Goal: Task Accomplishment & Management: Manage account settings

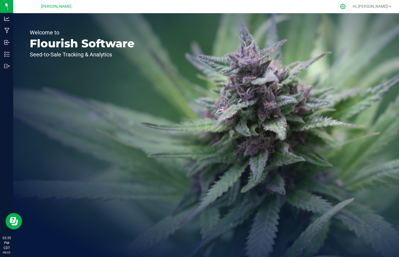
click at [345, 6] on icon at bounding box center [342, 6] width 5 height 5
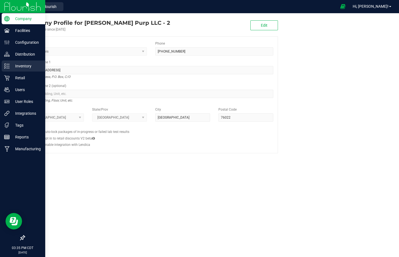
click at [21, 62] on div "Inventory" at bounding box center [24, 66] width 44 height 11
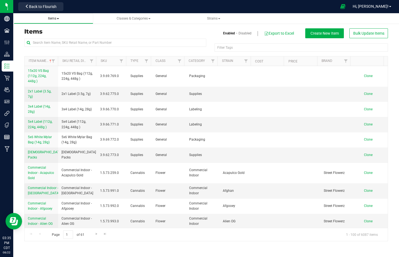
click at [56, 19] on span "Items" at bounding box center [53, 19] width 11 height 4
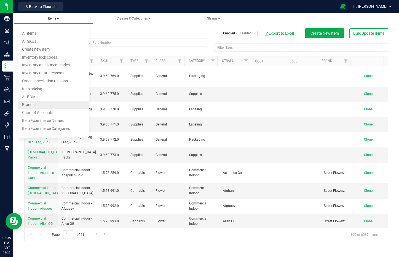
click at [45, 98] on li "All BOMs" at bounding box center [53, 97] width 71 height 8
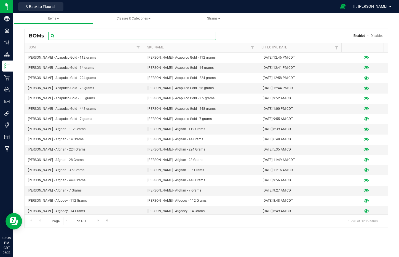
click at [67, 34] on input "text" at bounding box center [132, 36] width 168 height 8
paste input "Wyatt Purp - Grape Gremlin - 14 Grams"
type input "Wyatt Purp - Grape Gremlin - 14 Grams"
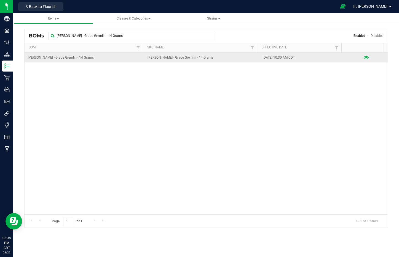
click at [363, 57] on icon at bounding box center [365, 58] width 5 height 4
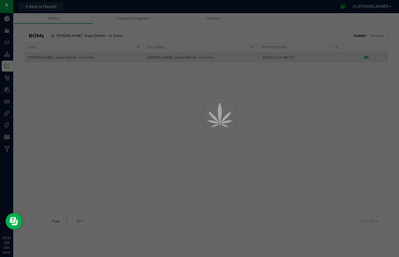
select select "3205"
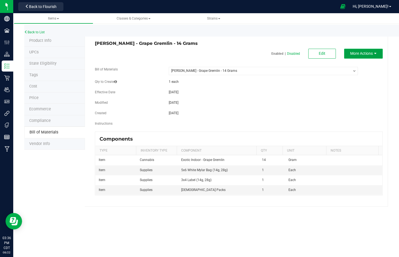
click at [371, 52] on span "More Actions" at bounding box center [361, 53] width 23 height 4
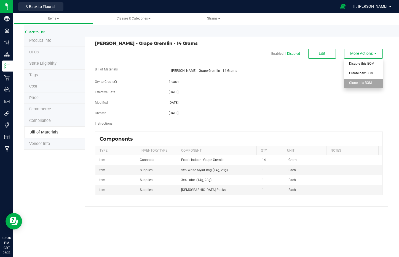
click at [362, 83] on span "Clone this BOM" at bounding box center [360, 83] width 23 height 4
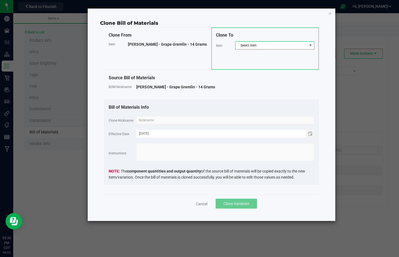
click at [272, 46] on span "Select item" at bounding box center [271, 46] width 72 height 8
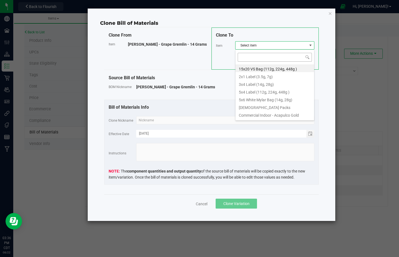
scroll to position [8, 79]
type input "Wyatt Purp - Grape Gremlin - 14 Grams"
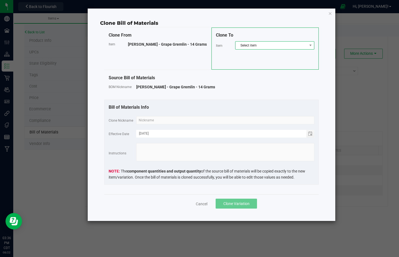
drag, startPoint x: 271, startPoint y: 45, endPoint x: 272, endPoint y: 48, distance: 3.5
click at [271, 45] on span "Select item" at bounding box center [271, 46] width 72 height 8
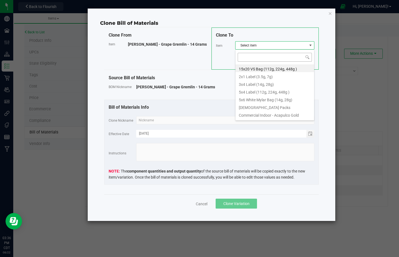
click at [274, 57] on input at bounding box center [275, 57] width 74 height 9
type input "Wyatt Purp - Grape Soda Runtz - 14 Grams"
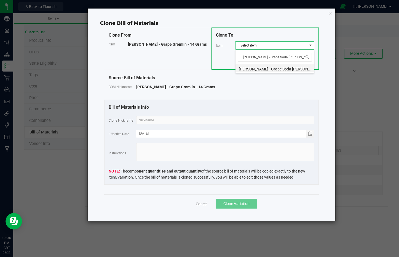
click at [291, 71] on li "Wyatt Purp - Grape Soda Runtz - 14 Grams" at bounding box center [274, 68] width 79 height 8
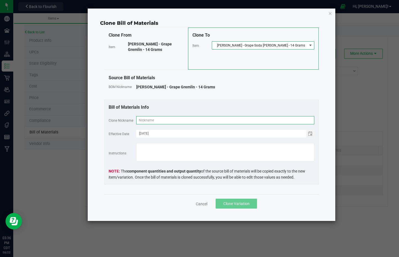
click at [289, 119] on input "text" at bounding box center [225, 120] width 178 height 8
paste input "Wyatt Purp - Grape Soda Runtz - 14 Grams"
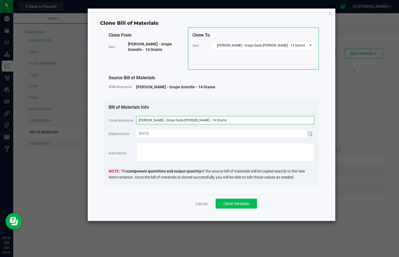
type input "Wyatt Purp - Grape Soda Runtz - 14 Grams"
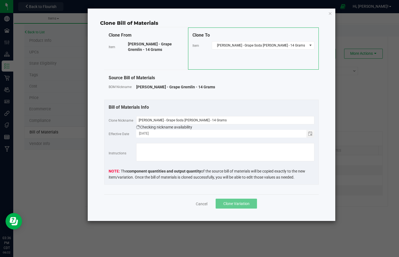
click at [240, 201] on button "Clone Variation" at bounding box center [235, 204] width 41 height 10
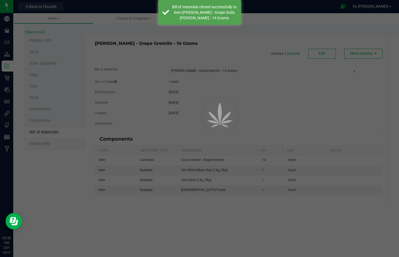
select select "3205"
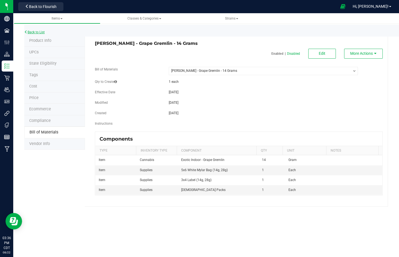
click at [38, 31] on link "Back to List" at bounding box center [34, 32] width 20 height 4
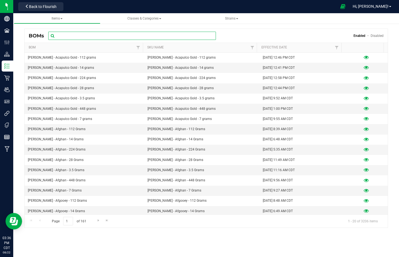
click at [107, 36] on input "text" at bounding box center [132, 36] width 168 height 8
paste input "Wyatt Purp - Grape Soda Runtz - 14 Grams"
type input "Wyatt Purp - Grape Soda Runtz - 14 Grams"
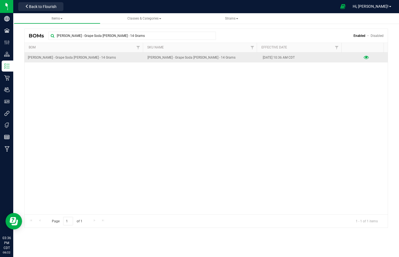
click at [363, 59] on icon at bounding box center [365, 58] width 5 height 4
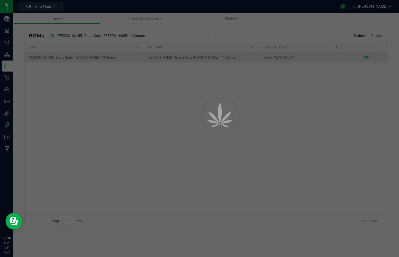
select select "3212"
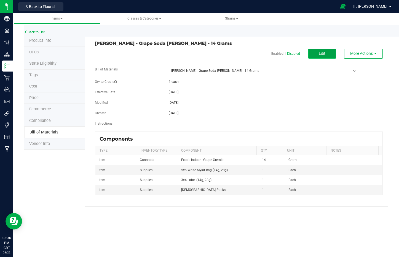
click at [322, 55] on span "Edit" at bounding box center [322, 53] width 7 height 4
select select "3212"
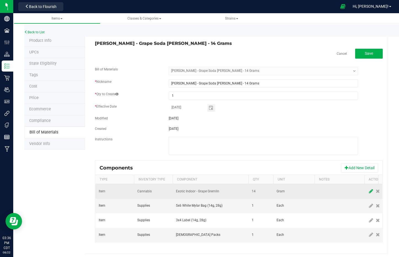
click at [369, 191] on icon at bounding box center [371, 191] width 4 height 5
click at [207, 188] on span "Exotic Indoor - Grape Gremlin" at bounding box center [207, 192] width 62 height 8
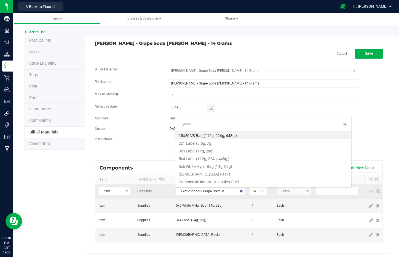
scroll to position [14, 0]
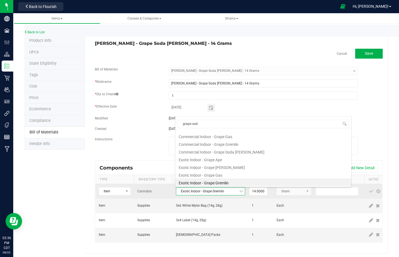
type input "grape soda"
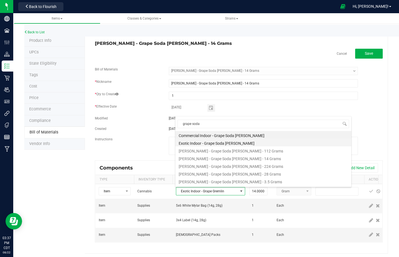
click at [221, 142] on li "Exotic Indoor - Grape Soda Runtz" at bounding box center [263, 143] width 176 height 8
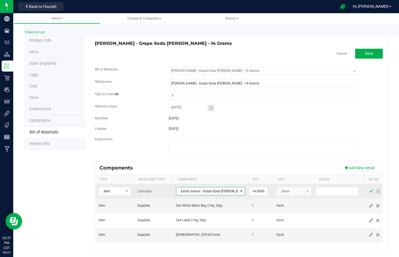
click at [367, 192] on span at bounding box center [370, 192] width 7 height 10
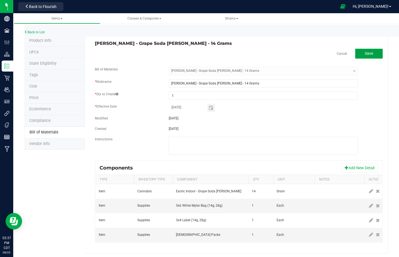
click at [366, 56] on button "Save" at bounding box center [369, 54] width 28 height 10
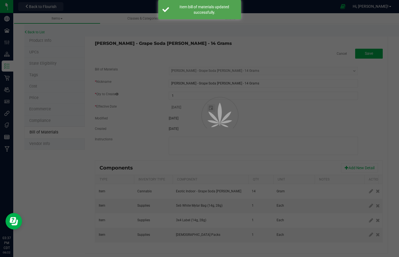
select select "3212"
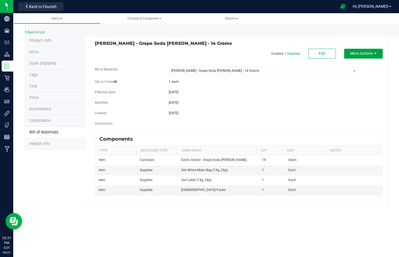
click at [369, 57] on button "More Actions" at bounding box center [363, 54] width 39 height 10
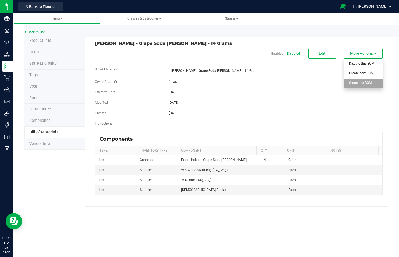
click at [369, 83] on span "Clone this BOM" at bounding box center [360, 83] width 23 height 4
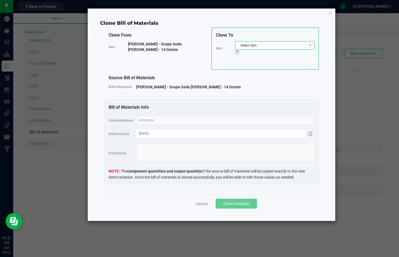
click at [296, 44] on span "Select item" at bounding box center [271, 46] width 72 height 8
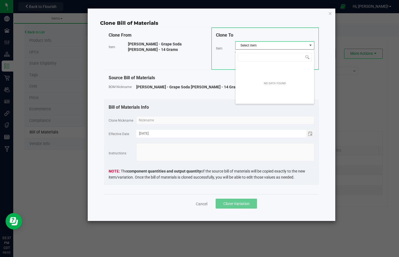
scroll to position [8, 79]
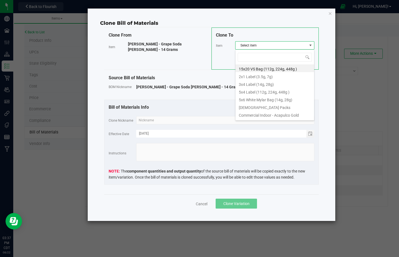
type input "Wyatt Purp - Guava Glider - 14 Grams"
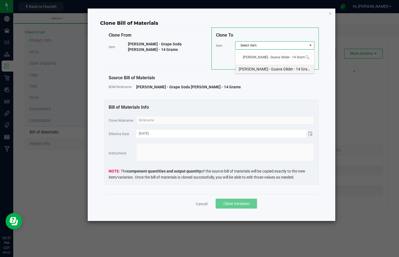
click at [270, 70] on li "Wyatt Purp - Guava Glider - 14 Grams" at bounding box center [274, 68] width 79 height 8
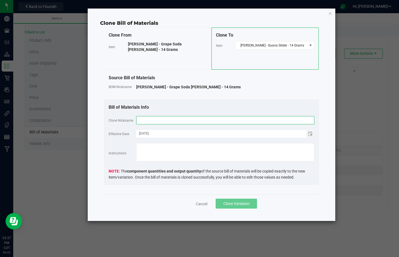
click at [273, 121] on input "text" at bounding box center [225, 120] width 178 height 8
paste input "Wyatt Purp - Guava Glider - 14 Grams"
type input "Wyatt Purp - Guava Glider - 14 Grams"
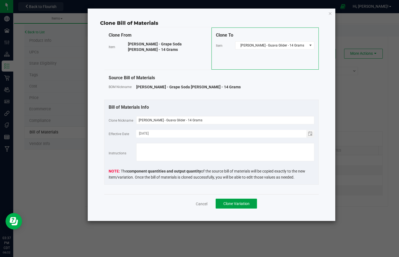
click at [247, 207] on button "Clone Variation" at bounding box center [235, 204] width 41 height 10
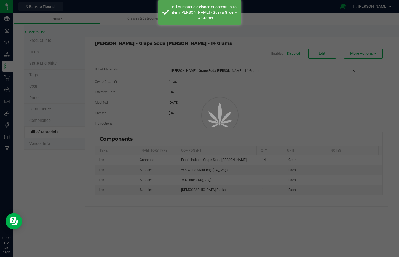
select select "3212"
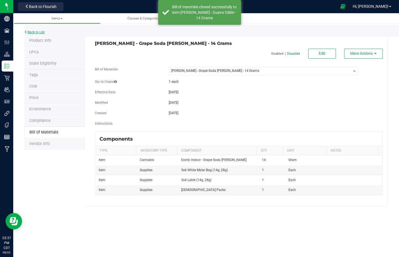
click at [39, 32] on link "Back to List" at bounding box center [34, 32] width 20 height 4
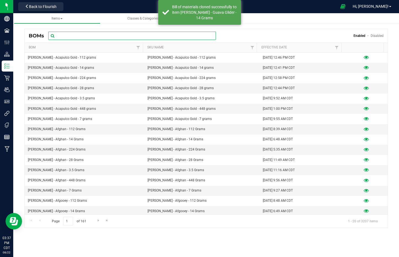
click at [86, 37] on input "text" at bounding box center [132, 36] width 168 height 8
paste input "Wyatt Purp - Guava Glider - 14 Grams"
type input "Wyatt Purp - Guava Glider - 14 Grams"
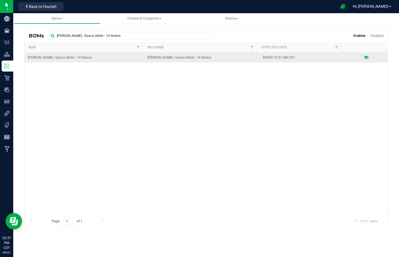
click at [363, 57] on icon at bounding box center [365, 58] width 5 height 4
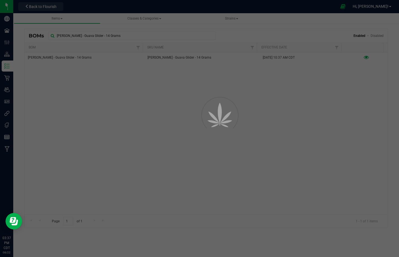
select select "3213"
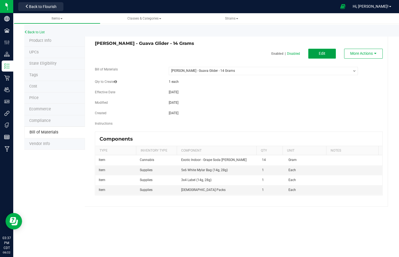
click at [320, 53] on span "Edit" at bounding box center [322, 53] width 7 height 4
select select "3213"
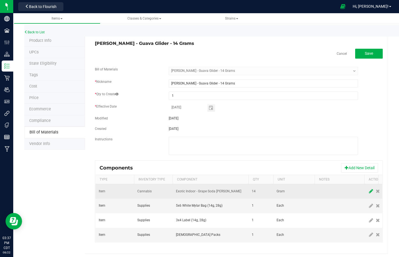
click at [370, 194] on icon at bounding box center [371, 191] width 4 height 5
click at [210, 190] on span "NO DATA FOUND" at bounding box center [207, 192] width 62 height 8
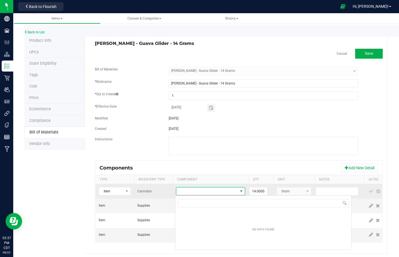
scroll to position [8, 69]
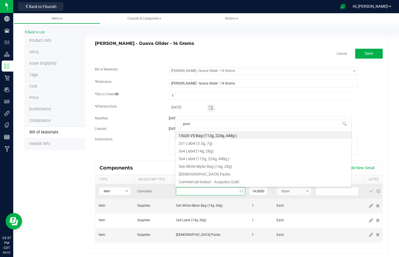
type input "guava"
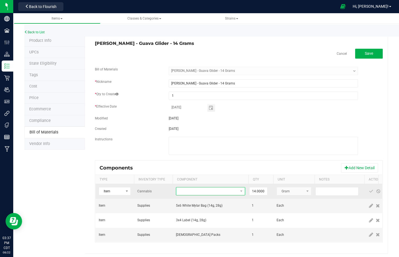
click at [207, 195] on span "NO DATA FOUND" at bounding box center [207, 192] width 62 height 8
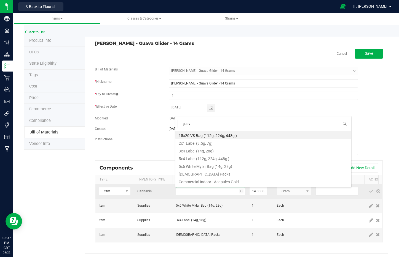
type input "guava"
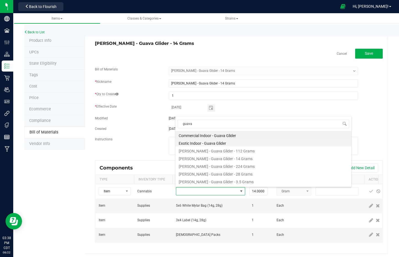
click at [217, 141] on li "Exotic Indoor - Guava Glider" at bounding box center [263, 143] width 176 height 8
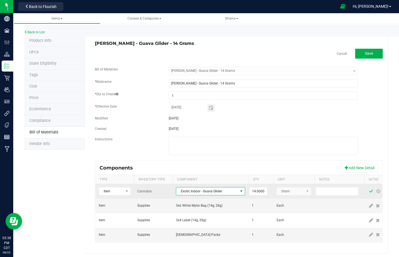
click at [369, 192] on span at bounding box center [371, 191] width 4 height 4
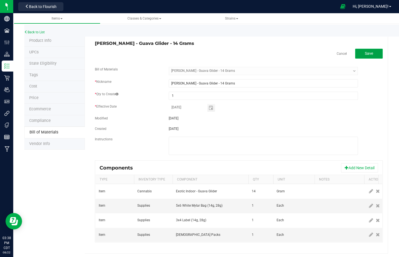
click at [369, 51] on button "Save" at bounding box center [369, 54] width 28 height 10
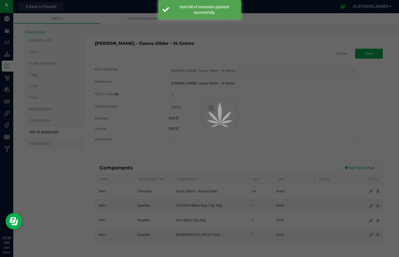
select select "3213"
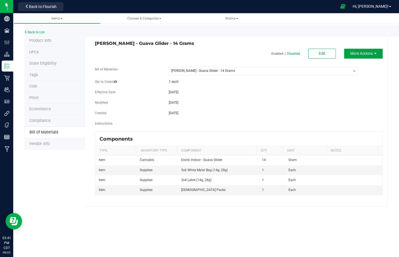
click at [362, 54] on span "More Actions" at bounding box center [361, 53] width 23 height 4
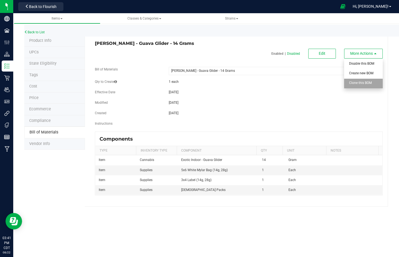
click at [364, 82] on span "Clone this BOM" at bounding box center [360, 83] width 23 height 4
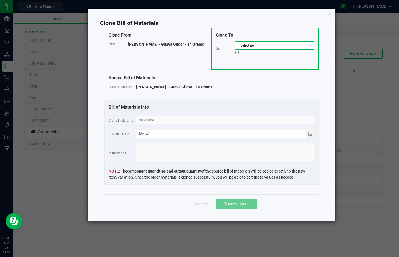
click at [269, 43] on span "Select item" at bounding box center [271, 46] width 72 height 8
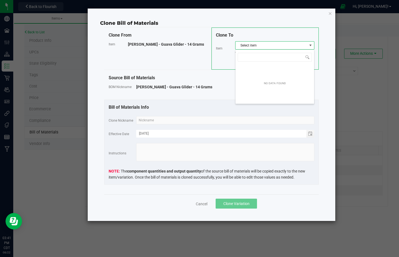
scroll to position [8, 79]
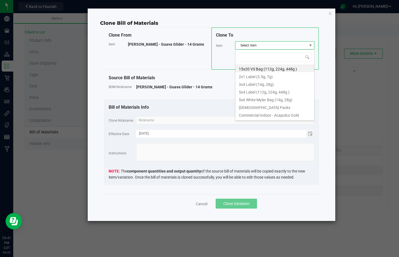
type input "Wyatt Purp - Gumbo - 14 Grams"
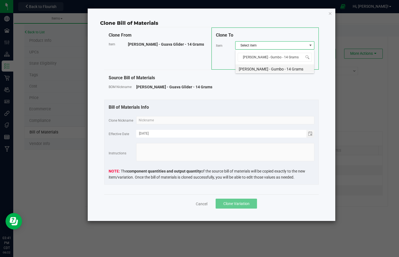
click at [274, 69] on li "Wyatt Purp - Gumbo - 14 Grams" at bounding box center [274, 68] width 79 height 8
click at [233, 117] on input "text" at bounding box center [225, 120] width 178 height 8
paste input "Wyatt Purp - Gumbo - 14 Grams"
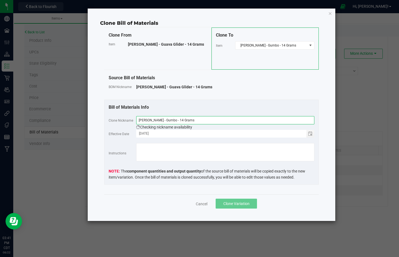
type input "Wyatt Purp - Gumbo - 14 Grams"
drag, startPoint x: 233, startPoint y: 117, endPoint x: 237, endPoint y: 202, distance: 84.9
click at [237, 202] on span "Clone Variation" at bounding box center [236, 204] width 26 height 4
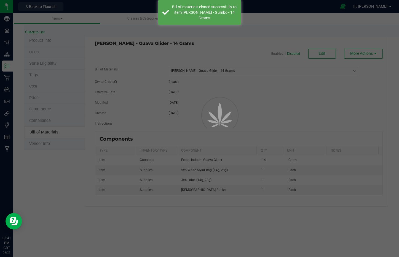
select select "3213"
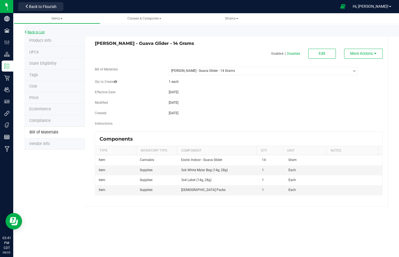
click at [37, 32] on link "Back to List" at bounding box center [34, 32] width 20 height 4
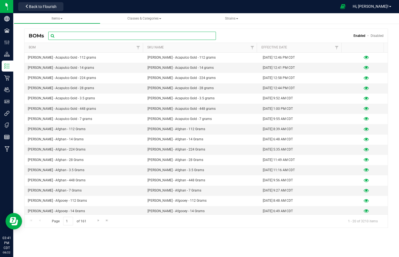
click at [120, 37] on input "text" at bounding box center [132, 36] width 168 height 8
paste input "Wyatt Purp - Gumbo - 14 Grams"
type input "Wyatt Purp - Gumbo - 14 Grams"
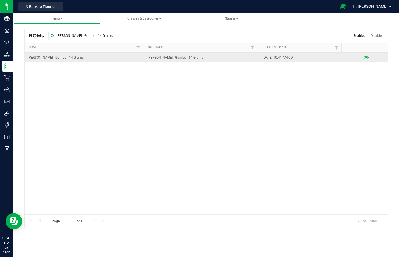
click at [363, 56] on icon at bounding box center [365, 58] width 5 height 4
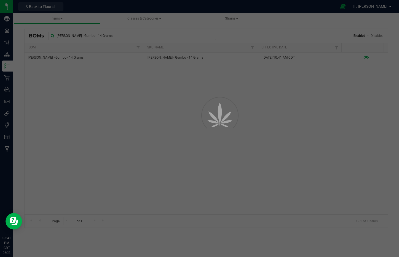
select select "3216"
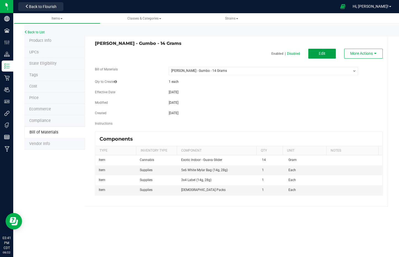
click at [331, 49] on button "Edit" at bounding box center [322, 54] width 28 height 10
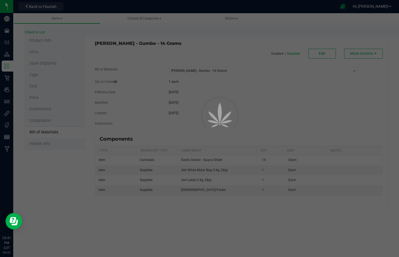
select select "3216"
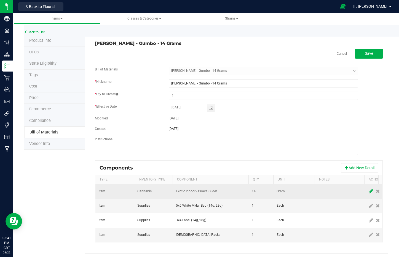
click at [372, 190] on icon at bounding box center [371, 191] width 4 height 5
click at [219, 191] on span "NO DATA FOUND" at bounding box center [207, 192] width 62 height 8
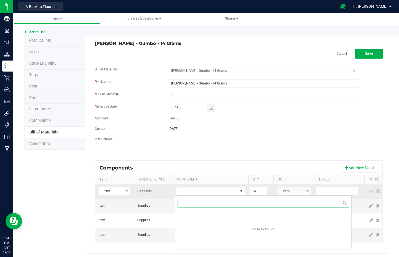
scroll to position [8, 69]
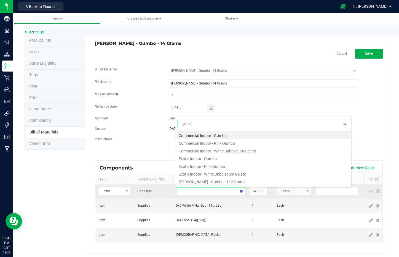
type input "gumbo"
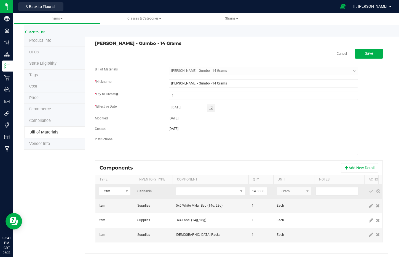
click at [204, 196] on td at bounding box center [210, 191] width 76 height 15
click at [205, 195] on span "NO DATA FOUND" at bounding box center [207, 192] width 62 height 8
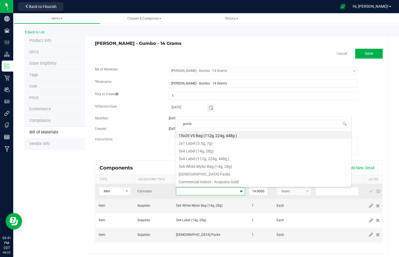
type input "gumbo"
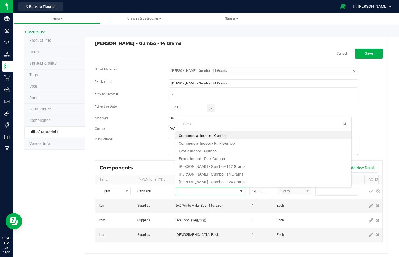
click at [217, 152] on li "Exotic Indoor - Gumbo" at bounding box center [263, 151] width 176 height 8
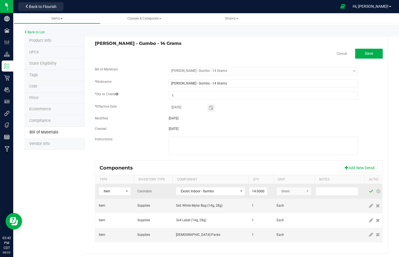
click at [370, 191] on span at bounding box center [371, 191] width 4 height 4
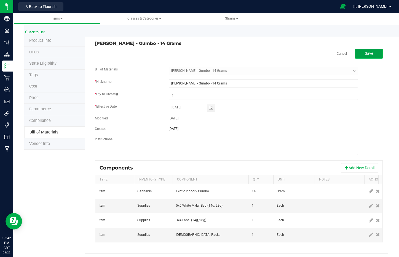
click at [368, 52] on span "Save" at bounding box center [369, 53] width 8 height 4
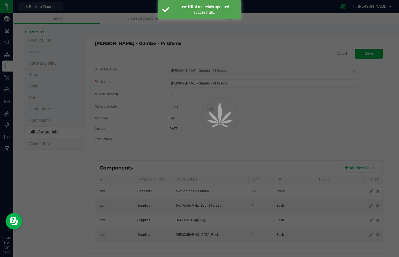
select select "3216"
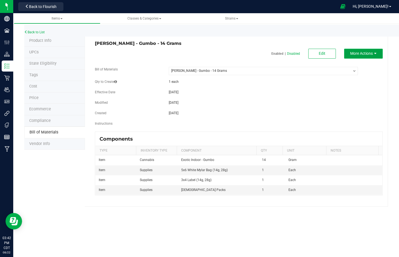
click at [373, 53] on span "More Actions" at bounding box center [361, 53] width 23 height 4
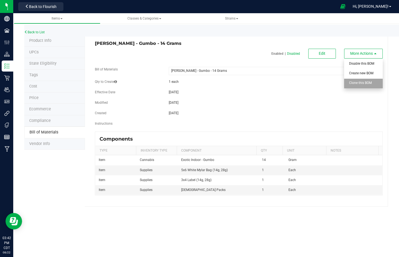
click at [366, 85] on span "Clone this BOM" at bounding box center [360, 83] width 23 height 4
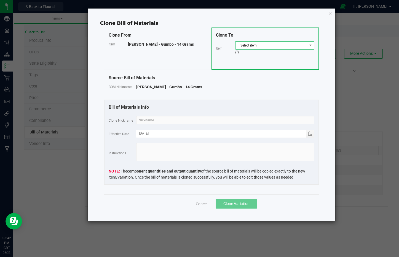
click at [253, 45] on span "Select item" at bounding box center [271, 46] width 72 height 8
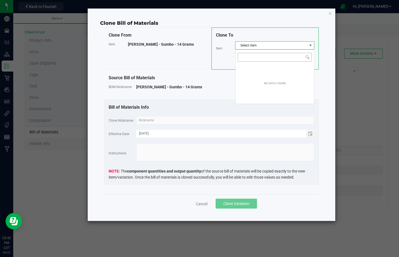
scroll to position [8, 79]
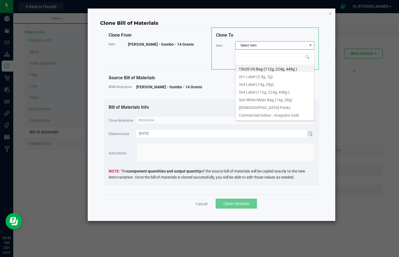
type input "Wyatt Purp - Gushers - 14 Grams"
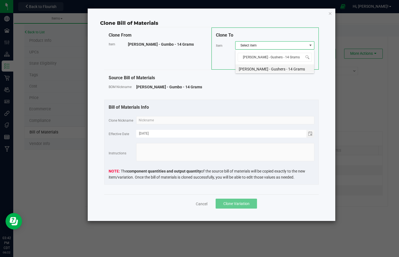
click at [266, 67] on li "Wyatt Purp - Gushers - 14 Grams" at bounding box center [274, 68] width 79 height 8
click at [258, 120] on input "text" at bounding box center [225, 120] width 178 height 8
paste input "Wyatt Purp - Gushers - 14 Grams"
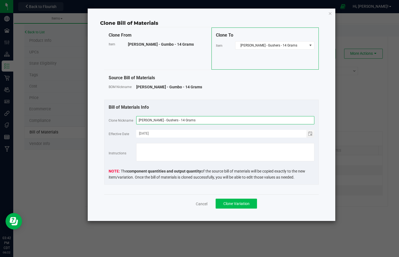
type input "Wyatt Purp - Gushers - 14 Grams"
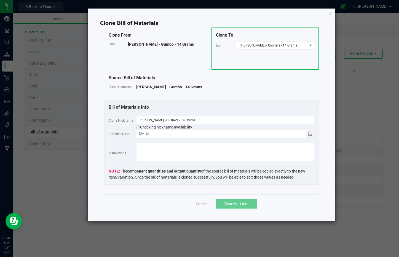
click at [238, 207] on button "Clone Variation" at bounding box center [235, 204] width 41 height 10
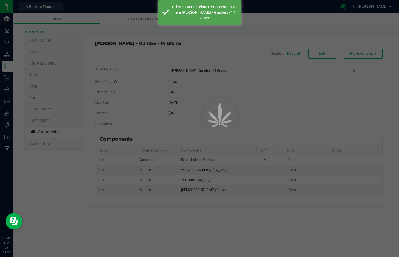
select select "3216"
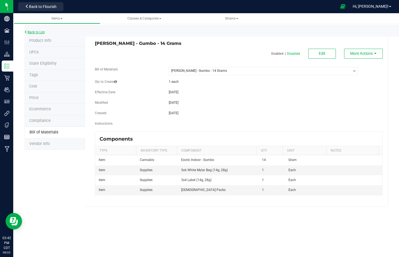
click at [41, 31] on link "Back to List" at bounding box center [34, 32] width 20 height 4
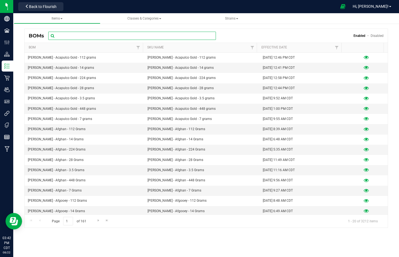
click at [102, 36] on input "text" at bounding box center [132, 36] width 168 height 8
paste input "Wyatt Purp - Gushers - 14 Grams"
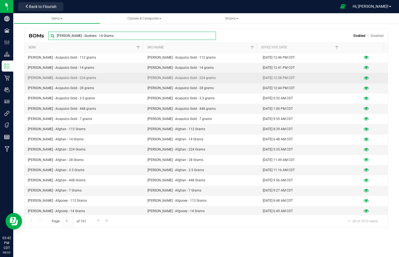
type input "Wyatt Purp - Gushers - 14 Grams"
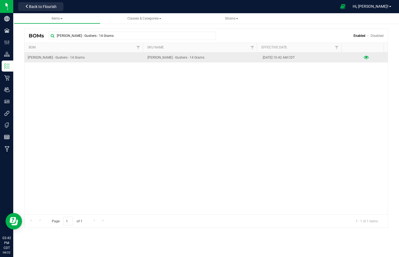
click at [364, 57] on icon at bounding box center [365, 58] width 5 height 4
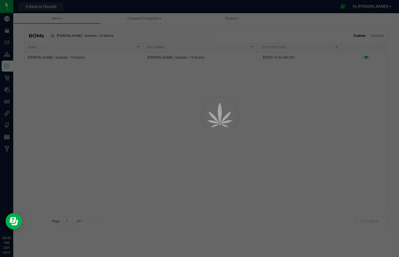
select select "3218"
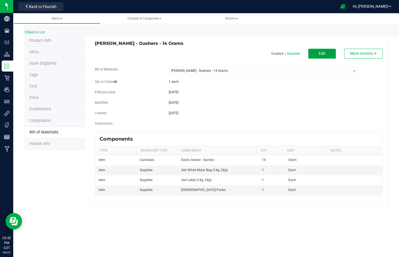
click at [319, 54] on span "Edit" at bounding box center [322, 53] width 7 height 4
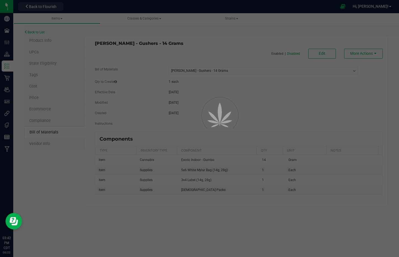
select select "3218"
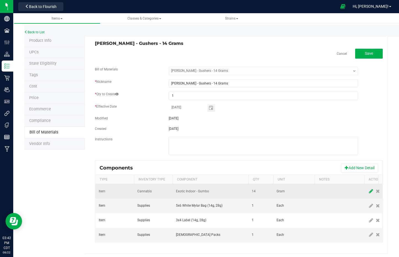
click at [369, 192] on icon at bounding box center [371, 191] width 4 height 5
click at [212, 194] on span "NO DATA FOUND" at bounding box center [207, 192] width 62 height 8
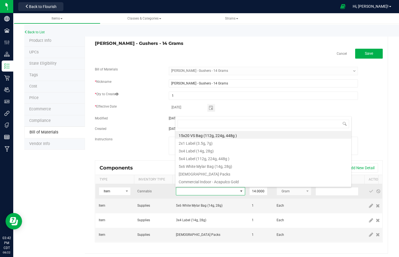
scroll to position [8, 69]
type input "gush"
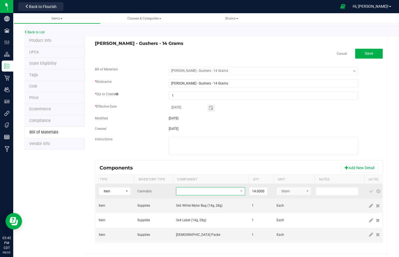
click at [214, 190] on span "NO DATA FOUND" at bounding box center [207, 192] width 62 height 8
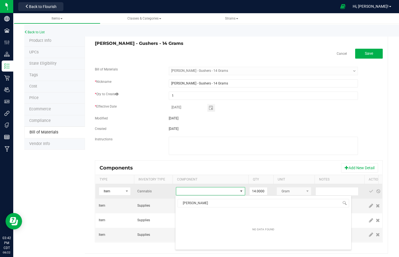
type input "gush"
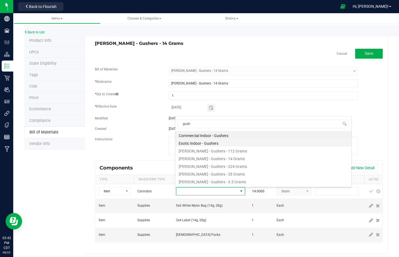
click at [213, 142] on li "Exotic Indoor - Gushers" at bounding box center [263, 143] width 176 height 8
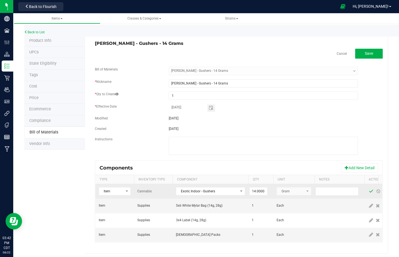
click at [370, 192] on span at bounding box center [371, 191] width 4 height 4
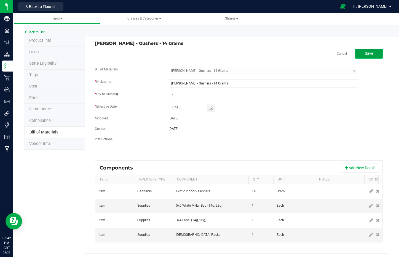
click at [375, 55] on button "Save" at bounding box center [369, 54] width 28 height 10
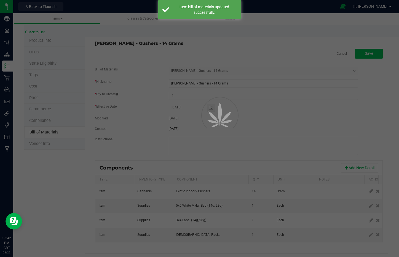
select select "3218"
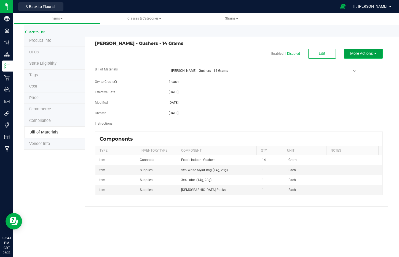
click at [367, 55] on span "More Actions" at bounding box center [361, 53] width 23 height 4
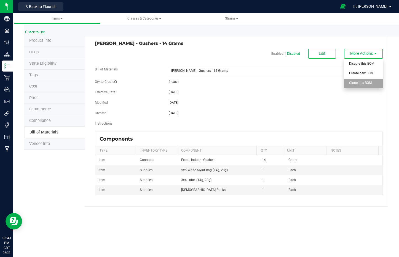
click at [373, 81] on div "Clone this BOM" at bounding box center [362, 84] width 27 height 10
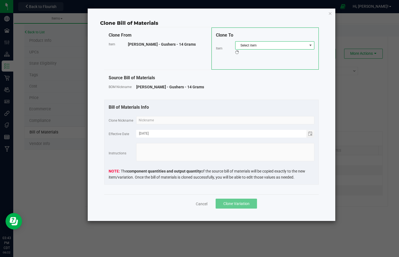
click at [278, 46] on span "Select item" at bounding box center [271, 46] width 72 height 8
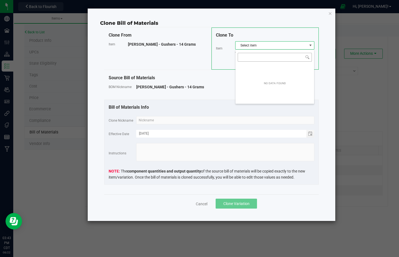
scroll to position [8, 79]
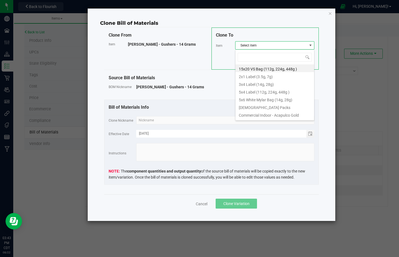
type input "Wyatt Purp - Handlebar - 14 Grams"
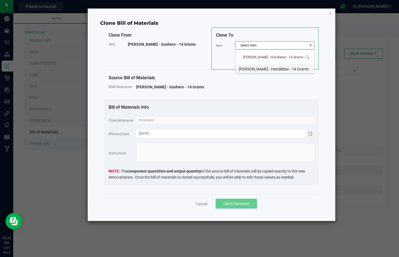
click at [274, 67] on li "Wyatt Purp - Handlebar - 14 Grams" at bounding box center [274, 68] width 79 height 8
click at [279, 126] on fieldset "Clone Nickname Effective Date 08/22/2025 Instructions The component quantities …" at bounding box center [212, 148] width 206 height 64
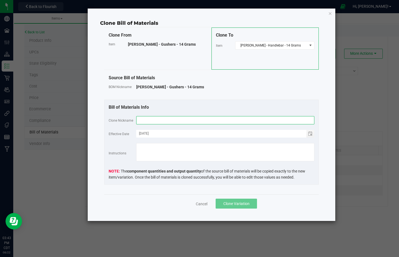
click at [277, 121] on input "text" at bounding box center [225, 120] width 178 height 8
paste input "Wyatt Purp - Handlebar - 14 Grams"
type input "Wyatt Purp - Handlebar - 14 Grams"
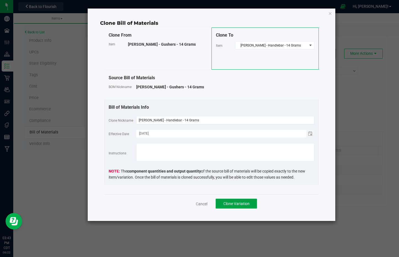
click at [240, 203] on span "Clone Variation" at bounding box center [236, 204] width 26 height 4
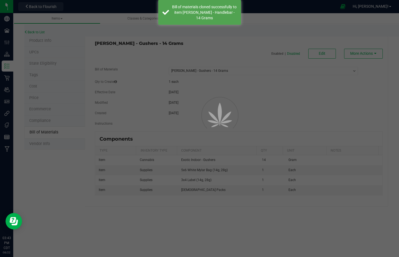
select select "3218"
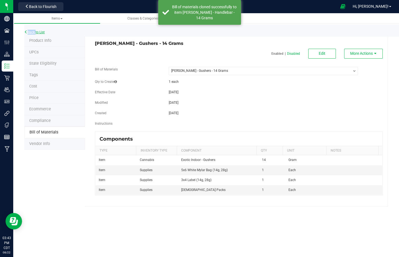
click at [35, 30] on div "Back to List" at bounding box center [223, 31] width 399 height 12
click at [36, 31] on link "Back to List" at bounding box center [34, 32] width 20 height 4
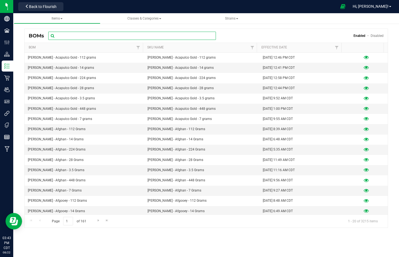
click at [69, 33] on input "text" at bounding box center [132, 36] width 168 height 8
paste input "Wyatt Purp - Handlebar - 14 Grams"
type input "Wyatt Purp - Handlebar - 14 Grams"
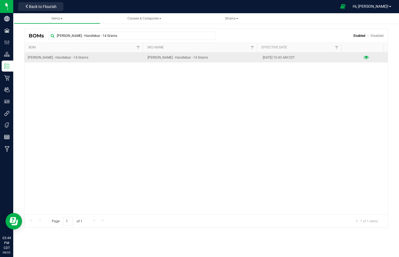
click at [363, 58] on icon at bounding box center [365, 58] width 5 height 4
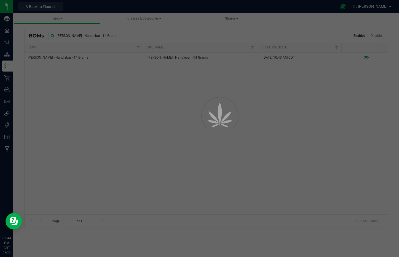
select select "3220"
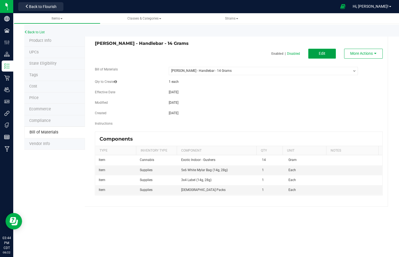
click at [324, 49] on button "Edit" at bounding box center [322, 54] width 28 height 10
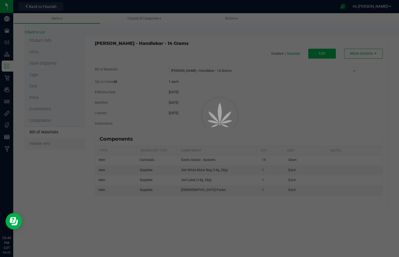
select select "3220"
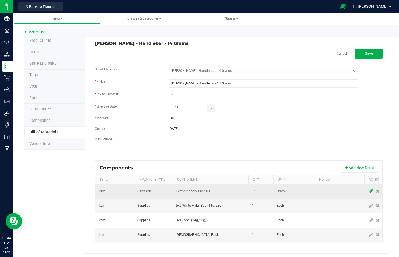
click at [372, 190] on icon at bounding box center [371, 191] width 4 height 5
click at [218, 193] on span "NO DATA FOUND" at bounding box center [207, 192] width 62 height 8
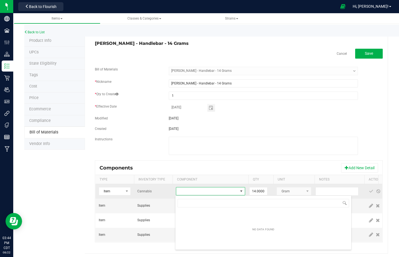
scroll to position [8, 69]
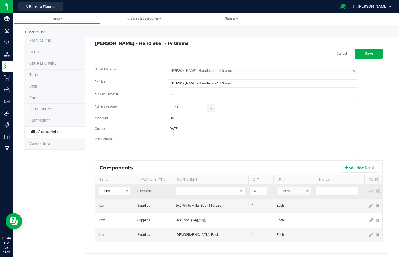
click at [218, 193] on span "NO DATA FOUND" at bounding box center [207, 192] width 62 height 8
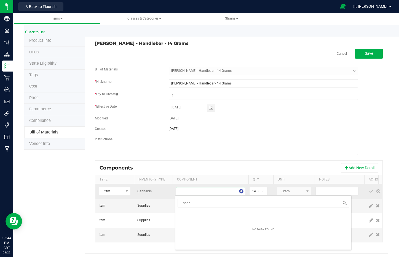
type input "handle"
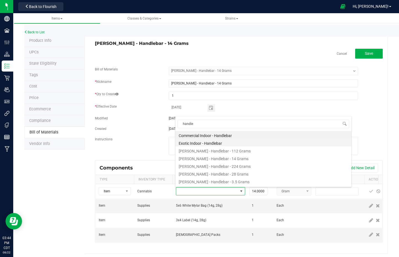
click at [215, 144] on li "Exotic Indoor - Handlebar" at bounding box center [263, 143] width 176 height 8
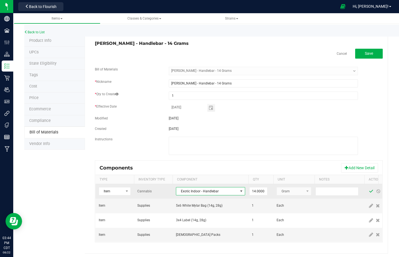
click at [372, 191] on span at bounding box center [370, 192] width 7 height 10
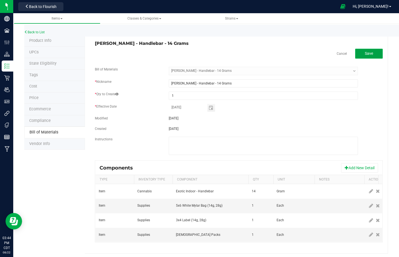
click at [369, 54] on button "Save" at bounding box center [369, 54] width 28 height 10
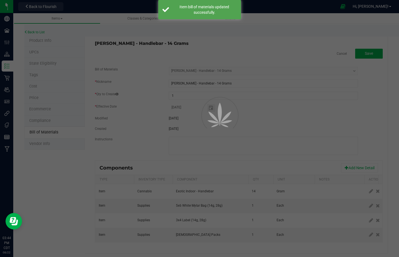
select select "3220"
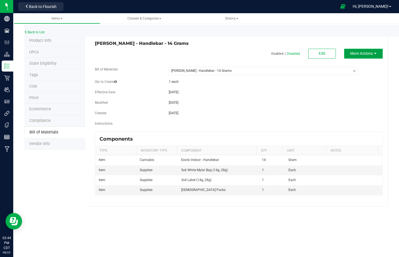
click at [368, 52] on span "More Actions" at bounding box center [361, 53] width 23 height 4
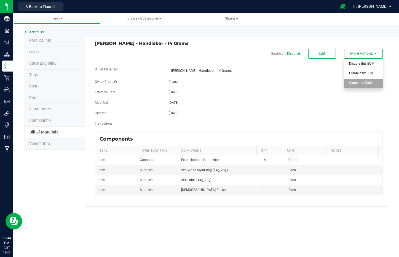
click at [363, 82] on span "Clone this BOM" at bounding box center [360, 83] width 23 height 4
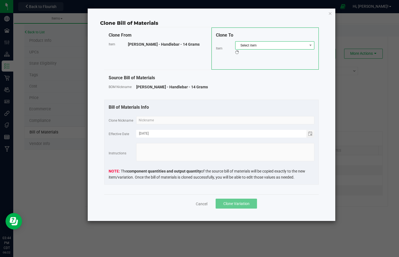
click at [279, 47] on span "Select item" at bounding box center [271, 46] width 72 height 8
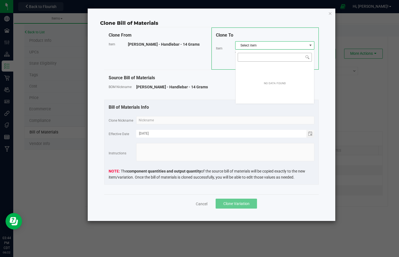
scroll to position [8, 79]
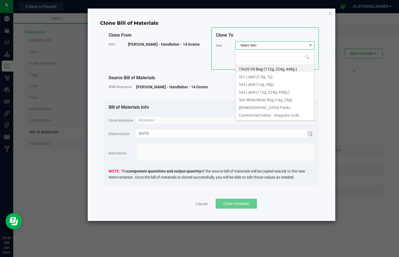
type input "Wyatt Purp - Hardcore OG - 14 Grams"
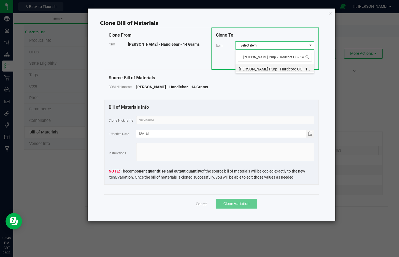
click at [273, 70] on li "Wyatt Purp - Hardcore OG - 14 Grams" at bounding box center [274, 68] width 79 height 8
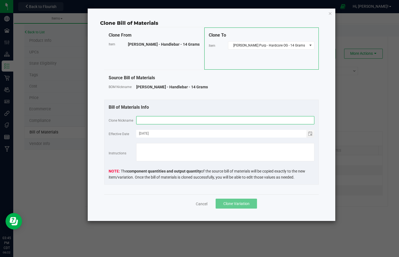
drag, startPoint x: 277, startPoint y: 124, endPoint x: 276, endPoint y: 121, distance: 2.8
click at [277, 123] on input "text" at bounding box center [225, 120] width 178 height 8
paste input "Wyatt Purp - Hardcore OG - 14 Grams"
type input "Wyatt Purp - Hardcore OG - 14 Grams"
click at [234, 201] on button "Clone Variation" at bounding box center [235, 204] width 41 height 10
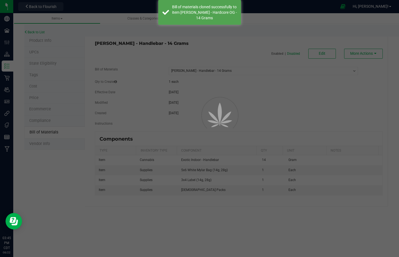
select select "3220"
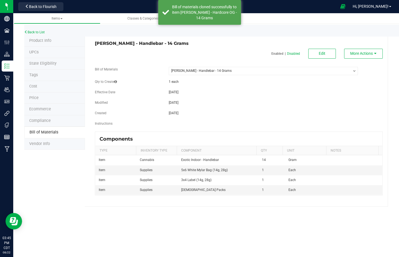
click at [41, 29] on div "Back to List" at bounding box center [223, 31] width 399 height 12
click at [40, 31] on link "Back to List" at bounding box center [34, 32] width 20 height 4
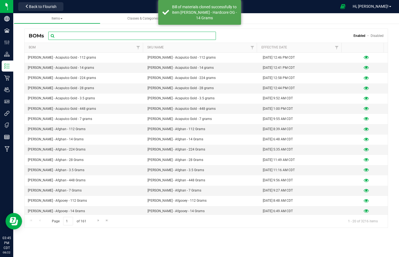
click at [113, 36] on input "text" at bounding box center [132, 36] width 168 height 8
paste input "Wyatt Purp - Hardcore OG - 14 Grams"
type input "Wyatt Purp - Hardcore OG - 14 Grams"
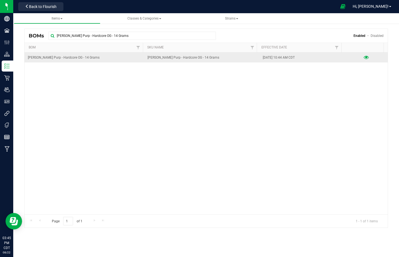
click at [363, 56] on icon at bounding box center [365, 58] width 5 height 4
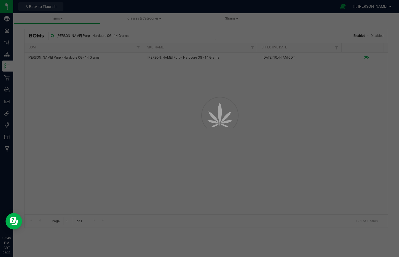
select select "3222"
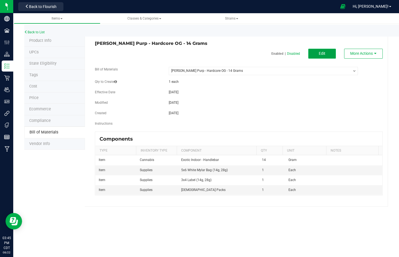
click at [318, 50] on button "Edit" at bounding box center [322, 54] width 28 height 10
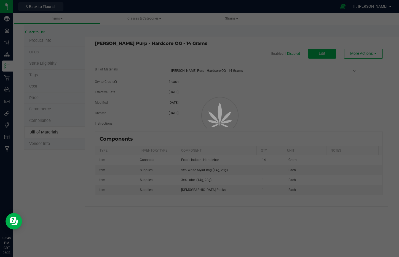
select select "3222"
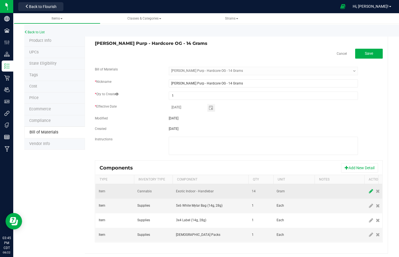
click at [369, 191] on icon at bounding box center [371, 191] width 4 height 5
click at [203, 195] on span "NO DATA FOUND" at bounding box center [210, 191] width 69 height 8
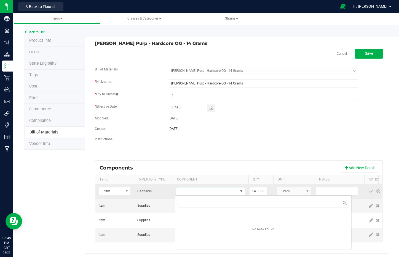
scroll to position [8, 69]
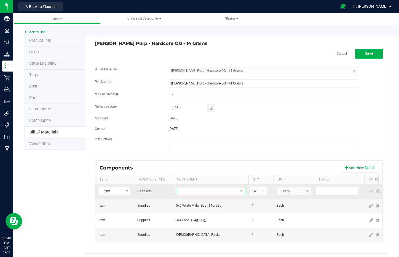
click at [199, 193] on span "NO DATA FOUND" at bounding box center [207, 192] width 62 height 8
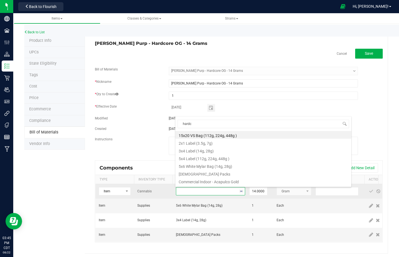
type input "hardco"
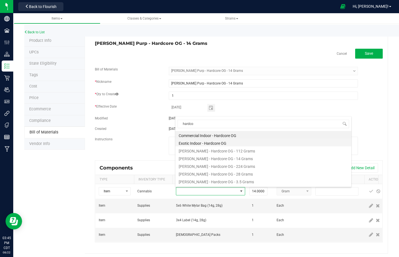
click at [218, 144] on li "Exotic Indoor - Hardcore OG" at bounding box center [263, 143] width 176 height 8
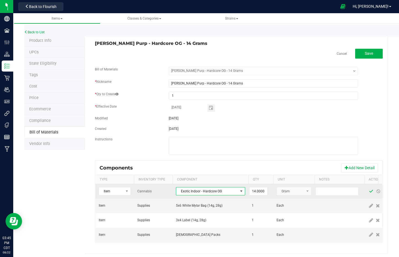
click at [371, 191] on span at bounding box center [371, 191] width 4 height 4
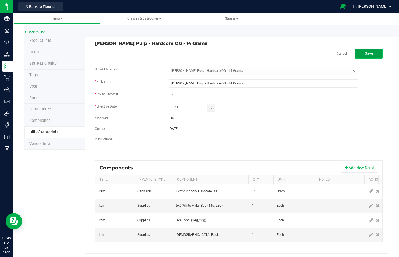
click at [371, 51] on button "Save" at bounding box center [369, 54] width 28 height 10
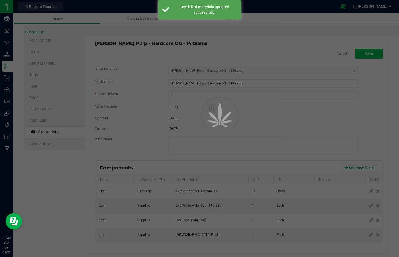
select select "3222"
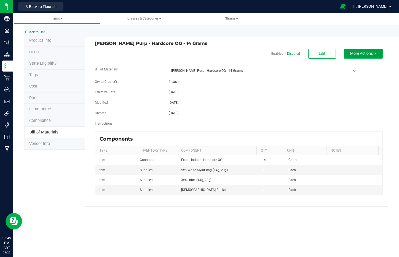
click at [375, 50] on button "More Actions" at bounding box center [363, 54] width 39 height 10
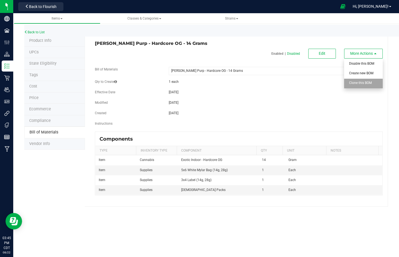
click at [368, 84] on span "Clone this BOM" at bounding box center [360, 83] width 23 height 4
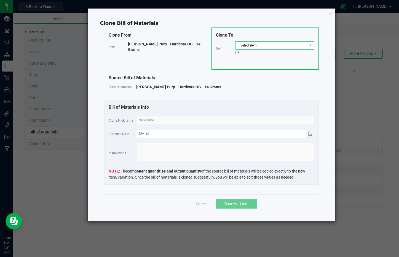
click at [283, 42] on span "Select item" at bounding box center [271, 46] width 72 height 8
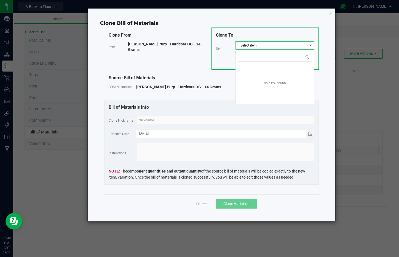
scroll to position [8, 79]
type input "Wyatt Purp - Hindu Kush - 14 Grams"
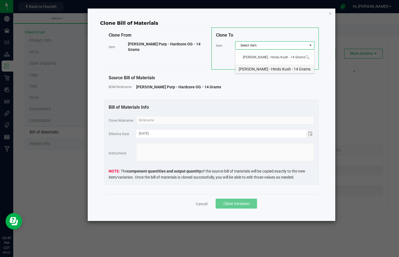
click at [261, 68] on li "Wyatt Purp - Hindu Kush - 14 Grams" at bounding box center [274, 68] width 79 height 8
click at [277, 123] on input "text" at bounding box center [225, 120] width 178 height 8
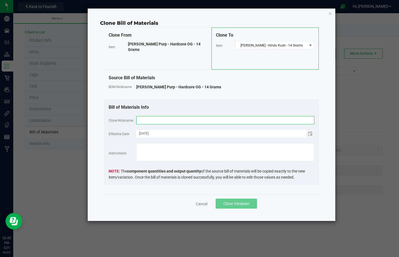
paste input "Wyatt Purp - Hindu Kush - 14 Grams"
type input "Wyatt Purp - Hindu Kush - 14 Grams"
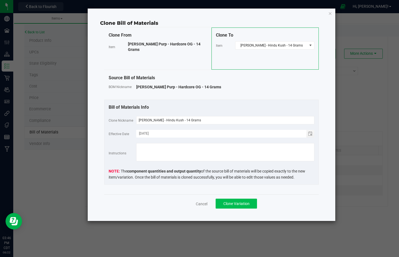
click at [238, 205] on span "Clone Variation" at bounding box center [236, 204] width 26 height 4
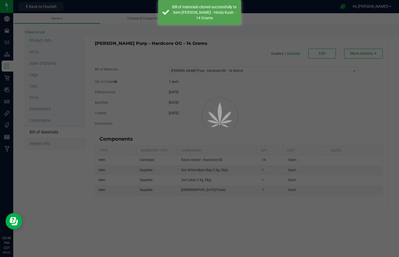
select select "3222"
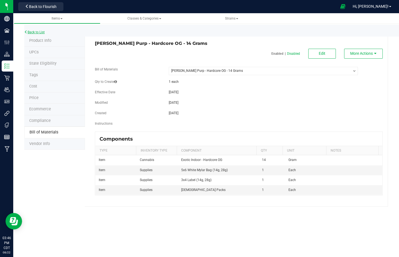
click at [39, 33] on link "Back to List" at bounding box center [34, 32] width 20 height 4
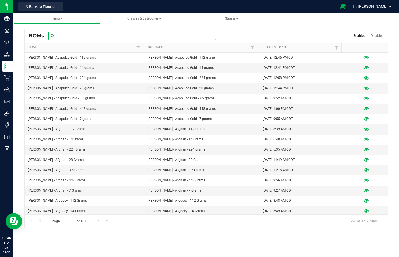
click at [85, 36] on input "text" at bounding box center [132, 36] width 168 height 8
paste input "Wyatt Purp - Hindu Kush - 14 Grams"
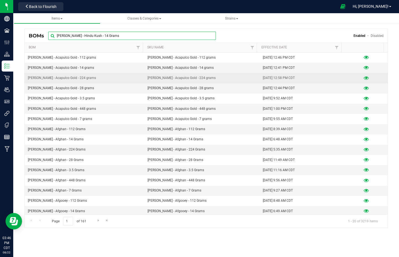
type input "Wyatt Purp - Hindu Kush - 14 Grams"
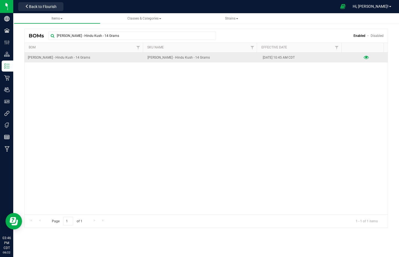
click at [363, 59] on icon at bounding box center [365, 58] width 5 height 4
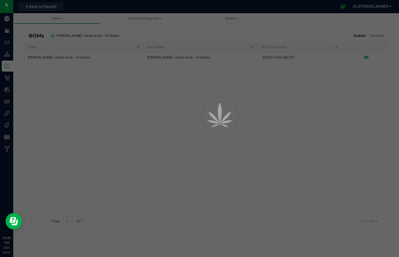
select select "3224"
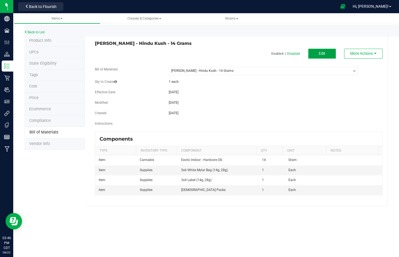
click at [320, 50] on button "Edit" at bounding box center [322, 54] width 28 height 10
select select "3224"
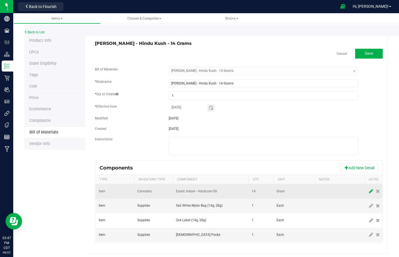
click at [371, 193] on icon at bounding box center [371, 191] width 4 height 5
click at [210, 191] on span "Exotic Indoor - Hardcore OG" at bounding box center [207, 192] width 62 height 8
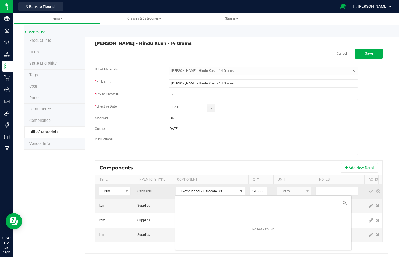
scroll to position [8, 69]
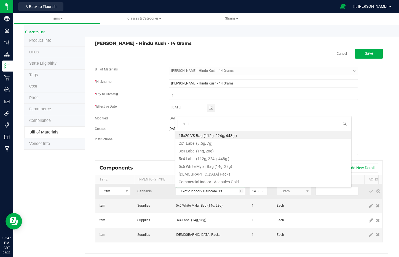
type input "hindu"
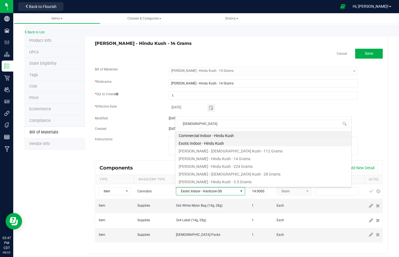
click at [204, 144] on li "Exotic Indoor - Hindu Kush" at bounding box center [263, 143] width 176 height 8
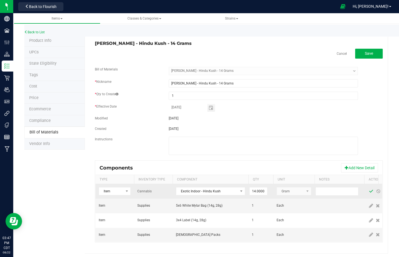
click at [371, 193] on span at bounding box center [371, 191] width 4 height 4
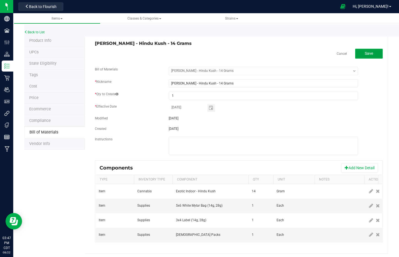
click at [365, 52] on span "Save" at bounding box center [369, 53] width 8 height 4
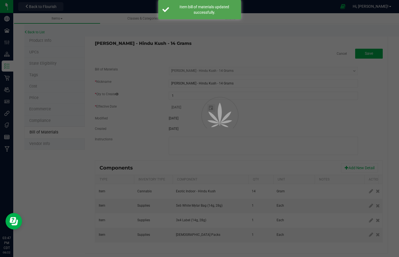
select select "3224"
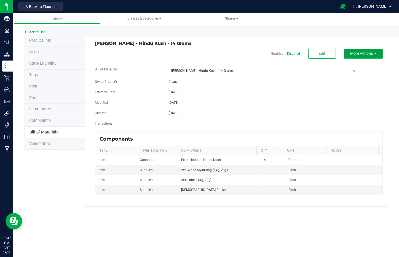
click at [376, 52] on icon "button" at bounding box center [375, 54] width 2 height 4
click at [366, 85] on span "Clone this BOM" at bounding box center [360, 83] width 23 height 4
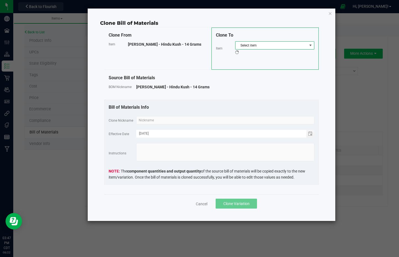
click at [280, 45] on span "Select item" at bounding box center [271, 46] width 72 height 8
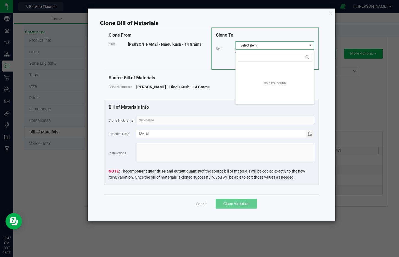
scroll to position [8, 79]
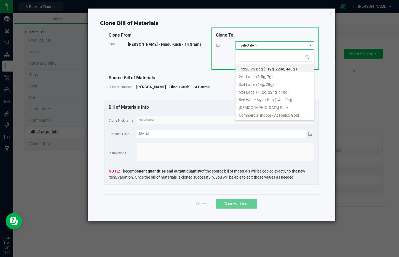
type input "Wyatt Purp - Hippie Crippler - 14 Grams"
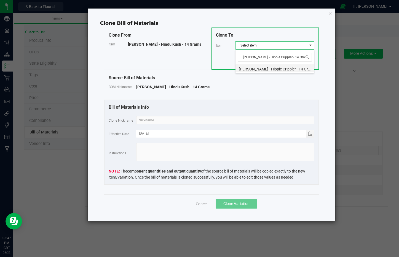
click at [269, 70] on li "Wyatt Purp - Hippie Crippler - 14 Grams" at bounding box center [274, 68] width 79 height 8
click at [275, 124] on input "text" at bounding box center [225, 120] width 178 height 8
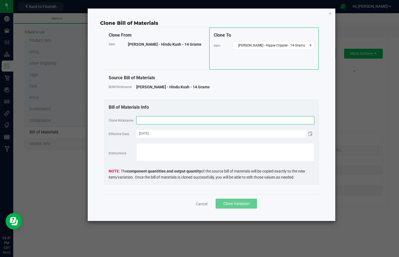
click at [275, 120] on input "text" at bounding box center [225, 120] width 178 height 8
paste input "Wyatt Purp - Hippie Crippler - 14 Grams"
type input "Wyatt Purp - Hippie Crippler - 14 Grams"
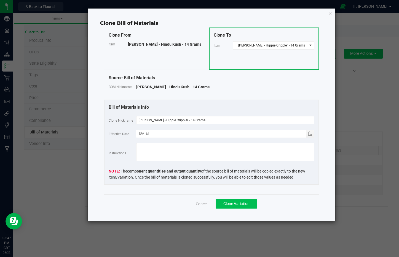
click at [236, 206] on button "Clone Variation" at bounding box center [235, 204] width 41 height 10
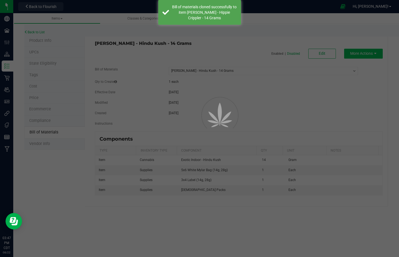
select select "3224"
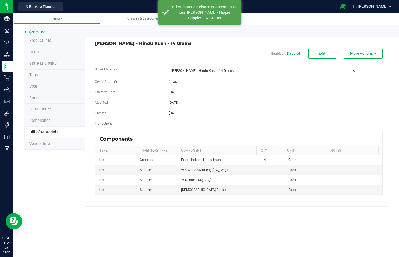
click at [30, 30] on div "Back to List" at bounding box center [223, 31] width 399 height 12
click at [42, 30] on div "Back to List" at bounding box center [223, 31] width 399 height 12
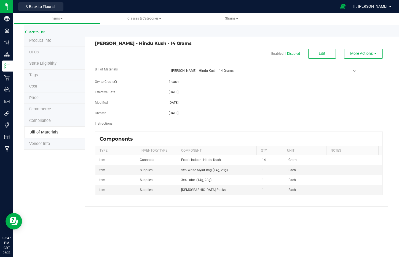
click at [49, 34] on div "Back to List" at bounding box center [223, 31] width 399 height 12
click at [37, 33] on link "Back to List" at bounding box center [34, 32] width 20 height 4
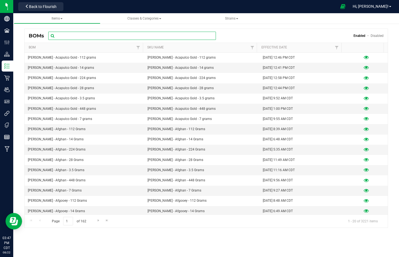
click at [75, 36] on input "text" at bounding box center [132, 36] width 168 height 8
paste input "Wyatt Purp - Hippie Crippler - 14 Grams"
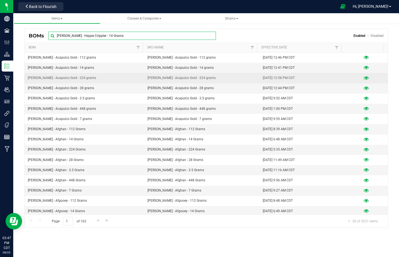
type input "Wyatt Purp - Hippie Crippler - 14 Grams"
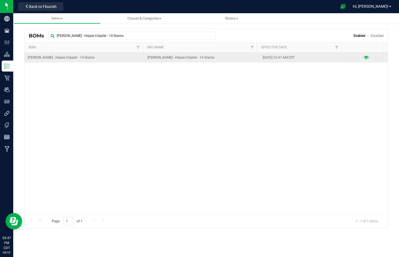
click at [363, 59] on icon at bounding box center [365, 58] width 5 height 4
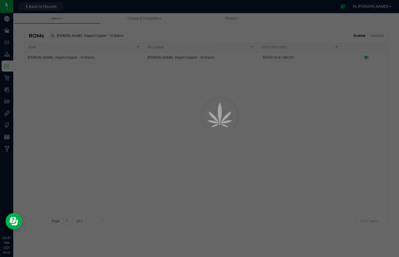
select select "3227"
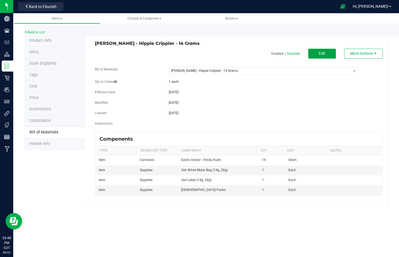
click at [325, 52] on button "Edit" at bounding box center [322, 54] width 28 height 10
select select "3227"
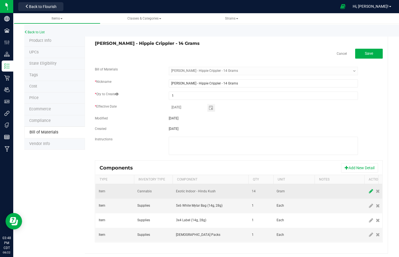
click at [370, 191] on icon at bounding box center [371, 191] width 4 height 5
click at [208, 191] on span "NO DATA FOUND" at bounding box center [207, 192] width 62 height 8
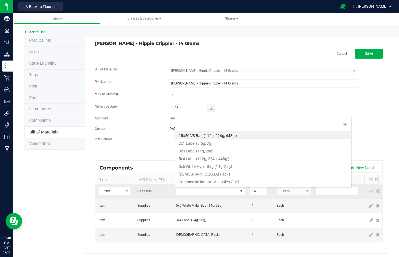
scroll to position [8, 69]
type input "hipp"
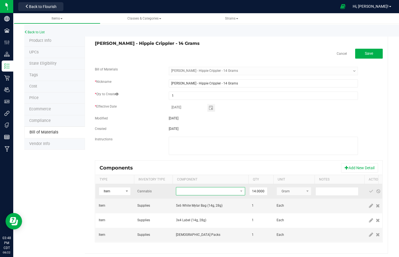
click at [202, 191] on span "NO DATA FOUND" at bounding box center [207, 192] width 62 height 8
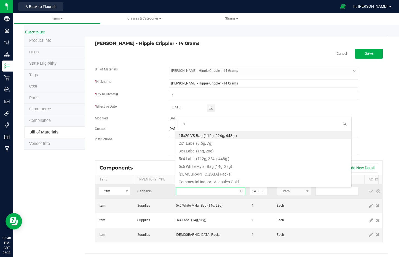
type input "hipp"
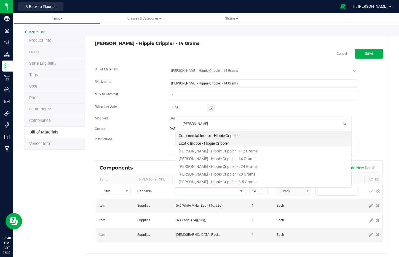
click at [210, 144] on li "Exotic Indoor - Hippie Crippler" at bounding box center [263, 143] width 176 height 8
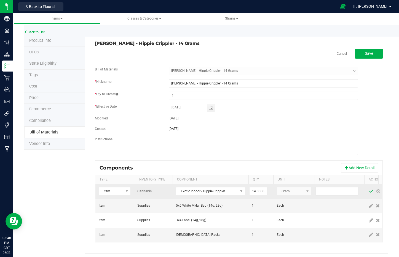
click at [371, 191] on span at bounding box center [371, 191] width 4 height 4
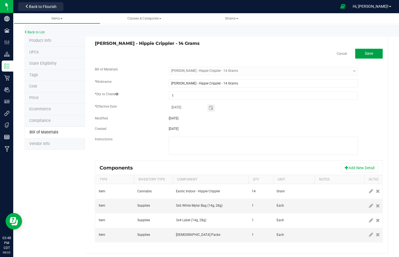
click at [368, 56] on button "Save" at bounding box center [369, 54] width 28 height 10
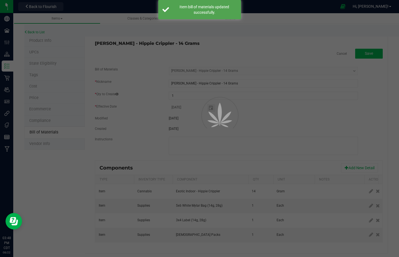
select select "3227"
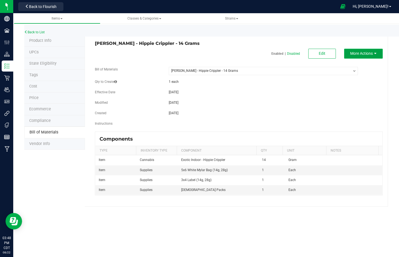
click at [367, 56] on button "More Actions" at bounding box center [363, 54] width 39 height 10
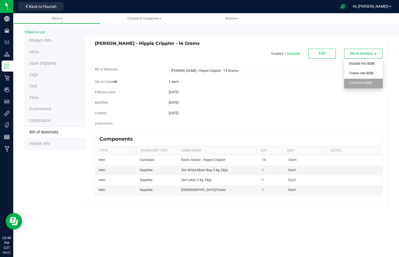
click at [367, 83] on span "Clone this BOM" at bounding box center [360, 83] width 23 height 4
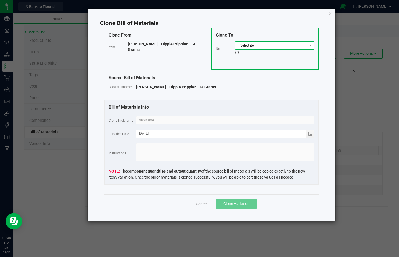
click at [256, 41] on span "Select item" at bounding box center [274, 45] width 79 height 8
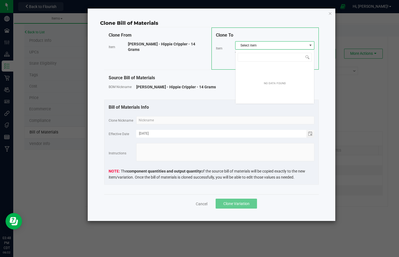
scroll to position [8, 79]
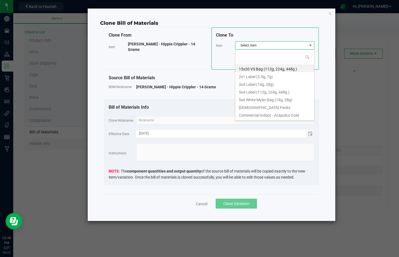
type input "Wyatt Purp - Ice Cream Cake - 14 Grams"
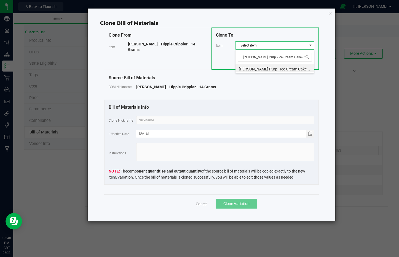
click at [257, 69] on li "Wyatt Purp - Ice Cream Cake - 14 Grams" at bounding box center [274, 68] width 79 height 8
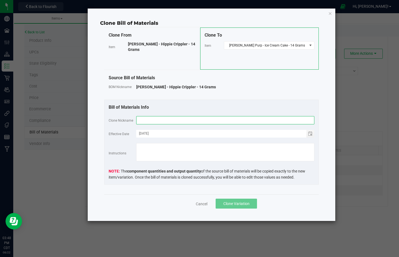
click at [228, 121] on input "text" at bounding box center [225, 120] width 178 height 8
paste input "Wyatt Purp - Ice Cream Cake - 14 Grams"
type input "Wyatt Purp - Ice Cream Cake - 14 Grams"
drag, startPoint x: 228, startPoint y: 121, endPoint x: 241, endPoint y: 204, distance: 83.7
click at [241, 204] on span "Clone Variation" at bounding box center [236, 204] width 26 height 4
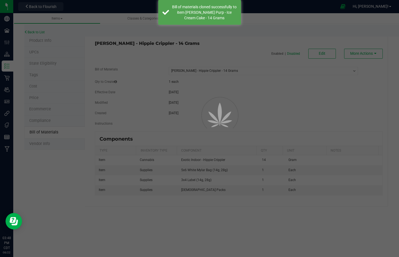
click at [241, 204] on div at bounding box center [199, 128] width 399 height 257
select select "3227"
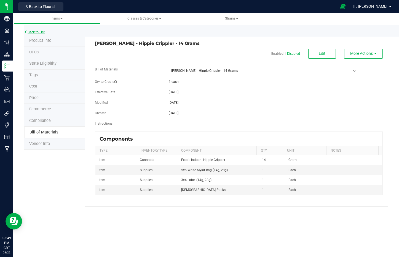
click at [39, 32] on link "Back to List" at bounding box center [34, 32] width 20 height 4
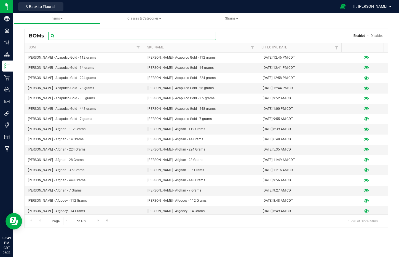
click at [117, 36] on input "text" at bounding box center [132, 36] width 168 height 8
paste input "Wyatt Purp - Ice Cream Cake - 14 Grams"
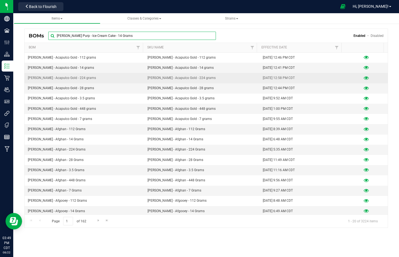
type input "Wyatt Purp - Ice Cream Cake - 14 Grams"
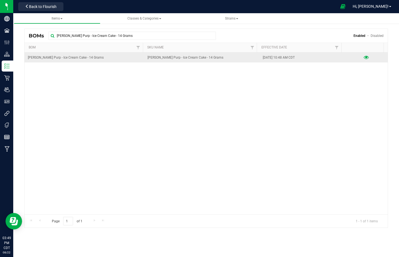
click at [363, 58] on icon at bounding box center [365, 58] width 5 height 4
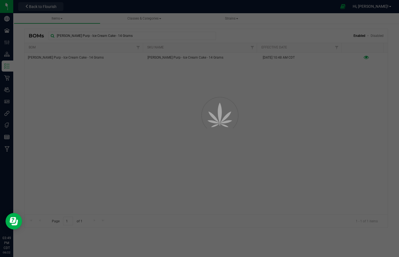
select select "3229"
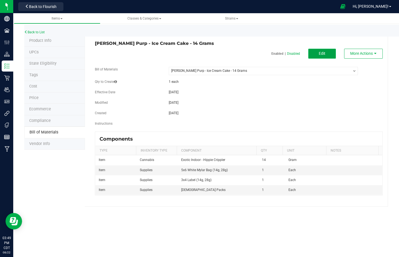
click at [333, 56] on button "Edit" at bounding box center [322, 54] width 28 height 10
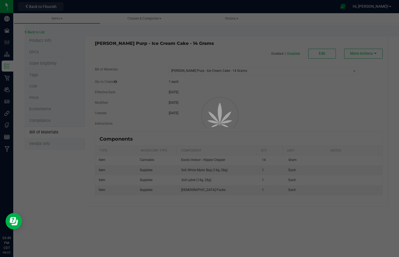
select select "3229"
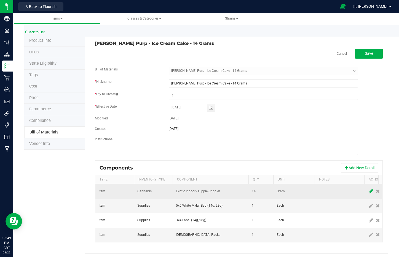
click at [370, 191] on icon at bounding box center [371, 191] width 4 height 5
click at [211, 190] on span "NO DATA FOUND" at bounding box center [207, 192] width 62 height 8
click at [212, 190] on span "NO DATA FOUND" at bounding box center [207, 192] width 62 height 8
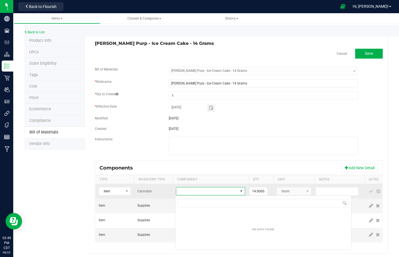
scroll to position [8, 69]
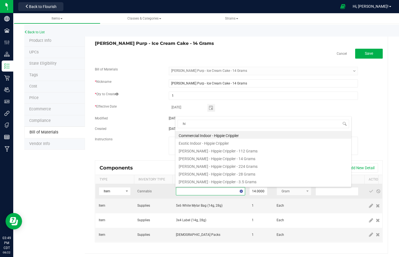
type input "h"
type input "ice cream"
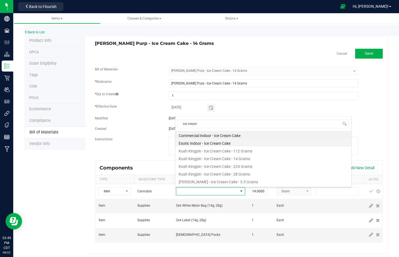
click at [225, 144] on li "Exotic Indoor - Ice Cream Cake" at bounding box center [263, 143] width 176 height 8
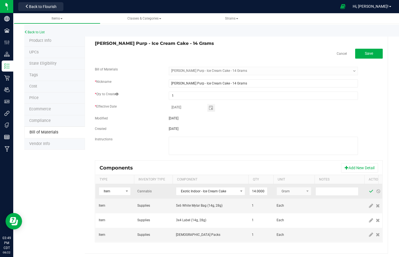
click at [370, 191] on span at bounding box center [371, 191] width 4 height 4
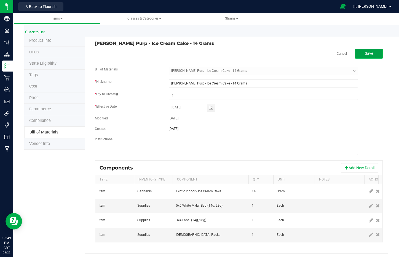
click at [373, 54] on button "Save" at bounding box center [369, 54] width 28 height 10
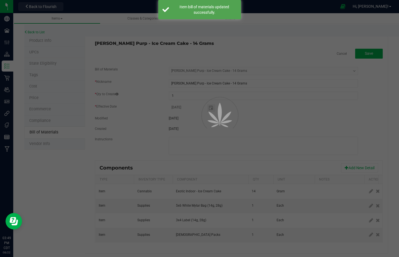
select select "3229"
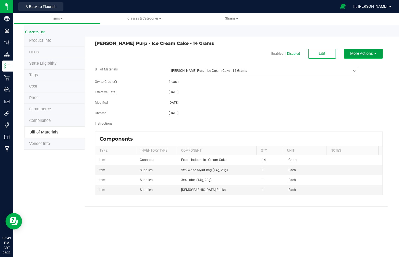
click at [373, 56] on button "More Actions" at bounding box center [363, 54] width 39 height 10
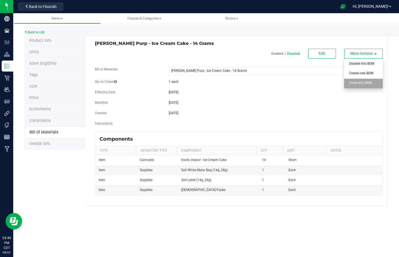
click at [376, 83] on li "Clone this BOM" at bounding box center [363, 84] width 39 height 10
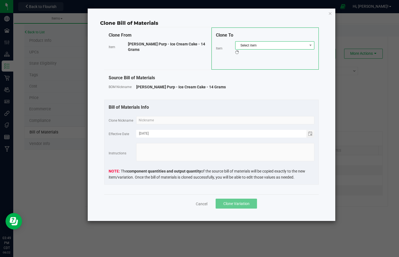
click at [269, 47] on span "Select item" at bounding box center [271, 46] width 72 height 8
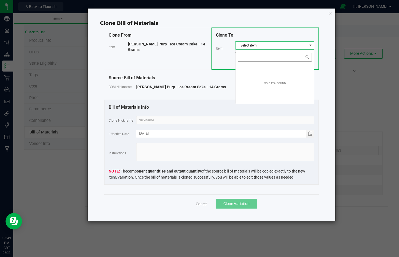
scroll to position [8, 79]
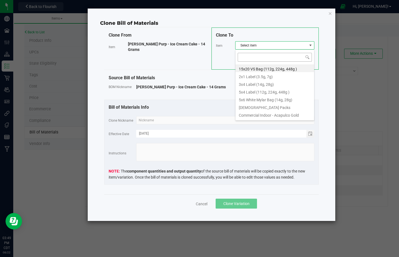
type input "Wyatt Purp - Indoor Snowballs - 14 Grams"
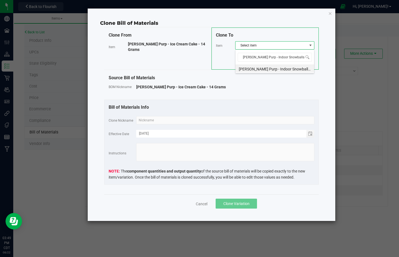
click at [276, 69] on li "Wyatt Purp - Indoor Snowballs - 14 Grams" at bounding box center [274, 68] width 79 height 8
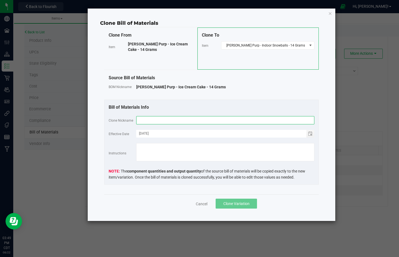
click at [273, 120] on input "text" at bounding box center [225, 120] width 178 height 8
paste input "Wyatt Purp - Indoor Snowballs - 14 Grams"
type input "Wyatt Purp - Indoor Snowballs - 14 Grams"
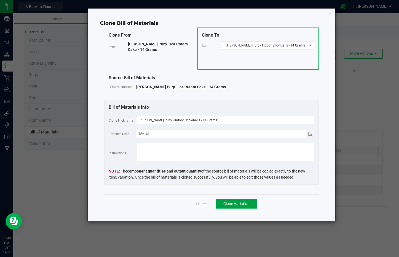
click at [231, 204] on span "Clone Variation" at bounding box center [236, 204] width 26 height 4
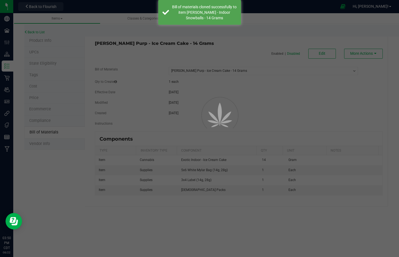
select select "3229"
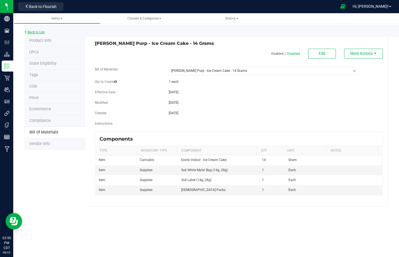
click at [37, 33] on link "Back to List" at bounding box center [34, 32] width 20 height 4
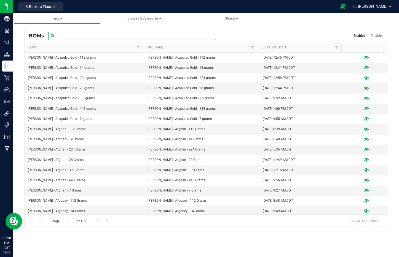
click at [116, 34] on input "text" at bounding box center [132, 36] width 168 height 8
paste input "Wyatt Purp - Indoor Snowballs - 14 Grams"
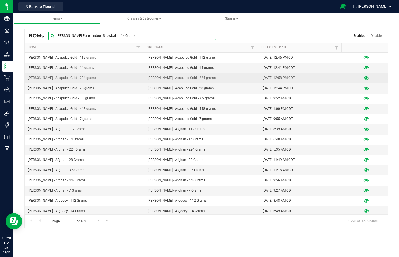
type input "Wyatt Purp - Indoor Snowballs - 14 Grams"
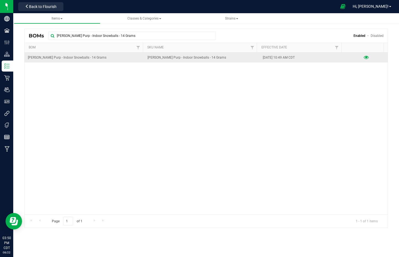
click at [364, 56] on icon at bounding box center [365, 58] width 5 height 4
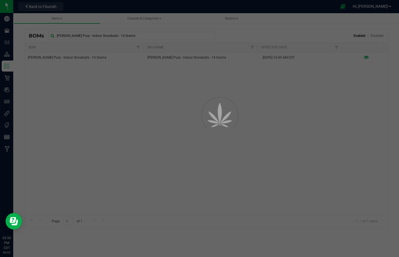
select select "3232"
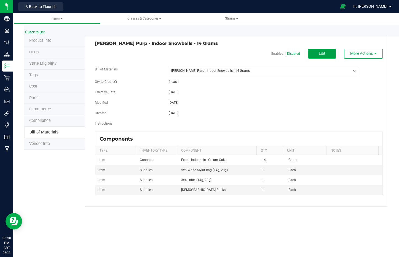
click at [322, 56] on button "Edit" at bounding box center [322, 54] width 28 height 10
select select "3232"
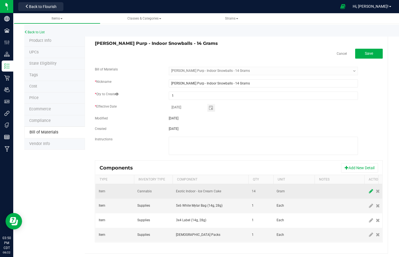
click at [371, 192] on icon at bounding box center [371, 191] width 4 height 5
click at [217, 193] on span "NO DATA FOUND" at bounding box center [207, 192] width 62 height 8
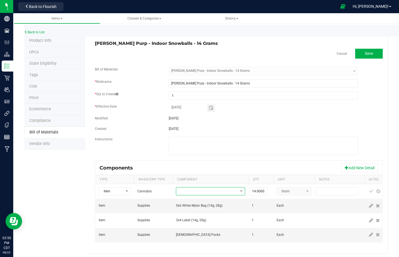
click at [217, 193] on span "NO DATA FOUND" at bounding box center [207, 192] width 62 height 8
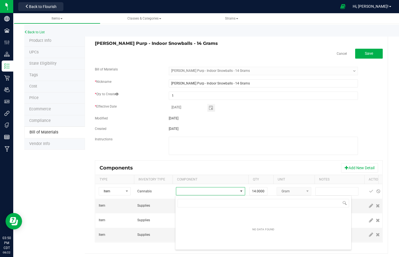
scroll to position [8, 69]
type input "indoor s"
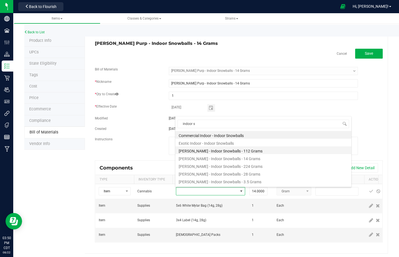
click at [225, 147] on li "Kush Kingpin - Indoor Snowballs - 112 Grams" at bounding box center [263, 151] width 176 height 8
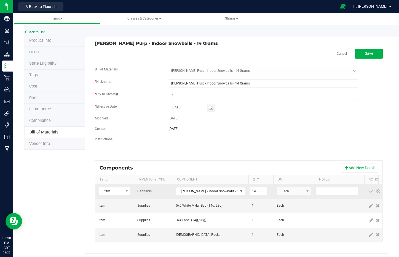
click at [220, 194] on span "Kush Kingpin - Indoor Snowballs - 112 Grams" at bounding box center [207, 192] width 62 height 8
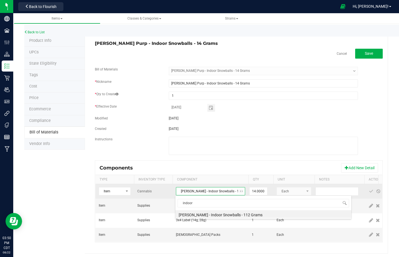
type input "indoor s"
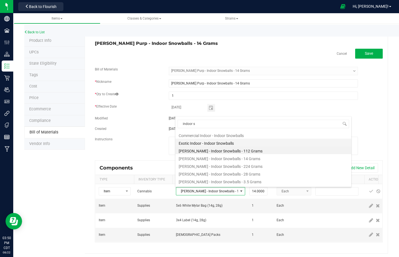
click at [220, 144] on li "Exotic Indoor - Indoor Snowballs" at bounding box center [263, 143] width 176 height 8
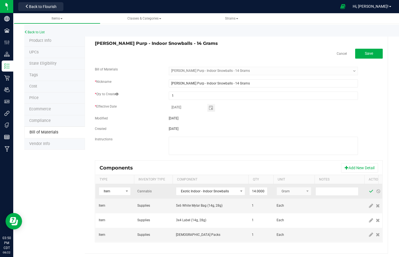
click at [370, 191] on span at bounding box center [371, 191] width 4 height 4
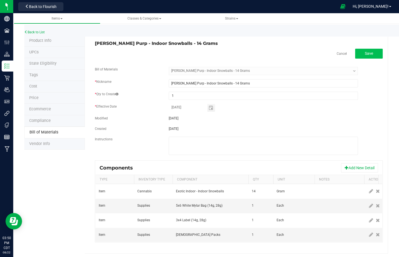
drag, startPoint x: 371, startPoint y: 48, endPoint x: 371, endPoint y: 54, distance: 5.5
click at [371, 48] on div "Wyatt Purp - Indoor Snowballs - 14 Grams Cancel Save Bill of Materials -- Selec…" at bounding box center [236, 144] width 303 height 219
click at [371, 56] on button "Save" at bounding box center [369, 54] width 28 height 10
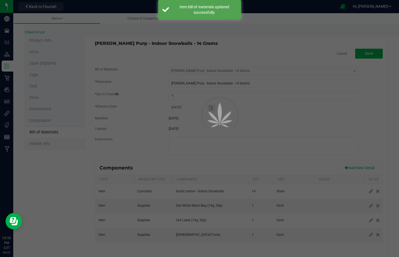
select select "3232"
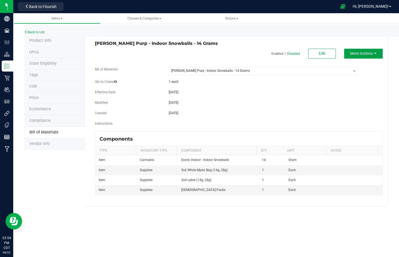
click at [368, 54] on span "More Actions" at bounding box center [361, 53] width 23 height 4
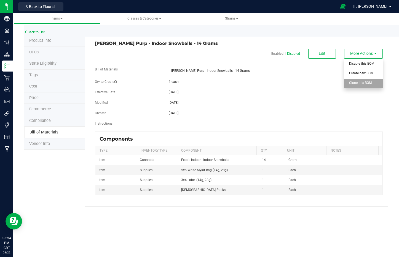
click at [369, 82] on span "Clone this BOM" at bounding box center [360, 83] width 23 height 4
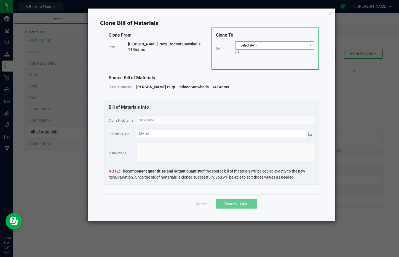
click at [270, 46] on span "Select item" at bounding box center [271, 46] width 72 height 8
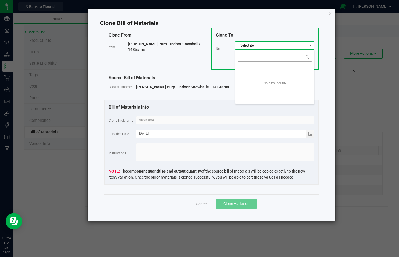
scroll to position [8, 79]
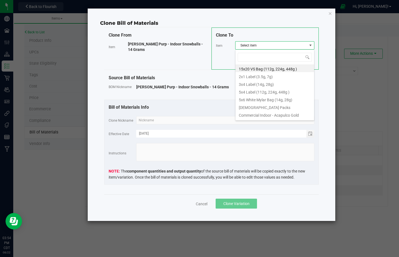
type input "Wyatt Purp - Jelly Zonut - 14 Grams"
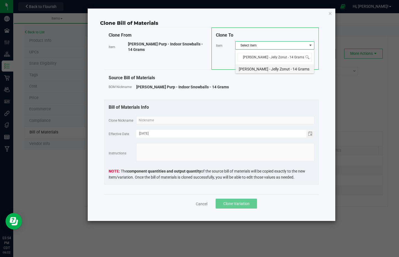
click at [273, 68] on li "Wyatt Purp - Jelly Zonut - 14 Grams" at bounding box center [274, 68] width 79 height 8
click at [277, 121] on input "text" at bounding box center [225, 120] width 178 height 8
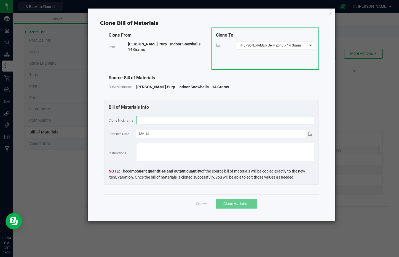
paste input "Wyatt Purp - Jelly Zonut - 14 Grams"
type input "Wyatt Purp - Jelly Zonut - 14 Grams"
click at [241, 206] on span "Clone Variation" at bounding box center [236, 204] width 26 height 4
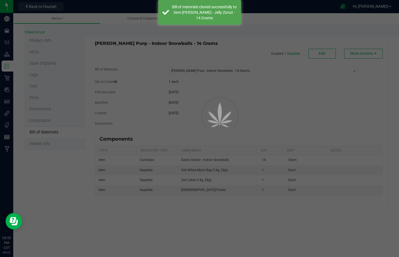
select select "3232"
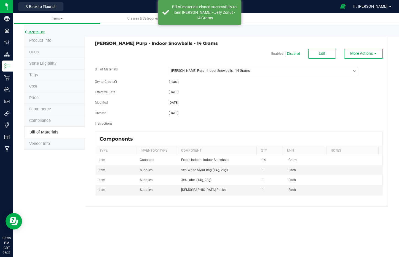
click at [40, 33] on link "Back to List" at bounding box center [34, 32] width 20 height 4
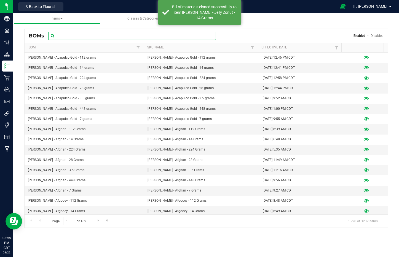
click at [95, 36] on input "text" at bounding box center [132, 36] width 168 height 8
paste input "Wyatt Purp - Jelly Zonut - 14 Grams"
type input "Wyatt Purp - Jelly Zonut - 14 Grams"
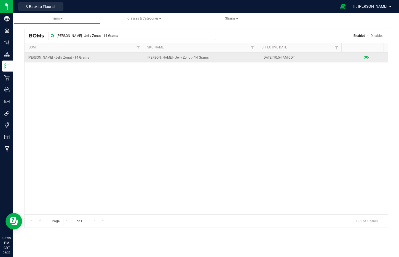
click at [363, 57] on icon at bounding box center [365, 58] width 5 height 4
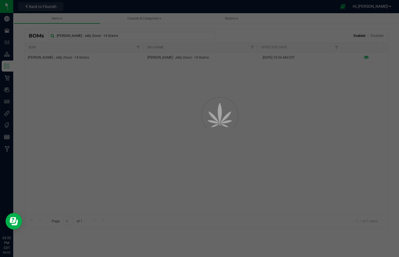
select select "3238"
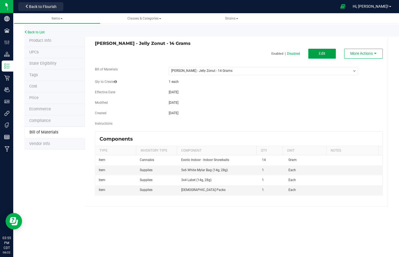
click at [318, 56] on button "Edit" at bounding box center [322, 54] width 28 height 10
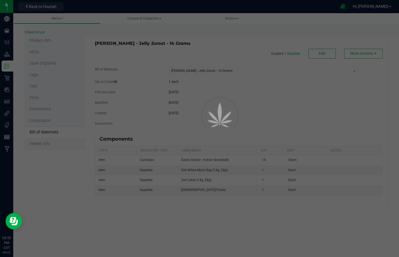
select select "3238"
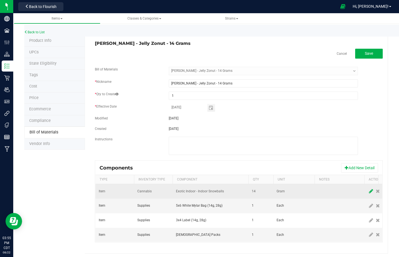
click at [369, 190] on icon at bounding box center [371, 191] width 4 height 5
click at [201, 191] on span "NO DATA FOUND" at bounding box center [207, 192] width 62 height 8
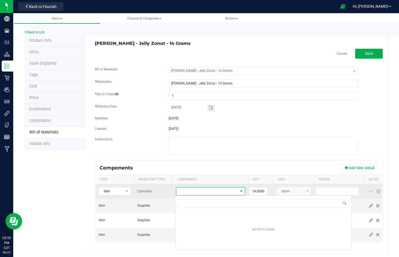
scroll to position [8, 69]
type input "zonut"
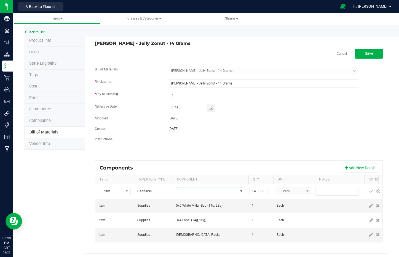
click at [201, 191] on span "NO DATA FOUND" at bounding box center [207, 192] width 62 height 8
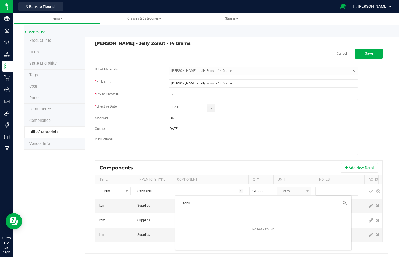
type input "zonut"
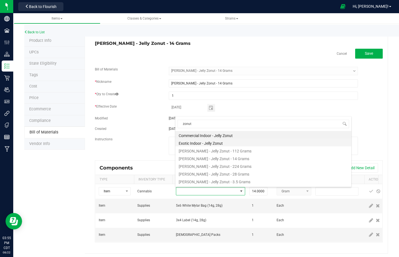
click at [214, 143] on li "Exotic Indoor - Jelly Zonut" at bounding box center [263, 143] width 176 height 8
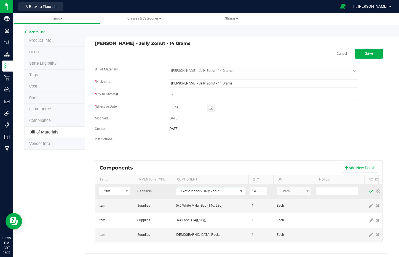
click at [371, 190] on span at bounding box center [371, 191] width 4 height 4
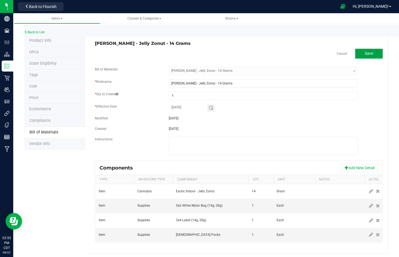
click at [369, 51] on button "Save" at bounding box center [369, 54] width 28 height 10
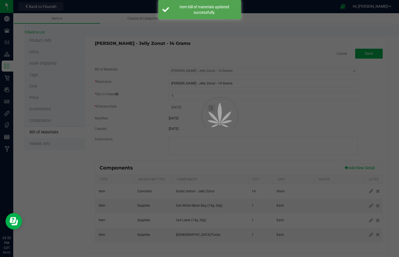
select select "3238"
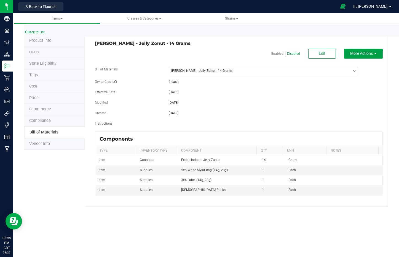
click at [381, 55] on button "More Actions" at bounding box center [363, 54] width 39 height 10
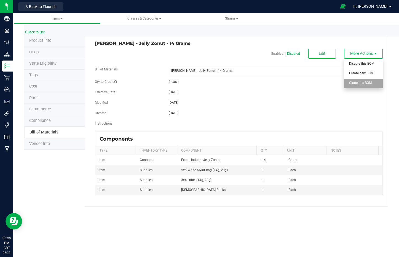
click at [368, 83] on span "Clone this BOM" at bounding box center [360, 83] width 23 height 4
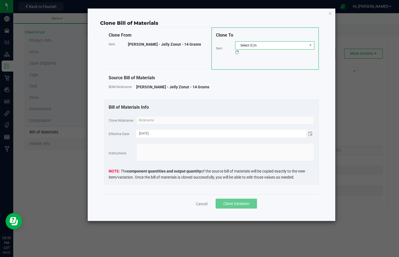
drag, startPoint x: 252, startPoint y: 47, endPoint x: 257, endPoint y: 47, distance: 4.4
click at [253, 47] on span "Select item" at bounding box center [271, 46] width 72 height 8
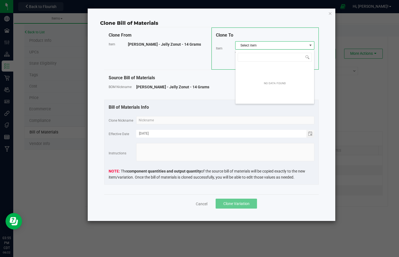
scroll to position [8, 79]
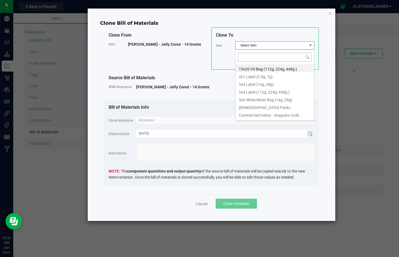
type input "Wyatt Purp - Joker - 14 Grams"
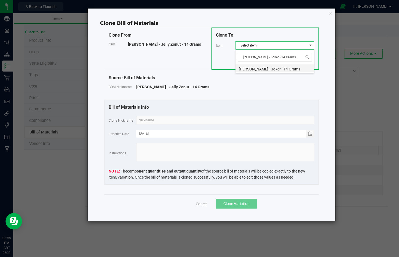
click at [275, 68] on li "Wyatt Purp - Joker - 14 Grams" at bounding box center [274, 68] width 79 height 8
click at [270, 123] on input "text" at bounding box center [225, 120] width 178 height 8
paste input "Wyatt Purp - Joker - 14 Grams"
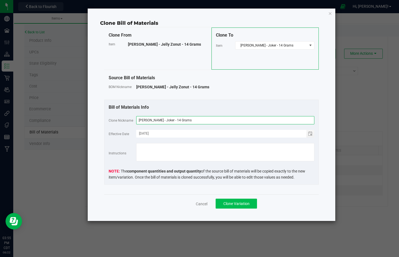
type input "Wyatt Purp - Joker - 14 Grams"
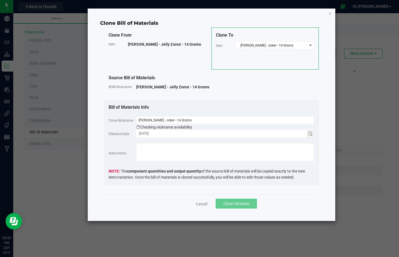
click at [234, 207] on button "Clone Variation" at bounding box center [235, 204] width 41 height 10
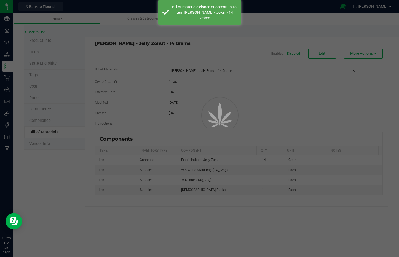
select select "3238"
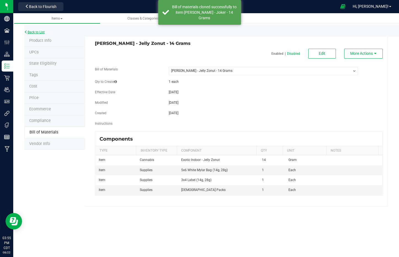
click at [36, 33] on link "Back to List" at bounding box center [34, 32] width 20 height 4
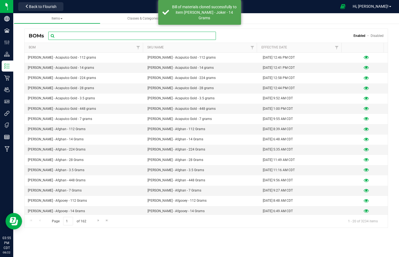
click at [104, 37] on input "text" at bounding box center [132, 36] width 168 height 8
paste input "Wyatt Purp - Joker - 14 Grams"
type input "Wyatt Purp - Joker - 14 Grams"
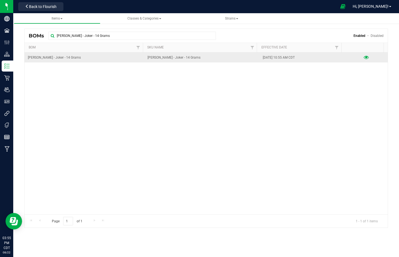
click at [363, 57] on icon at bounding box center [365, 58] width 5 height 4
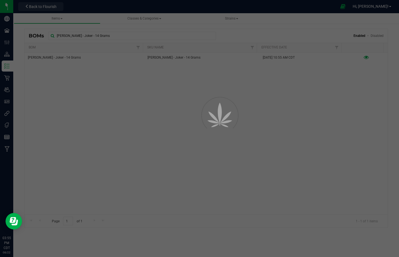
select select "3240"
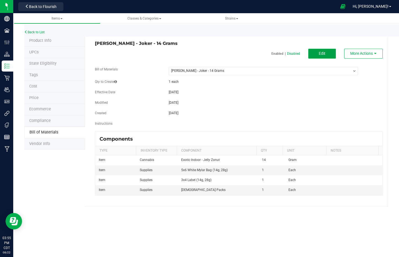
click at [327, 50] on button "Edit" at bounding box center [322, 54] width 28 height 10
select select "3240"
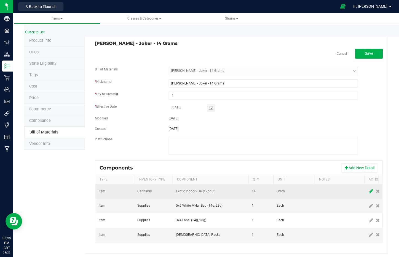
click at [369, 190] on icon at bounding box center [371, 191] width 4 height 5
click at [215, 189] on span "NO DATA FOUND" at bounding box center [207, 192] width 62 height 8
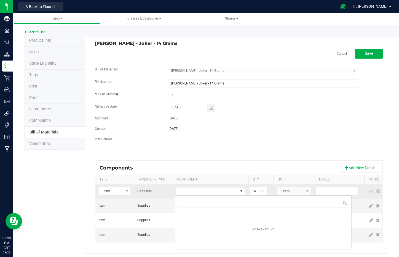
scroll to position [8, 69]
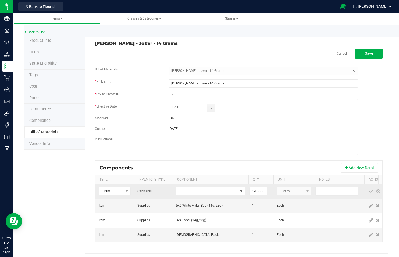
click at [217, 188] on span "NO DATA FOUND" at bounding box center [207, 192] width 62 height 8
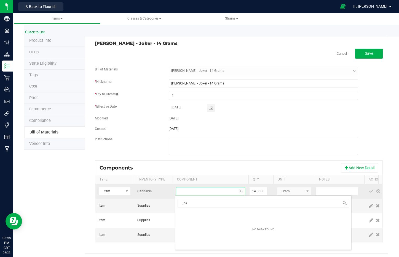
type input "joke"
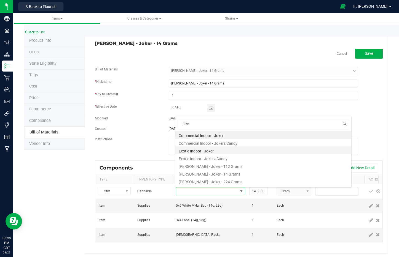
click at [217, 151] on li "Exotic Indoor - Joker" at bounding box center [263, 151] width 176 height 8
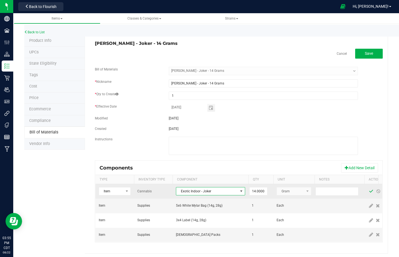
click at [371, 192] on span at bounding box center [371, 191] width 4 height 4
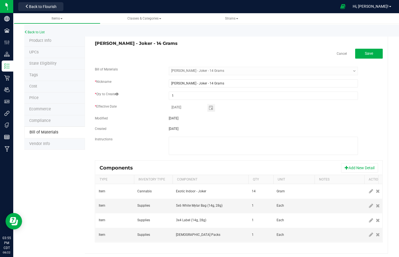
click at [366, 60] on div "Cancel Save Bill of Materials -- Select -- Wyatt Purp - Joker - 14 Grams * Nick…" at bounding box center [239, 146] width 288 height 194
click at [366, 56] on button "Save" at bounding box center [369, 54] width 28 height 10
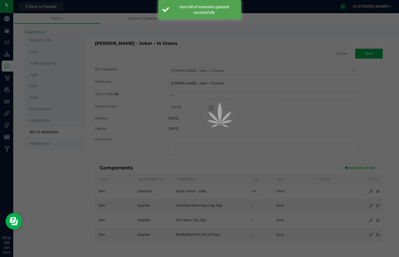
select select "3240"
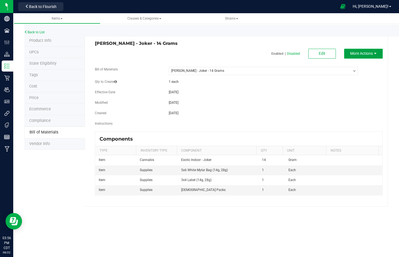
click at [368, 55] on span "More Actions" at bounding box center [361, 53] width 23 height 4
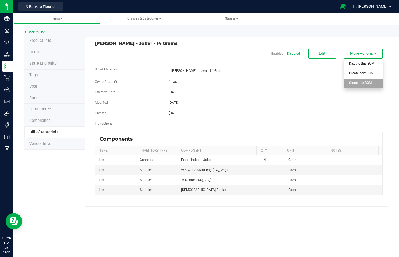
click at [369, 82] on span "Clone this BOM" at bounding box center [360, 83] width 23 height 4
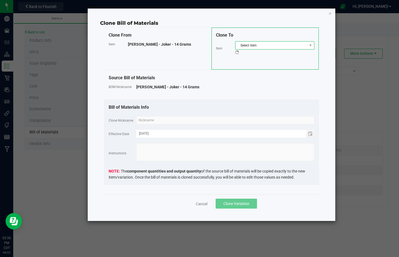
click at [276, 46] on span "Select item" at bounding box center [271, 46] width 72 height 8
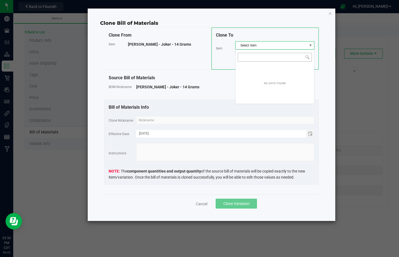
scroll to position [8, 79]
type input "Wyatt Purp - Jolly Rancher - 14 Grams"
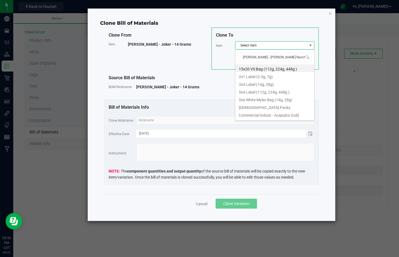
click at [217, 85] on div "Wyatt Purp - Joker - 14 Grams" at bounding box center [225, 87] width 178 height 6
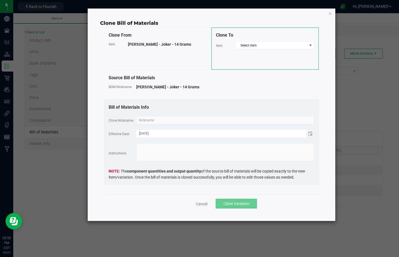
click at [259, 52] on div "Clone To Item Select item" at bounding box center [264, 49] width 107 height 42
click at [260, 47] on span "Select item" at bounding box center [271, 46] width 72 height 8
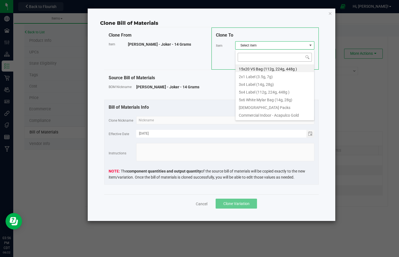
type input "Wyatt Purp - Jolly Rancher - 14 Grams"
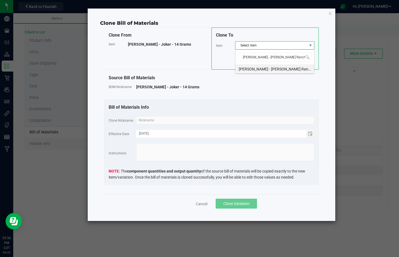
click at [286, 69] on li "Wyatt Purp - Jolly Rancher - 14 Grams" at bounding box center [274, 68] width 79 height 8
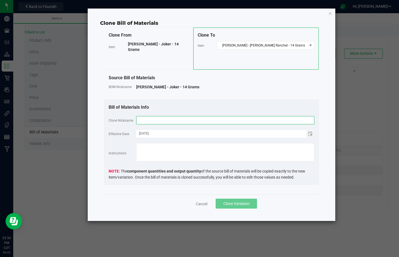
click at [283, 123] on input "text" at bounding box center [225, 120] width 178 height 8
paste input "Wyatt Purp - Jolly Rancher - 14 Grams"
type input "Wyatt Purp - Jolly Rancher - 14 Grams"
click at [240, 204] on span "Clone Variation" at bounding box center [236, 204] width 26 height 4
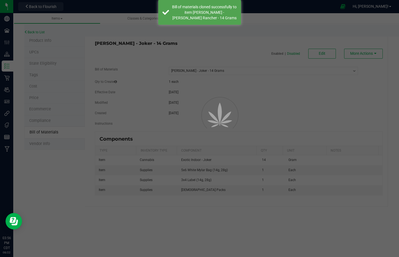
select select "3240"
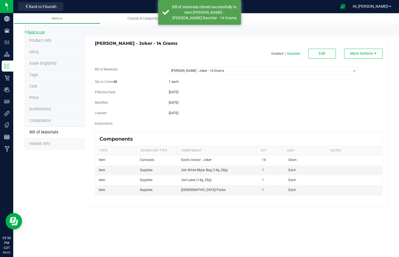
click at [42, 32] on link "Back to List" at bounding box center [34, 32] width 20 height 4
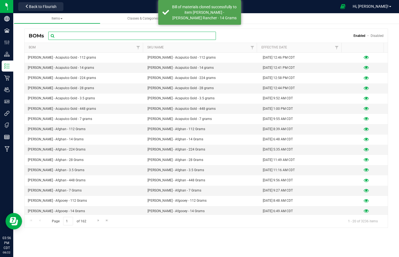
click at [109, 37] on input "text" at bounding box center [132, 36] width 168 height 8
paste input "Wyatt Purp - Jolly Rancher - 14 Grams"
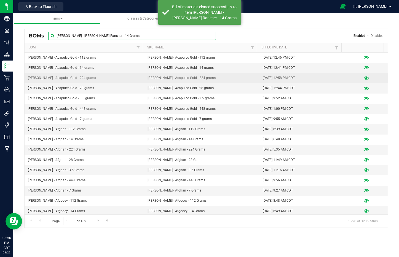
type input "Wyatt Purp - Jolly Rancher - 14 Grams"
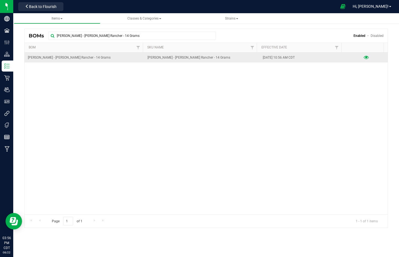
click at [363, 58] on icon at bounding box center [365, 58] width 5 height 4
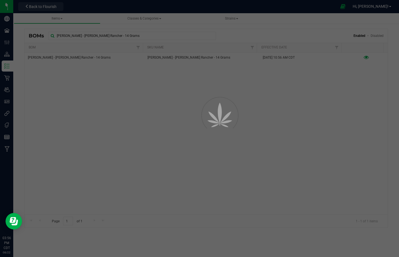
select select "3242"
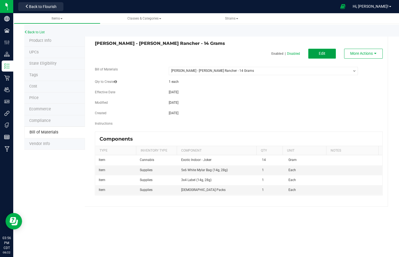
click at [313, 50] on button "Edit" at bounding box center [322, 54] width 28 height 10
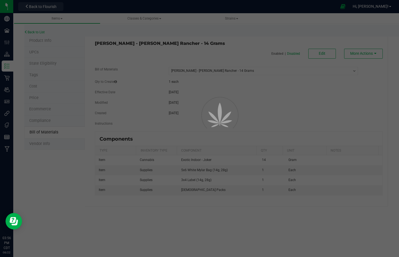
select select "3242"
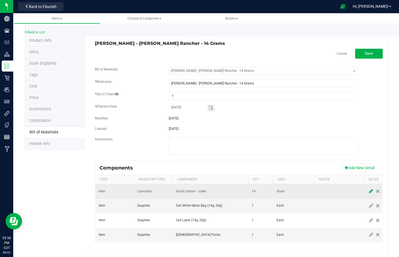
click at [369, 191] on icon at bounding box center [371, 191] width 4 height 5
click at [214, 192] on span "NO DATA FOUND" at bounding box center [207, 192] width 62 height 8
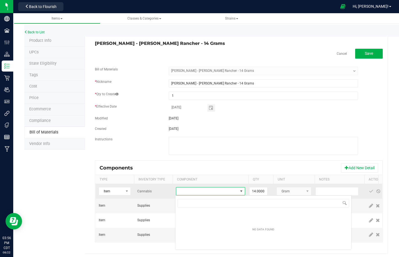
scroll to position [8, 69]
type input "jolly"
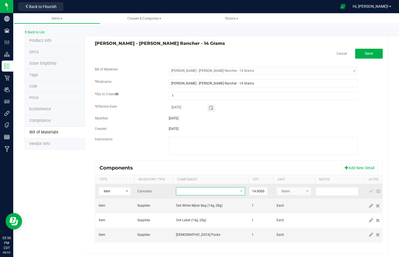
click at [223, 194] on span "NO DATA FOUND" at bounding box center [207, 192] width 62 height 8
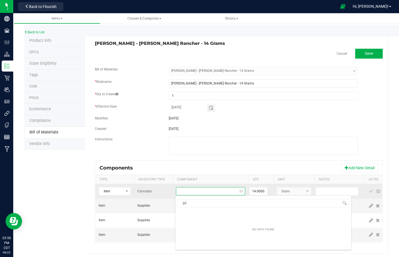
type input "joll"
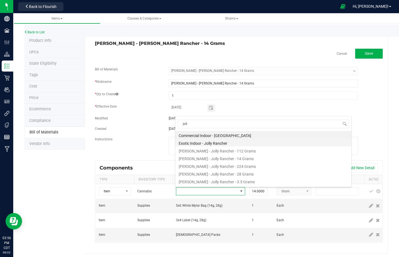
click at [222, 142] on li "Exotic Indoor - Jolly Rancher" at bounding box center [263, 143] width 176 height 8
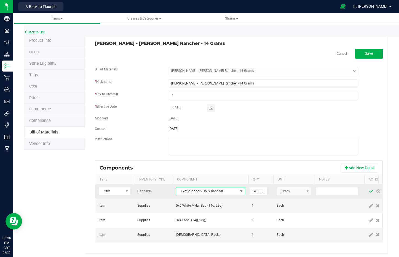
click at [371, 191] on span at bounding box center [371, 191] width 4 height 4
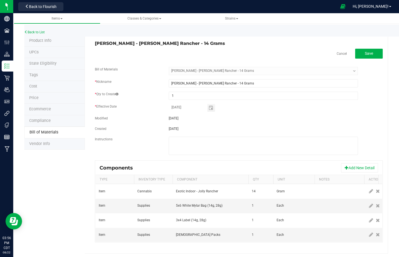
click at [363, 45] on div "Wyatt Purp - Jolly Rancher - 14 Grams" at bounding box center [239, 43] width 296 height 5
click at [367, 52] on span "Save" at bounding box center [369, 53] width 8 height 4
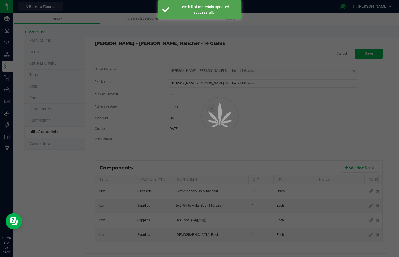
select select "3242"
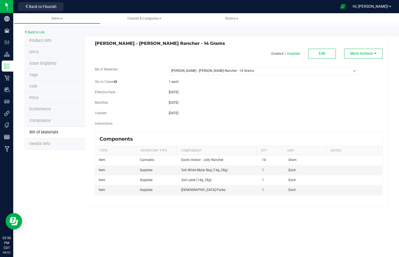
click at [384, 55] on div "Wyatt Purp - Jolly Rancher - 14 Grams Enabled | Disabled Edit More Actions Bill…" at bounding box center [236, 121] width 303 height 172
click at [374, 56] on button "More Actions" at bounding box center [363, 54] width 39 height 10
click at [377, 81] on li "Clone this BOM" at bounding box center [363, 84] width 39 height 10
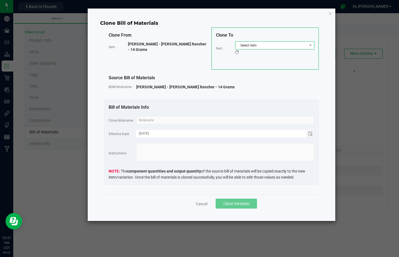
click at [283, 46] on span "Select item" at bounding box center [271, 46] width 72 height 8
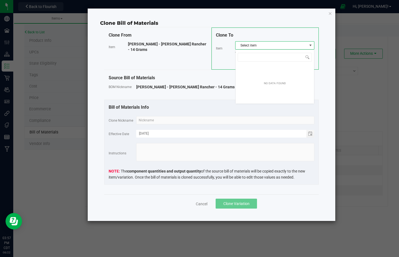
scroll to position [8, 79]
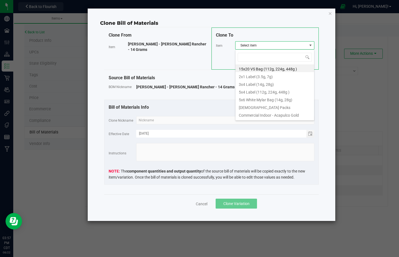
type input "Wyatt Purp - Kacklesnatch - 14 Grams"
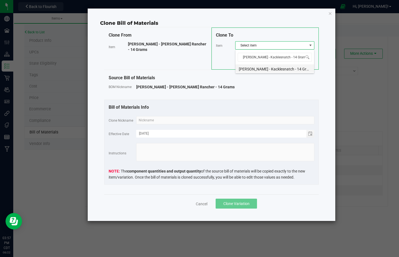
click at [277, 70] on li "Wyatt Purp - Kacklesnatch - 14 Grams" at bounding box center [274, 68] width 79 height 8
click at [279, 118] on input "text" at bounding box center [225, 120] width 178 height 8
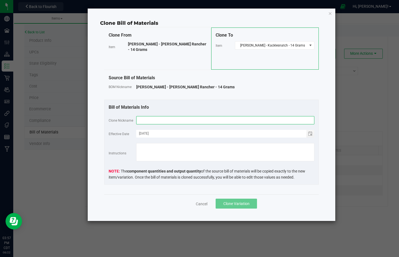
paste input "Wyatt Purp - Kacklesnatch - 14 Grams"
type input "Wyatt Purp - Kacklesnatch - 14 Grams"
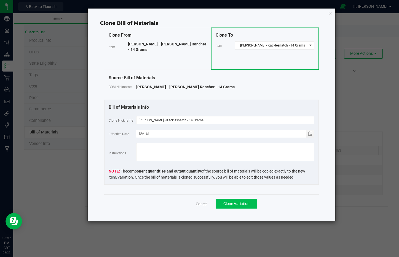
click at [249, 204] on span "Clone Variation" at bounding box center [236, 204] width 26 height 4
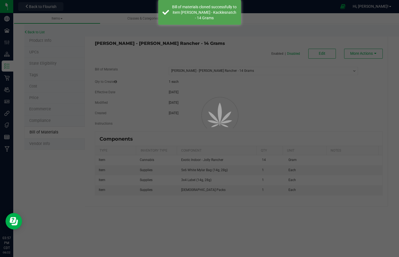
select select "3242"
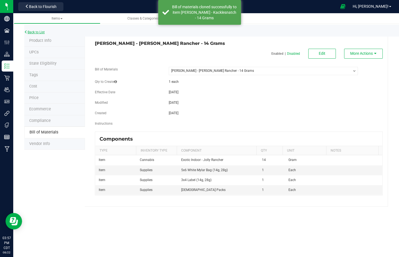
click at [41, 34] on link "Back to List" at bounding box center [34, 32] width 20 height 4
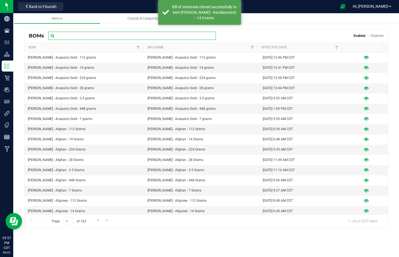
click at [74, 38] on input "text" at bounding box center [132, 36] width 168 height 8
paste input "Wyatt Purp - Kacklesnatch - 14 Grams"
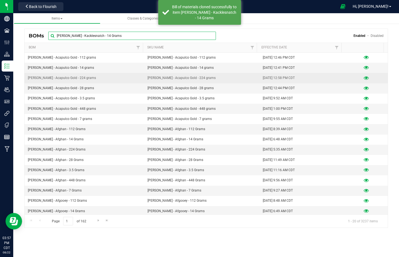
type input "Wyatt Purp - Kacklesnatch - 14 Grams"
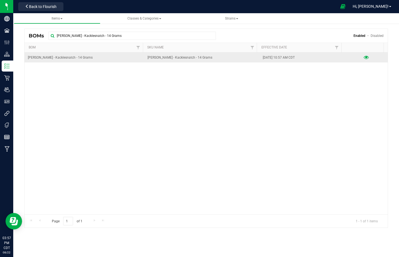
click at [363, 59] on icon at bounding box center [365, 58] width 5 height 4
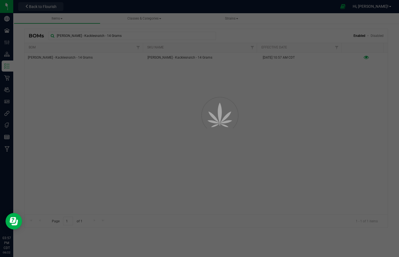
select select "3243"
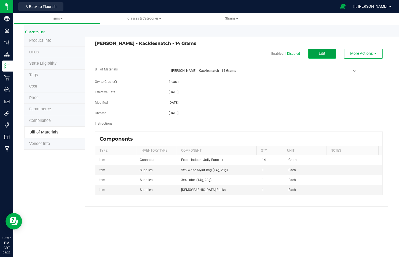
click at [328, 52] on button "Edit" at bounding box center [322, 54] width 28 height 10
select select "3243"
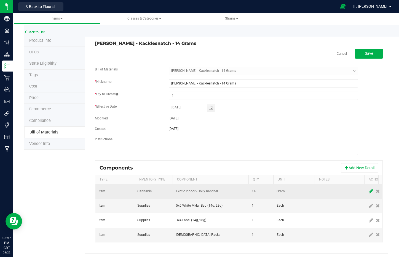
click at [369, 193] on icon at bounding box center [371, 191] width 4 height 5
click at [211, 192] on span "Exotic Indoor - Jolly Rancher" at bounding box center [207, 192] width 62 height 8
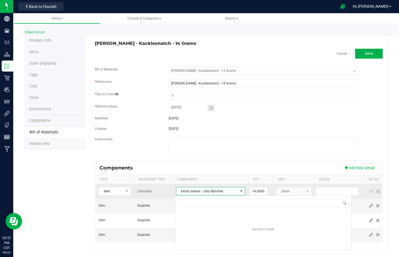
scroll to position [8, 69]
type input "kack"
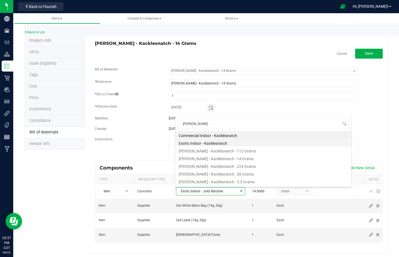
click at [218, 144] on li "Exotic Indoor - Kacklesnatch" at bounding box center [263, 143] width 176 height 8
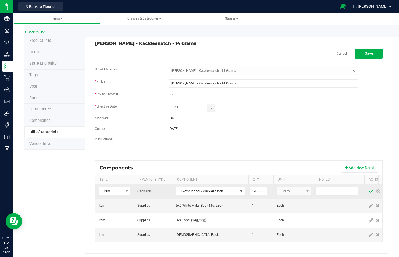
click at [370, 191] on span at bounding box center [371, 191] width 4 height 4
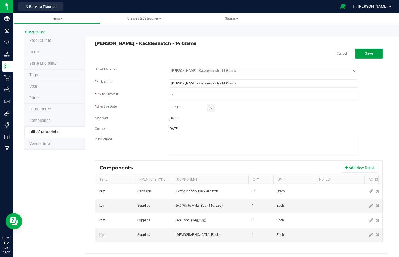
click at [365, 52] on span "Save" at bounding box center [369, 53] width 8 height 4
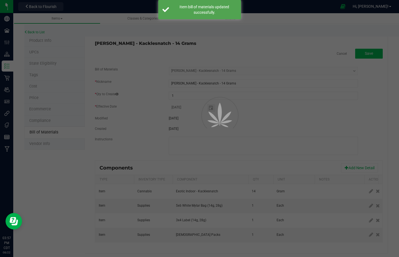
select select "3243"
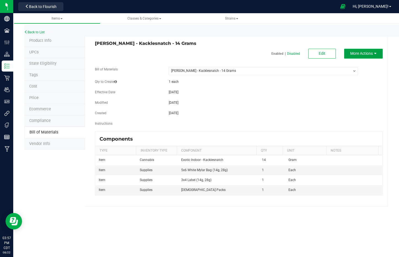
click at [370, 54] on span "More Actions" at bounding box center [361, 53] width 23 height 4
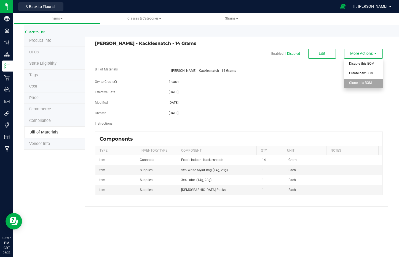
click at [370, 83] on span "Clone this BOM" at bounding box center [360, 83] width 23 height 4
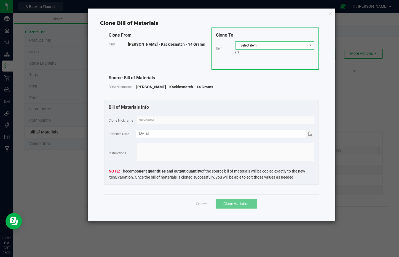
click at [259, 42] on span "Select item" at bounding box center [271, 46] width 72 height 8
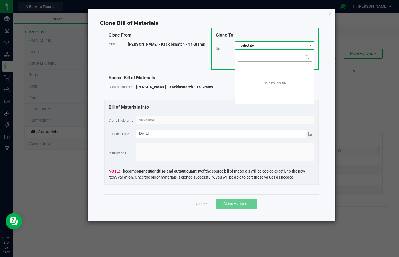
scroll to position [8, 79]
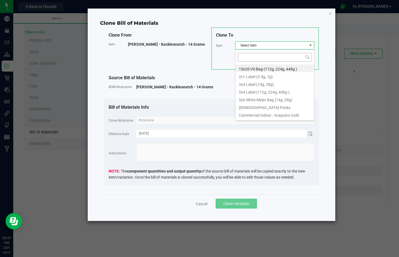
type input "Wyatt Purp - Kush Mintz - 14 Grams"
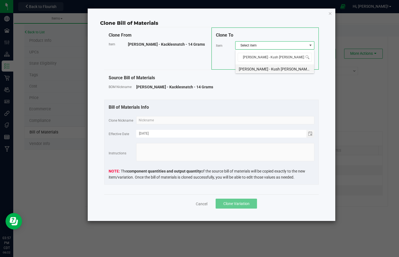
click at [275, 70] on li "Wyatt Purp - Kush Mintz - 14 Grams" at bounding box center [274, 68] width 79 height 8
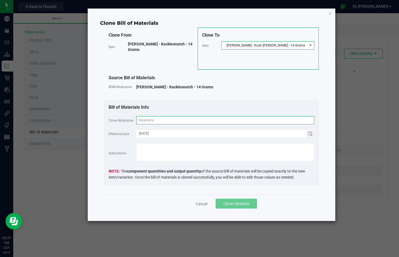
click at [247, 121] on input "text" at bounding box center [225, 120] width 178 height 8
paste input "Wyatt Purp - Kush Mintz - 14 Grams"
type input "Wyatt Purp - Kush Mintz - 14 Grams"
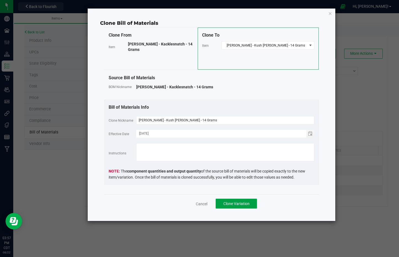
click at [242, 203] on span "Clone Variation" at bounding box center [236, 204] width 26 height 4
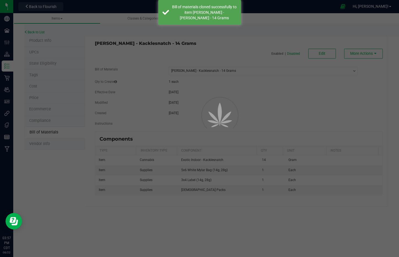
select select "3243"
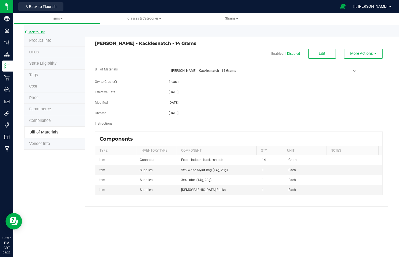
click at [38, 30] on link "Back to List" at bounding box center [34, 32] width 20 height 4
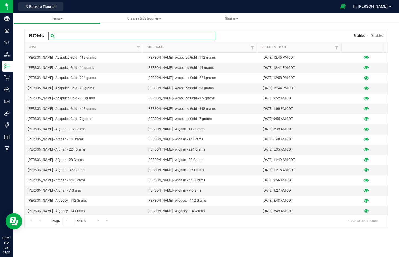
click at [105, 37] on input "text" at bounding box center [132, 36] width 168 height 8
paste input "Wyatt Purp - Kush Mintz - 14 Grams"
type input "Wyatt Purp - Kush Mintz - 14 Grams"
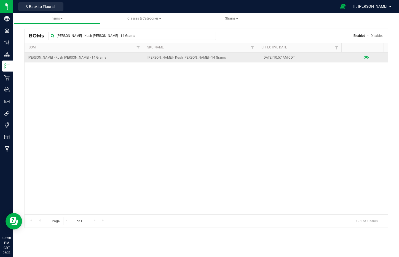
click at [363, 58] on icon at bounding box center [365, 58] width 5 height 4
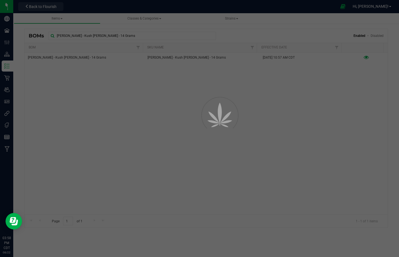
select select "3244"
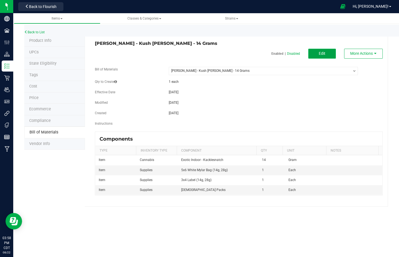
click at [329, 50] on button "Edit" at bounding box center [322, 54] width 28 height 10
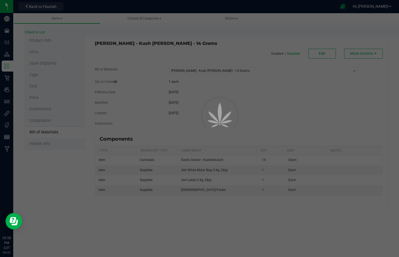
select select "3244"
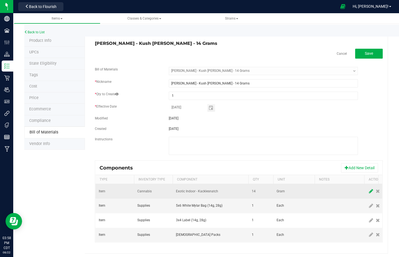
click at [370, 190] on icon at bounding box center [371, 191] width 4 height 5
click at [216, 194] on span "NO DATA FOUND" at bounding box center [207, 192] width 62 height 8
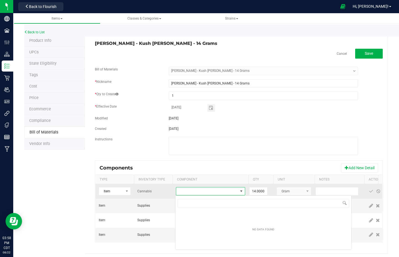
scroll to position [8, 69]
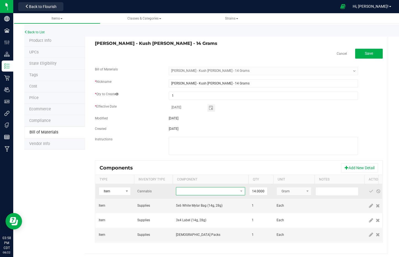
click at [208, 188] on span "NO DATA FOUND" at bounding box center [207, 192] width 62 height 8
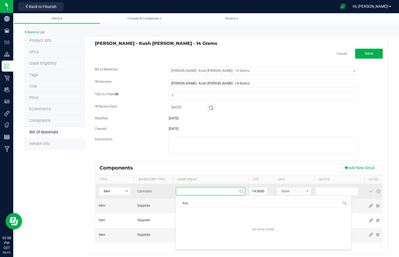
type input "kush"
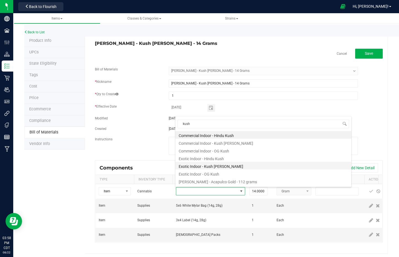
click at [219, 168] on li "Exotic Indoor - Kush Mintz" at bounding box center [263, 166] width 176 height 8
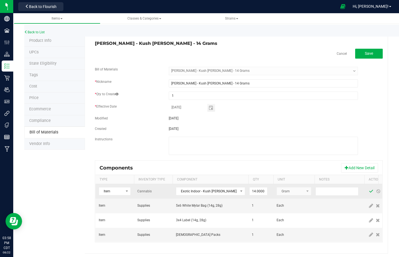
click at [369, 193] on span at bounding box center [371, 191] width 4 height 4
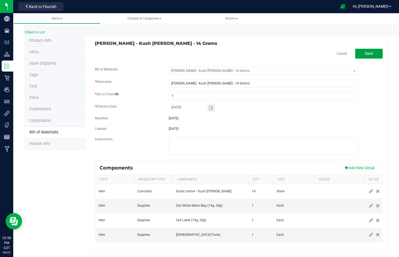
click at [368, 55] on span "Save" at bounding box center [369, 53] width 8 height 4
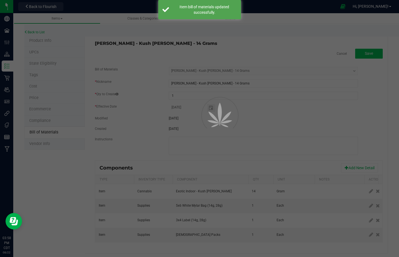
select select "3244"
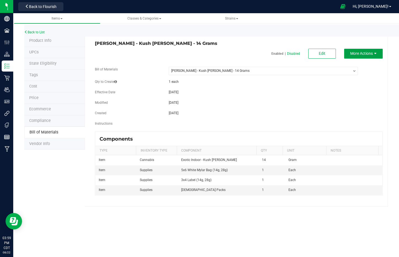
click at [371, 53] on span "More Actions" at bounding box center [361, 53] width 23 height 4
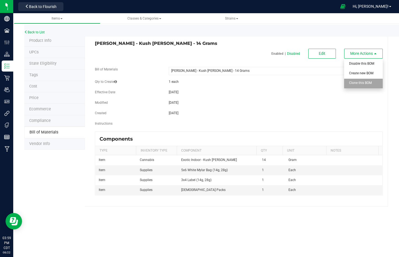
click at [366, 85] on div "Clone this BOM" at bounding box center [362, 84] width 27 height 10
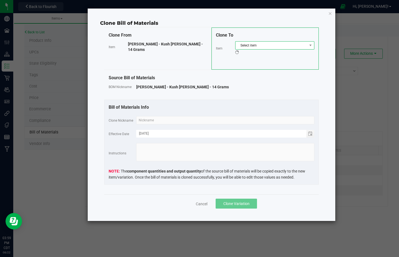
click at [271, 42] on span "Select item" at bounding box center [271, 46] width 72 height 8
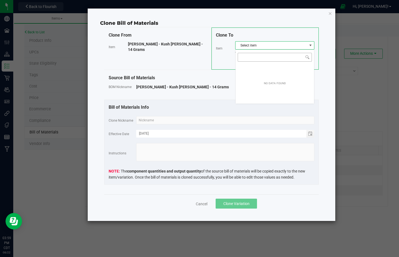
scroll to position [8, 79]
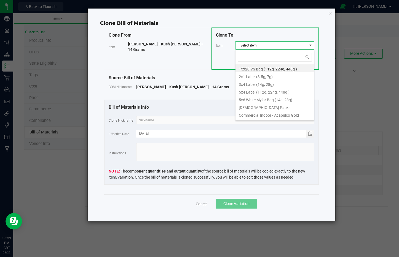
type input "Wyatt Purp - L'Orange - 14 Grams"
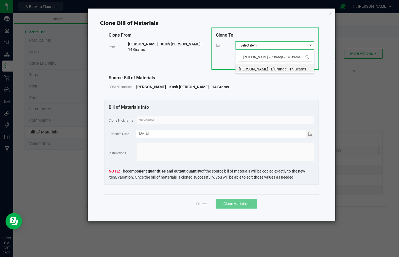
click at [284, 71] on li "Wyatt Purp - L'Orange - 14 Grams" at bounding box center [274, 68] width 79 height 8
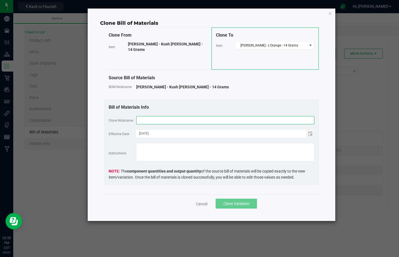
click at [286, 121] on input "text" at bounding box center [225, 120] width 178 height 8
paste input "Wyatt Purp - L'Orange - 14 Grams"
type input "Wyatt Purp - L'Orange - 14 Grams"
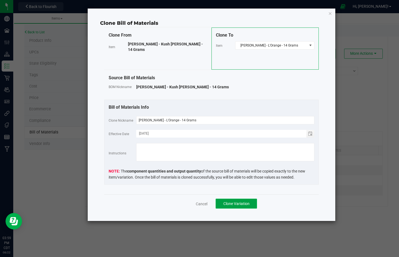
click at [242, 204] on span "Clone Variation" at bounding box center [236, 204] width 26 height 4
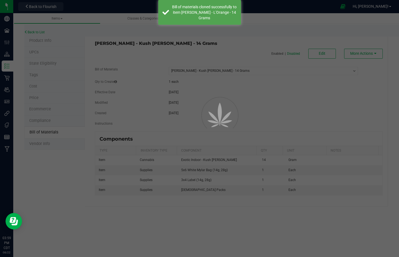
select select "3244"
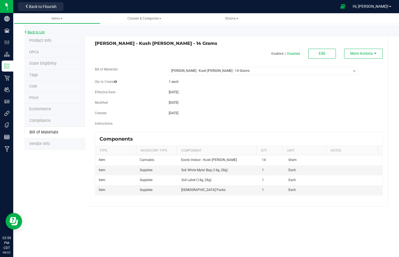
click at [31, 31] on link "Back to List" at bounding box center [34, 32] width 20 height 4
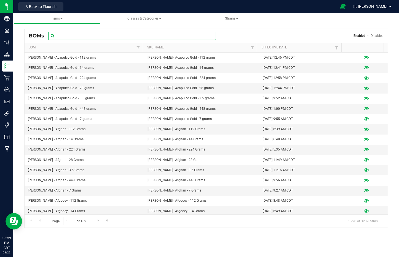
click at [106, 37] on input "text" at bounding box center [132, 36] width 168 height 8
paste input "Wyatt Purp - L'Orange - 14 Grams"
type input "Wyatt Purp - L'Orange - 14 Grams"
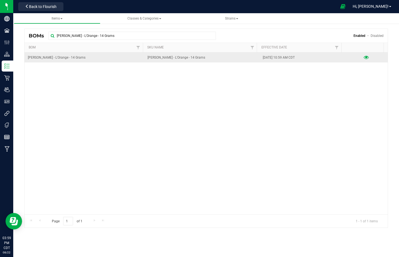
click at [364, 58] on icon at bounding box center [365, 58] width 5 height 4
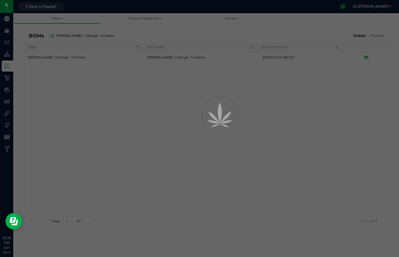
select select "3245"
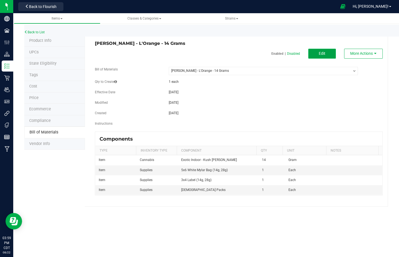
click at [317, 53] on button "Edit" at bounding box center [322, 54] width 28 height 10
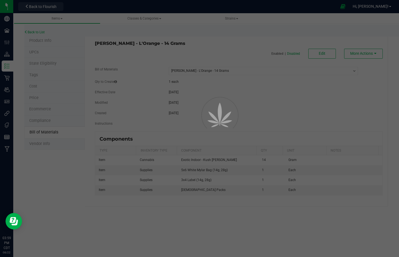
select select "3245"
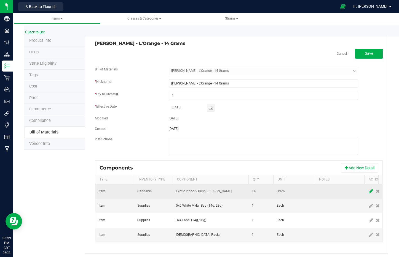
click at [369, 192] on icon at bounding box center [371, 191] width 4 height 5
click at [221, 194] on span "NO DATA FOUND" at bounding box center [207, 192] width 62 height 8
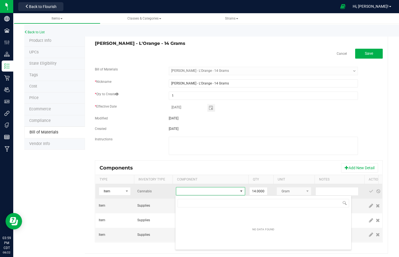
scroll to position [8, 69]
type input "l'"
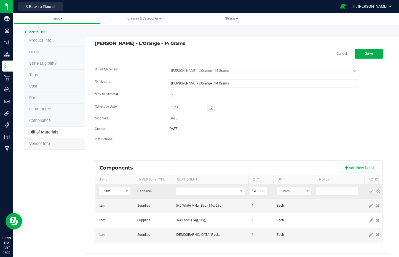
click at [211, 193] on span "NO DATA FOUND" at bounding box center [207, 192] width 62 height 8
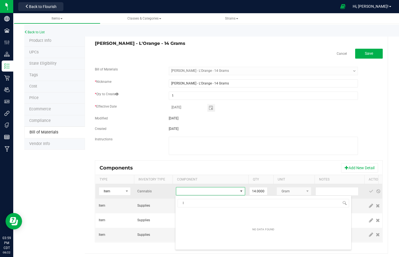
type input "l'"
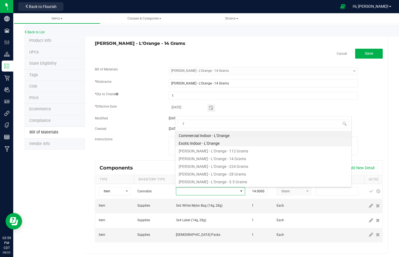
click at [211, 144] on li "Exotic Indoor - L'Orange" at bounding box center [263, 143] width 176 height 8
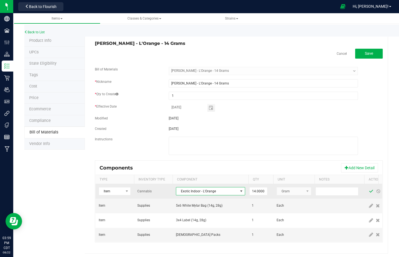
click at [369, 191] on span at bounding box center [371, 191] width 4 height 4
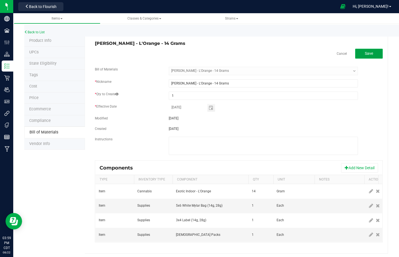
click at [365, 52] on span "Save" at bounding box center [369, 53] width 8 height 4
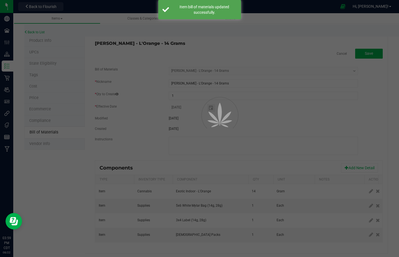
select select "3245"
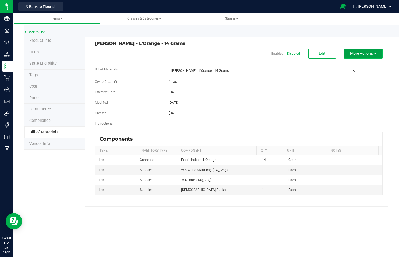
click at [369, 53] on span "More Actions" at bounding box center [361, 53] width 23 height 4
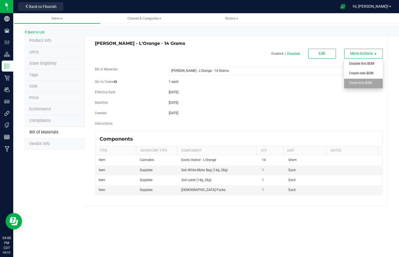
click at [371, 85] on div "Clone this BOM" at bounding box center [362, 84] width 27 height 10
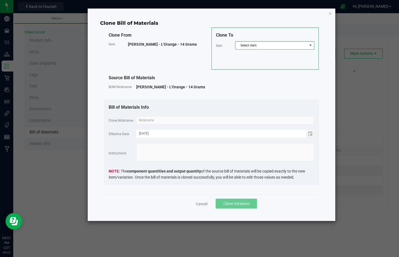
click at [258, 44] on span "Select item" at bounding box center [271, 46] width 72 height 8
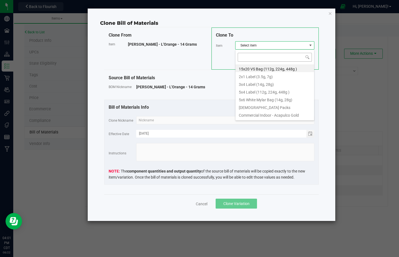
scroll to position [8, 79]
type input "Wyatt Purp - Lazer Fuel - 14 Grams"
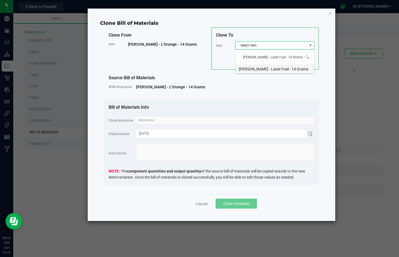
click at [268, 71] on li "Wyatt Purp - Lazer Fuel - 14 Grams" at bounding box center [274, 68] width 79 height 8
click at [273, 121] on input "text" at bounding box center [225, 120] width 178 height 8
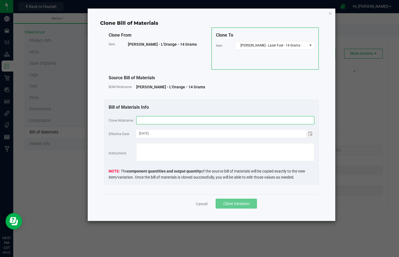
paste input "Wyatt Purp - Lazer Fuel - 14 Grams"
type input "Wyatt Purp - Lazer Fuel - 14 Grams"
click at [239, 204] on span "Clone Variation" at bounding box center [236, 204] width 26 height 4
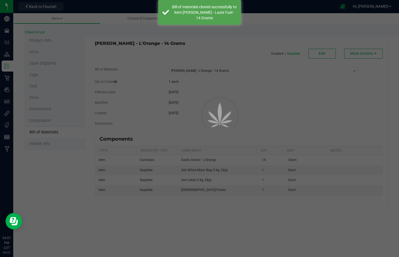
select select "3245"
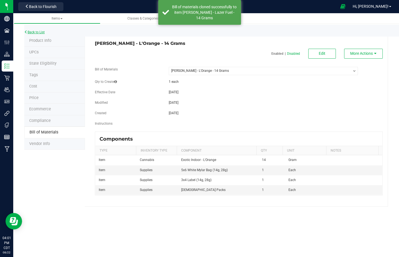
click at [40, 32] on link "Back to List" at bounding box center [34, 32] width 20 height 4
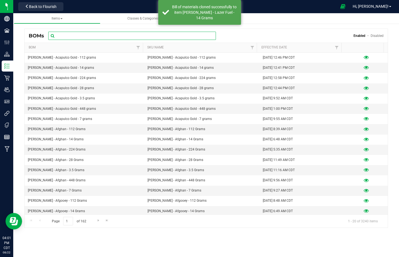
click at [87, 36] on input "text" at bounding box center [132, 36] width 168 height 8
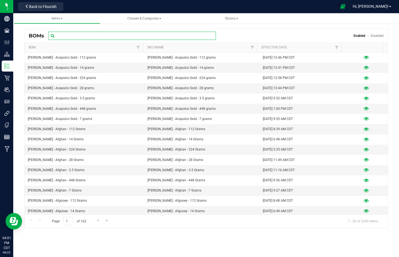
paste input "Wyatt Purp - Lazer Fuel - 14 Grams"
type input "Wyatt Purp - Lazer Fuel - 14 Grams"
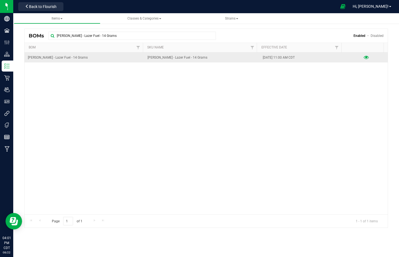
click at [363, 58] on icon at bounding box center [365, 58] width 5 height 4
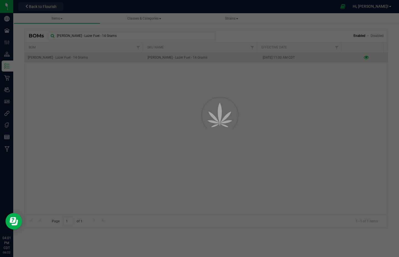
select select "3246"
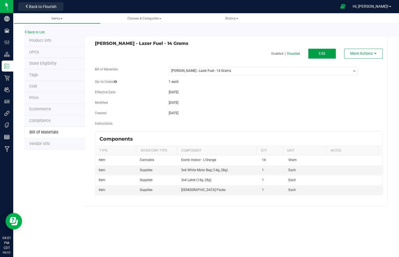
click at [319, 50] on button "Edit" at bounding box center [322, 54] width 28 height 10
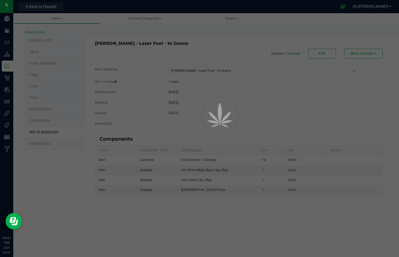
select select "3246"
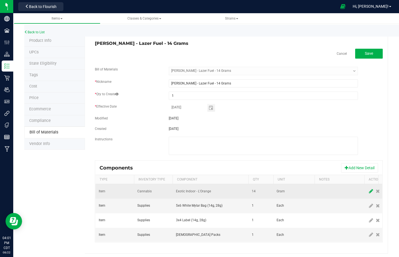
click at [372, 190] on icon at bounding box center [371, 191] width 4 height 5
click at [208, 189] on span "NO DATA FOUND" at bounding box center [207, 192] width 62 height 8
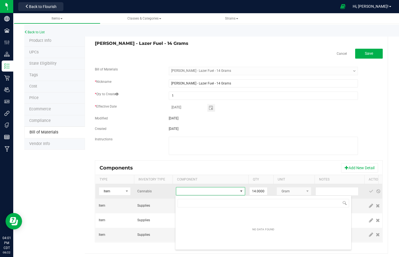
scroll to position [8, 69]
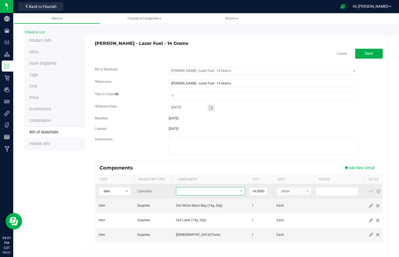
click at [208, 189] on span "NO DATA FOUND" at bounding box center [207, 192] width 62 height 8
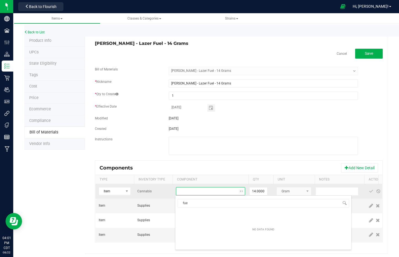
type input "fuel"
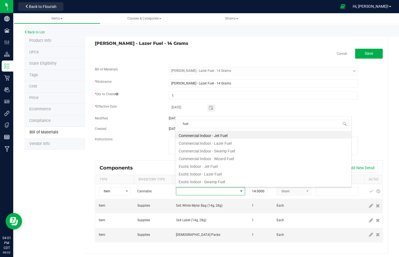
click at [229, 176] on li "Exotic Indoor - Lazer Fuel" at bounding box center [263, 174] width 176 height 8
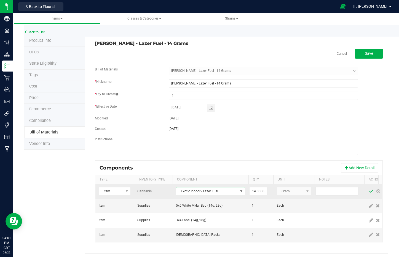
click at [372, 193] on span at bounding box center [371, 191] width 4 height 4
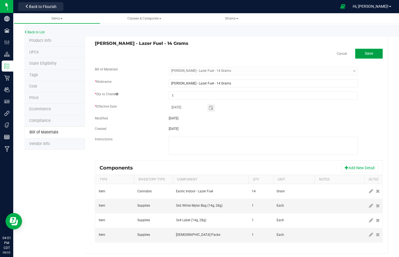
click at [370, 54] on button "Save" at bounding box center [369, 54] width 28 height 10
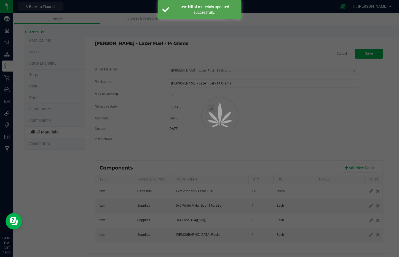
select select "3246"
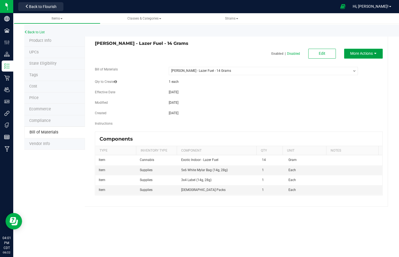
click at [368, 55] on span "More Actions" at bounding box center [361, 53] width 23 height 4
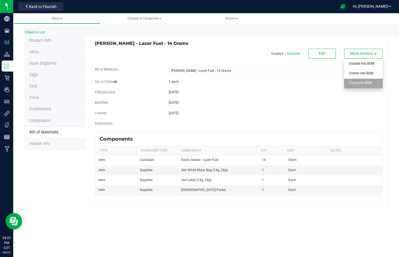
click at [367, 85] on span "Clone this BOM" at bounding box center [360, 83] width 23 height 4
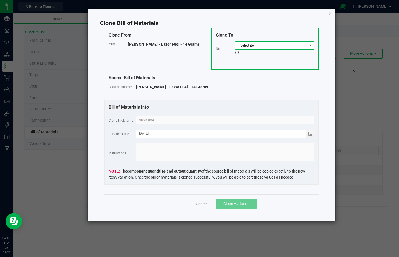
click at [266, 47] on span "Select item" at bounding box center [271, 46] width 72 height 8
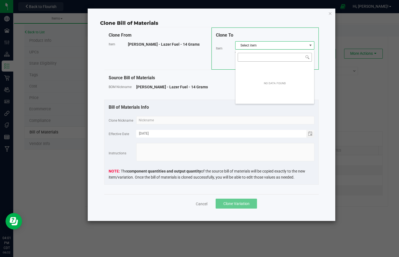
scroll to position [8, 79]
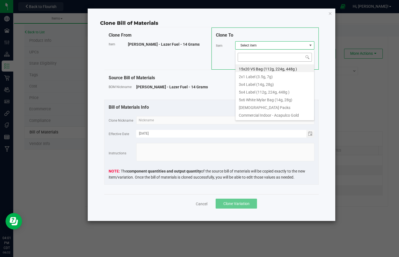
type input "Wyatt Purp - LCG - 14 Grams"
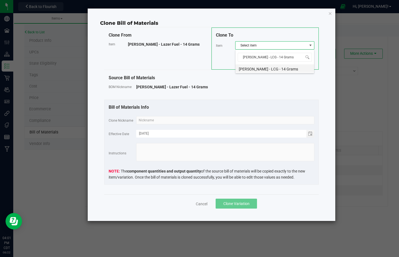
click at [276, 68] on li "Wyatt Purp - LCG - 14 Grams" at bounding box center [274, 68] width 79 height 8
click at [277, 121] on input "text" at bounding box center [225, 120] width 178 height 8
paste input "Wyatt Purp - LCG - 14 Grams"
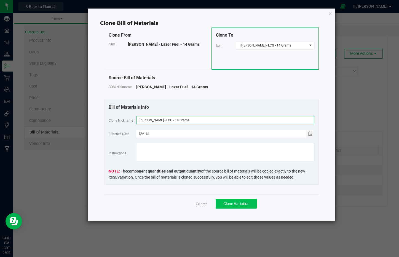
type input "Wyatt Purp - LCG - 14 Grams"
click at [236, 204] on span "Clone Variation" at bounding box center [236, 204] width 26 height 4
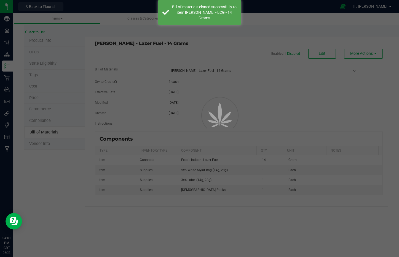
select select "3246"
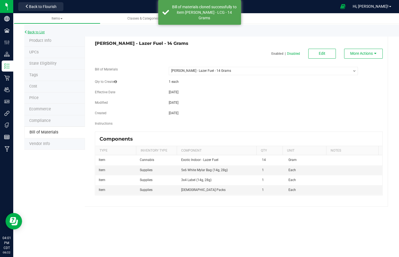
click at [35, 31] on link "Back to List" at bounding box center [34, 32] width 20 height 4
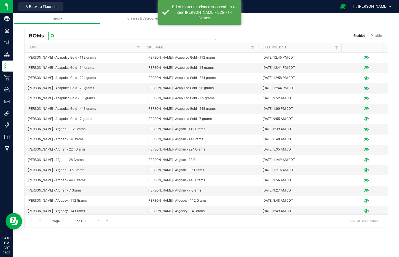
click at [75, 38] on input "text" at bounding box center [132, 36] width 168 height 8
paste input "Wyatt Purp - LCG - 14 Grams"
type input "Wyatt Purp - LCG - 14 Grams"
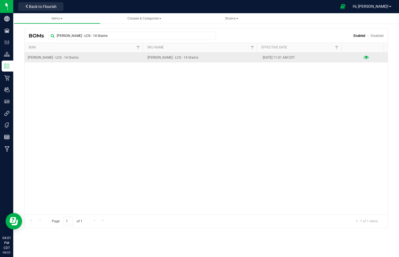
click at [363, 57] on icon at bounding box center [365, 58] width 5 height 4
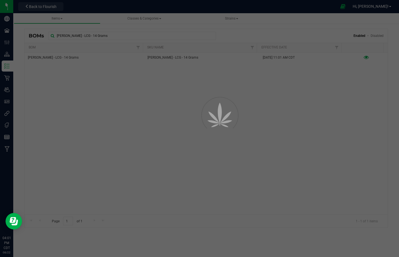
select select "3247"
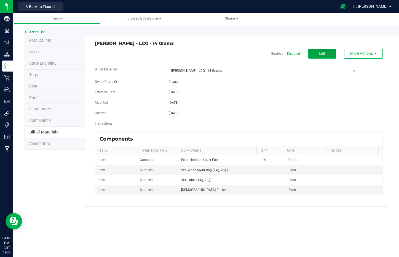
click at [320, 53] on span "Edit" at bounding box center [322, 53] width 7 height 4
select select "3247"
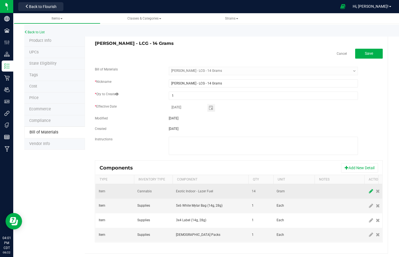
click at [369, 192] on icon at bounding box center [371, 191] width 4 height 5
click at [214, 192] on span "NO DATA FOUND" at bounding box center [207, 192] width 62 height 8
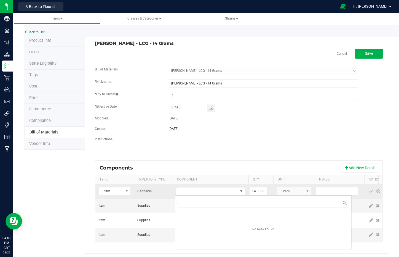
scroll to position [8, 69]
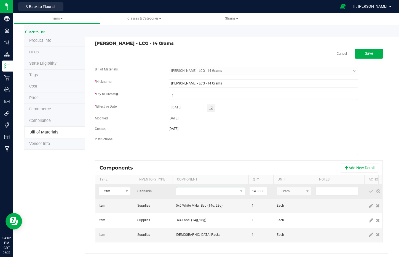
click at [215, 192] on span "NO DATA FOUND" at bounding box center [207, 192] width 62 height 8
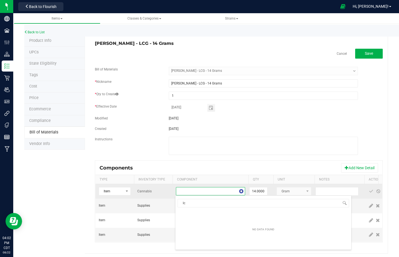
type input "lcg"
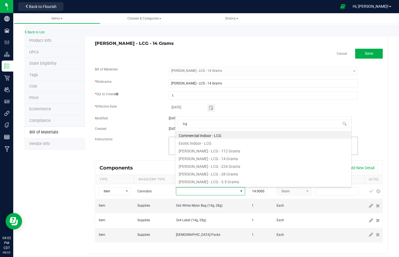
click at [212, 140] on li "Exotic Indoor - LCG" at bounding box center [263, 143] width 176 height 8
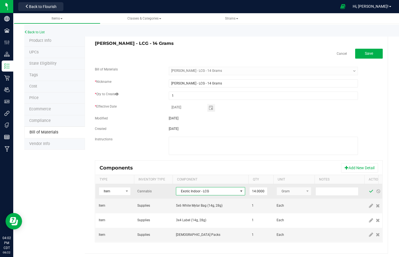
click at [369, 192] on span at bounding box center [371, 191] width 4 height 4
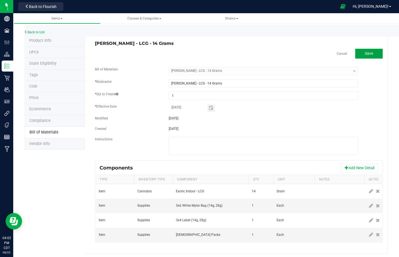
click at [367, 54] on span "Save" at bounding box center [369, 53] width 8 height 4
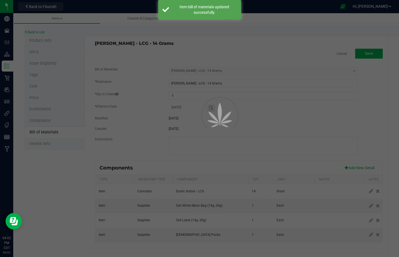
select select "3247"
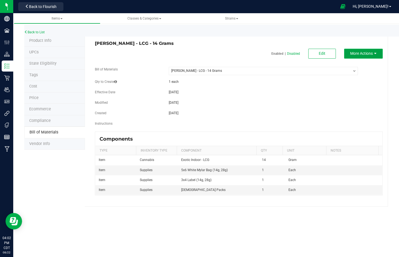
click at [373, 53] on span "More Actions" at bounding box center [361, 53] width 23 height 4
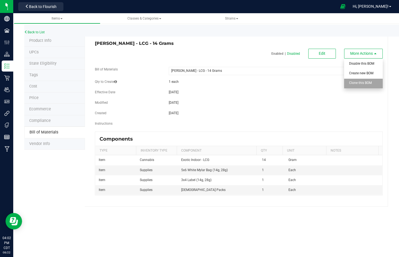
click at [368, 81] on span "Clone this BOM" at bounding box center [360, 83] width 23 height 4
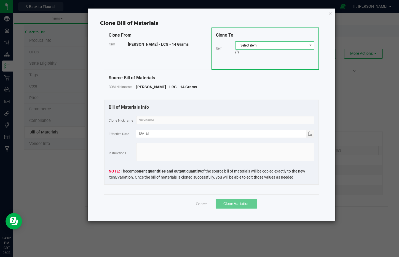
click at [253, 45] on span "Select item" at bounding box center [271, 46] width 72 height 8
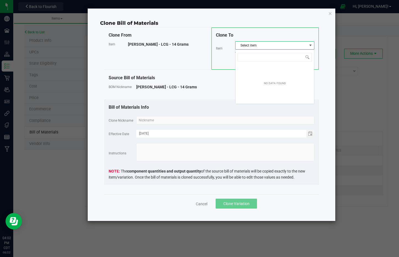
scroll to position [8, 79]
click at [267, 57] on input "NO DATA FOUND" at bounding box center [275, 57] width 74 height 9
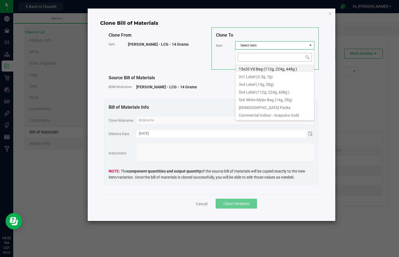
type input "Wyatt Purp - Lead Foot - 14 Grams"
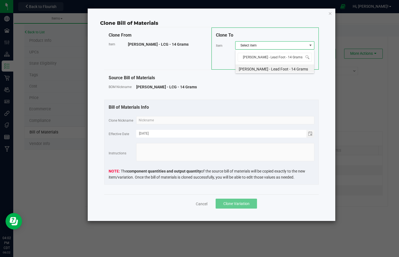
click at [265, 67] on li "Wyatt Purp - Lead Foot - 14 Grams" at bounding box center [274, 68] width 79 height 8
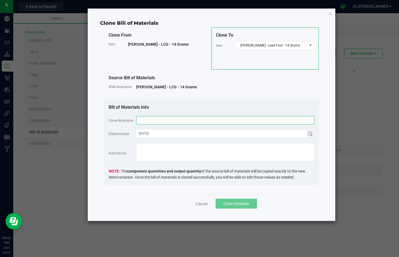
click at [259, 119] on input "text" at bounding box center [225, 120] width 178 height 8
paste input "Wyatt Purp - Lead Foot - 14 Grams"
type input "Wyatt Purp - Lead Foot - 14 Grams"
click at [239, 204] on span "Clone Variation" at bounding box center [236, 204] width 26 height 4
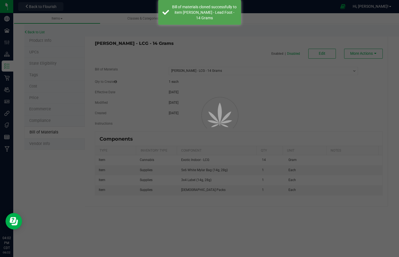
select select "3247"
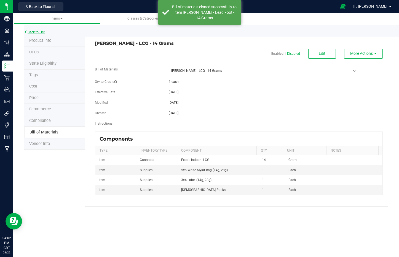
click at [41, 33] on link "Back to List" at bounding box center [34, 32] width 20 height 4
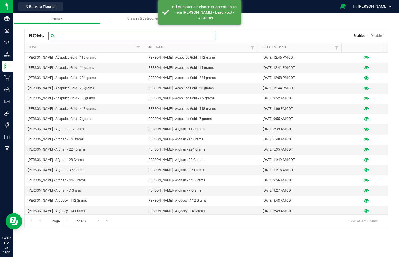
click at [99, 36] on input "text" at bounding box center [132, 36] width 168 height 8
paste input "Wyatt Purp - Lead Foot - 14 Grams"
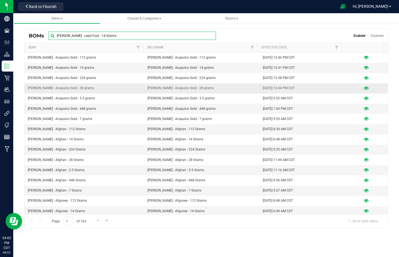
type input "Wyatt Purp - Lead Foot - 14 Grams"
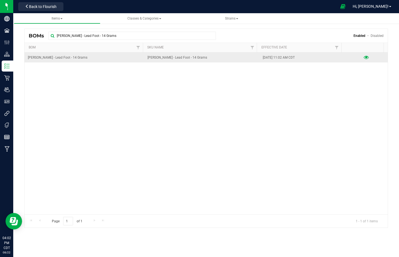
click at [363, 57] on icon at bounding box center [365, 58] width 5 height 4
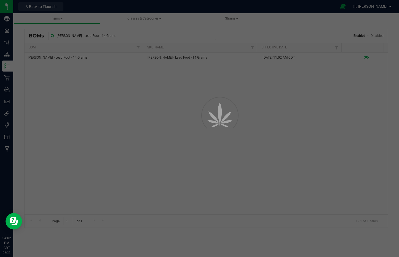
select select "3248"
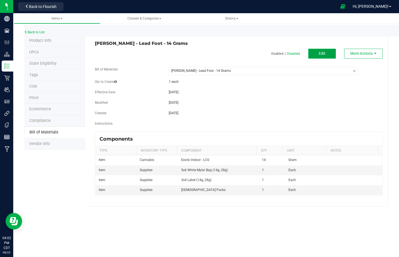
click at [321, 55] on span "Edit" at bounding box center [322, 53] width 7 height 4
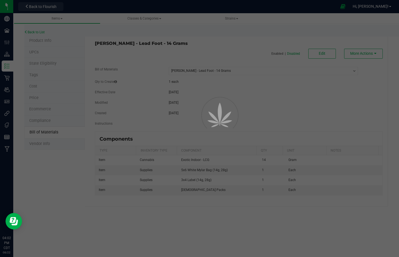
select select "3248"
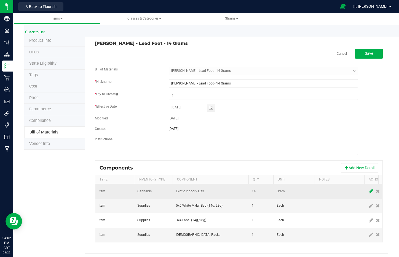
click at [369, 192] on icon at bounding box center [371, 191] width 4 height 5
click at [221, 193] on span "NO DATA FOUND" at bounding box center [207, 192] width 62 height 8
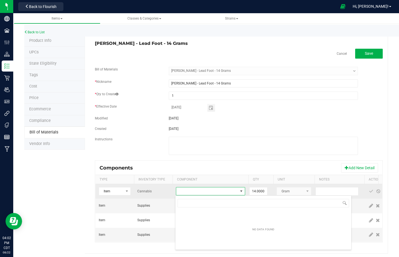
scroll to position [8, 69]
type input "foot"
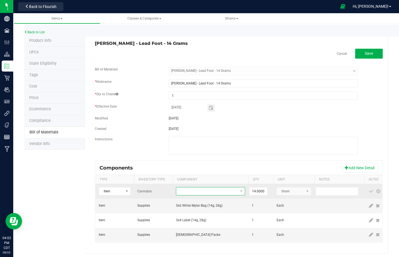
click at [219, 192] on span "NO DATA FOUND" at bounding box center [207, 192] width 62 height 8
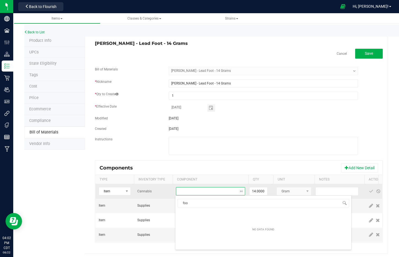
type input "foot"
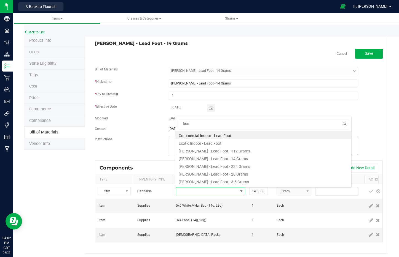
drag, startPoint x: 216, startPoint y: 144, endPoint x: 222, endPoint y: 147, distance: 6.0
click at [216, 144] on li "Exotic Indoor - Lead Foot" at bounding box center [263, 143] width 176 height 8
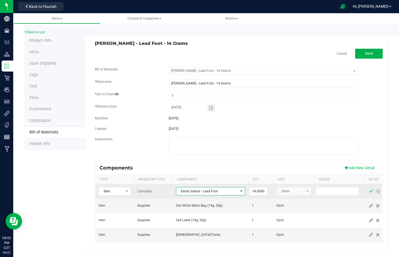
click at [371, 192] on span at bounding box center [371, 191] width 4 height 4
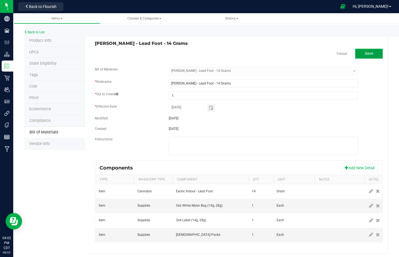
click at [367, 52] on span "Save" at bounding box center [369, 53] width 8 height 4
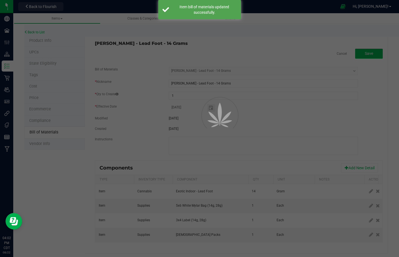
select select "3248"
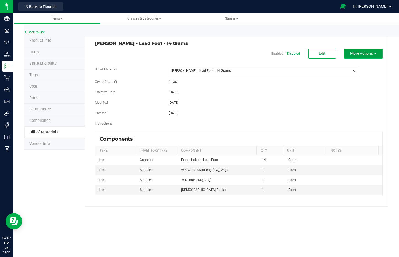
click at [362, 53] on span "More Actions" at bounding box center [361, 53] width 23 height 4
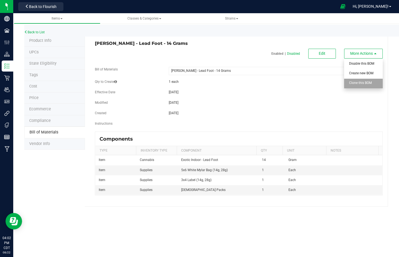
click at [363, 84] on span "Clone this BOM" at bounding box center [360, 83] width 23 height 4
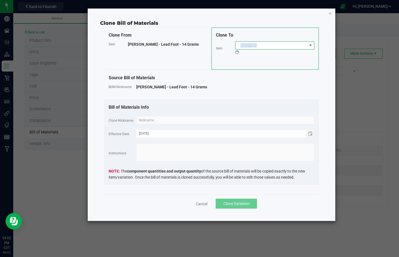
click at [260, 44] on span "Select item" at bounding box center [271, 46] width 72 height 8
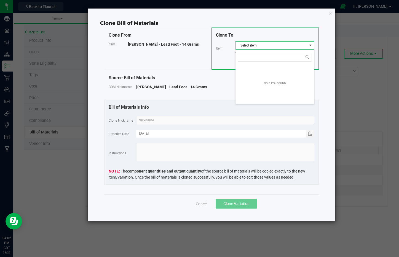
scroll to position [8, 79]
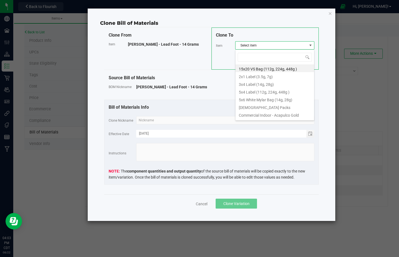
type input "Wyatt Purp - Lemon Cherry Gelato - 14 Grams"
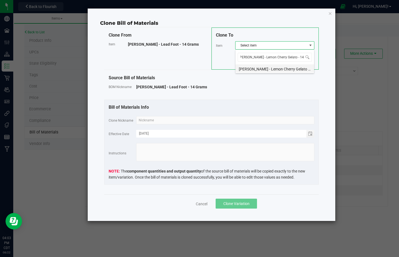
click at [275, 68] on li "Wyatt Purp - Lemon Cherry Gelato - 14 Grams" at bounding box center [274, 68] width 79 height 8
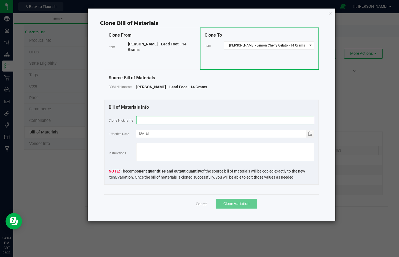
click at [237, 120] on input "text" at bounding box center [225, 120] width 178 height 8
paste input "Wyatt Purp - Lemon Cherry Gelato - 14 Grams"
type input "Wyatt Purp - Lemon Cherry Gelato - 14 Grams"
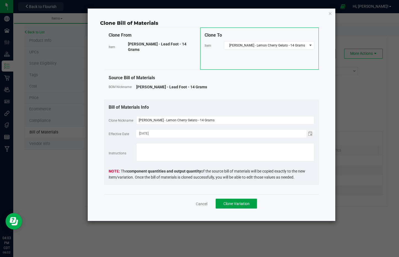
click at [239, 202] on span "Clone Variation" at bounding box center [236, 204] width 26 height 4
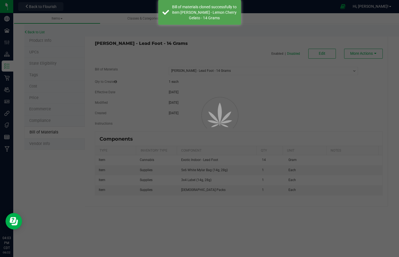
select select "3248"
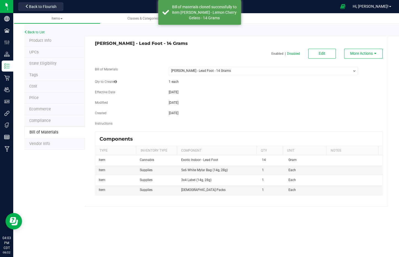
click at [34, 29] on div "Back to List" at bounding box center [223, 31] width 399 height 12
click at [34, 31] on link "Back to List" at bounding box center [34, 32] width 20 height 4
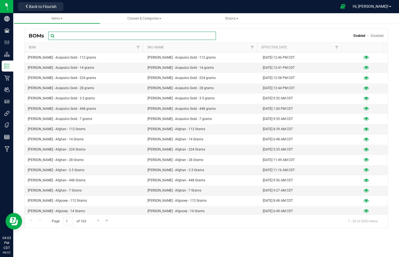
paste input "Wyatt Purp - Lemon Cherry Gelato - 14 Grams"
type input "Wyatt Purp - Lemon Cherry Gelato - 14 Grams"
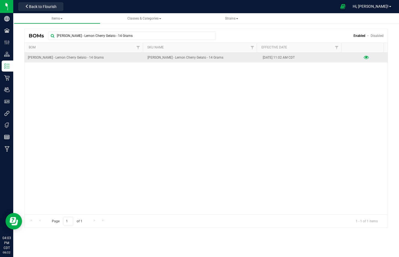
click at [364, 57] on icon at bounding box center [365, 58] width 5 height 4
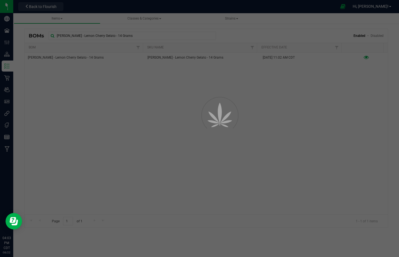
select select "3249"
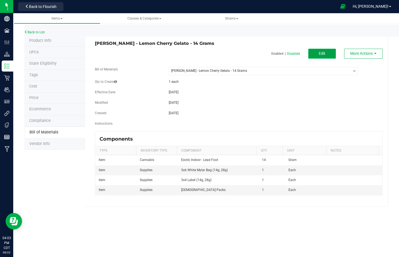
click at [321, 53] on span "Edit" at bounding box center [322, 53] width 7 height 4
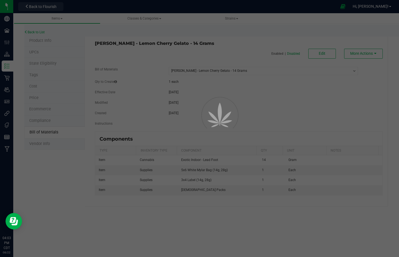
select select "3249"
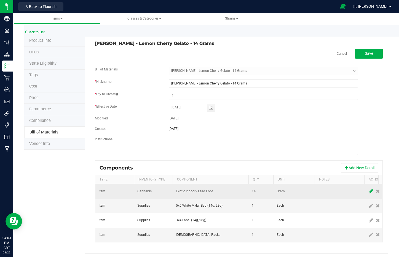
click at [369, 192] on icon at bounding box center [371, 191] width 4 height 5
click at [211, 195] on span "NO DATA FOUND" at bounding box center [207, 192] width 62 height 8
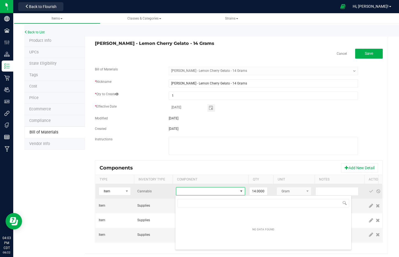
scroll to position [8, 69]
type input "lemon"
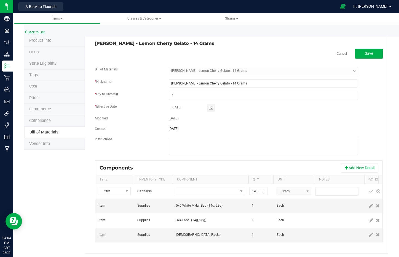
scroll to position [6, 0]
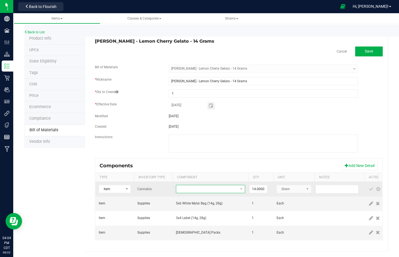
click at [196, 187] on span "NO DATA FOUND" at bounding box center [207, 189] width 62 height 8
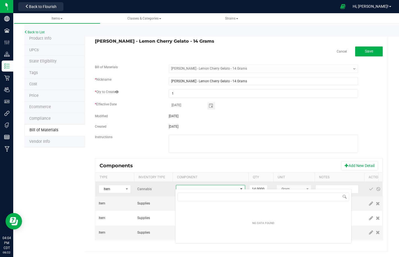
scroll to position [8, 69]
type input "lemon cherr"
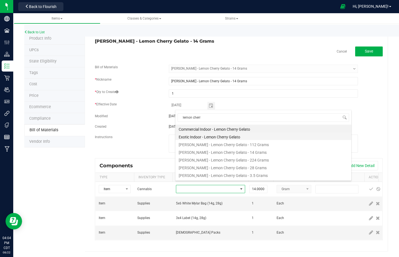
click at [222, 136] on li "Exotic Indoor - Lemon Cherry Gelato" at bounding box center [263, 137] width 176 height 8
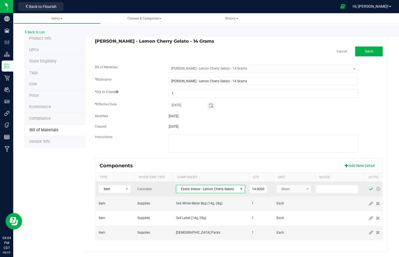
click at [369, 187] on span at bounding box center [371, 189] width 4 height 4
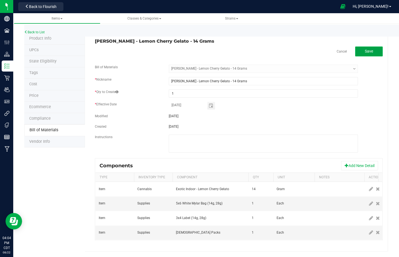
click at [363, 47] on button "Save" at bounding box center [369, 52] width 28 height 10
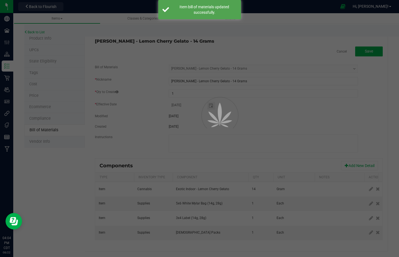
select select "3249"
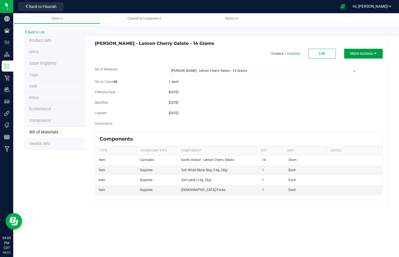
click at [366, 54] on span "More Actions" at bounding box center [361, 53] width 23 height 4
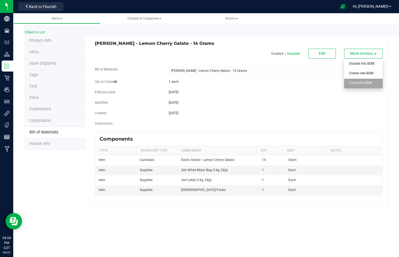
click at [366, 85] on div "Clone this BOM" at bounding box center [362, 84] width 27 height 10
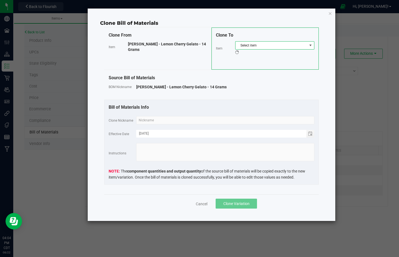
click at [250, 48] on span "Select item" at bounding box center [271, 46] width 72 height 8
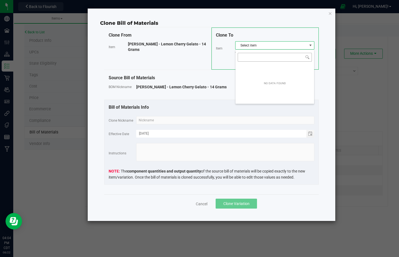
scroll to position [8, 79]
click at [260, 57] on input "NO DATA FOUND" at bounding box center [275, 57] width 74 height 9
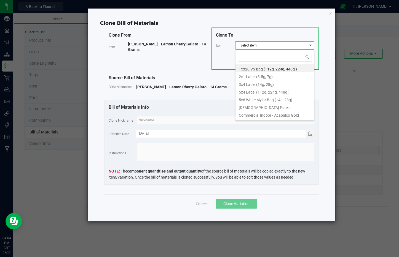
type input "Wyatt Purp - Lemon Doc - 14 Grams"
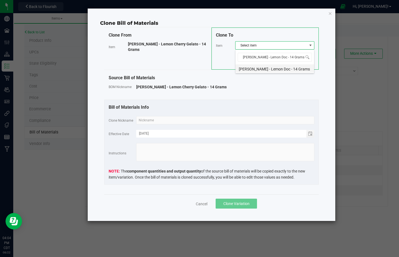
click at [273, 70] on li "Wyatt Purp - Lemon Doc - 14 Grams" at bounding box center [274, 68] width 79 height 8
drag, startPoint x: 260, startPoint y: 117, endPoint x: 261, endPoint y: 120, distance: 3.7
click at [261, 119] on input "text" at bounding box center [225, 120] width 178 height 8
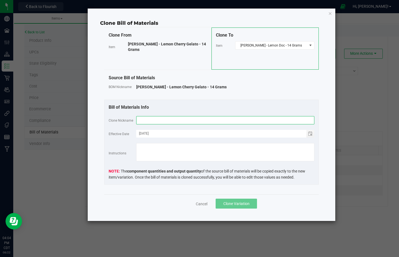
paste input "Wyatt Purp - Lemon Doc - 14 Grams"
type input "Wyatt Purp - Lemon Doc - 14 Grams"
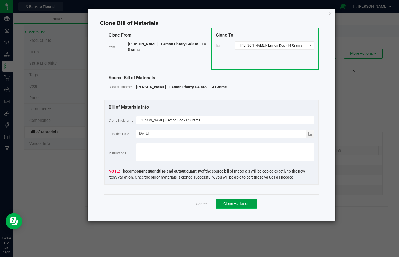
click at [244, 204] on span "Clone Variation" at bounding box center [236, 204] width 26 height 4
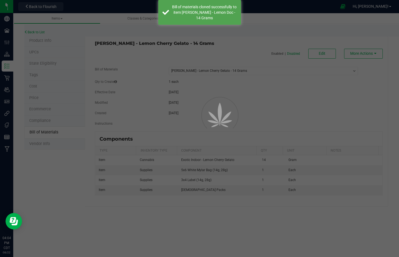
select select "3249"
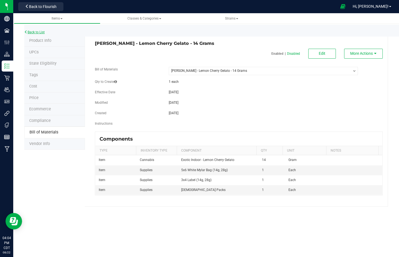
click at [40, 33] on link "Back to List" at bounding box center [34, 32] width 20 height 4
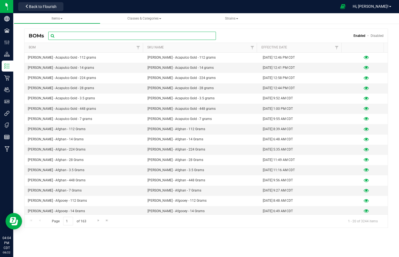
click at [99, 36] on input "text" at bounding box center [132, 36] width 168 height 8
paste input "Wyatt Purp - Lemon Doc - 14 Grams"
type input "Wyatt Purp - Lemon Doc - 14 Grams"
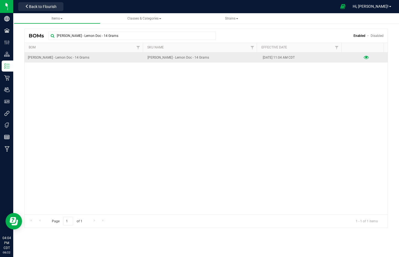
click at [363, 56] on icon at bounding box center [365, 58] width 5 height 4
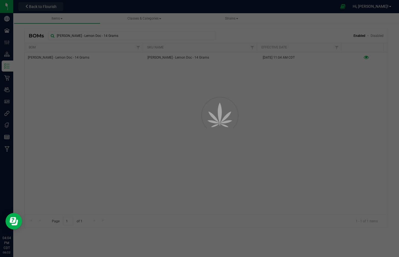
select select "3250"
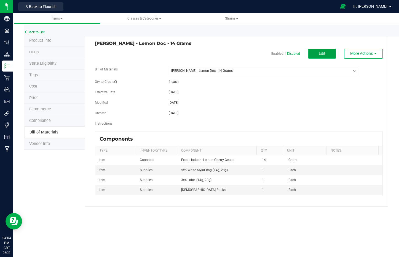
click at [319, 49] on button "Edit" at bounding box center [322, 54] width 28 height 10
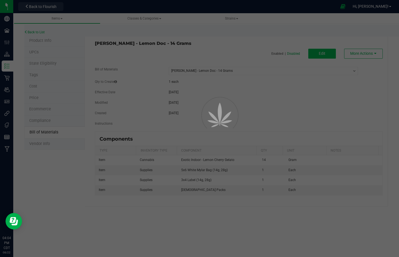
select select "3250"
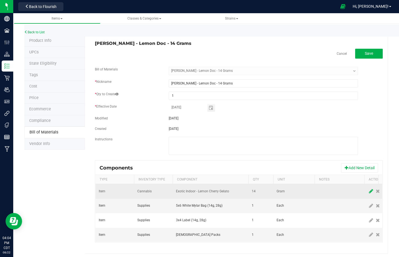
click at [370, 192] on icon at bounding box center [371, 191] width 4 height 5
click at [220, 192] on span "NO DATA FOUND" at bounding box center [207, 192] width 62 height 8
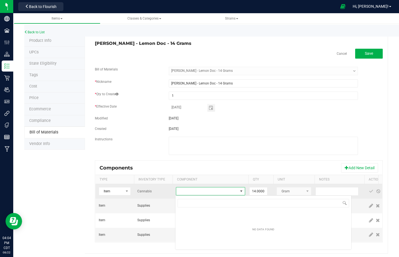
scroll to position [8, 69]
type input "doc"
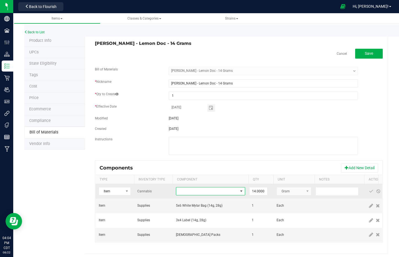
click at [220, 192] on span "NO DATA FOUND" at bounding box center [207, 192] width 62 height 8
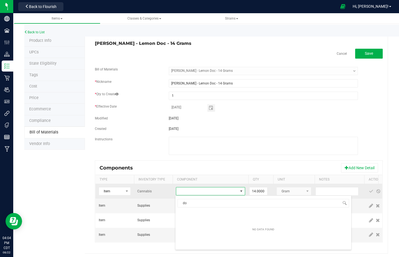
type input "doc"
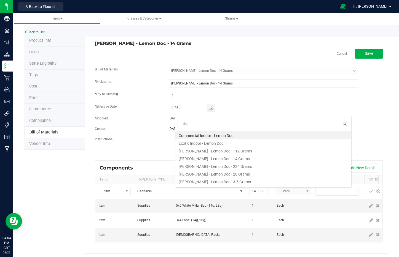
click at [217, 143] on li "Exotic Indoor - Lemon Doc" at bounding box center [263, 143] width 176 height 8
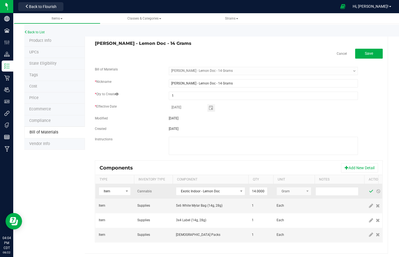
click at [370, 193] on span at bounding box center [371, 191] width 4 height 4
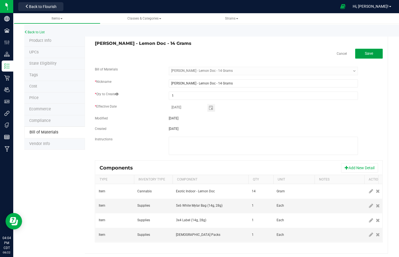
click at [365, 53] on span "Save" at bounding box center [369, 53] width 8 height 4
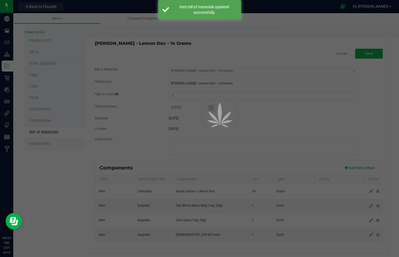
select select "3250"
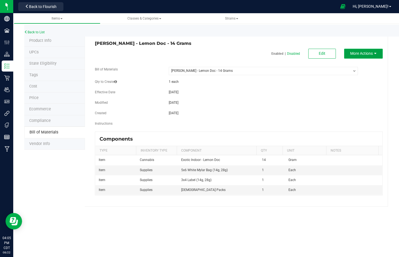
click at [369, 54] on span "More Actions" at bounding box center [361, 53] width 23 height 4
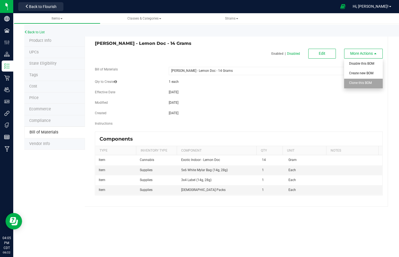
click at [370, 82] on span "Clone this BOM" at bounding box center [360, 83] width 23 height 4
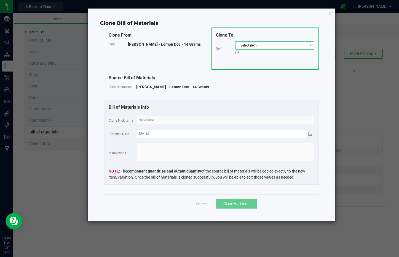
drag, startPoint x: 280, startPoint y: 46, endPoint x: 284, endPoint y: 48, distance: 3.6
click at [280, 46] on span "Select item" at bounding box center [271, 46] width 72 height 8
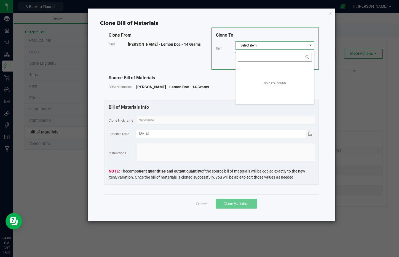
scroll to position [8, 79]
click at [287, 58] on input "NO DATA FOUND" at bounding box center [275, 57] width 74 height 9
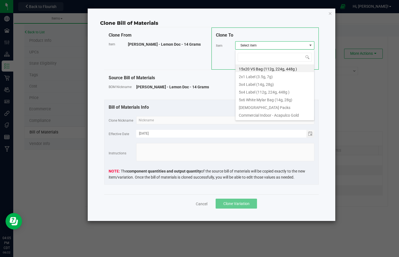
type input "Wyatt Purp - Lemon Pound Cake - 14 Grams"
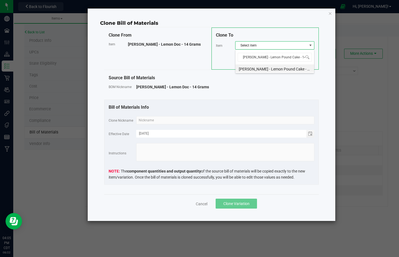
scroll to position [0, 2]
click at [276, 69] on li "Wyatt Purp - Lemon Pound Cake - 14 Grams" at bounding box center [274, 68] width 79 height 8
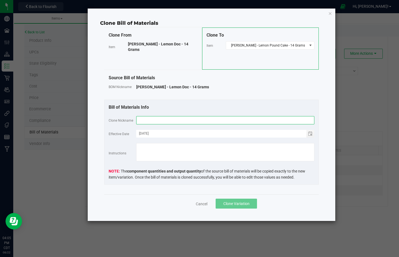
click at [269, 121] on input "text" at bounding box center [225, 120] width 178 height 8
paste input "Wyatt Purp - Lemon Pound Cake - 14 Grams"
type input "Wyatt Purp - Lemon Pound Cake - 14 Grams"
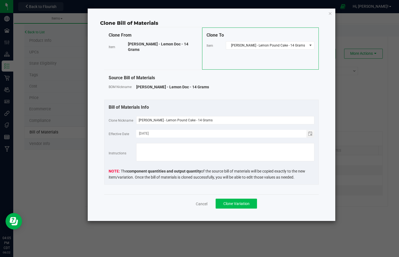
click at [230, 198] on div "Cancel Clone Variation" at bounding box center [211, 204] width 214 height 18
click at [231, 202] on span "Clone Variation" at bounding box center [236, 204] width 26 height 4
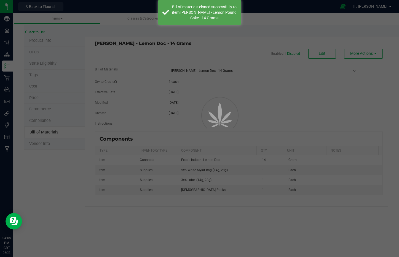
select select "3250"
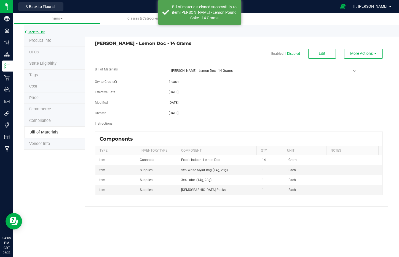
click at [38, 31] on link "Back to List" at bounding box center [34, 32] width 20 height 4
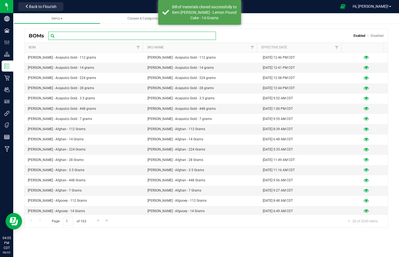
click at [104, 35] on input "text" at bounding box center [132, 36] width 168 height 8
paste input "Wyatt Purp - Lemon Pound Cake - 14 Grams"
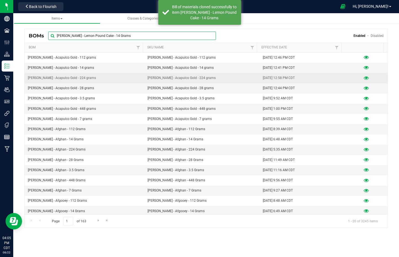
type input "Wyatt Purp - Lemon Pound Cake - 14 Grams"
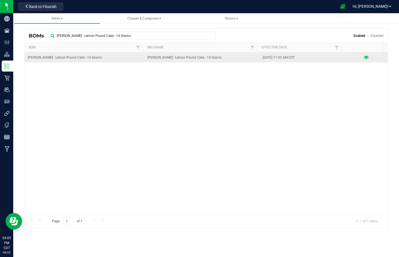
click at [364, 58] on icon at bounding box center [365, 58] width 5 height 4
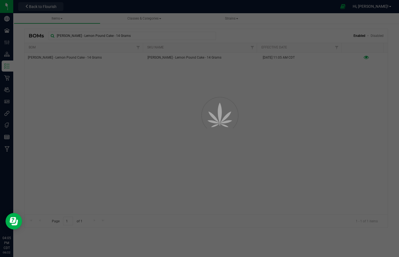
select select "3251"
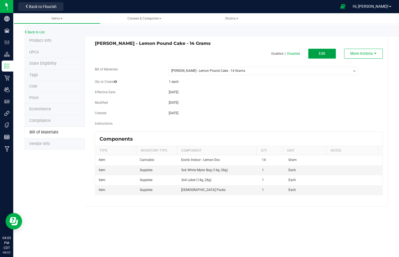
click at [329, 53] on button "Edit" at bounding box center [322, 54] width 28 height 10
select select "3251"
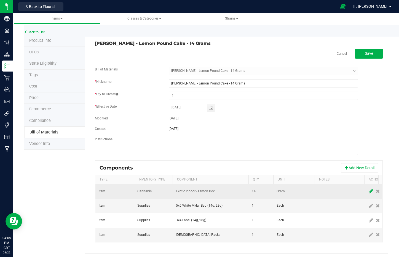
click at [369, 191] on icon at bounding box center [371, 191] width 4 height 5
click at [199, 188] on span "NO DATA FOUND" at bounding box center [207, 192] width 62 height 8
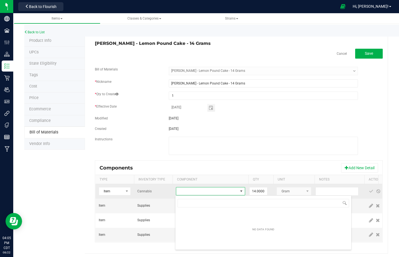
scroll to position [8, 69]
type input "p"
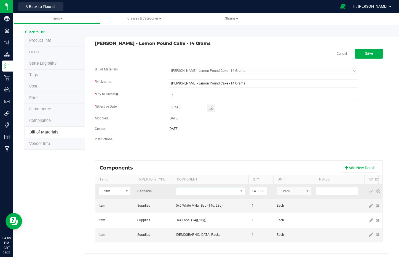
click at [202, 190] on span "NO DATA FOUND" at bounding box center [207, 192] width 62 height 8
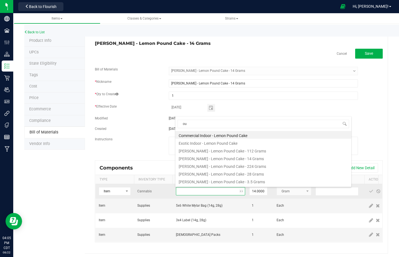
type input "o"
type input "pound"
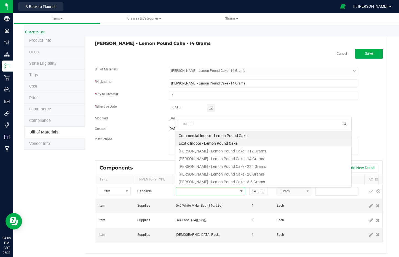
click at [214, 140] on li "Exotic Indoor - Lemon Pound Cake" at bounding box center [263, 143] width 176 height 8
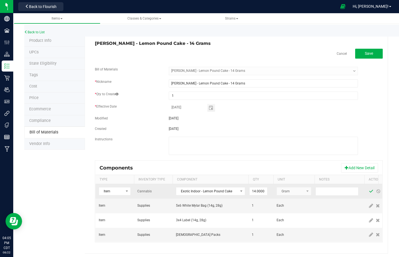
click at [370, 193] on span at bounding box center [371, 191] width 4 height 4
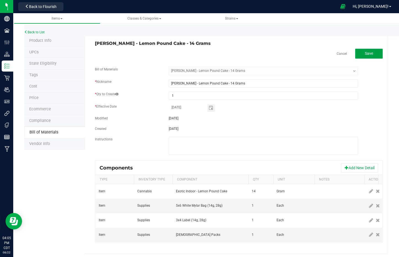
click at [368, 56] on button "Save" at bounding box center [369, 54] width 28 height 10
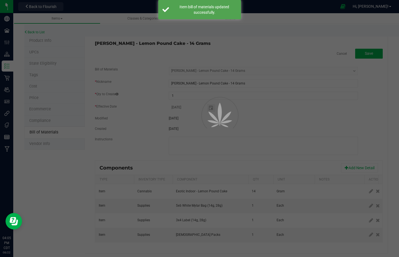
select select "3251"
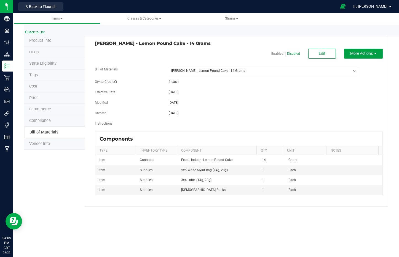
click at [369, 54] on span "More Actions" at bounding box center [361, 53] width 23 height 4
click at [368, 56] on button "More Actions" at bounding box center [363, 54] width 39 height 10
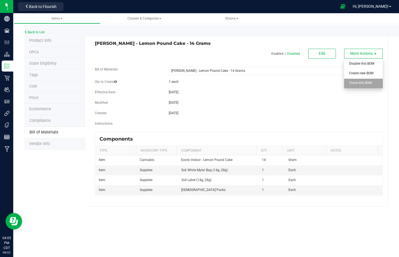
click at [371, 87] on div "Clone this BOM" at bounding box center [362, 84] width 27 height 10
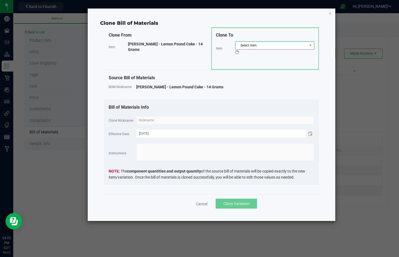
click at [293, 47] on span "Select item" at bounding box center [271, 46] width 72 height 8
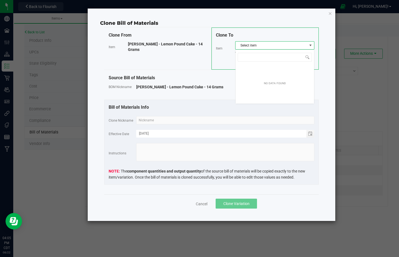
scroll to position [8, 79]
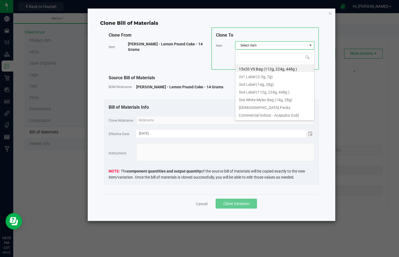
type input "Wyatt Purp - Lemon Sponge Cake - 14 Grams"
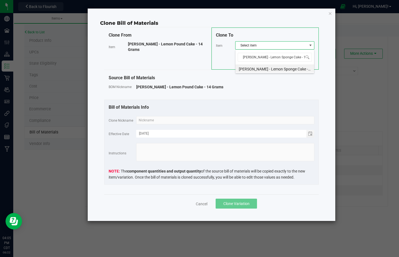
scroll to position [0, 4]
click at [277, 67] on li "Wyatt Purp - Lemon Sponge Cake - 14 Grams" at bounding box center [274, 68] width 79 height 8
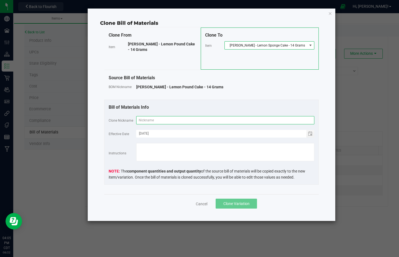
click at [275, 120] on input "text" at bounding box center [225, 120] width 178 height 8
paste input "Wyatt Purp - Lemon Sponge Cake - 14 Grams"
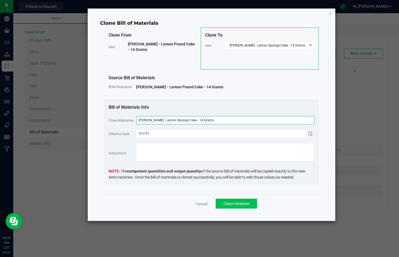
type input "Wyatt Purp - Lemon Sponge Cake - 14 Grams"
click at [235, 204] on span "Clone Variation" at bounding box center [236, 204] width 26 height 4
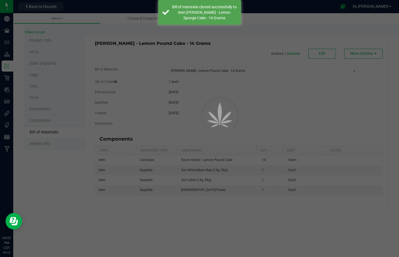
select select "3251"
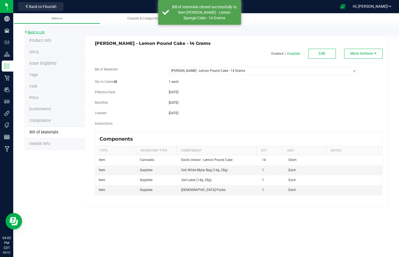
click at [32, 32] on link "Back to List" at bounding box center [34, 32] width 20 height 4
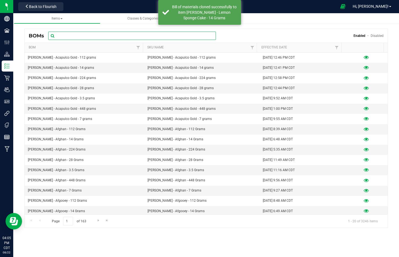
click at [80, 37] on input "text" at bounding box center [132, 36] width 168 height 8
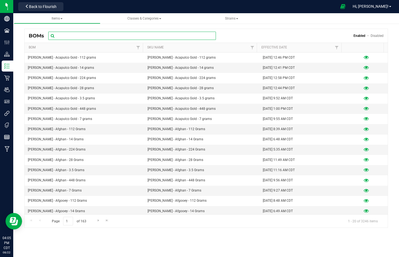
paste input "Wyatt Purp - Lemon Sponge Cake - 14 Grams"
type input "Wyatt Purp - Lemon Sponge Cake - 14 Grams"
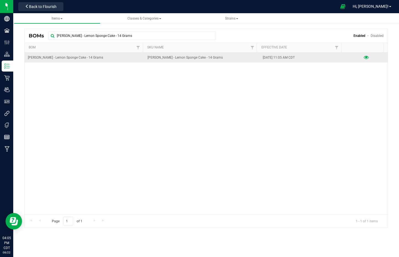
click at [363, 57] on icon at bounding box center [365, 58] width 5 height 4
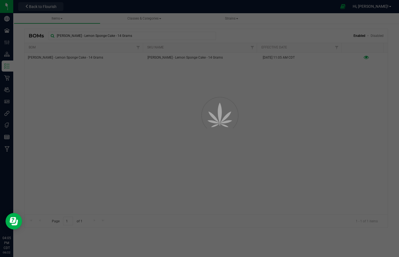
select select "3252"
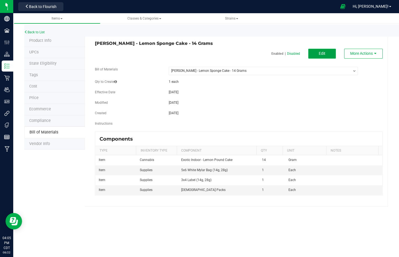
click at [327, 54] on button "Edit" at bounding box center [322, 54] width 28 height 10
select select "3252"
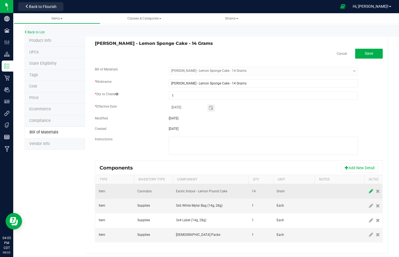
click at [372, 191] on icon at bounding box center [371, 191] width 4 height 5
click at [213, 191] on span "NO DATA FOUND" at bounding box center [207, 192] width 62 height 8
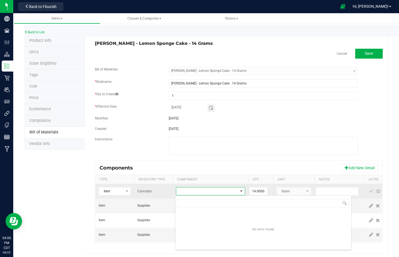
scroll to position [8, 69]
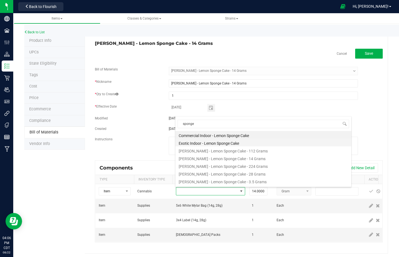
click at [223, 142] on li "Exotic Indoor - Lemon Sponge Cake" at bounding box center [263, 143] width 176 height 8
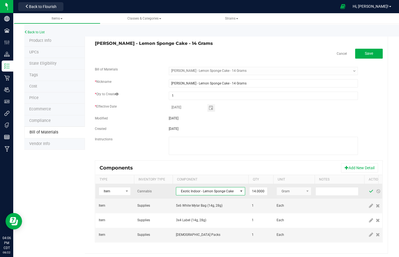
click at [372, 191] on span at bounding box center [371, 191] width 4 height 4
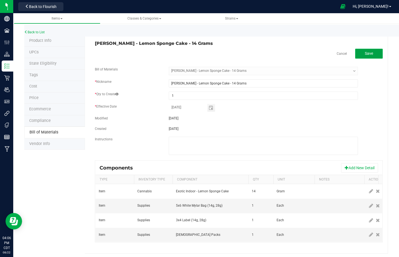
click at [368, 50] on button "Save" at bounding box center [369, 54] width 28 height 10
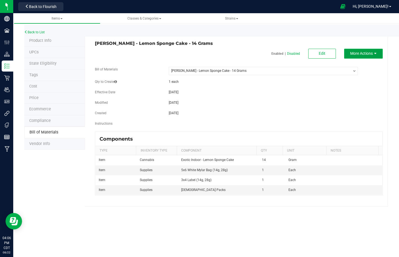
click at [371, 52] on span "More Actions" at bounding box center [361, 53] width 23 height 4
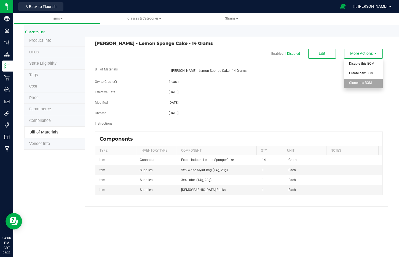
click at [371, 84] on div "Clone this BOM" at bounding box center [362, 84] width 27 height 10
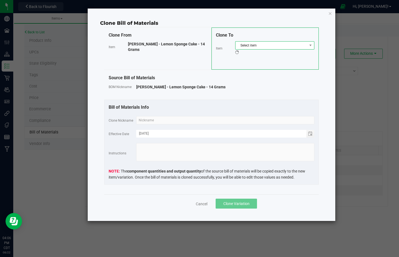
click at [255, 43] on span "Select item" at bounding box center [271, 46] width 72 height 8
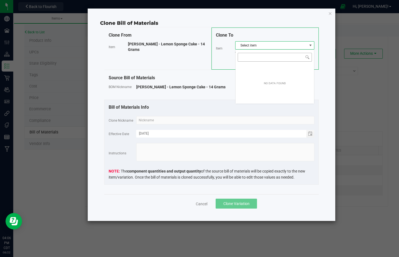
scroll to position [8, 79]
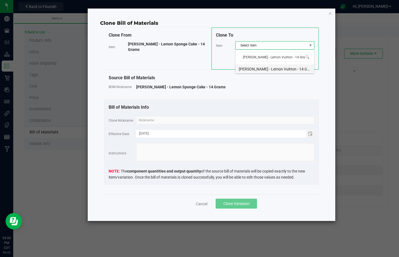
click at [275, 70] on li "Wyatt Purp - Lemon Vuitton - 14 Grams" at bounding box center [274, 68] width 79 height 8
click at [274, 115] on div "Bill of Materials Info Clone Nickname Effective Date 08/22/2025 Instructions Th…" at bounding box center [211, 142] width 214 height 85
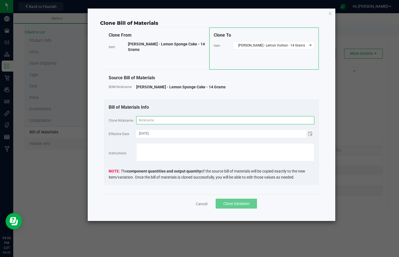
click at [276, 120] on input "text" at bounding box center [225, 120] width 178 height 8
paste input "Wyatt Purp - Lemon Vuitton - 14 Grams"
click at [248, 202] on span "Clone Variation" at bounding box center [236, 204] width 26 height 4
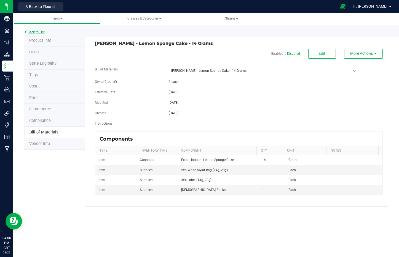
click at [33, 31] on link "Back to List" at bounding box center [34, 32] width 20 height 4
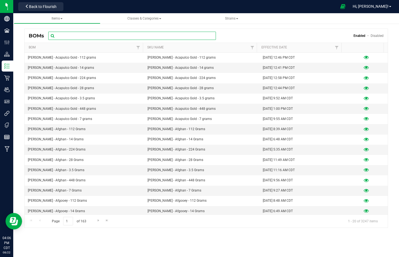
click at [100, 36] on input "text" at bounding box center [132, 36] width 168 height 8
paste input "Wyatt Purp - Lemon Vuitton - 14 Grams"
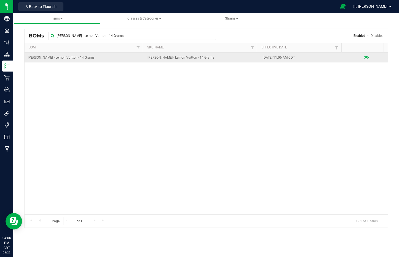
click at [363, 56] on icon at bounding box center [365, 58] width 5 height 4
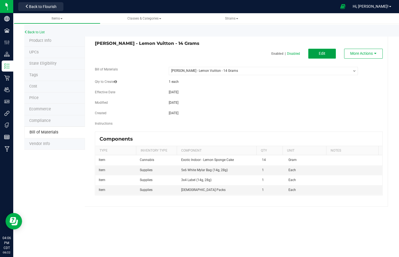
click at [315, 52] on button "Edit" at bounding box center [322, 54] width 28 height 10
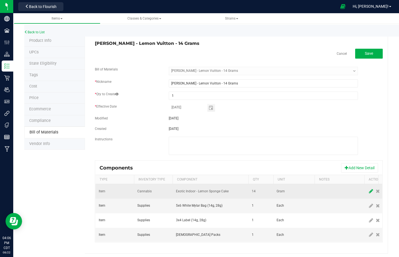
click at [371, 193] on icon at bounding box center [371, 191] width 4 height 5
click at [223, 190] on span "NO DATA FOUND" at bounding box center [207, 192] width 62 height 8
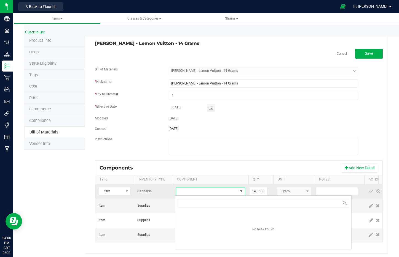
scroll to position [8, 69]
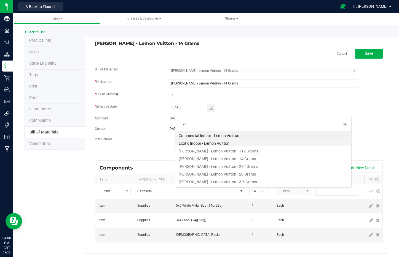
click at [220, 141] on li "Exotic Indoor - Lemon Vuitton" at bounding box center [263, 143] width 176 height 8
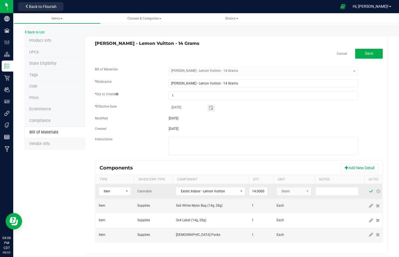
click at [370, 191] on span at bounding box center [371, 191] width 4 height 4
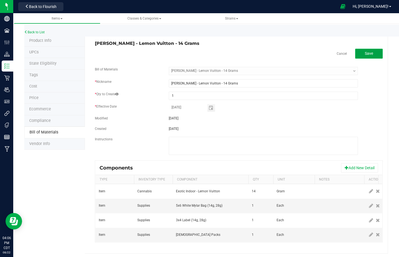
click at [370, 52] on button "Save" at bounding box center [369, 54] width 28 height 10
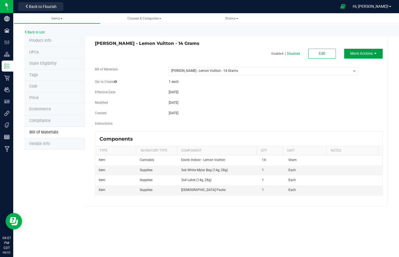
click at [371, 53] on span "More Actions" at bounding box center [361, 53] width 23 height 4
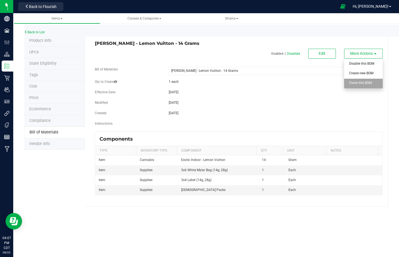
click at [369, 82] on span "Clone this BOM" at bounding box center [360, 83] width 23 height 4
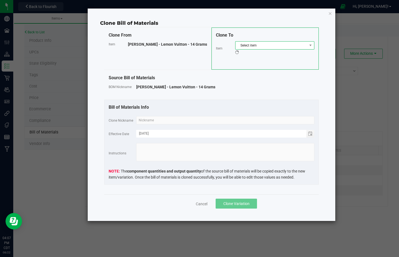
click at [288, 46] on span "Select item" at bounding box center [271, 46] width 72 height 8
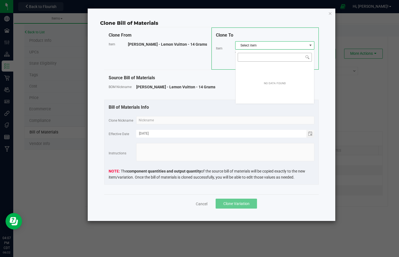
scroll to position [8, 79]
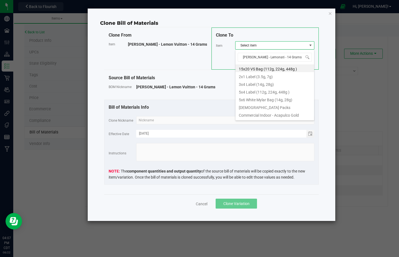
click at [193, 67] on div "Clone From Item Wyatt Purp - Lemon Vuitton - 14 Grams" at bounding box center [157, 49] width 107 height 42
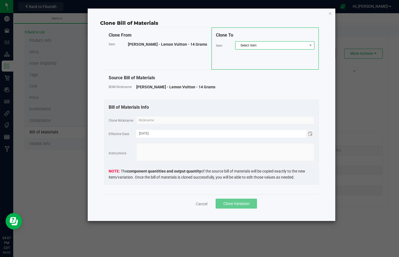
click at [265, 47] on span "Select item" at bounding box center [271, 46] width 72 height 8
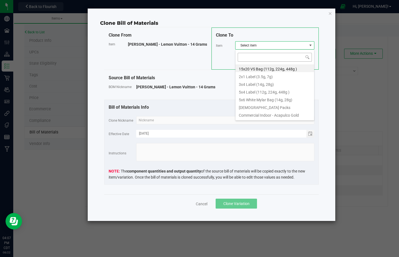
click at [272, 59] on input at bounding box center [275, 57] width 74 height 9
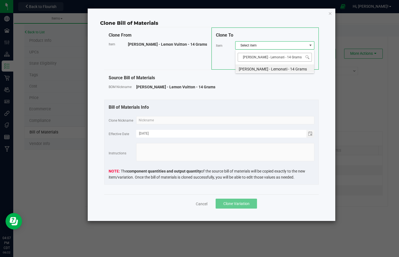
click at [280, 68] on li "Wyatt Purp - Lemonati - 14 Grams" at bounding box center [274, 68] width 79 height 8
click at [264, 118] on input "text" at bounding box center [225, 120] width 178 height 8
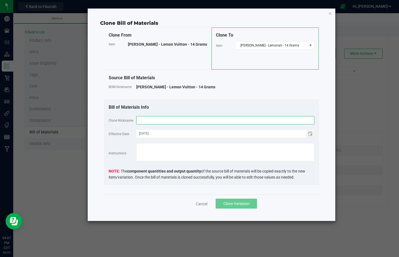
paste input "Wyatt Purp - Lemonati - 14 Grams"
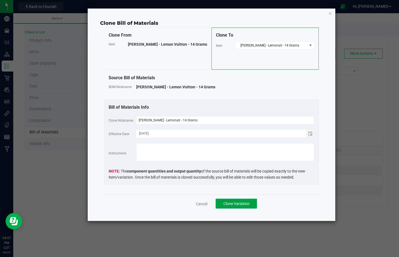
click at [238, 204] on span "Clone Variation" at bounding box center [236, 204] width 26 height 4
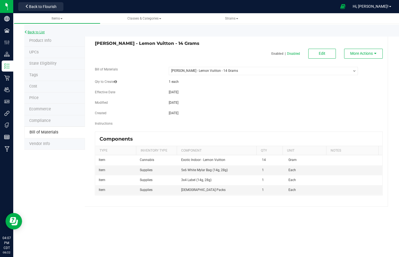
click at [43, 31] on link "Back to List" at bounding box center [34, 32] width 20 height 4
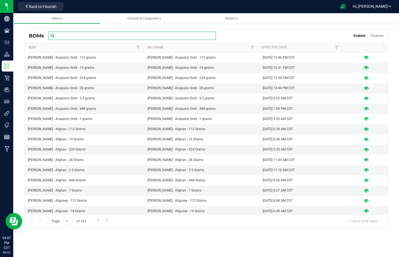
click at [80, 33] on input "text" at bounding box center [132, 36] width 168 height 8
paste input "Wyatt Purp - Lemonati - 14 Grams"
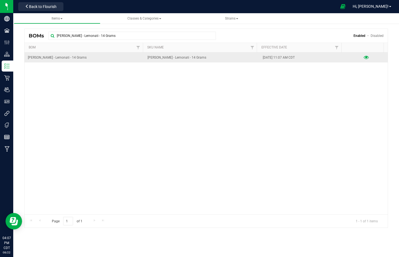
click at [363, 57] on icon at bounding box center [365, 58] width 5 height 4
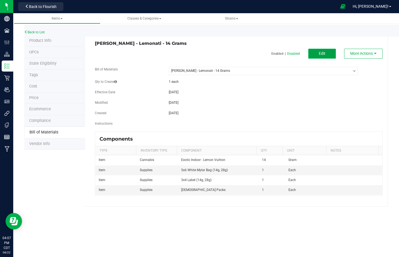
click at [327, 49] on button "Edit" at bounding box center [322, 54] width 28 height 10
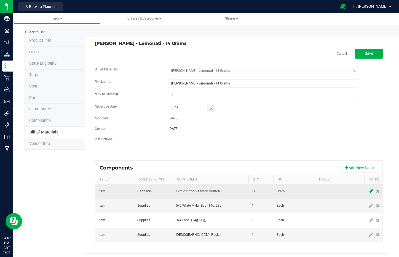
click at [369, 192] on icon at bounding box center [371, 191] width 4 height 5
click at [207, 191] on span "NO DATA FOUND" at bounding box center [207, 192] width 62 height 8
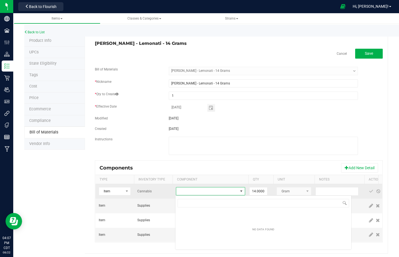
scroll to position [8, 69]
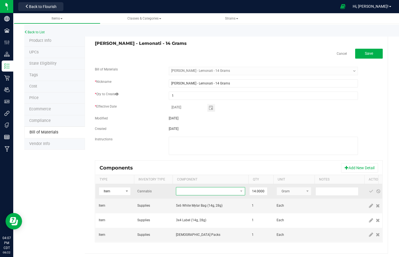
click at [208, 189] on span "NO DATA FOUND" at bounding box center [207, 192] width 62 height 8
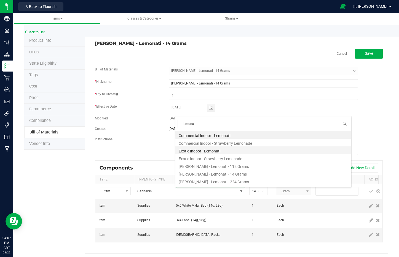
click at [210, 150] on li "Exotic Indoor - Lemonati" at bounding box center [263, 151] width 176 height 8
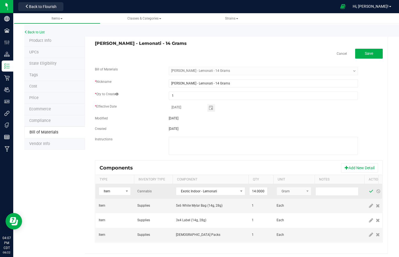
click at [369, 191] on span at bounding box center [371, 191] width 4 height 4
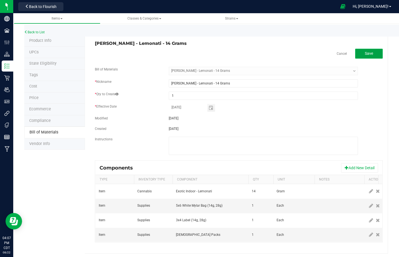
click at [369, 52] on button "Save" at bounding box center [369, 54] width 28 height 10
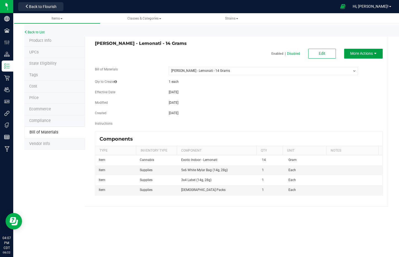
click at [373, 52] on button "More Actions" at bounding box center [363, 54] width 39 height 10
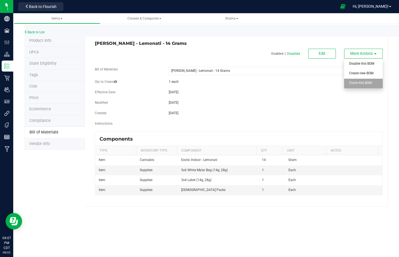
click at [371, 80] on div "Clone this BOM" at bounding box center [362, 84] width 27 height 10
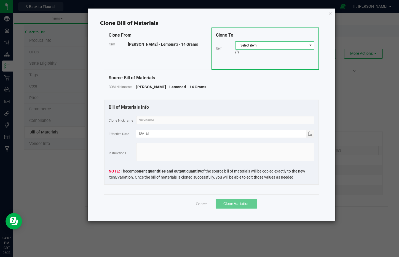
click at [266, 46] on span "Select item" at bounding box center [271, 46] width 72 height 8
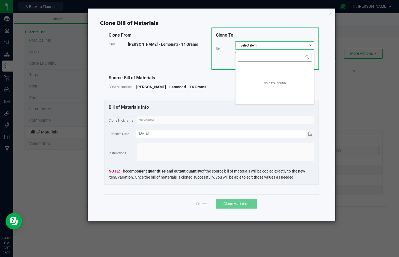
scroll to position [8, 79]
click at [271, 56] on input "NO DATA FOUND" at bounding box center [275, 57] width 74 height 9
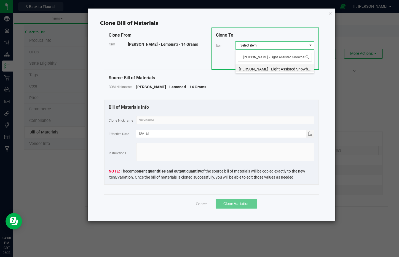
scroll to position [0, 10]
click at [266, 67] on li "Wyatt Purp - Light Assisted Snowballs - 14 Grams" at bounding box center [274, 68] width 79 height 8
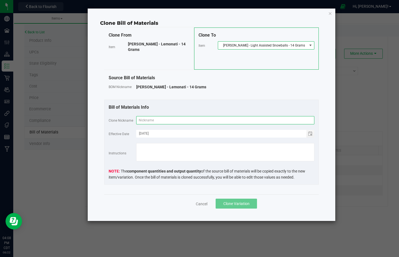
click at [261, 120] on input "text" at bounding box center [225, 120] width 178 height 8
paste input "Wyatt Purp - Light Assisted Snowballs - 14 Grams"
click at [194, 122] on input "Wyatt Purp - Light Assisted Snowballs - 14 Grams" at bounding box center [225, 120] width 178 height 8
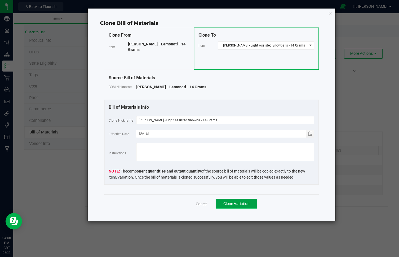
click at [244, 200] on button "Clone Variation" at bounding box center [235, 204] width 41 height 10
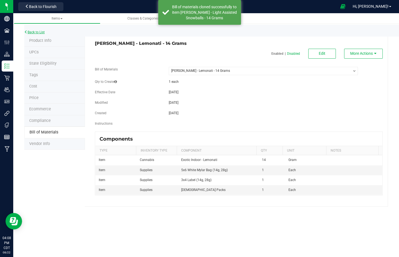
click at [39, 30] on link "Back to List" at bounding box center [34, 32] width 20 height 4
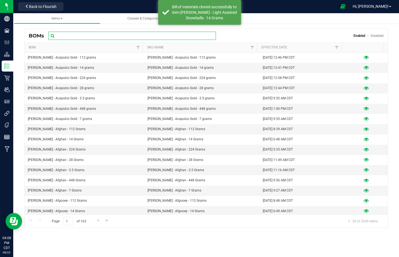
click at [99, 36] on input "text" at bounding box center [132, 36] width 168 height 8
paste input "Wyatt Purp - Light Assisted Snowballs - 14 Grams"
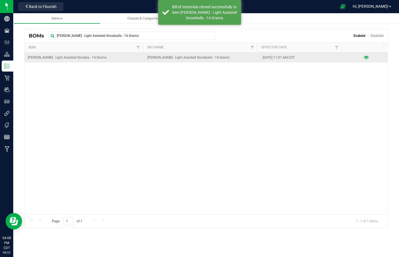
click at [363, 57] on icon at bounding box center [365, 58] width 5 height 4
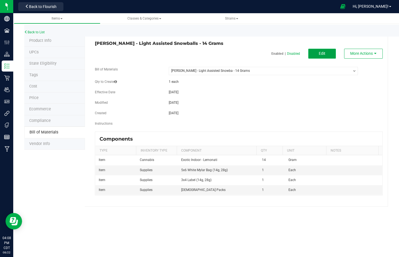
click at [318, 49] on button "Edit" at bounding box center [322, 54] width 28 height 10
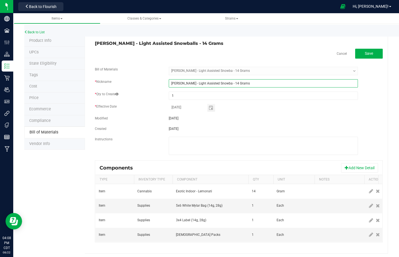
click at [221, 85] on input "Wyatt Purp - Light Assisted Snowba - 14 Grams" at bounding box center [263, 83] width 189 height 8
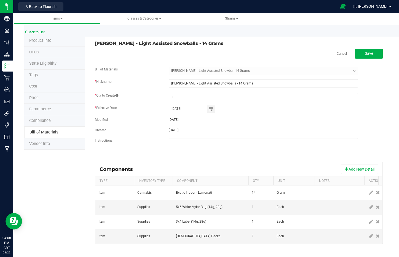
click at [284, 125] on fieldset "Bill of Materials -- Select -- Wyatt Purp - Light Assisted Snowba - 14 Grams * …" at bounding box center [239, 114] width 288 height 95
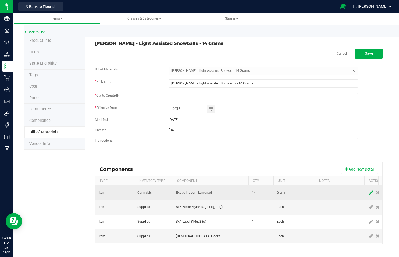
click at [369, 192] on icon at bounding box center [371, 192] width 4 height 5
click at [214, 191] on span "Exotic Indoor - Lemonati" at bounding box center [207, 193] width 62 height 8
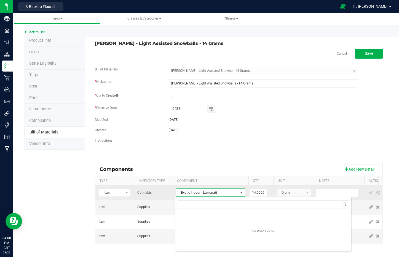
scroll to position [8, 69]
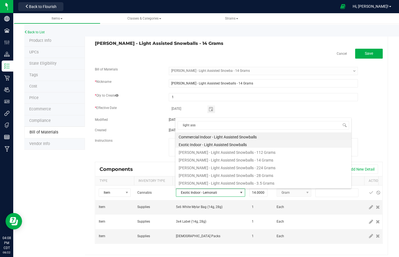
click at [206, 143] on li "Exotic Indoor - Light Assisted Snowballs" at bounding box center [263, 144] width 176 height 8
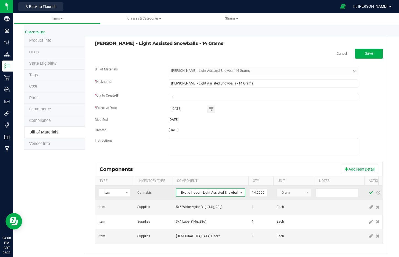
click at [370, 193] on span at bounding box center [371, 193] width 4 height 4
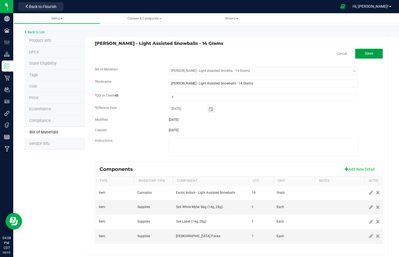
click at [362, 56] on button "Save" at bounding box center [369, 54] width 28 height 10
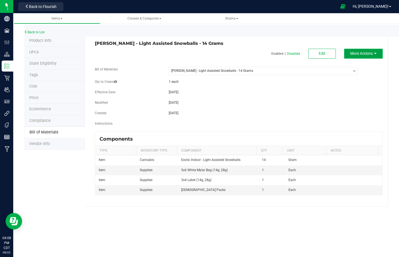
click at [366, 56] on button "More Actions" at bounding box center [363, 54] width 39 height 10
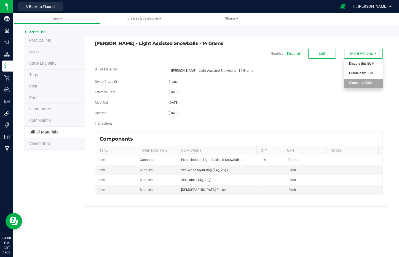
click at [367, 87] on div "Clone this BOM" at bounding box center [362, 84] width 27 height 10
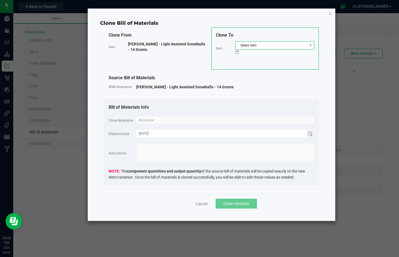
click at [267, 46] on span "Select item" at bounding box center [271, 46] width 72 height 8
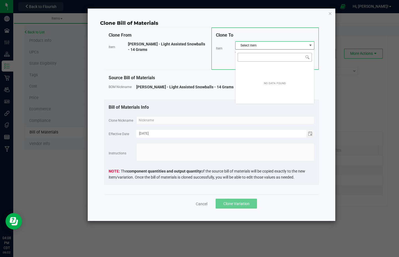
scroll to position [8, 79]
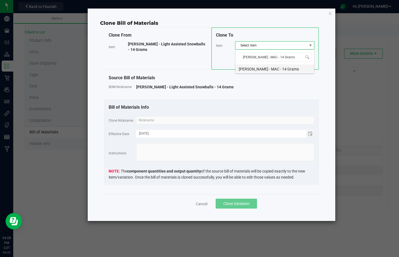
click at [264, 71] on li "Wyatt Purp - MAC - 14 Grams" at bounding box center [274, 68] width 79 height 8
click at [255, 120] on input "text" at bounding box center [225, 120] width 178 height 8
paste input "Wyatt Purp - MAC - 14 Grams"
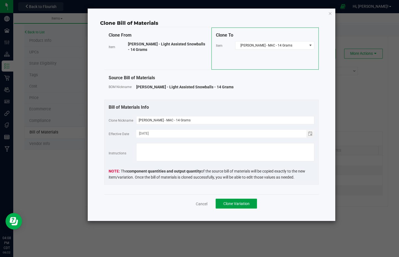
click at [230, 204] on span "Clone Variation" at bounding box center [236, 204] width 26 height 4
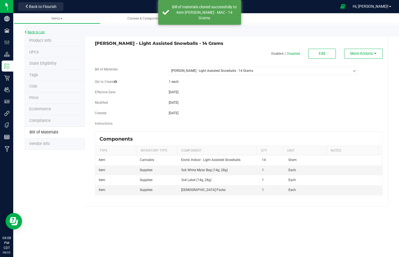
click at [33, 31] on link "Back to List" at bounding box center [34, 32] width 20 height 4
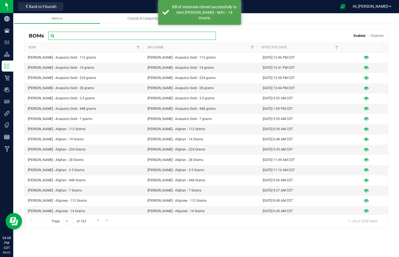
click at [86, 36] on input "text" at bounding box center [132, 36] width 168 height 8
paste input "Wyatt Purp - MAC - 14 Grams"
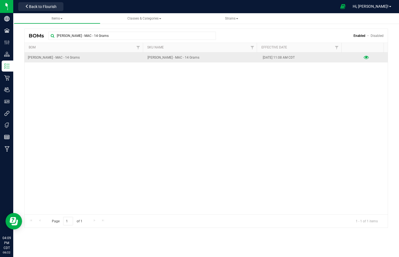
click at [363, 56] on icon at bounding box center [365, 58] width 5 height 4
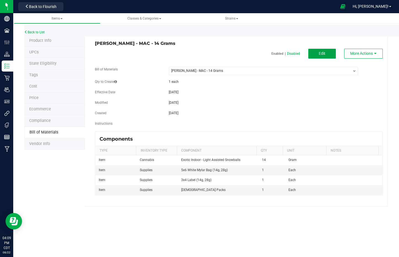
click at [322, 55] on span "Edit" at bounding box center [322, 53] width 7 height 4
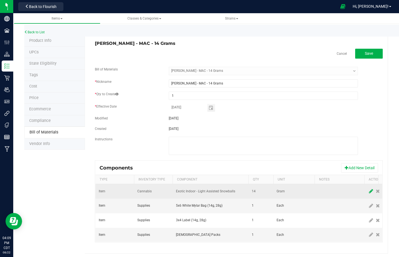
click at [369, 193] on icon at bounding box center [371, 191] width 4 height 5
click at [221, 192] on span "NO DATA FOUND" at bounding box center [207, 192] width 62 height 8
click at [217, 191] on span "NO DATA FOUND" at bounding box center [207, 192] width 62 height 8
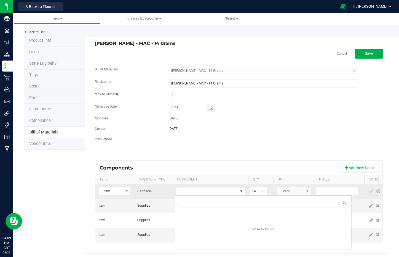
scroll to position [8, 69]
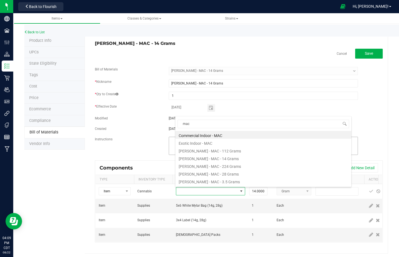
click at [226, 141] on li "Exotic Indoor - MAC" at bounding box center [263, 143] width 176 height 8
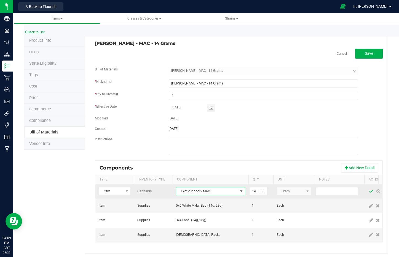
click at [369, 191] on span at bounding box center [371, 191] width 4 height 4
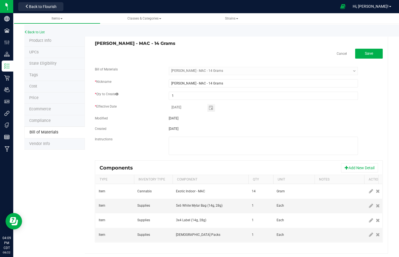
click at [364, 46] on div "Wyatt Purp - MAC - 14 Grams" at bounding box center [239, 43] width 296 height 5
click at [367, 52] on span "Save" at bounding box center [369, 53] width 8 height 4
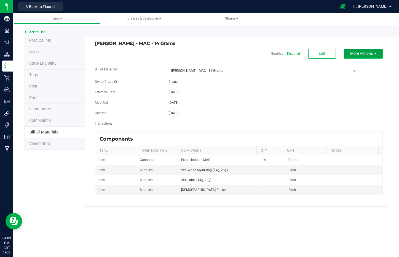
click at [369, 52] on span "More Actions" at bounding box center [361, 53] width 23 height 4
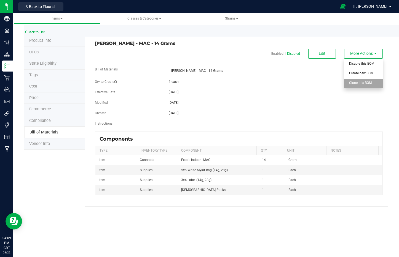
click at [371, 83] on span "Clone this BOM" at bounding box center [360, 83] width 23 height 4
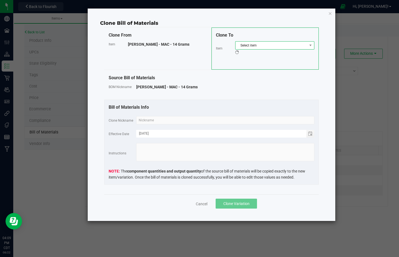
click at [263, 47] on span "Select item" at bounding box center [271, 46] width 72 height 8
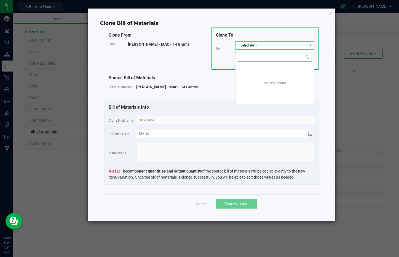
scroll to position [8, 79]
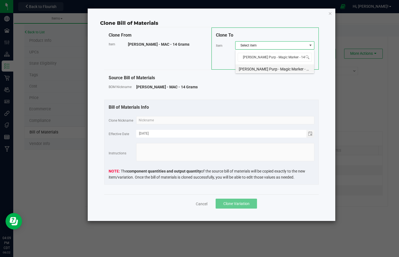
click at [281, 69] on li "Wyatt Purp - Magic Marker - 14 Grams" at bounding box center [274, 68] width 79 height 8
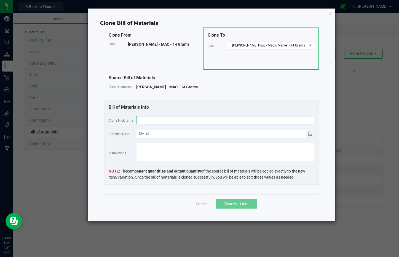
click at [284, 118] on input "text" at bounding box center [225, 120] width 178 height 8
paste input "Wyatt Purp - Magic Marker - 14 Grams"
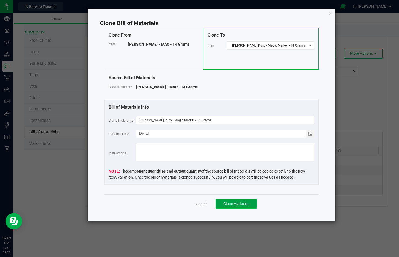
click at [238, 202] on span "Clone Variation" at bounding box center [236, 204] width 26 height 4
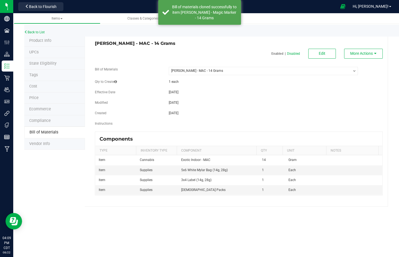
click at [39, 29] on div "Back to List" at bounding box center [223, 31] width 399 height 12
click at [40, 31] on link "Back to List" at bounding box center [34, 32] width 20 height 4
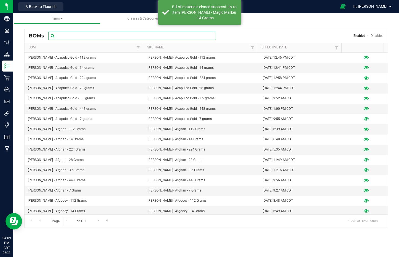
click at [100, 36] on input "text" at bounding box center [132, 36] width 168 height 8
paste input "Wyatt Purp - Magic Marker - 14 Grams"
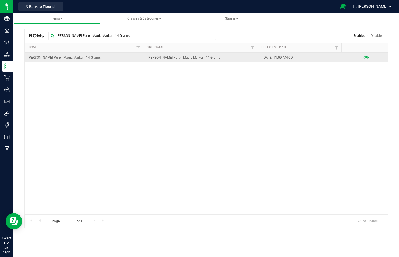
click at [363, 56] on icon at bounding box center [365, 58] width 5 height 4
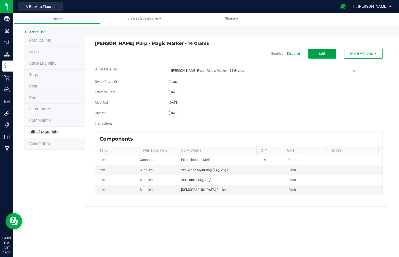
click at [321, 55] on span "Edit" at bounding box center [322, 53] width 7 height 4
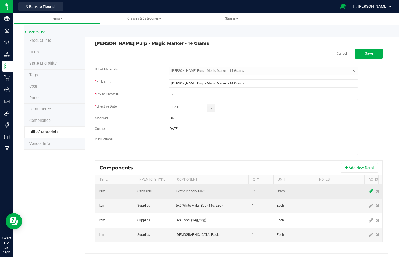
click at [370, 195] on span at bounding box center [370, 192] width 7 height 10
click at [210, 191] on span "NO DATA FOUND" at bounding box center [207, 192] width 62 height 8
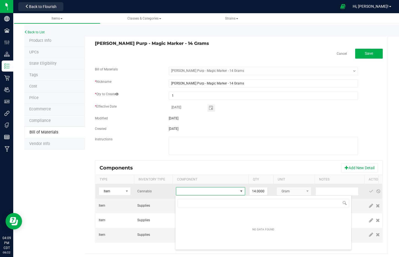
scroll to position [8, 69]
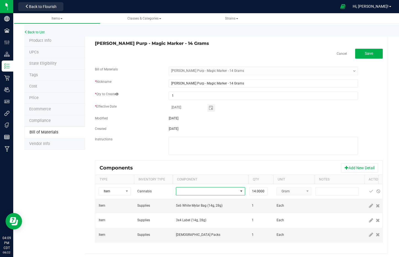
click at [210, 191] on span "NO DATA FOUND" at bounding box center [207, 192] width 62 height 8
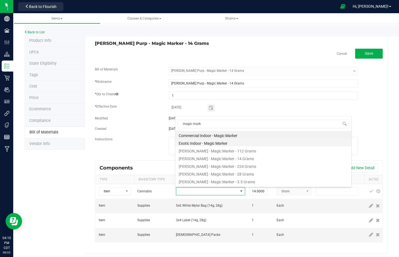
click at [207, 142] on li "Exotic Indoor - Magic Marker" at bounding box center [263, 143] width 176 height 8
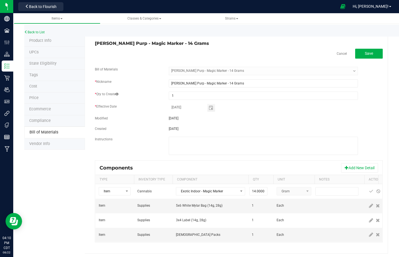
drag, startPoint x: 371, startPoint y: 191, endPoint x: 372, endPoint y: 183, distance: 8.9
click at [371, 191] on span at bounding box center [371, 191] width 4 height 4
click at [366, 44] on div "Wyatt Purp - Magic Marker - 14 Grams" at bounding box center [239, 43] width 296 height 5
click at [366, 54] on span "Save" at bounding box center [369, 53] width 8 height 4
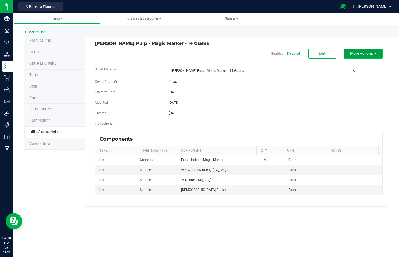
click at [369, 58] on button "More Actions" at bounding box center [363, 54] width 39 height 10
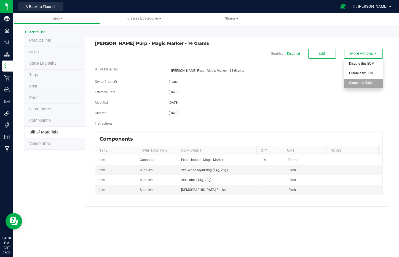
click at [370, 86] on div "Clone this BOM" at bounding box center [362, 84] width 27 height 10
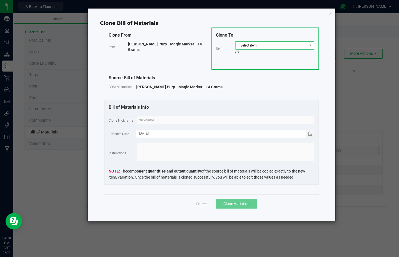
click at [287, 49] on span "Select item" at bounding box center [271, 46] width 72 height 8
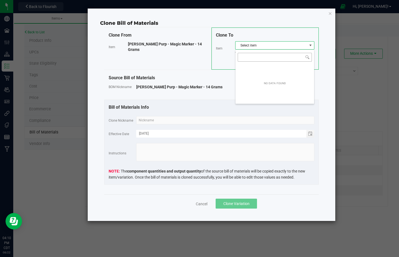
scroll to position [8, 79]
click at [288, 58] on input "NO DATA FOUND" at bounding box center [275, 57] width 74 height 9
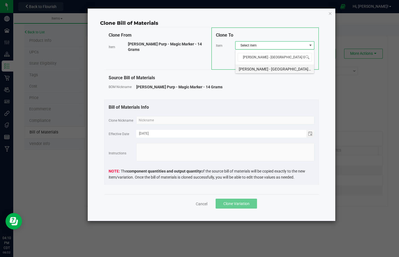
click at [265, 72] on li "Wyatt Purp - Malawi Gold - 14 Grams" at bounding box center [274, 68] width 79 height 8
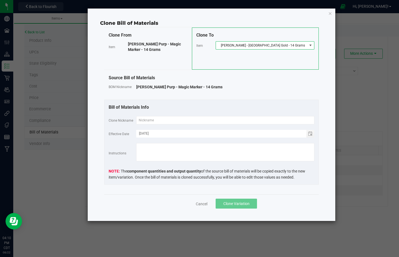
click at [269, 68] on div "Clone To Item Wyatt Purp - Malawi Gold - 14 Grams" at bounding box center [255, 49] width 127 height 42
click at [273, 129] on fieldset "Clone Nickname Effective Date 08/22/2025 Instructions The component quantities …" at bounding box center [212, 148] width 206 height 64
click at [270, 119] on input "text" at bounding box center [225, 120] width 178 height 8
paste input "Wyatt Purp - Malawi Gold - 14 Grams"
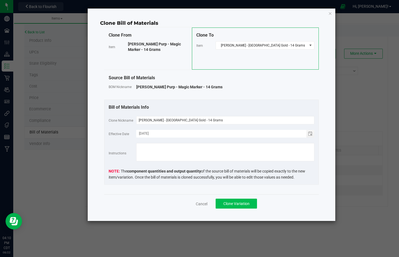
click at [229, 207] on button "Clone Variation" at bounding box center [235, 204] width 41 height 10
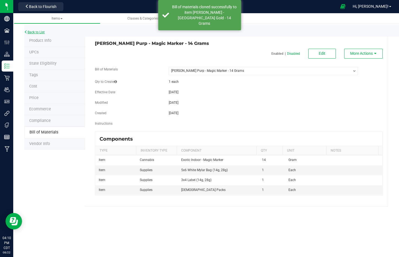
click at [38, 33] on link "Back to List" at bounding box center [34, 32] width 20 height 4
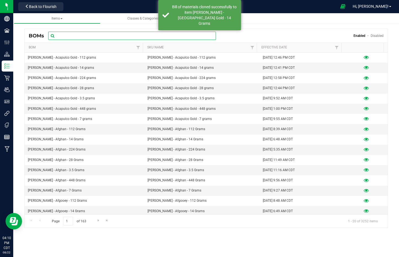
click at [83, 37] on input "text" at bounding box center [132, 36] width 168 height 8
paste input "Wyatt Purp - Malawi Gold - 14 Grams"
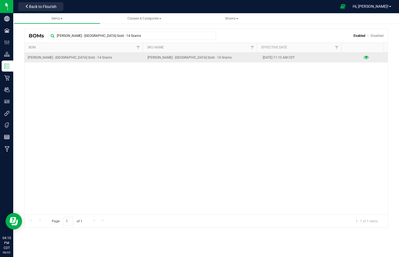
click at [363, 58] on icon at bounding box center [365, 58] width 5 height 4
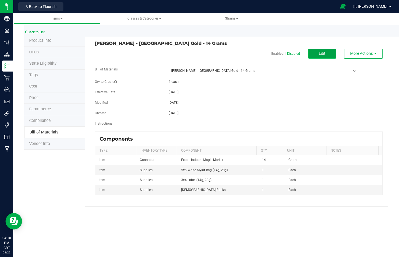
click at [319, 50] on button "Edit" at bounding box center [322, 54] width 28 height 10
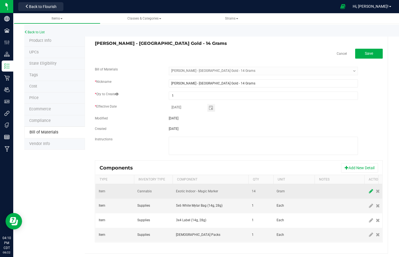
click at [371, 191] on icon at bounding box center [371, 191] width 4 height 5
click at [211, 191] on span "NO DATA FOUND" at bounding box center [207, 192] width 62 height 8
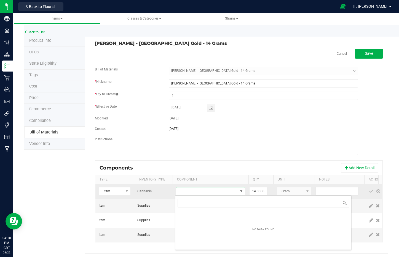
scroll to position [8, 69]
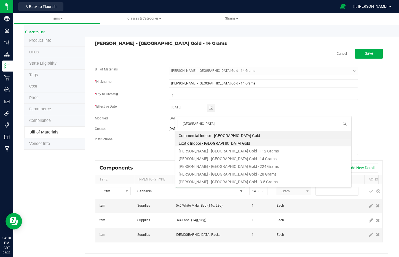
click at [216, 142] on li "Exotic Indoor - Malawi Gold" at bounding box center [263, 143] width 176 height 8
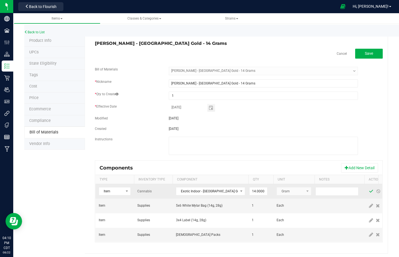
click at [369, 190] on span at bounding box center [371, 191] width 4 height 4
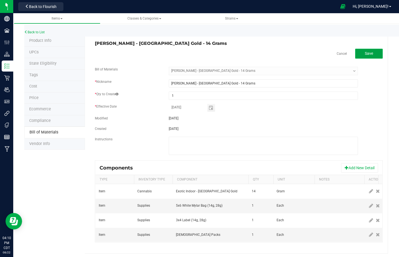
click at [365, 53] on span "Save" at bounding box center [369, 53] width 8 height 4
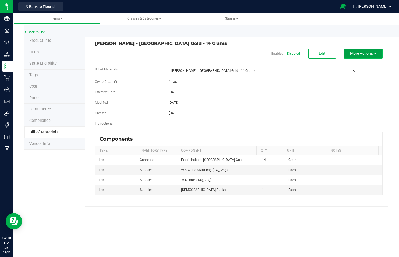
click at [371, 54] on span "More Actions" at bounding box center [361, 53] width 23 height 4
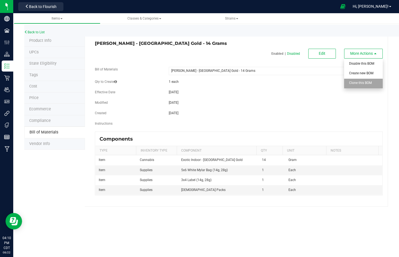
click at [367, 86] on div "Clone this BOM" at bounding box center [362, 84] width 27 height 10
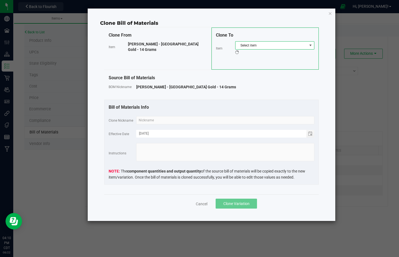
click at [267, 42] on span "Select item" at bounding box center [271, 46] width 72 height 8
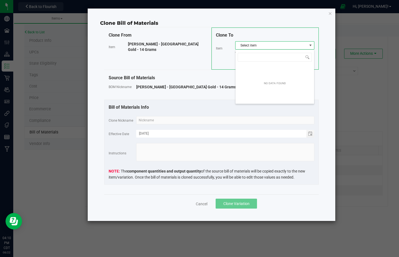
scroll to position [8, 79]
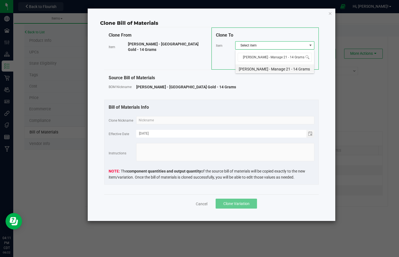
click at [275, 69] on li "Wyatt Purp - Manage 21 - 14 Grams" at bounding box center [274, 68] width 79 height 8
click at [263, 122] on input "text" at bounding box center [225, 120] width 178 height 8
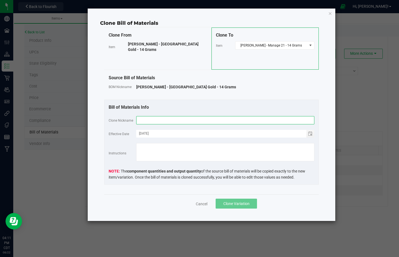
paste input "Wyatt Purp - Manage 21 - 14 Grams"
click at [241, 202] on span "Clone Variation" at bounding box center [236, 204] width 26 height 4
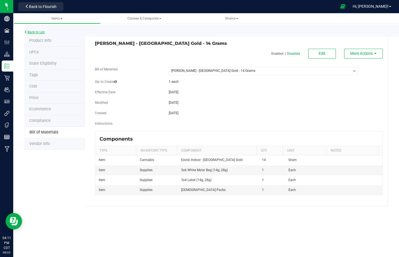
click at [37, 31] on link "Back to List" at bounding box center [34, 32] width 20 height 4
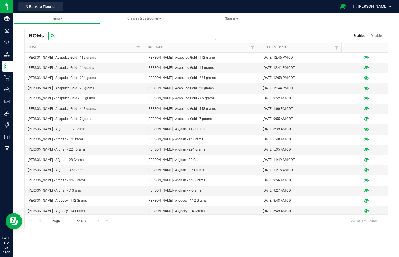
click at [101, 37] on input "text" at bounding box center [132, 36] width 168 height 8
paste input "Wyatt Purp - Manage 21 - 14 Grams"
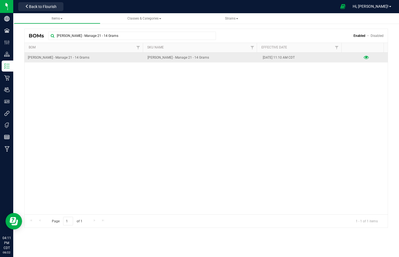
click at [365, 57] on div at bounding box center [366, 58] width 36 height 6
click at [363, 57] on icon at bounding box center [365, 58] width 5 height 4
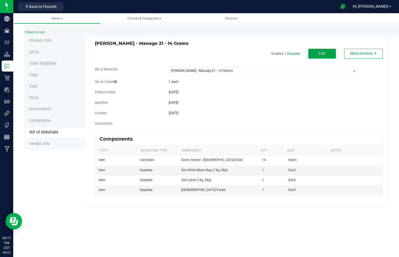
click at [324, 56] on button "Edit" at bounding box center [322, 54] width 28 height 10
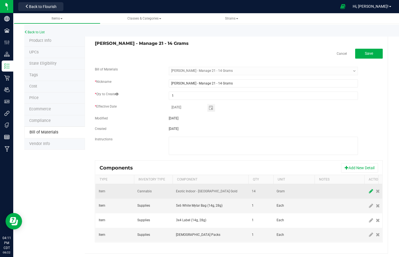
click at [371, 191] on icon at bounding box center [371, 191] width 4 height 5
click at [221, 188] on span "NO DATA FOUND" at bounding box center [207, 192] width 62 height 8
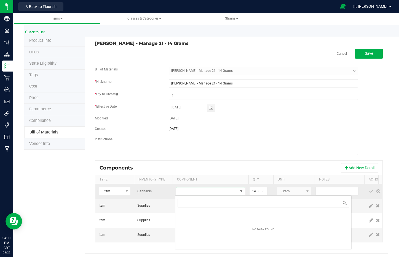
scroll to position [8, 69]
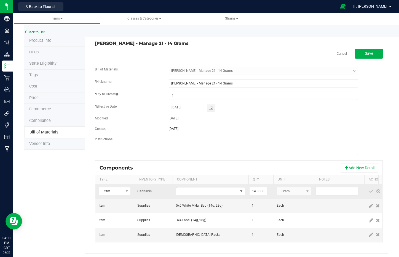
click at [196, 194] on span "NO DATA FOUND" at bounding box center [207, 192] width 62 height 8
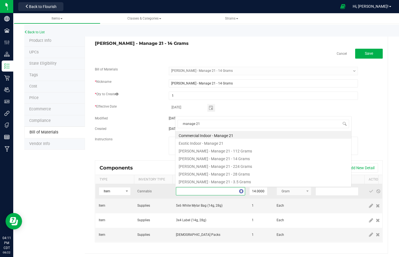
scroll to position [0, 0]
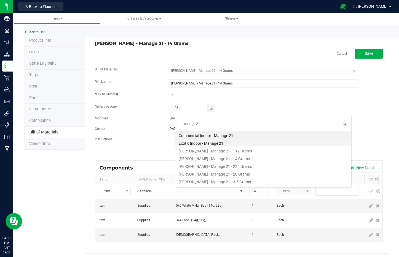
click at [211, 145] on li "Exotic Indoor - Manage 21" at bounding box center [263, 143] width 176 height 8
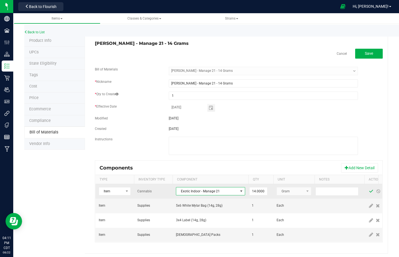
click at [369, 191] on span at bounding box center [371, 191] width 4 height 4
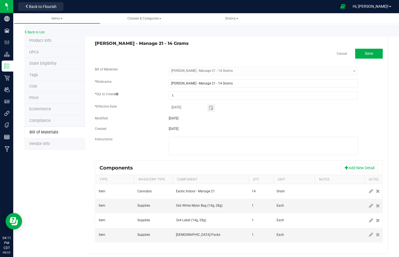
click at [368, 47] on div "Wyatt Purp - Manage 21 - 14 Grams Cancel Save Bill of Materials -- Select -- Wy…" at bounding box center [236, 144] width 303 height 219
click at [369, 51] on button "Save" at bounding box center [369, 54] width 28 height 10
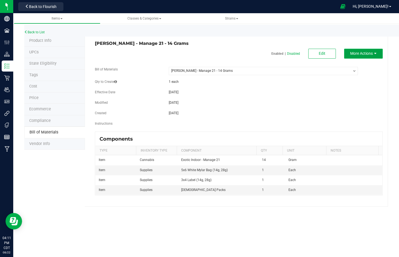
click at [375, 54] on icon "button" at bounding box center [375, 54] width 2 height 4
click at [374, 83] on div "Clone this BOM" at bounding box center [362, 84] width 27 height 10
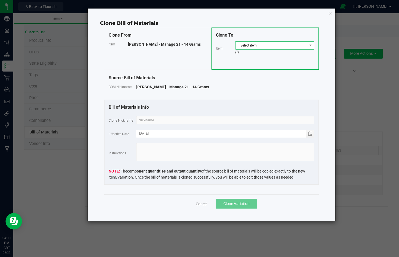
click at [294, 48] on span "Select item" at bounding box center [271, 46] width 72 height 8
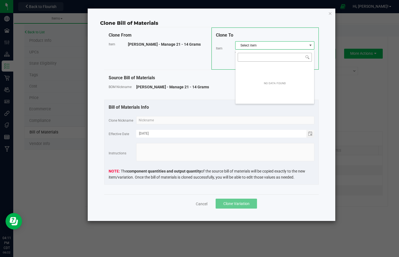
scroll to position [8, 79]
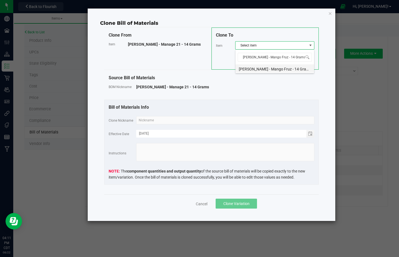
click at [273, 67] on li "Wyatt Purp - Mango Fruz - 14 Grams" at bounding box center [274, 68] width 79 height 8
click at [266, 120] on input "text" at bounding box center [225, 120] width 178 height 8
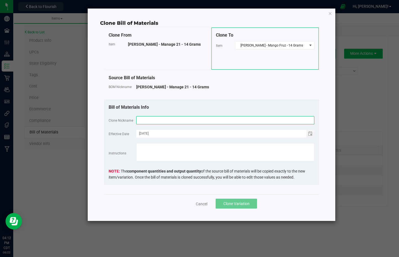
paste input "Wyatt Purp - Mango Fruz - 14 Grams"
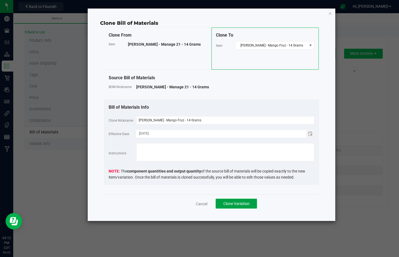
click at [233, 202] on span "Clone Variation" at bounding box center [236, 204] width 26 height 4
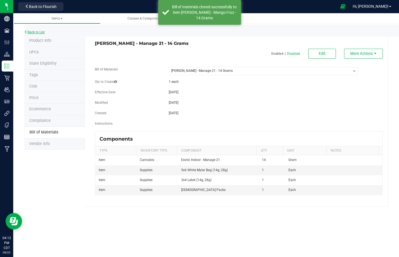
click at [32, 32] on link "Back to List" at bounding box center [34, 32] width 20 height 4
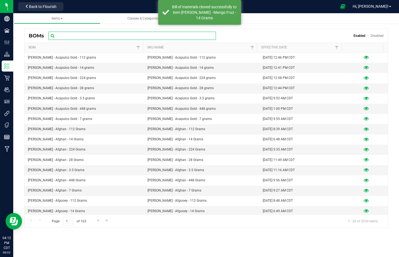
click at [80, 36] on input "text" at bounding box center [132, 36] width 168 height 8
click at [81, 36] on input "text" at bounding box center [132, 36] width 168 height 8
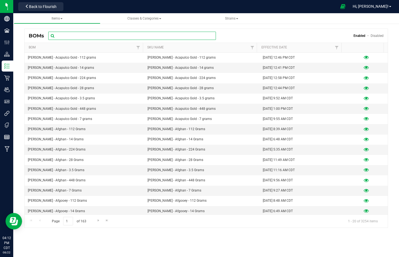
paste input "Wyatt Purp - Mango Fruz - 14 Grams"
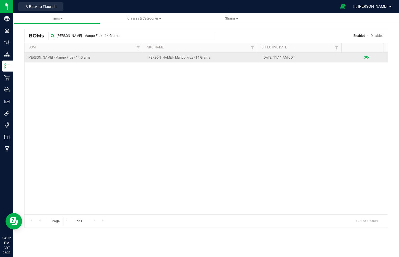
click at [363, 59] on icon at bounding box center [365, 58] width 5 height 4
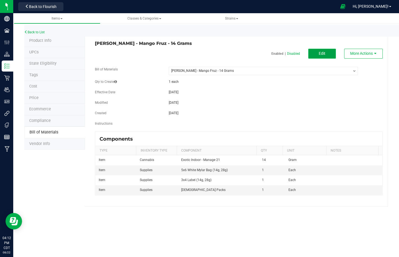
click at [326, 55] on button "Edit" at bounding box center [322, 54] width 28 height 10
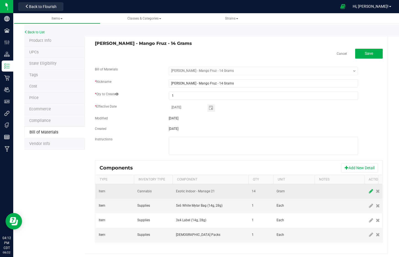
click at [368, 193] on span at bounding box center [370, 192] width 7 height 10
click at [196, 193] on span "NO DATA FOUND" at bounding box center [207, 192] width 62 height 8
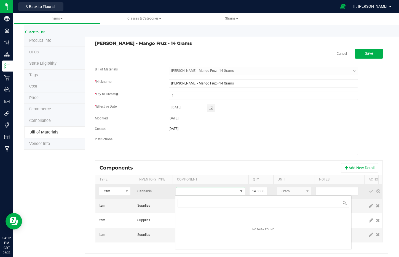
scroll to position [8, 69]
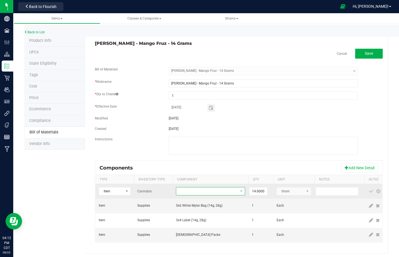
click at [188, 192] on span "NO DATA FOUND" at bounding box center [207, 192] width 62 height 8
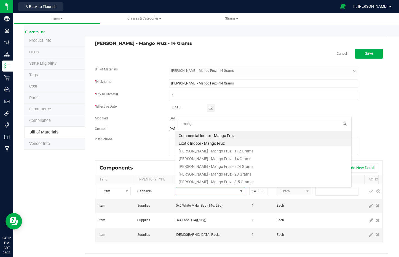
click at [217, 144] on li "Exotic Indoor - Mango Fruz" at bounding box center [263, 143] width 176 height 8
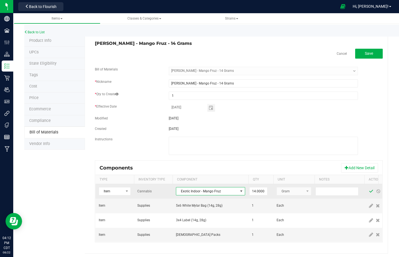
click at [369, 191] on span at bounding box center [371, 191] width 4 height 4
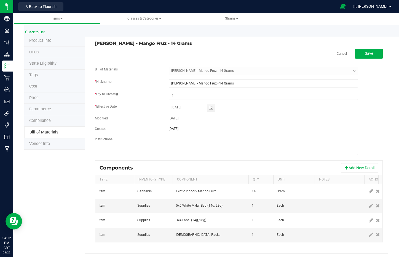
click at [372, 47] on div "Wyatt Purp - Mango Fruz - 14 Grams Cancel Save Bill of Materials -- Select -- W…" at bounding box center [236, 144] width 303 height 219
click at [372, 51] on button "Save" at bounding box center [369, 54] width 28 height 10
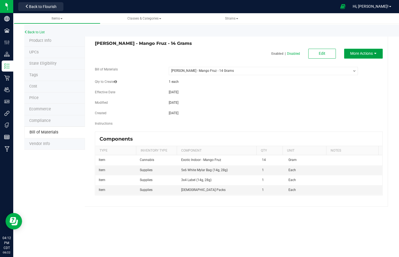
click at [369, 55] on span "More Actions" at bounding box center [361, 53] width 23 height 4
click at [370, 53] on span "More Actions" at bounding box center [361, 53] width 23 height 4
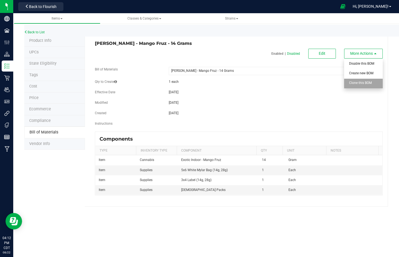
click at [373, 85] on div "Clone this BOM" at bounding box center [362, 84] width 27 height 10
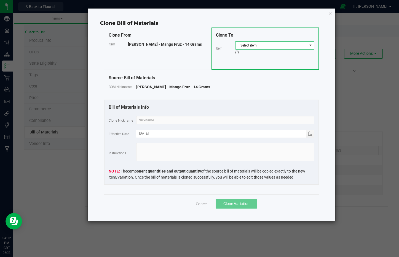
click at [290, 45] on span "Select item" at bounding box center [271, 46] width 72 height 8
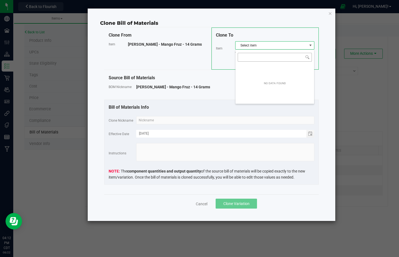
scroll to position [8, 79]
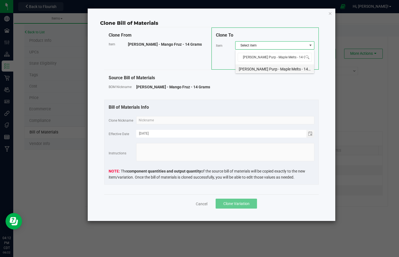
click at [276, 70] on li "[PERSON_NAME] Purp - Maple Melts - 14 Grams" at bounding box center [274, 68] width 79 height 8
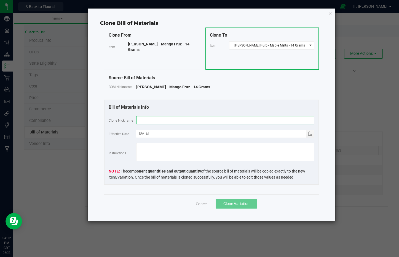
click at [166, 122] on input "text" at bounding box center [225, 120] width 178 height 8
paste input "[PERSON_NAME] Purp - Maple Melts - 14 Grams"
click at [242, 206] on span "Clone Variation" at bounding box center [236, 204] width 26 height 4
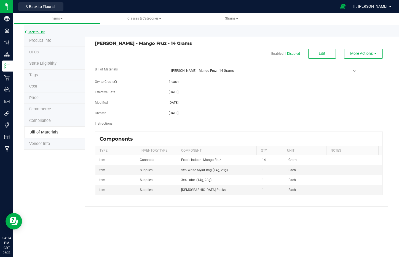
click at [36, 32] on link "Back to List" at bounding box center [34, 32] width 20 height 4
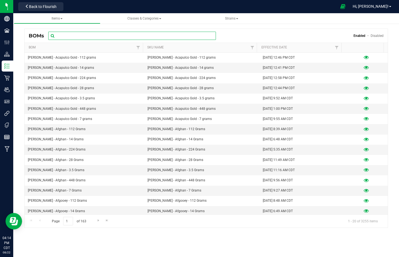
click at [77, 37] on input "text" at bounding box center [132, 36] width 168 height 8
paste input "[PERSON_NAME] Purp - Maple Melts - 14 Grams"
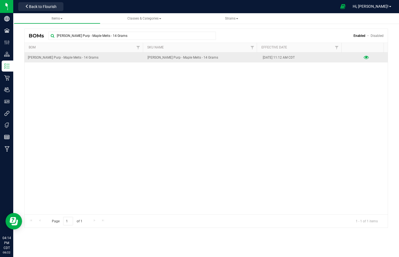
click at [364, 56] on icon at bounding box center [365, 58] width 5 height 4
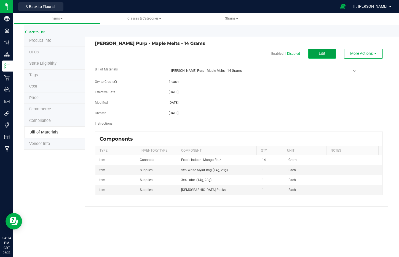
click at [319, 54] on span "Edit" at bounding box center [322, 53] width 7 height 4
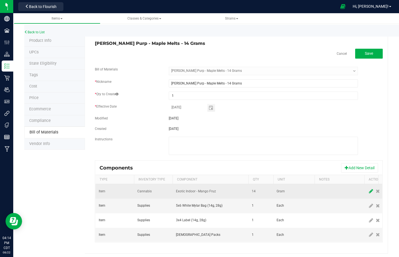
click at [372, 188] on span at bounding box center [370, 192] width 7 height 10
click at [194, 184] on td at bounding box center [210, 191] width 76 height 15
click at [197, 191] on span "NO DATA FOUND" at bounding box center [207, 192] width 62 height 8
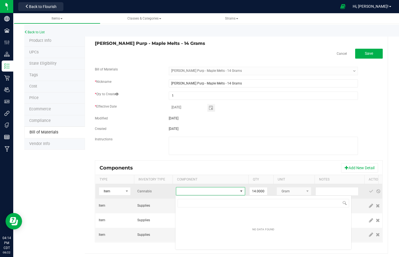
scroll to position [8, 69]
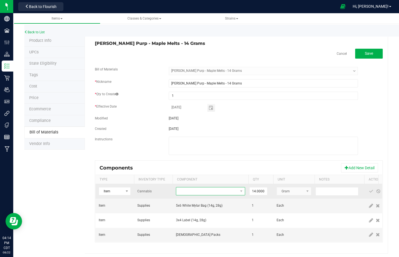
click at [197, 191] on span "NO DATA FOUND" at bounding box center [207, 192] width 62 height 8
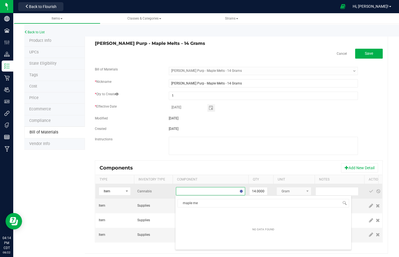
scroll to position [0, 0]
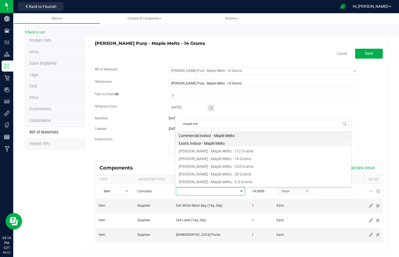
click at [193, 143] on li "Exotic Indoor - Maple Melts" at bounding box center [263, 143] width 176 height 8
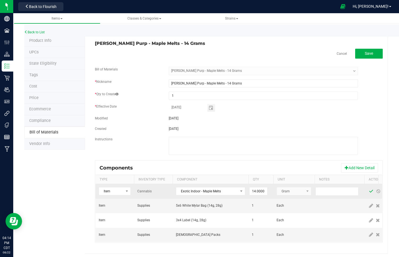
click at [369, 191] on span at bounding box center [371, 191] width 4 height 4
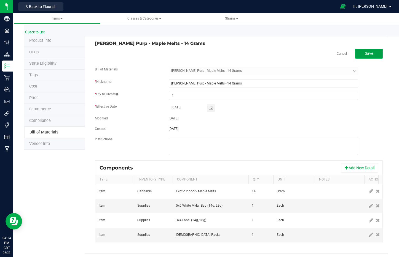
click at [369, 52] on button "Save" at bounding box center [369, 54] width 28 height 10
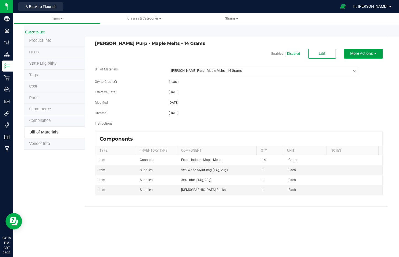
click at [365, 54] on span "More Actions" at bounding box center [361, 53] width 23 height 4
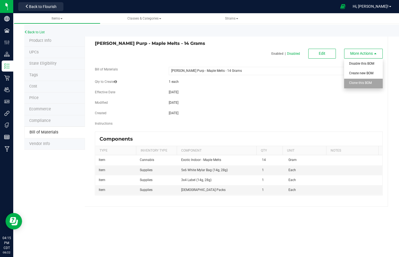
click at [373, 82] on div "Clone this BOM" at bounding box center [362, 84] width 27 height 10
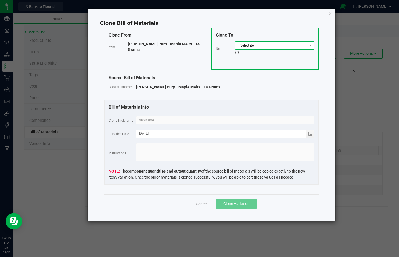
click at [271, 48] on span "Select item" at bounding box center [271, 46] width 72 height 8
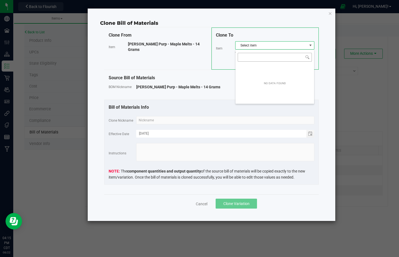
scroll to position [8, 79]
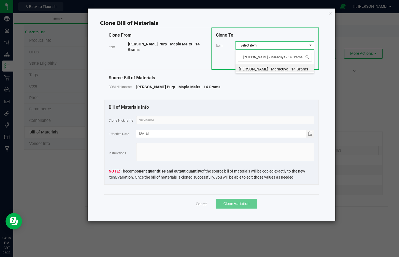
click at [262, 69] on li "[PERSON_NAME] - Maracuya - 14 Grams" at bounding box center [274, 68] width 79 height 8
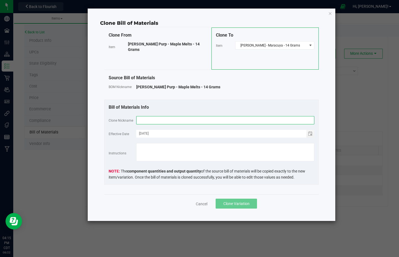
click at [262, 121] on input "text" at bounding box center [225, 120] width 178 height 8
paste input "[PERSON_NAME] - Maracuya - 14 Grams"
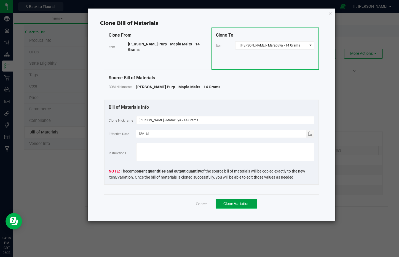
click at [237, 203] on span "Clone Variation" at bounding box center [236, 204] width 26 height 4
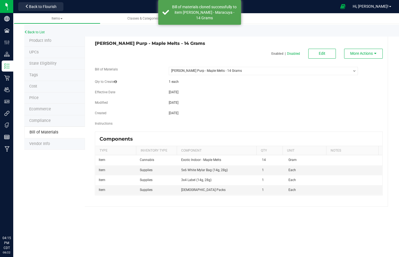
select select "3261"
click at [43, 33] on link "Back to List" at bounding box center [34, 32] width 20 height 4
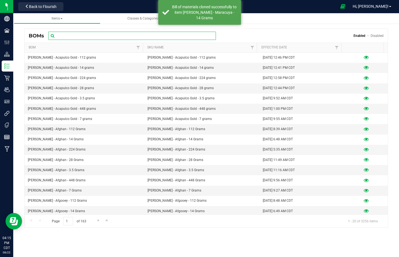
click at [107, 33] on input "text" at bounding box center [132, 36] width 168 height 8
paste input "[PERSON_NAME] - Maracuya - 14 Grams"
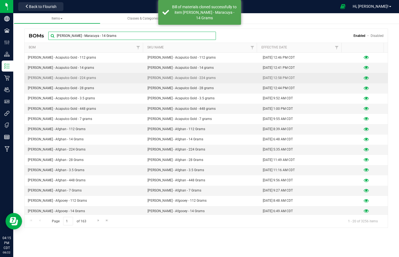
type input "[PERSON_NAME] - Maracuya - 14 Grams"
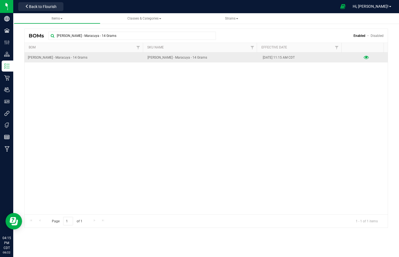
click at [363, 57] on icon at bounding box center [365, 58] width 5 height 4
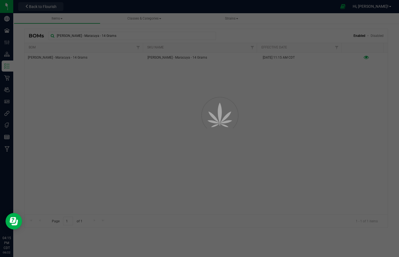
select select "3262"
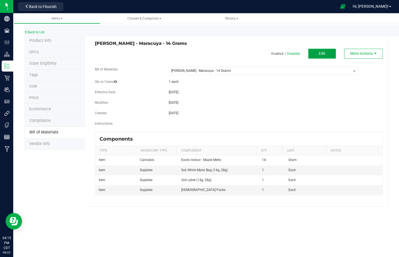
click at [317, 53] on button "Edit" at bounding box center [322, 54] width 28 height 10
select select "3262"
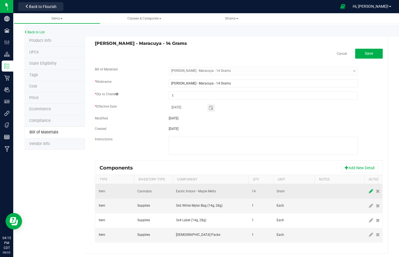
click at [371, 190] on icon at bounding box center [371, 191] width 4 height 5
click at [222, 192] on span "NO DATA FOUND" at bounding box center [207, 192] width 62 height 8
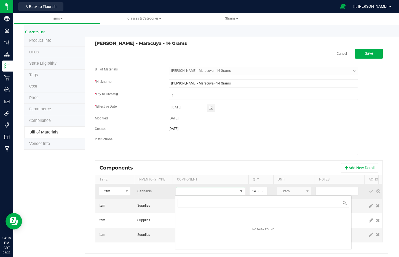
scroll to position [8, 69]
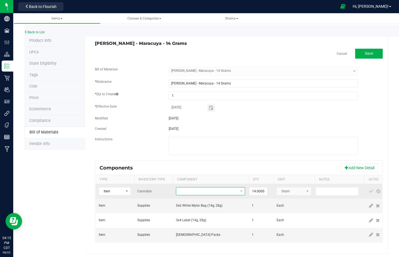
click at [216, 189] on span "NO DATA FOUND" at bounding box center [207, 192] width 62 height 8
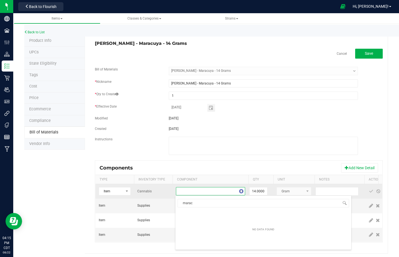
type input "maracu"
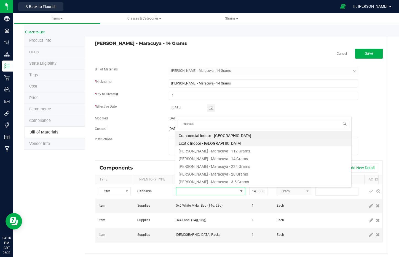
click at [214, 141] on li "Exotic Indoor - [GEOGRAPHIC_DATA]" at bounding box center [263, 143] width 176 height 8
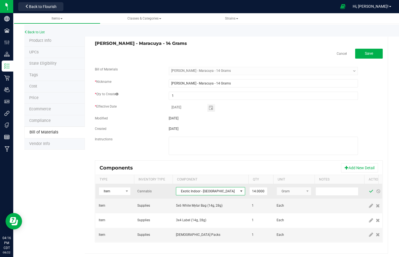
click at [370, 189] on span at bounding box center [371, 191] width 4 height 4
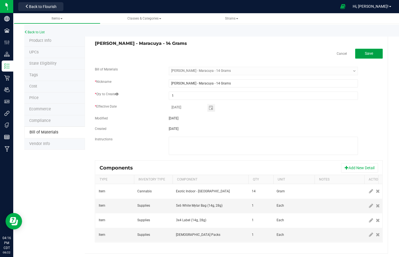
click at [372, 55] on button "Save" at bounding box center [369, 54] width 28 height 10
click at [372, 55] on div "Items Classes & Categories Strains Back to List Product Info UPCs State Eligibi…" at bounding box center [205, 135] width 385 height 244
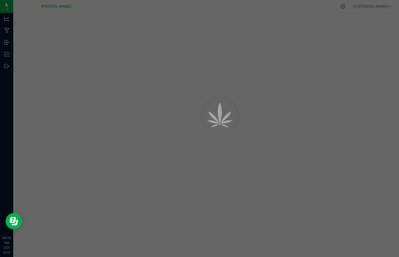
select select "3262"
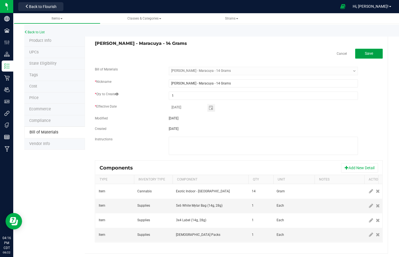
click at [364, 56] on button "Save" at bounding box center [369, 54] width 28 height 10
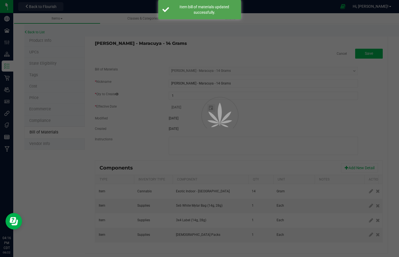
select select "3262"
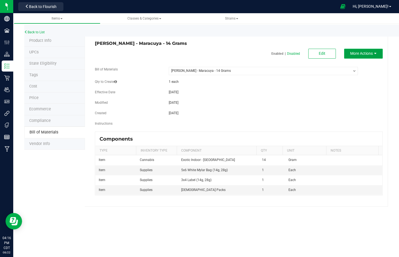
click at [367, 52] on span "More Actions" at bounding box center [361, 53] width 23 height 4
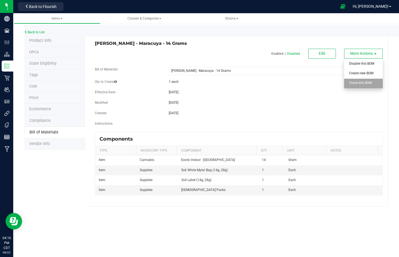
click at [370, 87] on div "Clone this BOM" at bounding box center [362, 84] width 27 height 10
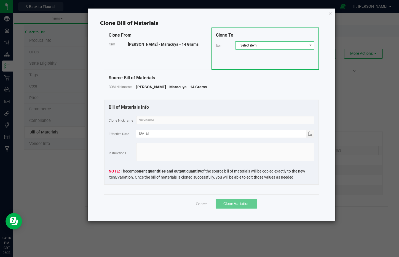
click at [252, 47] on span "Select item" at bounding box center [271, 46] width 72 height 8
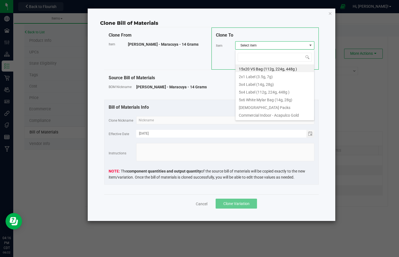
scroll to position [8, 79]
type input "Wyatt Purp - Merlot Moon - 14 Grams"
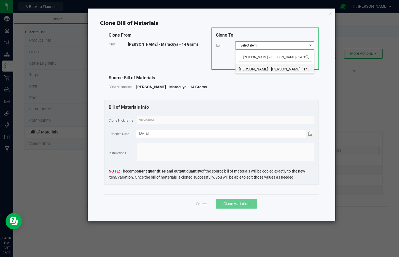
click at [276, 71] on li "Wyatt Purp - Merlot Moon - 14 Grams" at bounding box center [274, 68] width 79 height 8
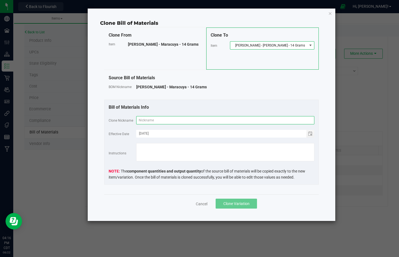
click at [241, 122] on input "text" at bounding box center [225, 120] width 178 height 8
paste input "Wyatt Purp - Merlot Moon - 14 Grams"
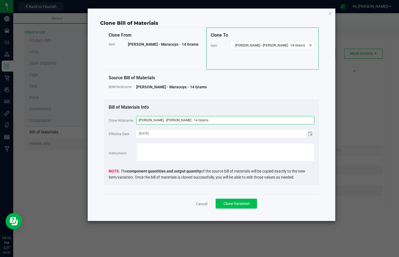
type input "Wyatt Purp - Merlot Moon - 14 Grams"
click at [235, 204] on span "Clone Variation" at bounding box center [236, 204] width 26 height 4
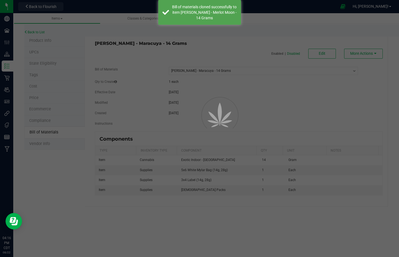
select select "3262"
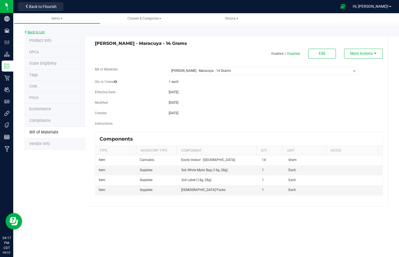
click at [40, 32] on link "Back to List" at bounding box center [34, 32] width 20 height 4
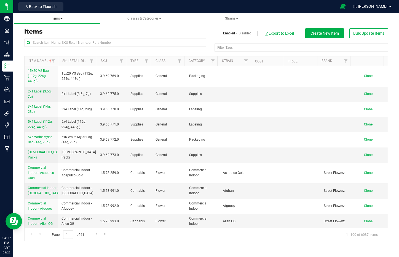
click at [63, 17] on span "Items" at bounding box center [57, 19] width 11 height 4
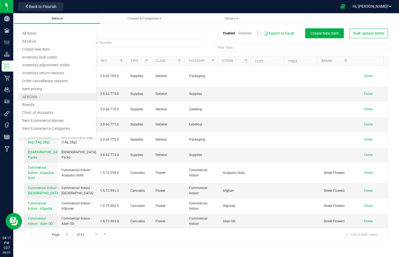
click at [47, 97] on li "All BOMs" at bounding box center [57, 97] width 78 height 8
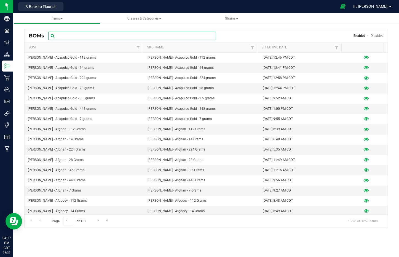
click at [79, 37] on input "text" at bounding box center [132, 36] width 168 height 8
paste input "Wyatt Purp - Merlot Moon - 14 Grams"
type input "Wyatt Purp - Merlot Moon - 14 Grams"
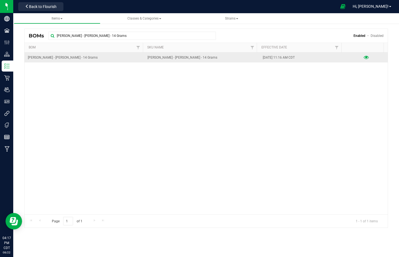
click at [363, 58] on icon at bounding box center [365, 58] width 5 height 4
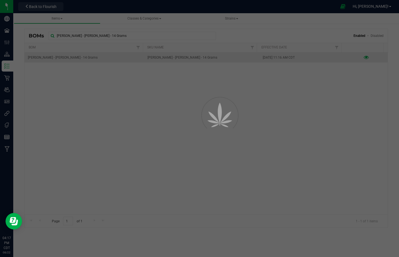
select select "3263"
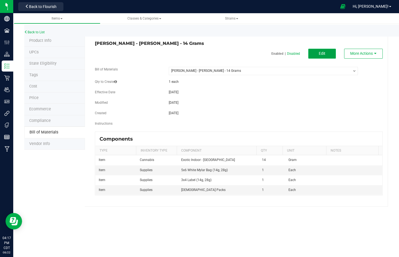
click at [318, 55] on button "Edit" at bounding box center [322, 54] width 28 height 10
select select "3263"
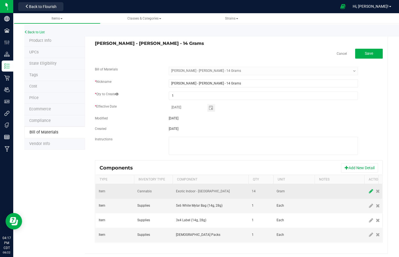
click at [369, 192] on icon at bounding box center [371, 191] width 4 height 5
click at [223, 188] on span "NO DATA FOUND" at bounding box center [207, 192] width 62 height 8
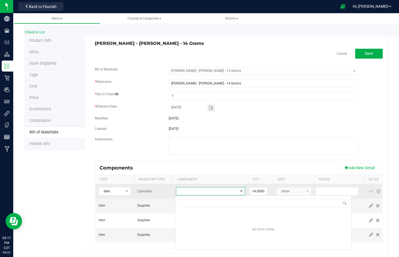
scroll to position [8, 69]
type input "moon"
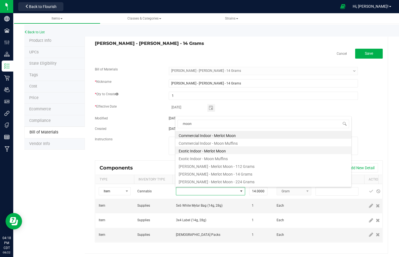
click at [221, 150] on li "Exotic Indoor - Merlot Moon" at bounding box center [263, 151] width 176 height 8
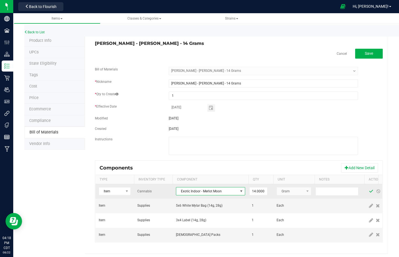
click at [371, 191] on span at bounding box center [371, 191] width 4 height 4
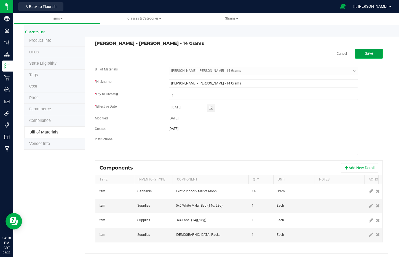
click at [359, 55] on button "Save" at bounding box center [369, 54] width 28 height 10
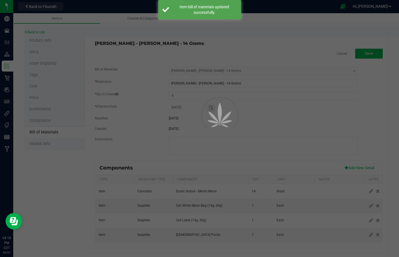
select select "3263"
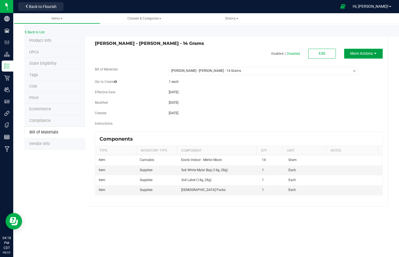
click at [369, 51] on button "More Actions" at bounding box center [363, 54] width 39 height 10
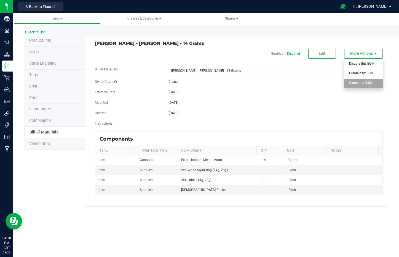
click at [369, 87] on div "Clone this BOM" at bounding box center [362, 84] width 27 height 10
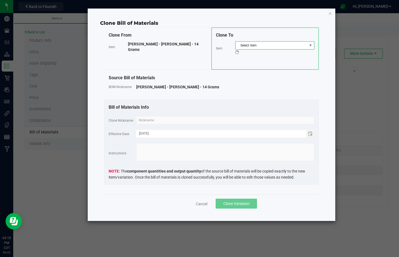
click at [267, 44] on span "Select item" at bounding box center [271, 46] width 72 height 8
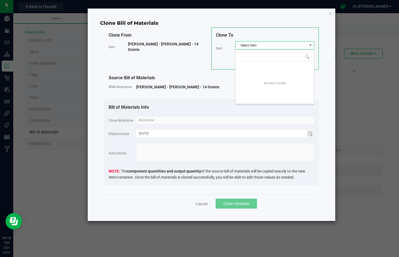
scroll to position [8, 79]
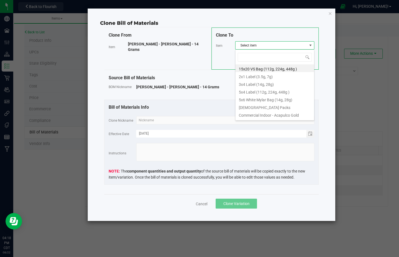
type input "Wyatt Purp - Mermaid Tail - 14 Grams"
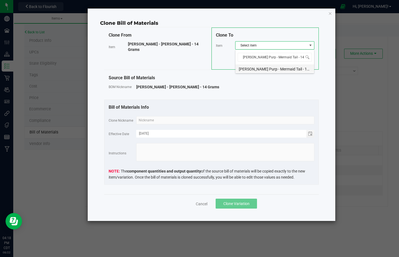
click at [286, 70] on li "Wyatt Purp - Mermaid Tail - 14 Grams" at bounding box center [274, 68] width 79 height 8
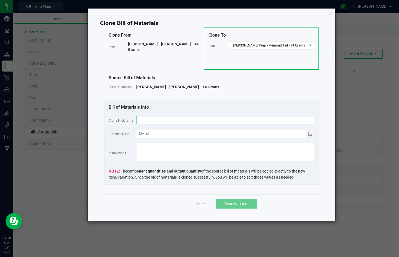
click at [278, 124] on input "text" at bounding box center [225, 120] width 178 height 8
paste input "Wyatt Purp - Mermaid Tail - 14 Grams"
type input "Wyatt Purp - Mermaid Tail - 14 Grams"
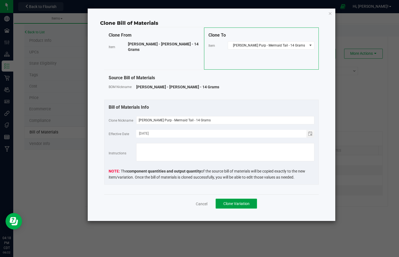
click at [243, 205] on span "Clone Variation" at bounding box center [236, 204] width 26 height 4
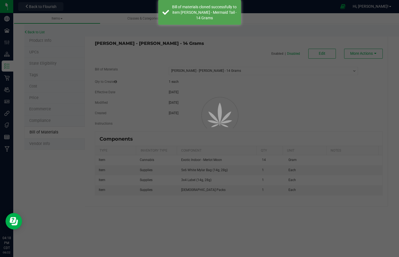
select select "3263"
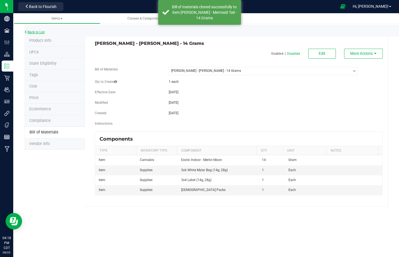
click at [43, 31] on link "Back to List" at bounding box center [34, 32] width 20 height 4
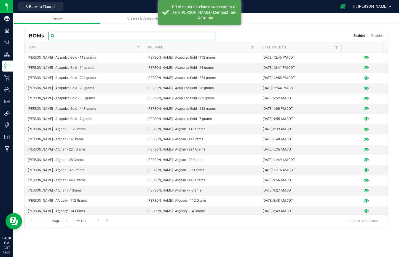
click at [99, 37] on input "text" at bounding box center [132, 36] width 168 height 8
paste input "Wyatt Purp - Mermaid Tail - 14 Grams"
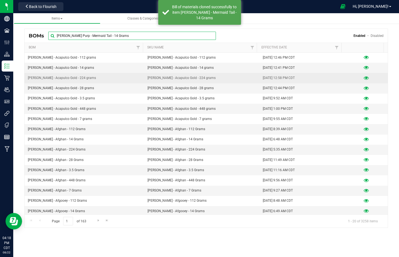
type input "Wyatt Purp - Mermaid Tail - 14 Grams"
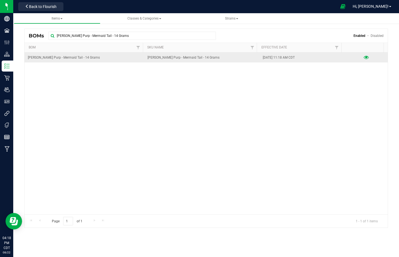
click at [363, 58] on icon at bounding box center [365, 58] width 5 height 4
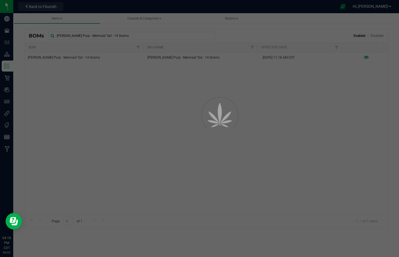
select select "3264"
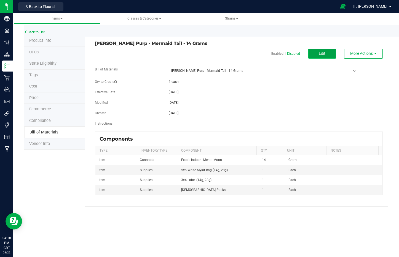
click at [325, 51] on button "Edit" at bounding box center [322, 54] width 28 height 10
select select "3264"
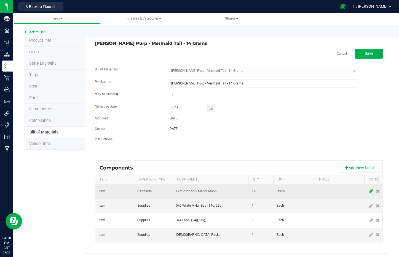
click at [369, 192] on icon at bounding box center [371, 191] width 4 height 5
click at [201, 194] on span "NO DATA FOUND" at bounding box center [207, 192] width 62 height 8
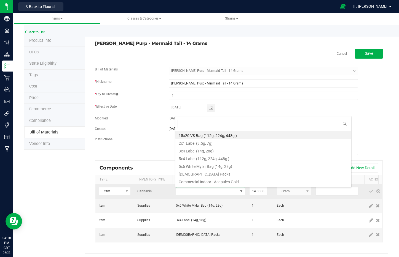
scroll to position [8, 69]
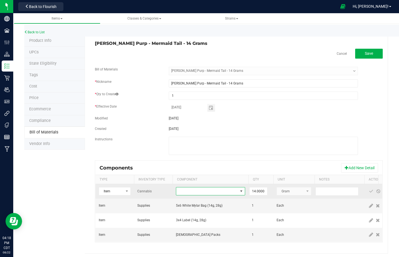
click at [201, 194] on span "NO DATA FOUND" at bounding box center [207, 192] width 62 height 8
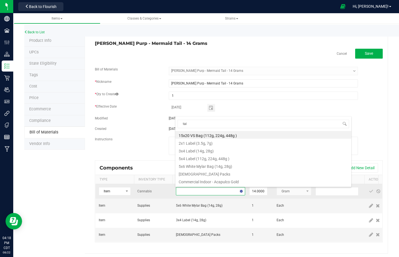
type input "tail"
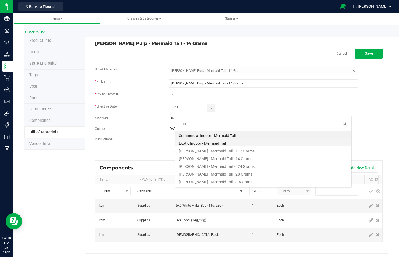
click at [210, 141] on li "Exotic Indoor - Mermaid Tail" at bounding box center [263, 143] width 176 height 8
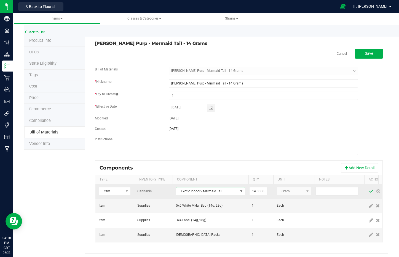
click at [371, 191] on span at bounding box center [371, 191] width 4 height 4
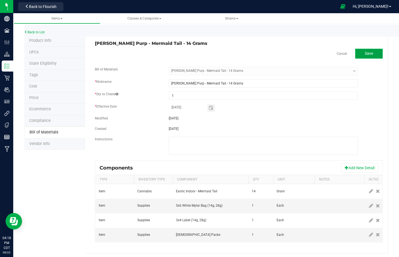
click at [368, 56] on button "Save" at bounding box center [369, 54] width 28 height 10
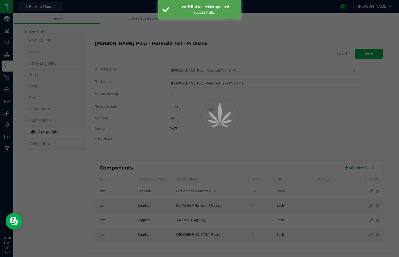
select select "3264"
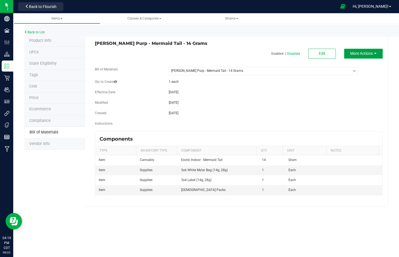
click at [366, 54] on span "More Actions" at bounding box center [361, 53] width 23 height 4
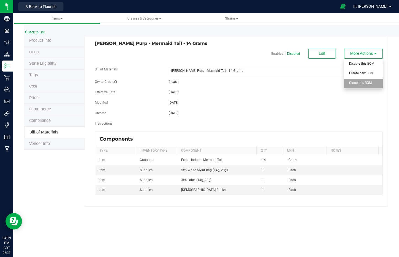
click at [368, 85] on div "Clone this BOM" at bounding box center [362, 84] width 27 height 10
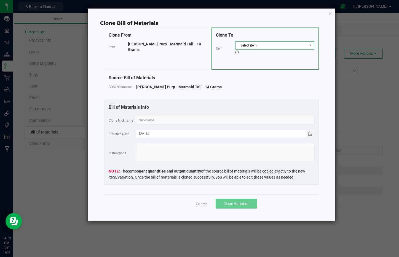
click at [267, 46] on span "Select item" at bounding box center [271, 46] width 72 height 8
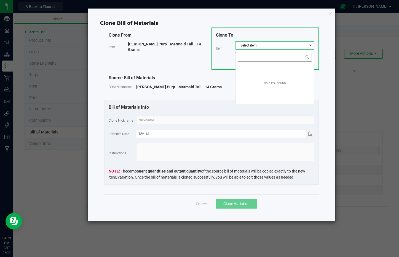
scroll to position [8, 79]
click at [276, 60] on input "NO DATA FOUND" at bounding box center [275, 57] width 74 height 9
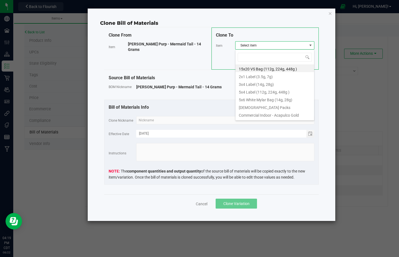
type input "Wyatt Purp - Monkey Spunk - 14 Grams"
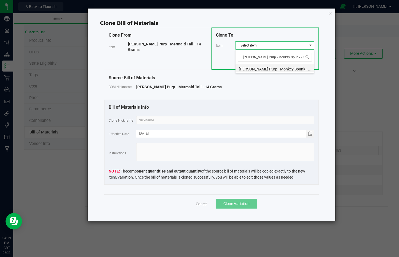
click at [277, 69] on li "Wyatt Purp - Monkey Spunk - 14 Grams" at bounding box center [274, 68] width 79 height 8
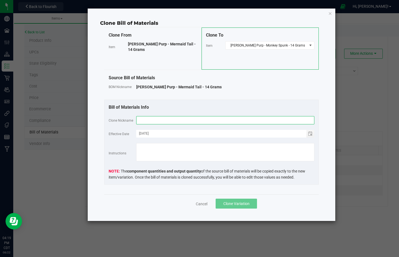
click at [289, 119] on input "text" at bounding box center [225, 120] width 178 height 8
paste input "Wyatt Purp - Monkey Spunk - 14 Grams"
type input "Wyatt Purp - Monkey Spunk - 14 Grams"
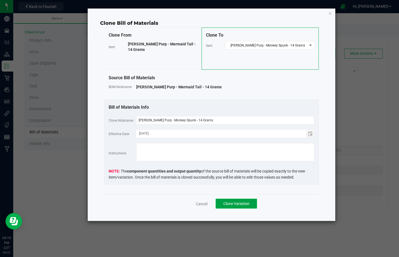
click at [245, 205] on span "Clone Variation" at bounding box center [236, 204] width 26 height 4
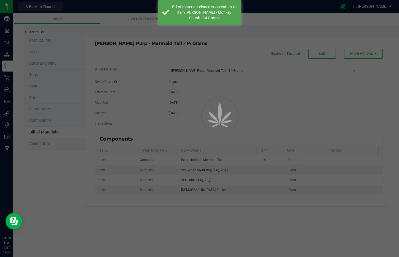
select select "3264"
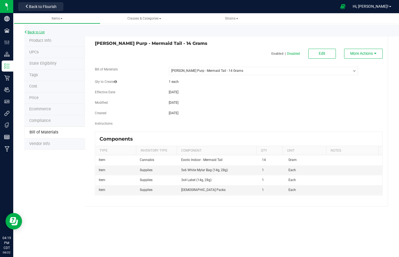
click at [37, 32] on link "Back to List" at bounding box center [34, 32] width 20 height 4
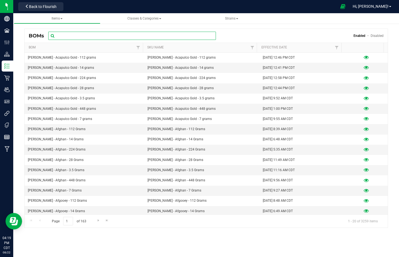
click at [141, 34] on input "text" at bounding box center [132, 36] width 168 height 8
paste input "Wyatt Purp - Monkey Spunk - 14 Grams"
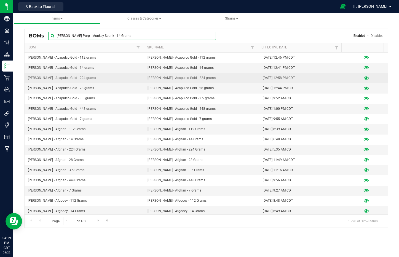
type input "Wyatt Purp - Monkey Spunk - 14 Grams"
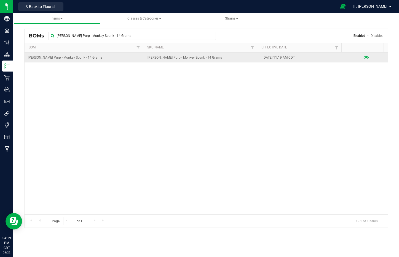
click at [365, 57] on div at bounding box center [366, 58] width 36 height 6
click at [363, 57] on icon at bounding box center [365, 58] width 5 height 4
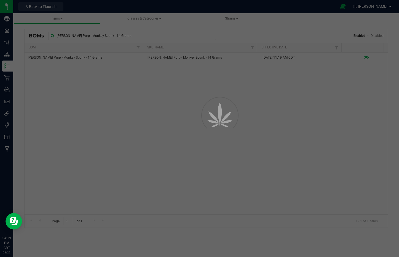
select select "3265"
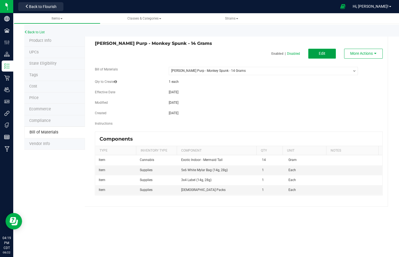
click at [314, 53] on button "Edit" at bounding box center [322, 54] width 28 height 10
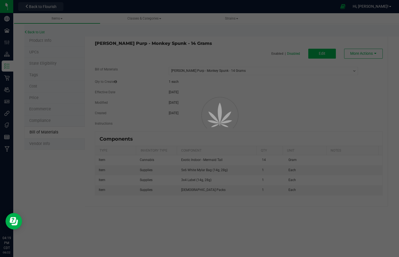
select select "3265"
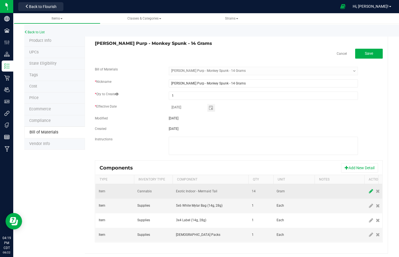
click at [369, 192] on icon at bounding box center [371, 191] width 4 height 5
click at [223, 191] on span "NO DATA FOUND" at bounding box center [207, 192] width 62 height 8
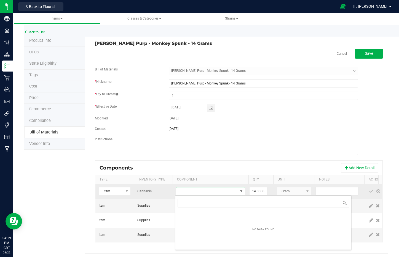
scroll to position [8, 69]
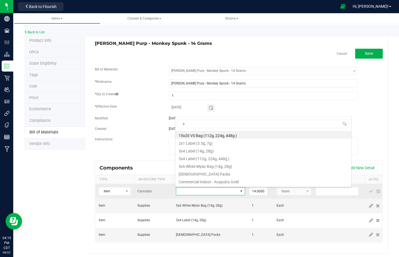
type input "sp"
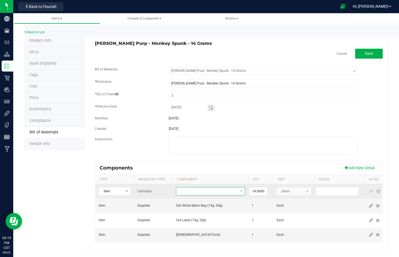
click at [212, 194] on span "NO DATA FOUND" at bounding box center [207, 192] width 62 height 8
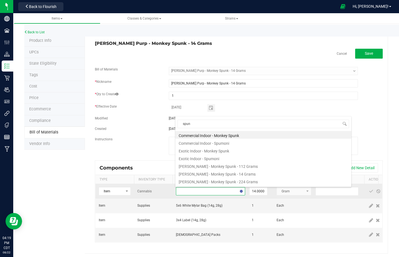
type input "spunk"
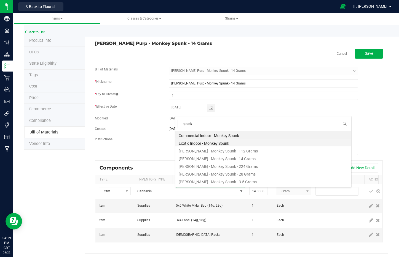
click at [209, 145] on li "Exotic Indoor - Monkey Spunk" at bounding box center [263, 143] width 176 height 8
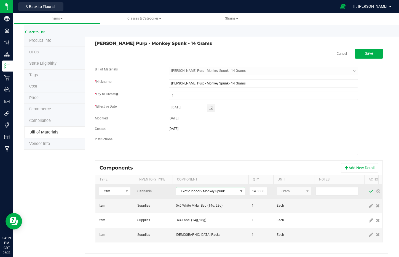
click at [369, 191] on span at bounding box center [371, 191] width 4 height 4
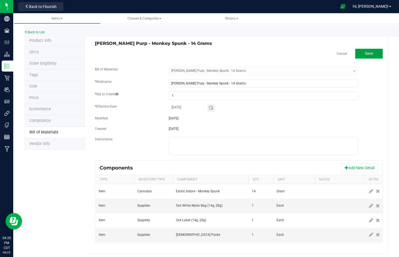
click at [360, 56] on button "Save" at bounding box center [369, 54] width 28 height 10
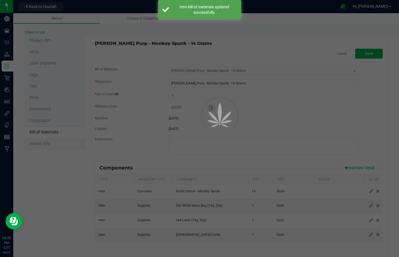
select select "3265"
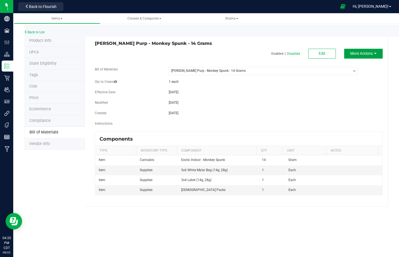
click at [372, 55] on span "More Actions" at bounding box center [361, 53] width 23 height 4
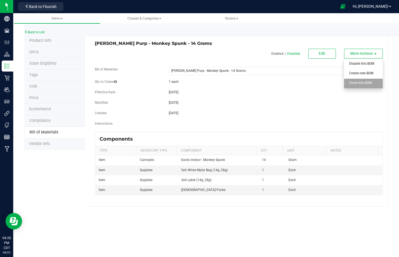
click at [372, 82] on div "Clone this BOM" at bounding box center [362, 84] width 27 height 10
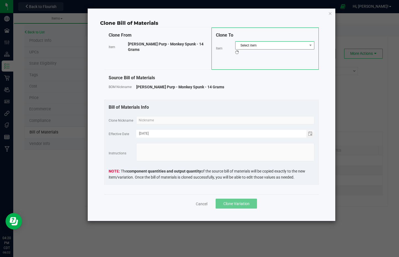
click at [282, 45] on span "Select item" at bounding box center [271, 46] width 72 height 8
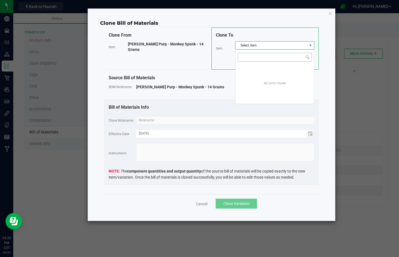
scroll to position [8, 79]
type input "Wyatt Purp - Moon Muffins - 14 Grams"
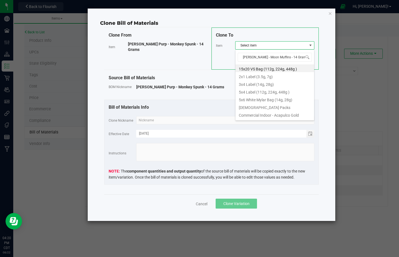
click at [230, 81] on div "Source Bill of Materials BOM Nickname Wyatt Purp - Monkey Spunk - 14 Grams" at bounding box center [211, 84] width 214 height 29
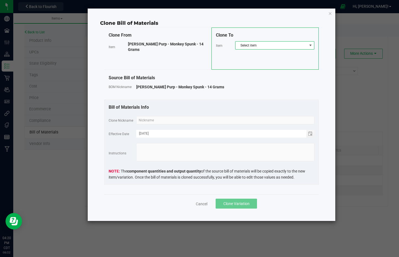
click at [262, 47] on span "Select item" at bounding box center [271, 46] width 72 height 8
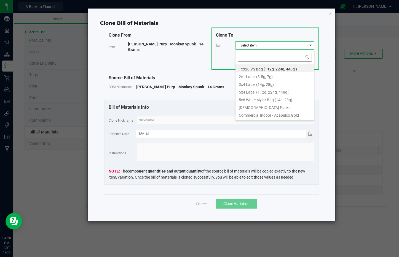
type input "Wyatt Purp - Moon Muffins - 14 Grams"
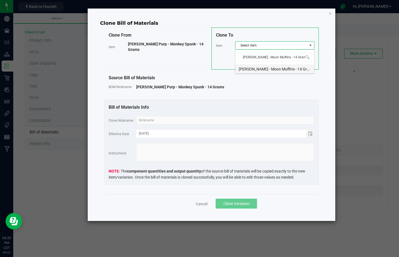
click at [277, 68] on li "Wyatt Purp - Moon Muffins - 14 Grams" at bounding box center [274, 68] width 79 height 8
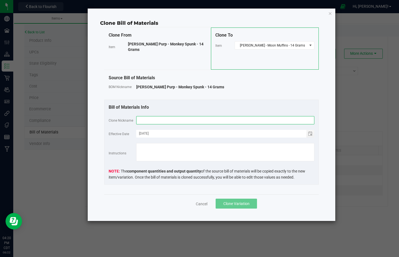
click at [284, 121] on input "text" at bounding box center [225, 120] width 178 height 8
paste input "Wyatt Purp - Moon Muffins - 14 Grams"
type input "Wyatt Purp - Moon Muffins - 14 Grams"
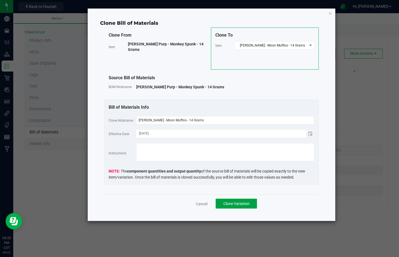
click at [249, 206] on button "Clone Variation" at bounding box center [235, 204] width 41 height 10
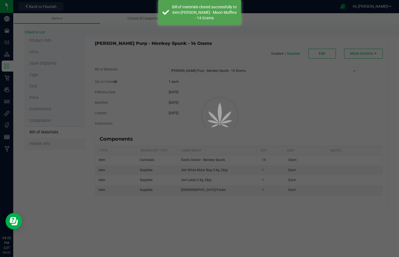
select select "3265"
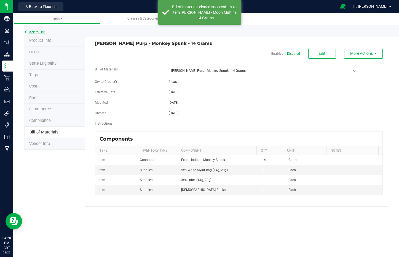
click at [33, 31] on link "Back to List" at bounding box center [34, 32] width 20 height 4
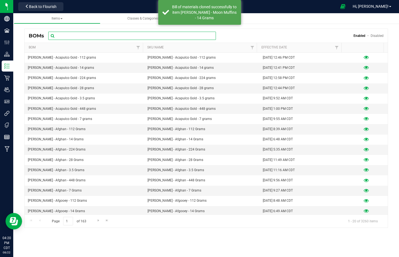
click at [107, 36] on input "text" at bounding box center [132, 36] width 168 height 8
paste input "Wyatt Purp - Moon Muffins - 14 Grams"
type input "Wyatt Purp - Moon Muffins - 14 Grams"
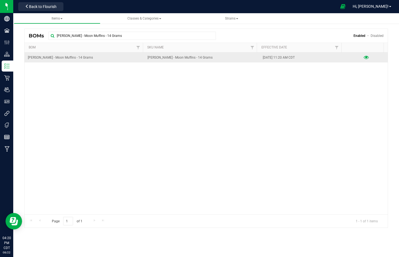
click at [364, 57] on icon at bounding box center [365, 58] width 5 height 4
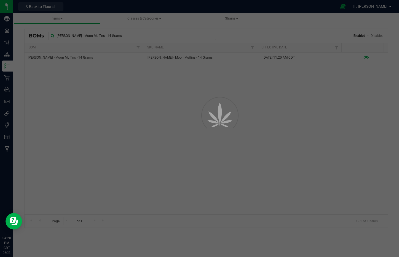
select select "3266"
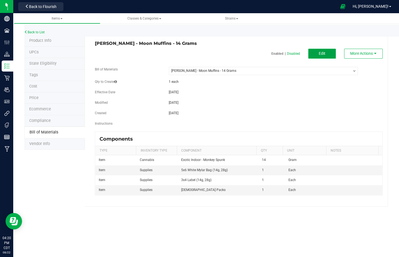
click at [323, 52] on span "Edit" at bounding box center [322, 53] width 7 height 4
select select "3266"
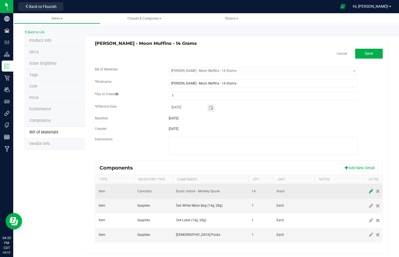
click at [370, 191] on icon at bounding box center [371, 191] width 4 height 5
click at [212, 190] on span "NO DATA FOUND" at bounding box center [207, 192] width 62 height 8
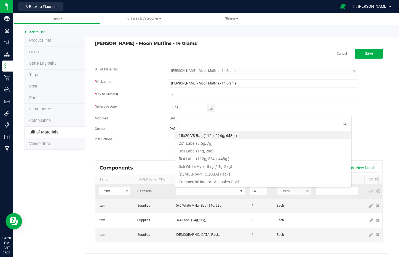
scroll to position [8, 69]
type input "moon m"
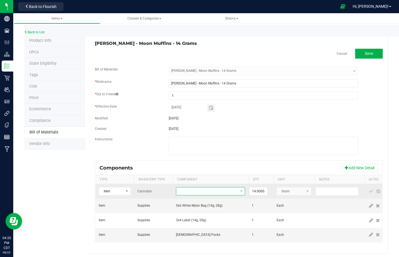
click at [214, 190] on span "NO DATA FOUND" at bounding box center [207, 192] width 62 height 8
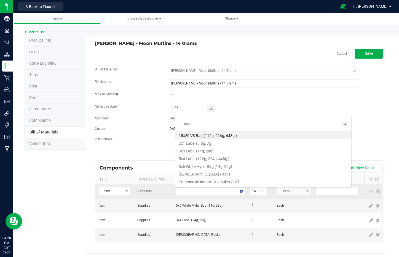
type input "moon m"
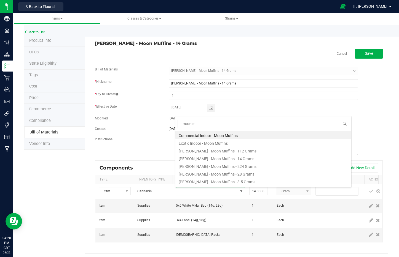
click at [213, 143] on li "Exotic Indoor - Moon Muffins" at bounding box center [263, 143] width 176 height 8
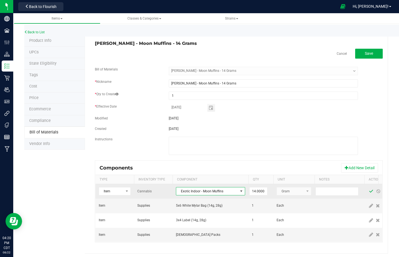
click at [369, 192] on span at bounding box center [371, 191] width 4 height 4
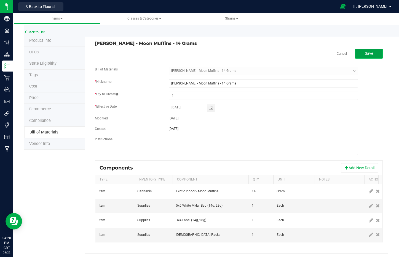
click at [371, 56] on button "Save" at bounding box center [369, 54] width 28 height 10
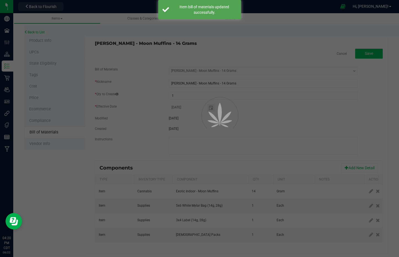
select select "3266"
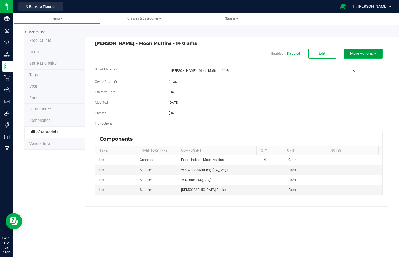
click at [371, 53] on span "More Actions" at bounding box center [361, 53] width 23 height 4
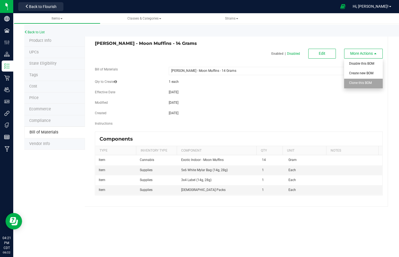
click at [368, 82] on span "Clone this BOM" at bounding box center [360, 83] width 23 height 4
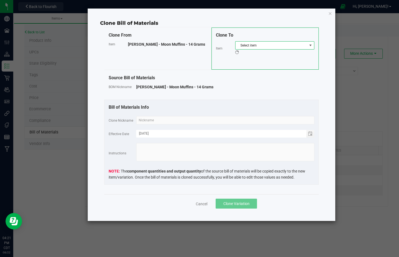
click at [253, 45] on span "Select item" at bounding box center [271, 46] width 72 height 8
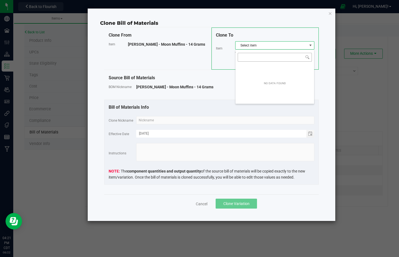
scroll to position [8, 79]
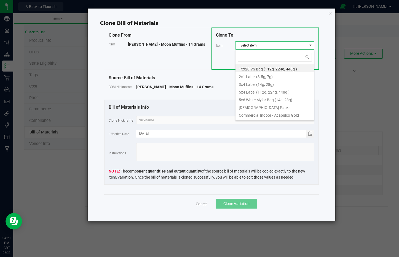
type input "Wyatt Purp - Nebula Nectar - 14 Grams"
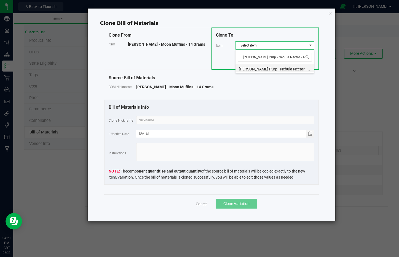
click at [277, 69] on li "Wyatt Purp - Nebula Nectar - 14 Grams" at bounding box center [274, 68] width 79 height 8
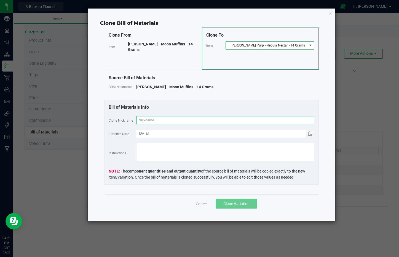
click at [274, 121] on input "text" at bounding box center [225, 120] width 178 height 8
paste input "Wyatt Purp - Nebula Nectar - 14 Grams"
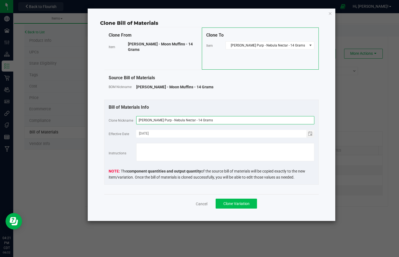
type input "Wyatt Purp - Nebula Nectar - 14 Grams"
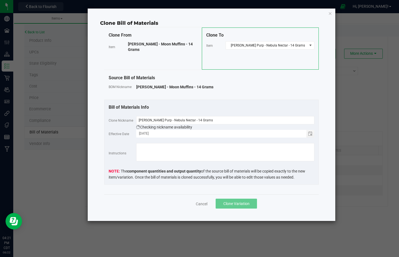
click at [233, 204] on span "Clone Variation" at bounding box center [236, 204] width 26 height 4
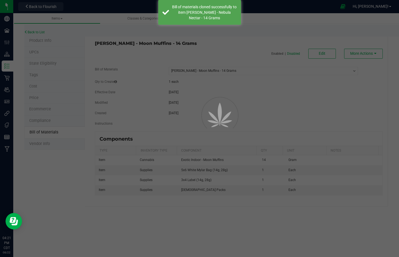
select select "3266"
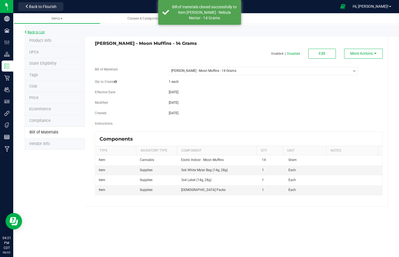
click at [39, 31] on link "Back to List" at bounding box center [34, 32] width 20 height 4
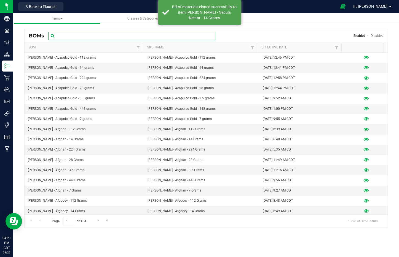
click at [89, 36] on input "text" at bounding box center [132, 36] width 168 height 8
paste input "Wyatt Purp - Nebula Nectar - 14 Grams"
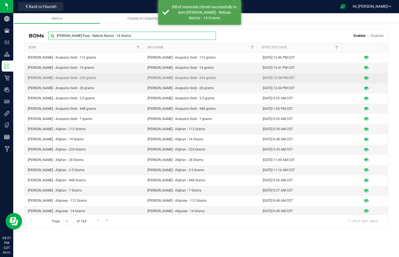
type input "Wyatt Purp - Nebula Nectar - 14 Grams"
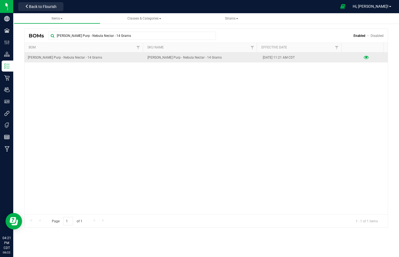
click at [363, 56] on icon at bounding box center [365, 58] width 5 height 4
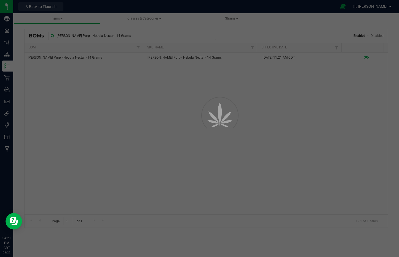
select select "3267"
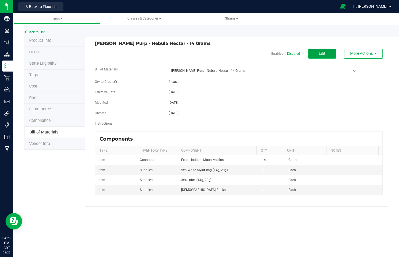
click at [321, 55] on span "Edit" at bounding box center [322, 53] width 7 height 4
select select "3267"
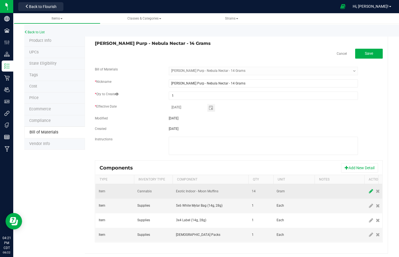
click at [369, 191] on icon at bounding box center [371, 191] width 4 height 5
click at [203, 190] on span "NO DATA FOUND" at bounding box center [207, 192] width 62 height 8
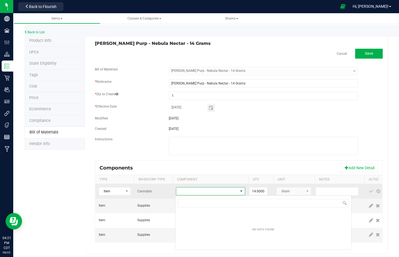
scroll to position [8, 69]
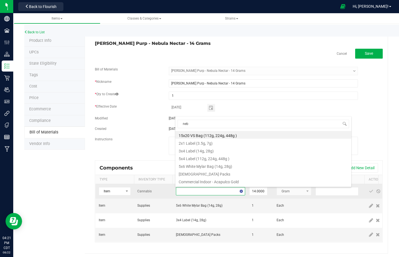
type input "nebu"
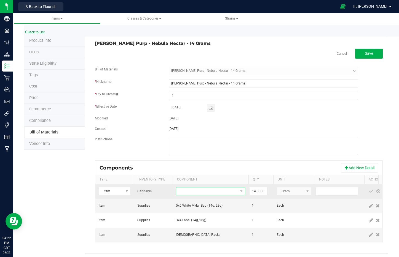
click at [204, 190] on span "NO DATA FOUND" at bounding box center [207, 192] width 62 height 8
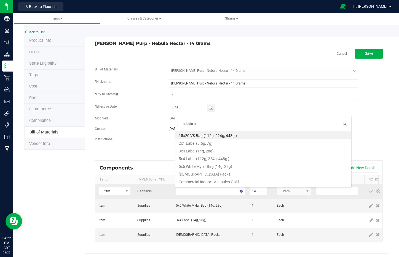
type input "nebula ne"
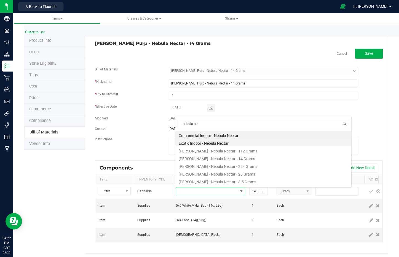
click at [208, 144] on li "Exotic Indoor - Nebula Nectar" at bounding box center [263, 143] width 176 height 8
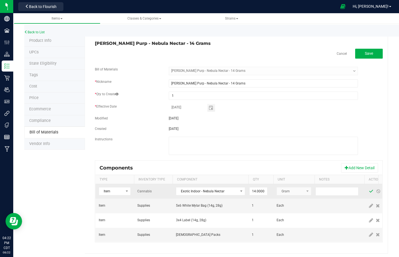
click at [369, 191] on span at bounding box center [371, 191] width 4 height 4
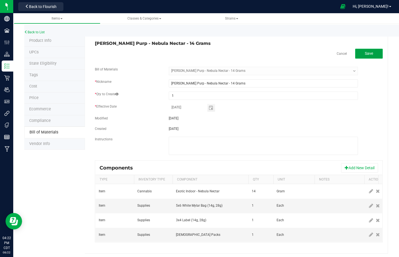
click at [367, 54] on span "Save" at bounding box center [369, 53] width 8 height 4
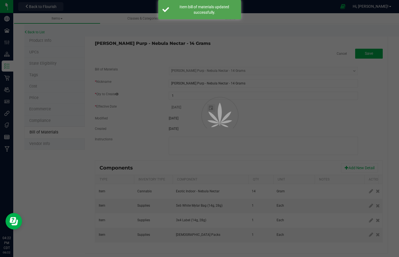
select select "3267"
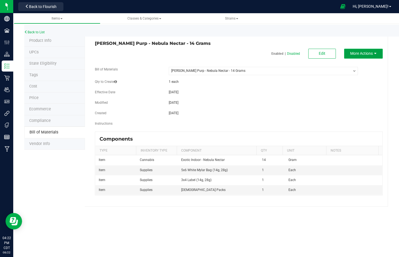
click at [368, 53] on span "More Actions" at bounding box center [361, 53] width 23 height 4
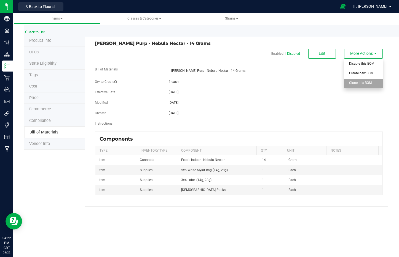
click at [370, 85] on div "Clone this BOM" at bounding box center [362, 84] width 27 height 10
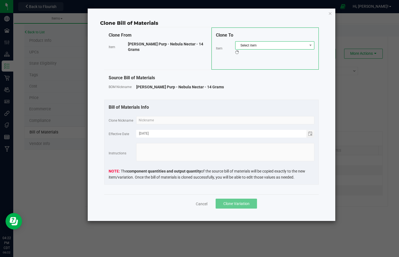
click at [256, 45] on span "Select item" at bounding box center [271, 46] width 72 height 8
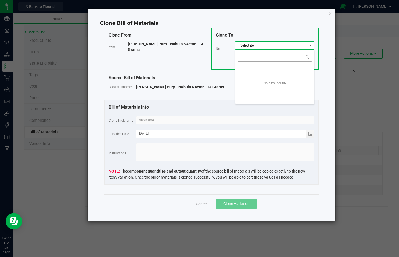
scroll to position [8, 79]
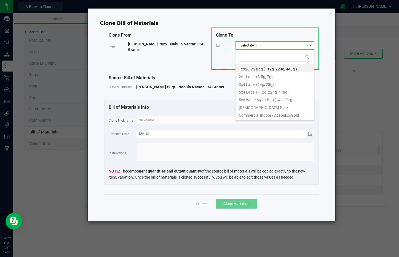
type input "Wyatt Purp - Neon Runtz - 14 Grams"
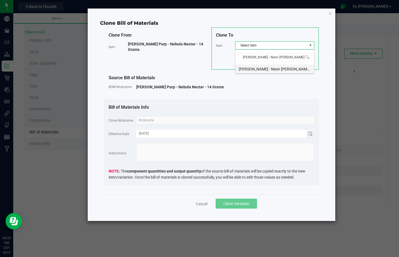
click at [279, 69] on li "Wyatt Purp - Neon Runtz - 14 Grams" at bounding box center [274, 68] width 79 height 8
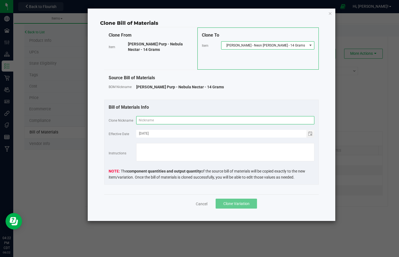
click at [281, 121] on input "text" at bounding box center [225, 120] width 178 height 8
paste input "Wyatt Purp - Neon Runtz - 14 Grams"
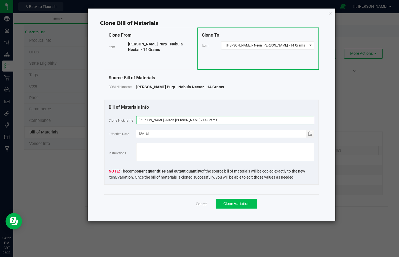
type input "Wyatt Purp - Neon Runtz - 14 Grams"
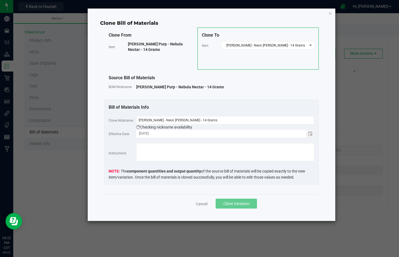
click at [232, 206] on span "Clone Variation" at bounding box center [236, 204] width 26 height 4
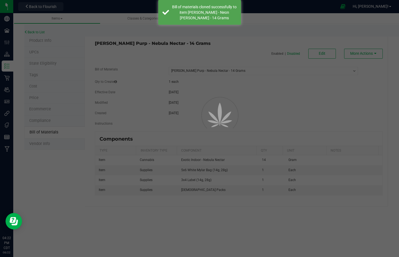
select select "3267"
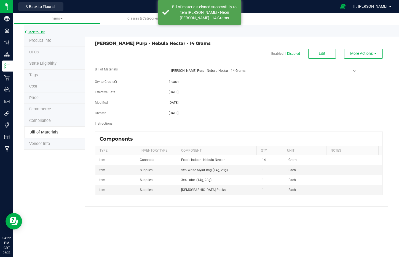
click at [36, 31] on link "Back to List" at bounding box center [34, 32] width 20 height 4
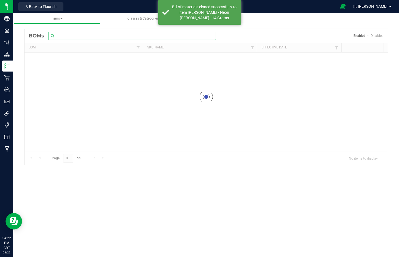
click at [99, 36] on input "text" at bounding box center [132, 36] width 168 height 8
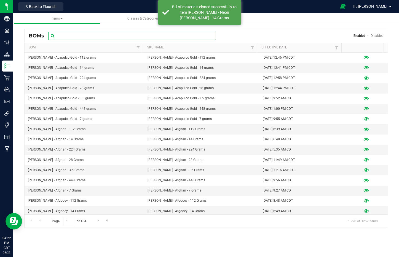
paste input "Wyatt Purp - Neon Runtz - 14 Grams"
type input "Wyatt Purp - Neon Runtz - 14 Grams"
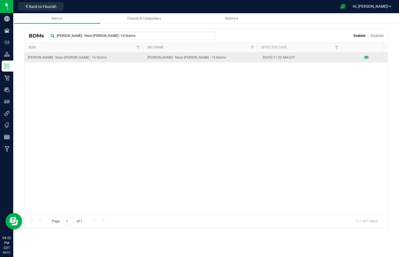
click at [363, 58] on icon at bounding box center [365, 58] width 5 height 4
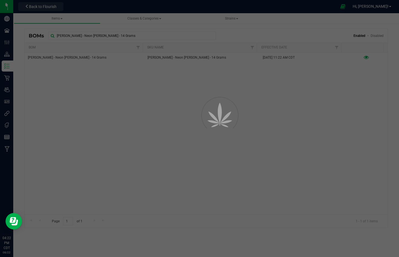
select select "3268"
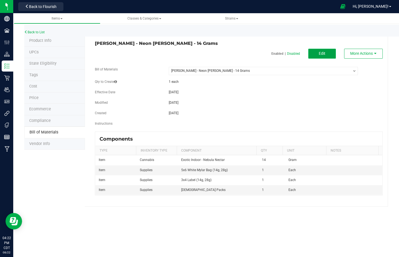
click at [326, 54] on button "Edit" at bounding box center [322, 54] width 28 height 10
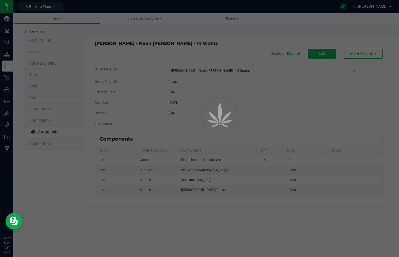
select select "3268"
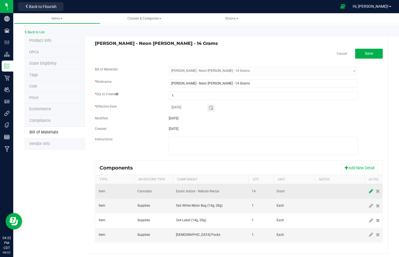
click at [369, 193] on icon at bounding box center [371, 191] width 4 height 5
click at [202, 192] on span "NO DATA FOUND" at bounding box center [207, 192] width 62 height 8
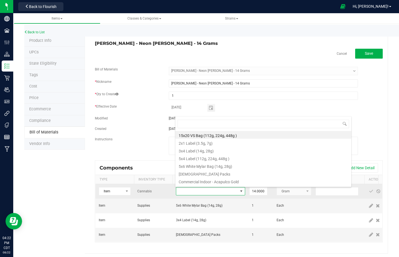
scroll to position [8, 69]
type input "ne"
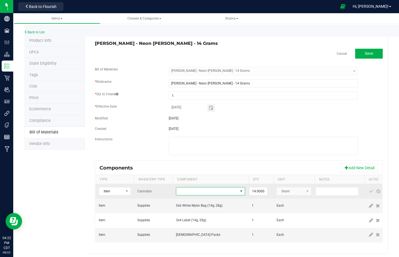
click at [199, 188] on span "NO DATA FOUND" at bounding box center [207, 192] width 62 height 8
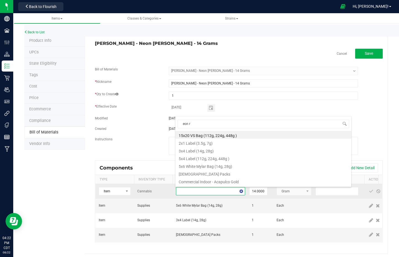
type input "eon ru"
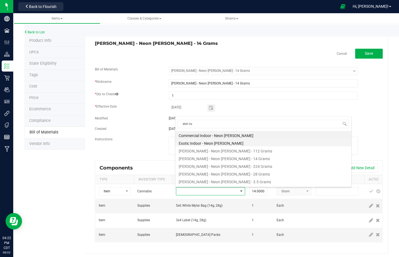
click at [215, 142] on li "Exotic Indoor - Neon Runtz" at bounding box center [263, 143] width 176 height 8
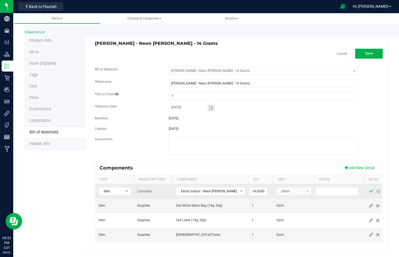
click at [369, 190] on span at bounding box center [371, 191] width 4 height 4
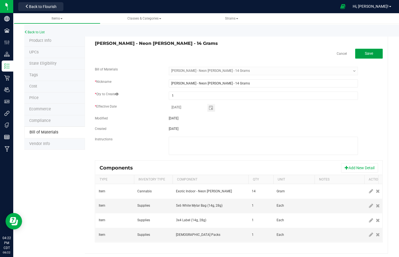
click at [367, 56] on button "Save" at bounding box center [369, 54] width 28 height 10
click at [367, 56] on div "Items Classes & Categories Strains Back to List Product Info UPCs State Eligibi…" at bounding box center [205, 135] width 385 height 244
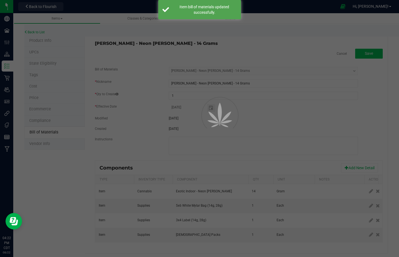
select select "3268"
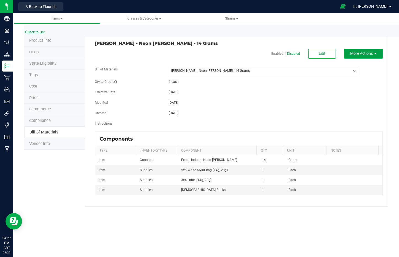
click at [366, 53] on span "More Actions" at bounding box center [361, 53] width 23 height 4
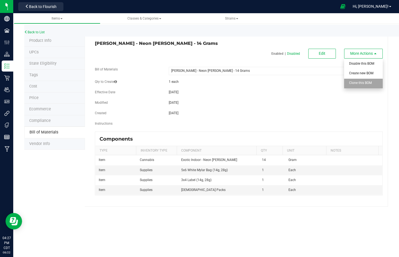
click at [367, 84] on span "Clone this BOM" at bounding box center [360, 83] width 23 height 4
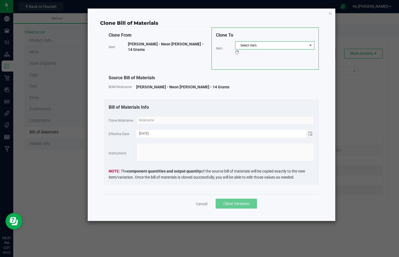
click at [281, 47] on span "Select item" at bounding box center [271, 46] width 72 height 8
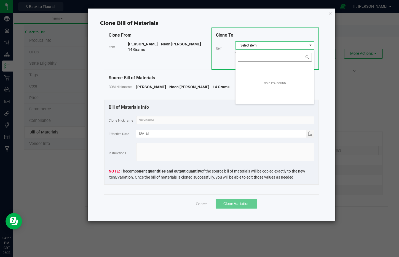
scroll to position [8, 79]
type input "Wyatt Purp - Nitro Nova - 14 Grams"
click at [198, 71] on div "Source Bill of Materials BOM Nickname Wyatt Purp - Neon Runtz - 14 Grams" at bounding box center [211, 84] width 214 height 29
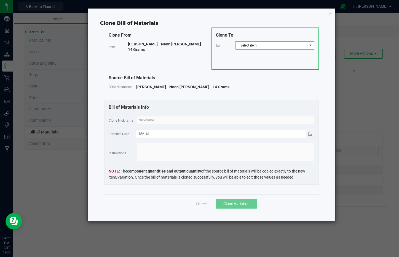
click at [256, 43] on span "Select item" at bounding box center [271, 46] width 72 height 8
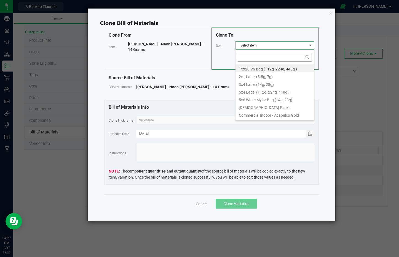
type input "Wyatt Purp - Nitro Nova - 14 Grams"
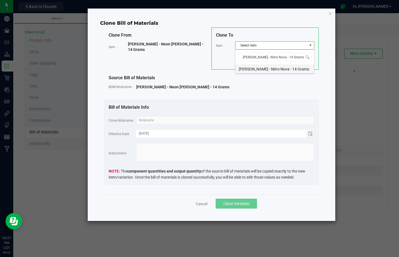
click at [273, 67] on li "Wyatt Purp - Nitro Nova - 14 Grams" at bounding box center [274, 68] width 79 height 8
click at [277, 121] on input "text" at bounding box center [225, 120] width 178 height 8
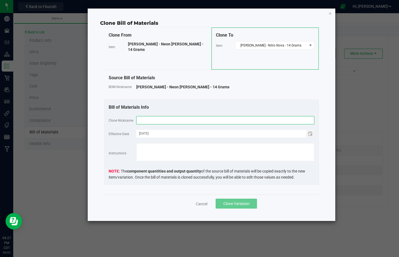
paste input "Wyatt Purp - Nitro Nova - 14 Grams"
type input "Wyatt Purp - Nitro Nova - 14 Grams"
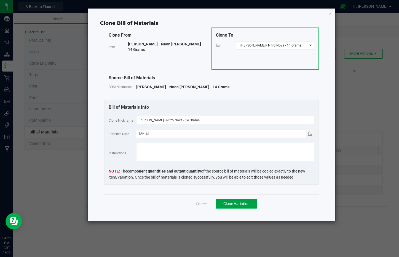
click at [248, 204] on span "Clone Variation" at bounding box center [236, 204] width 26 height 4
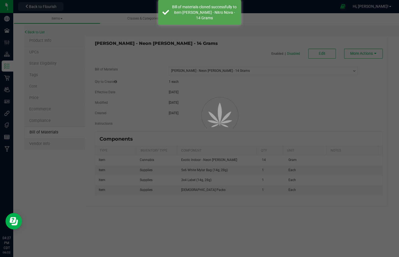
select select "3268"
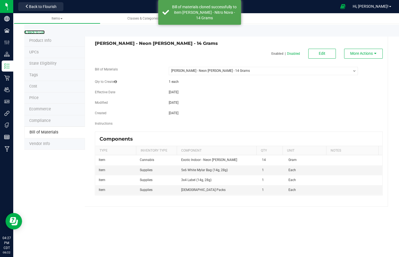
click at [37, 33] on link "Back to List" at bounding box center [34, 32] width 20 height 4
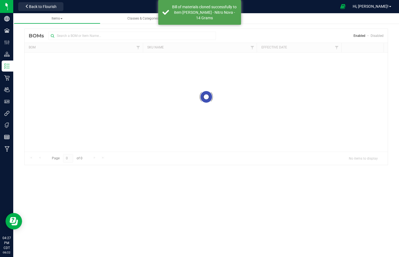
click at [103, 35] on div at bounding box center [206, 97] width 363 height 136
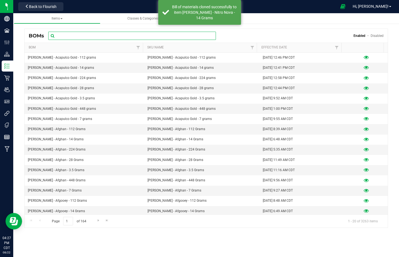
drag, startPoint x: 103, startPoint y: 35, endPoint x: 81, endPoint y: 37, distance: 22.1
click at [81, 37] on input "text" at bounding box center [132, 36] width 168 height 8
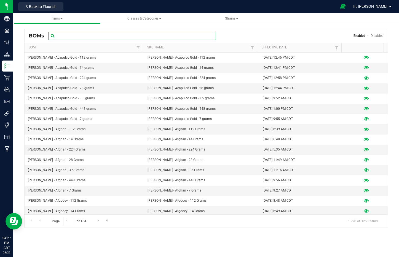
paste input "Wyatt Purp - Nitro Nova - 14 Grams"
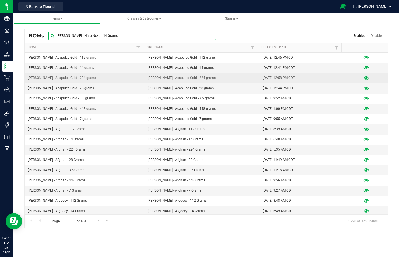
type input "Wyatt Purp - Nitro Nova - 14 Grams"
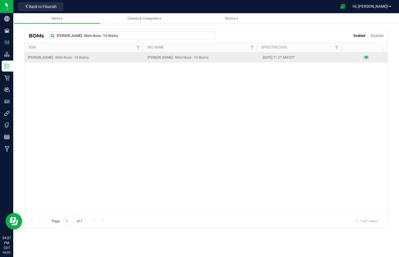
click at [363, 59] on icon at bounding box center [365, 58] width 5 height 4
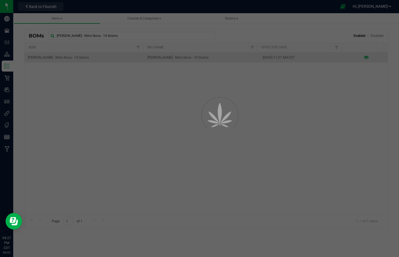
select select "3269"
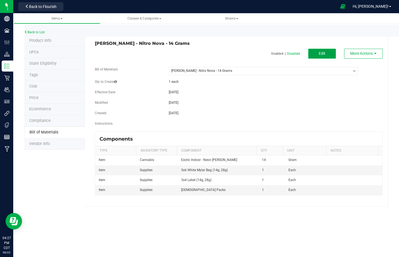
click at [315, 53] on button "Edit" at bounding box center [322, 54] width 28 height 10
select select "3269"
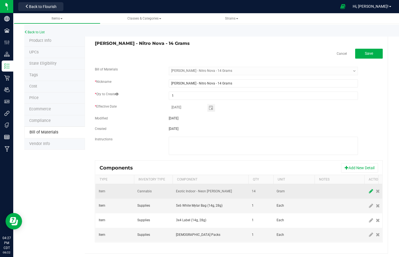
click at [372, 192] on icon at bounding box center [371, 191] width 4 height 5
click at [221, 190] on span "NO DATA FOUND" at bounding box center [207, 192] width 62 height 8
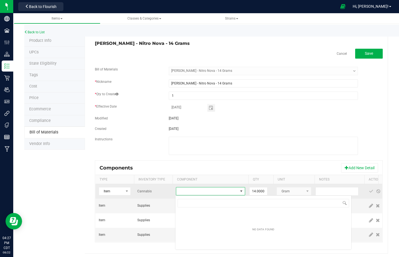
scroll to position [8, 69]
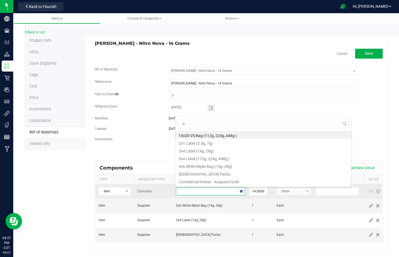
type input "ni"
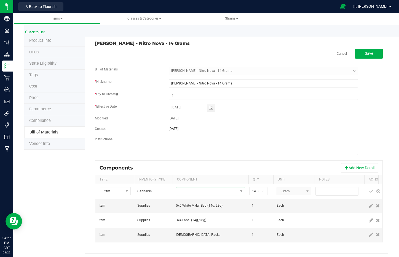
click at [220, 190] on span "NO DATA FOUND" at bounding box center [207, 192] width 62 height 8
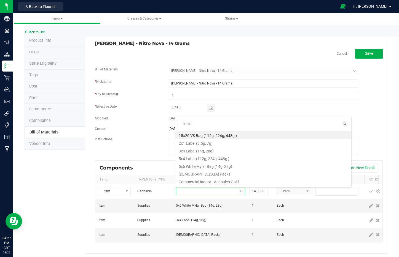
type input "nitro no"
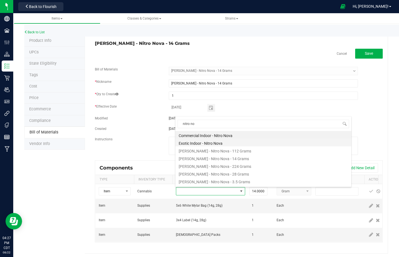
click at [210, 142] on li "Exotic Indoor - Nitro Nova" at bounding box center [263, 143] width 176 height 8
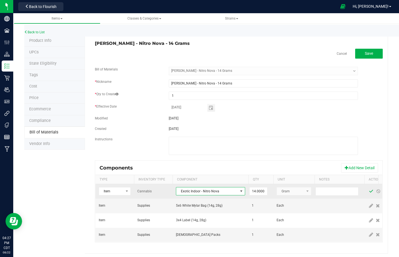
click at [369, 193] on span at bounding box center [371, 191] width 4 height 4
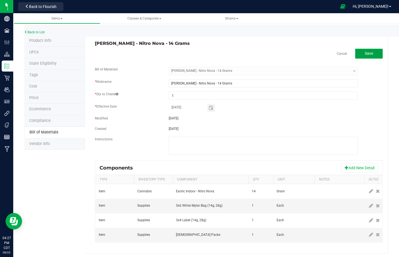
click at [365, 53] on span "Save" at bounding box center [369, 53] width 8 height 4
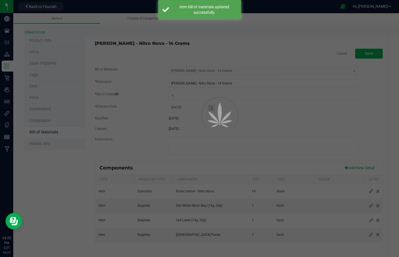
select select "3269"
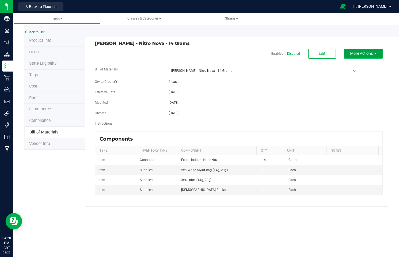
click at [367, 53] on span "More Actions" at bounding box center [361, 53] width 23 height 4
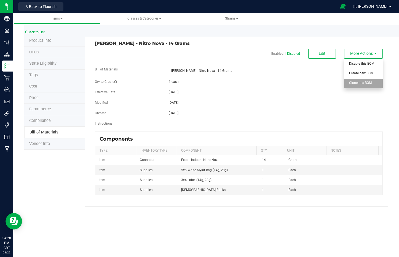
click at [373, 84] on div "Clone this BOM" at bounding box center [362, 84] width 27 height 10
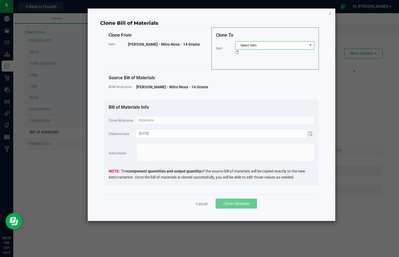
click at [292, 46] on span "Select item" at bounding box center [271, 46] width 72 height 8
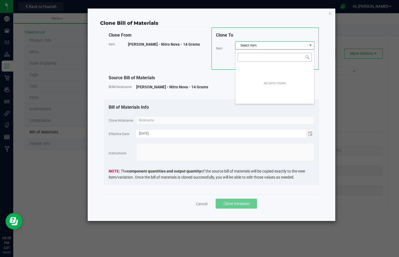
scroll to position [8, 79]
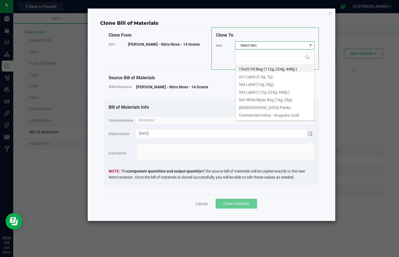
type input "Wyatt Purp - No Diddy - 14 Grams"
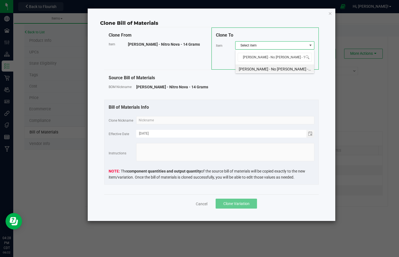
click at [269, 68] on li "Wyatt Purp - No Diddy - 14 Grams" at bounding box center [274, 68] width 79 height 8
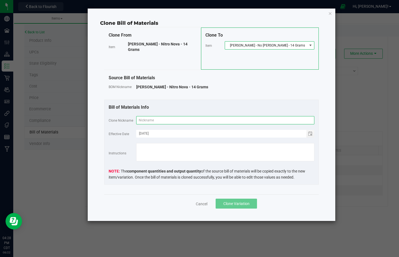
click at [272, 122] on input "text" at bounding box center [225, 120] width 178 height 8
paste input "Wyatt Purp - No Diddy - 14 Grams"
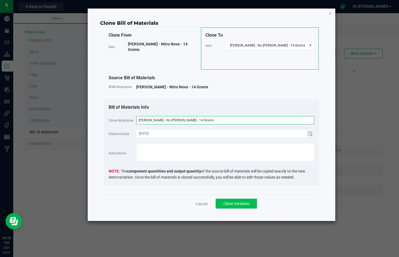
type input "Wyatt Purp - No Diddy - 14 Grams"
click at [237, 205] on span "Clone Variation" at bounding box center [236, 204] width 26 height 4
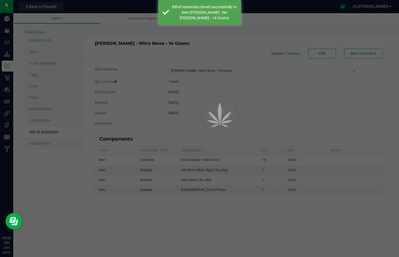
select select "3269"
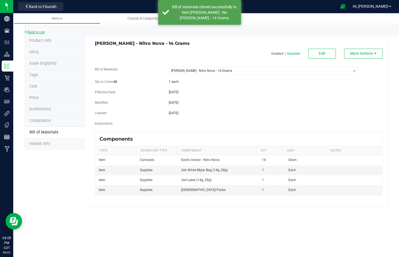
click at [33, 31] on link "Back to List" at bounding box center [34, 32] width 20 height 4
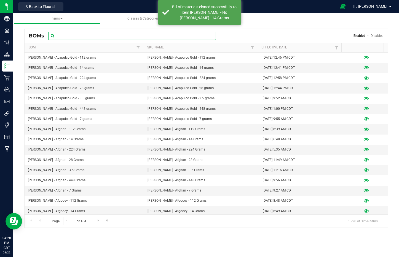
click at [89, 36] on input "text" at bounding box center [132, 36] width 168 height 8
paste input "Wyatt Purp - No Diddy - 14 Grams"
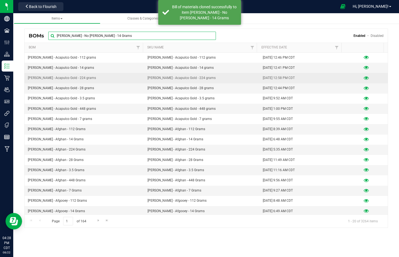
type input "Wyatt Purp - No Diddy - 14 Grams"
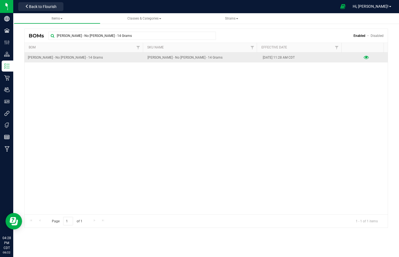
click at [364, 58] on icon at bounding box center [365, 58] width 5 height 4
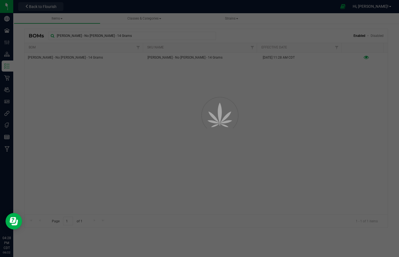
select select "3270"
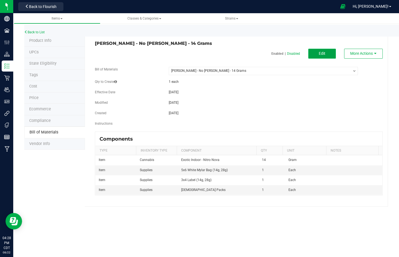
click at [323, 53] on span "Edit" at bounding box center [322, 53] width 7 height 4
select select "3270"
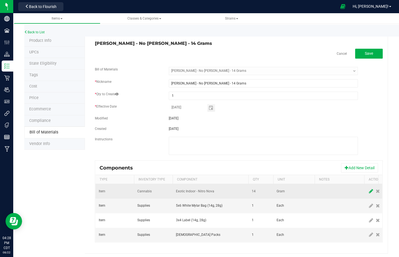
click at [369, 193] on icon at bounding box center [371, 191] width 4 height 5
click at [222, 192] on span "NO DATA FOUND" at bounding box center [207, 192] width 62 height 8
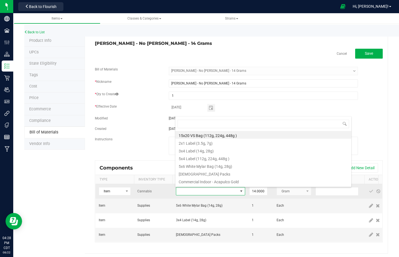
scroll to position [8, 69]
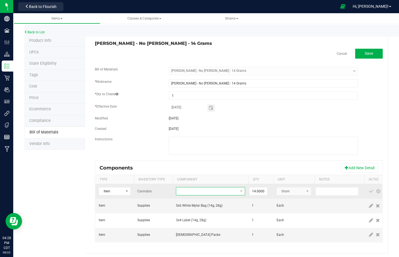
click at [224, 193] on span "NO DATA FOUND" at bounding box center [207, 192] width 62 height 8
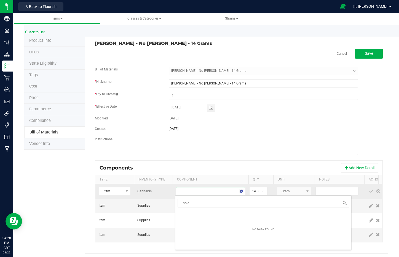
type input "no di"
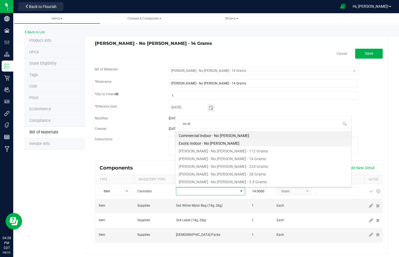
click at [206, 144] on li "Exotic Indoor - No Diddy" at bounding box center [263, 143] width 176 height 8
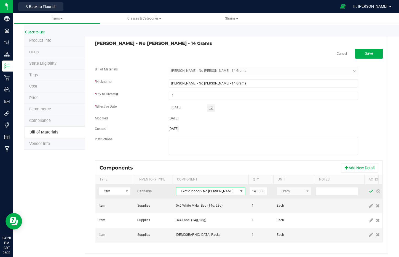
click at [369, 191] on span at bounding box center [371, 191] width 4 height 4
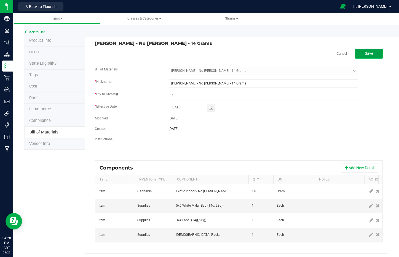
click at [365, 52] on span "Save" at bounding box center [369, 53] width 8 height 4
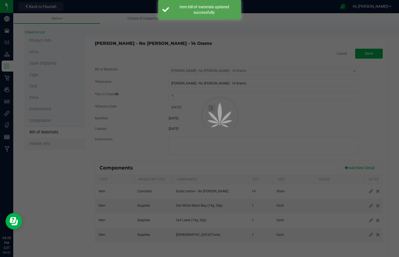
select select "3270"
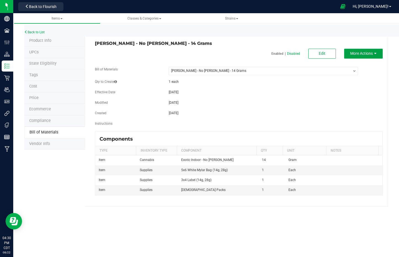
click at [363, 54] on span "More Actions" at bounding box center [361, 53] width 23 height 4
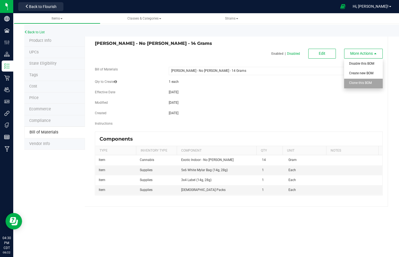
click at [372, 85] on div "Clone this BOM" at bounding box center [362, 84] width 27 height 10
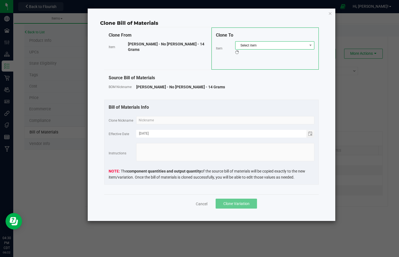
click at [249, 47] on span "Select item" at bounding box center [271, 46] width 72 height 8
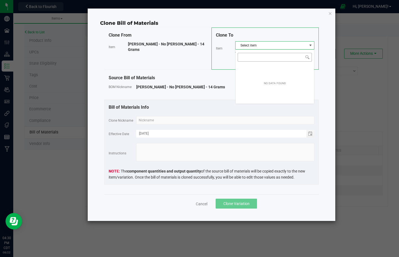
scroll to position [8, 79]
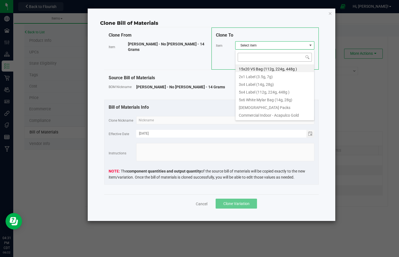
type input "Wyatt Purp - NYC Gelato - 14 Grams"
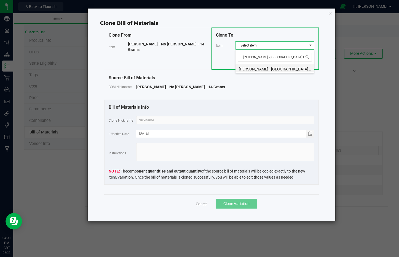
click at [273, 69] on li "Wyatt Purp - NYC Gelato - 14 Grams" at bounding box center [274, 68] width 79 height 8
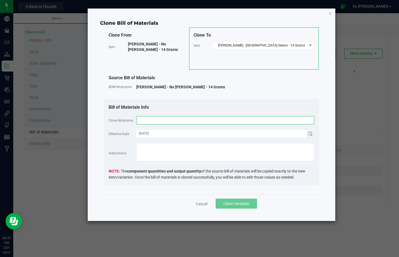
click at [265, 121] on input "text" at bounding box center [225, 120] width 178 height 8
paste input "Wyatt Purp - NYC Gelato - 14 Grams"
type input "Wyatt Purp - NYC Gelato - 14 Grams"
click at [247, 204] on span "Clone Variation" at bounding box center [236, 204] width 26 height 4
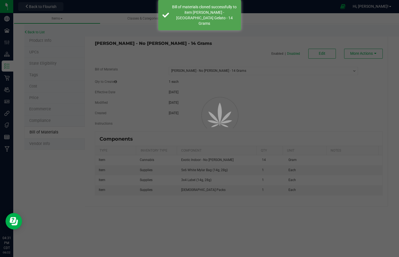
select select "3270"
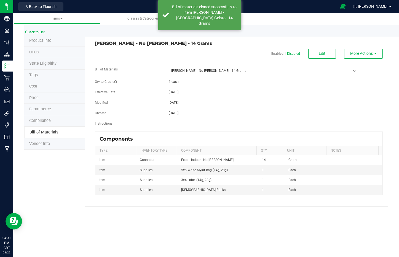
click at [33, 35] on div "Back to List" at bounding box center [223, 31] width 399 height 12
click at [48, 34] on div "Back to List" at bounding box center [223, 31] width 399 height 12
click at [36, 31] on link "Back to List" at bounding box center [34, 32] width 20 height 4
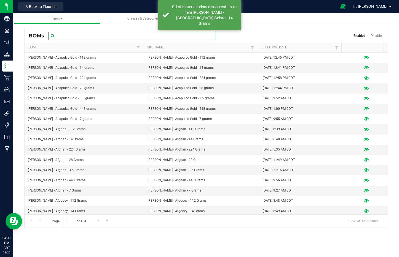
click at [82, 36] on input "text" at bounding box center [132, 36] width 168 height 8
paste input "Wyatt Purp - NYC Gelato - 14 Grams"
type input "Wyatt Purp - NYC Gelato - 14 Grams"
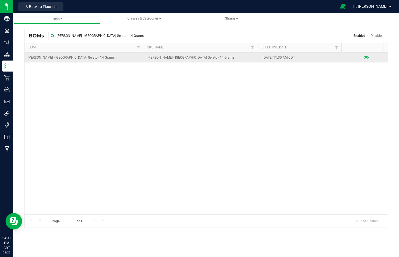
click at [363, 59] on icon at bounding box center [365, 58] width 5 height 4
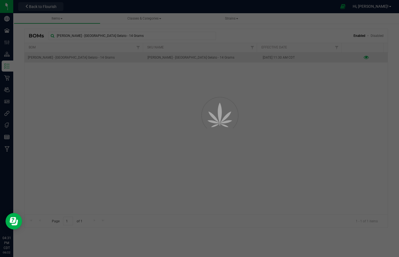
select select "3271"
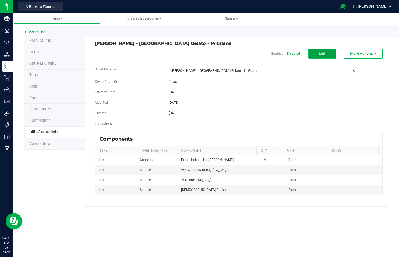
click at [322, 55] on span "Edit" at bounding box center [322, 53] width 7 height 4
select select "3271"
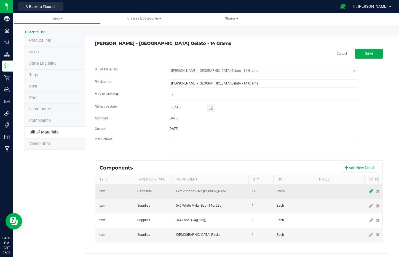
click at [369, 194] on icon at bounding box center [371, 191] width 4 height 5
click at [199, 193] on span "NO DATA FOUND" at bounding box center [207, 192] width 62 height 8
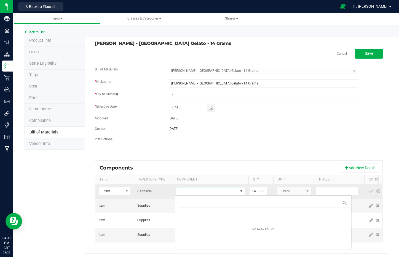
scroll to position [8, 69]
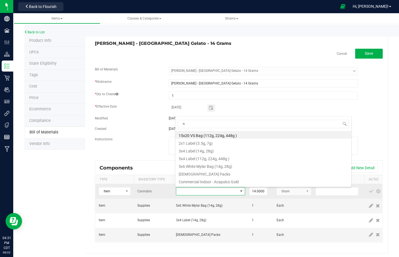
type input "ny"
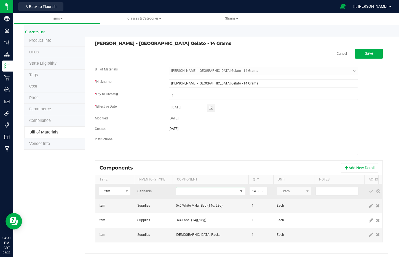
click at [195, 193] on span "NO DATA FOUND" at bounding box center [207, 192] width 62 height 8
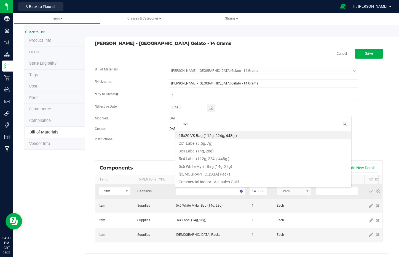
type input "nyc g"
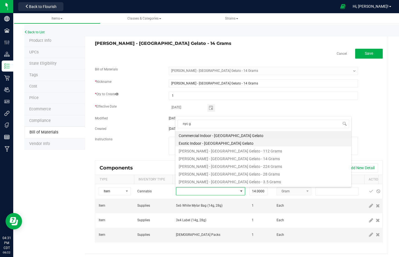
click at [203, 141] on li "Exotic Indoor - NYC Gelato" at bounding box center [263, 143] width 176 height 8
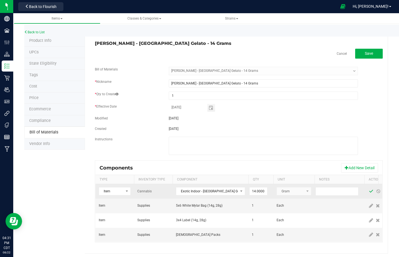
click at [369, 193] on span at bounding box center [371, 191] width 4 height 4
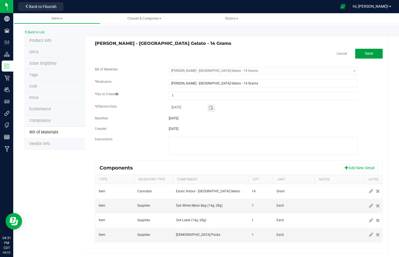
click at [365, 55] on span "Save" at bounding box center [369, 53] width 8 height 4
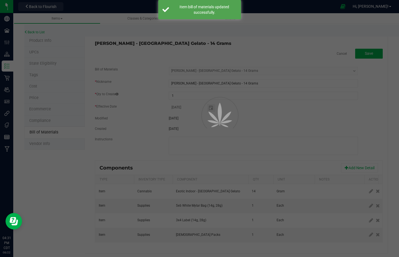
select select "3271"
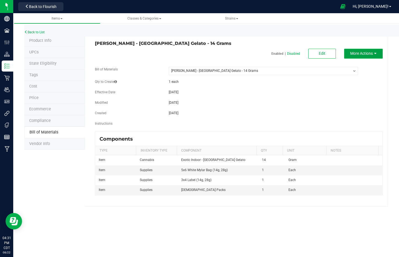
click at [363, 53] on span "More Actions" at bounding box center [361, 53] width 23 height 4
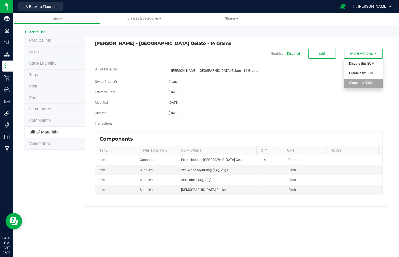
click at [367, 82] on span "Clone this BOM" at bounding box center [360, 83] width 23 height 4
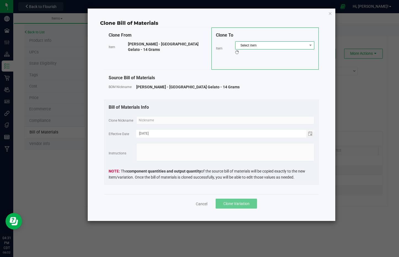
click at [258, 47] on span "Select item" at bounding box center [271, 46] width 72 height 8
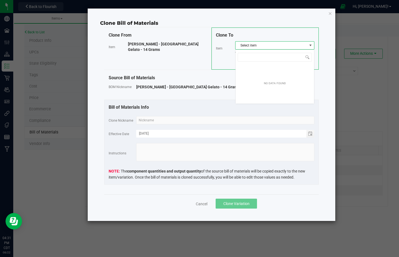
scroll to position [8, 79]
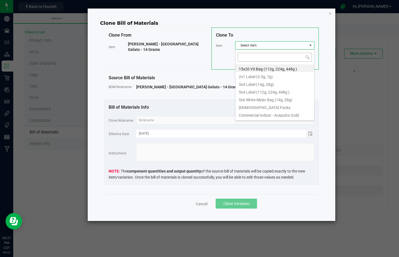
type input "Wyatt Purp - OG Kush - 14 Grams"
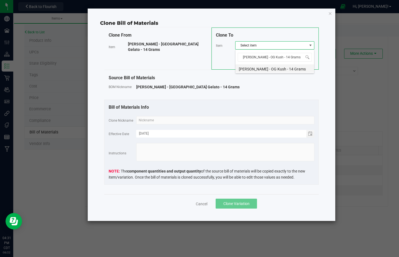
click at [275, 69] on li "Wyatt Purp - OG Kush - 14 Grams" at bounding box center [274, 68] width 79 height 8
click at [236, 119] on input "text" at bounding box center [225, 120] width 178 height 8
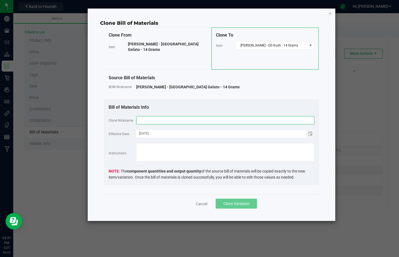
click at [168, 118] on input "text" at bounding box center [225, 120] width 178 height 8
paste input "Wyatt Purp - OG Kush - 14 Grams"
type input "Wyatt Purp - OG Kush - 14 Grams"
click at [235, 207] on button "Clone Variation" at bounding box center [235, 204] width 41 height 10
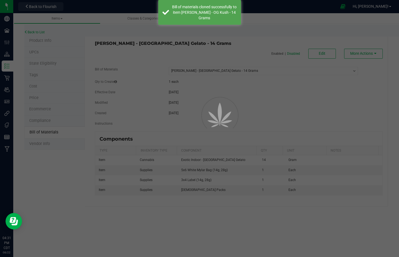
select select "3271"
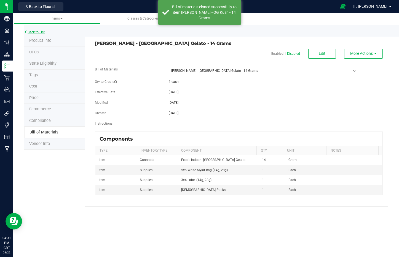
click at [39, 34] on link "Back to List" at bounding box center [34, 32] width 20 height 4
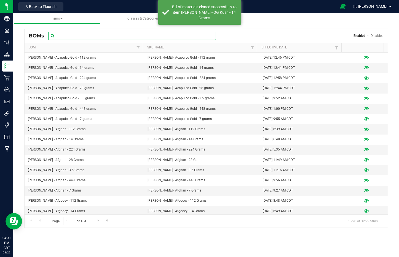
click at [87, 36] on input "text" at bounding box center [132, 36] width 168 height 8
paste input "Wyatt Purp - OG Kush - 14 Grams"
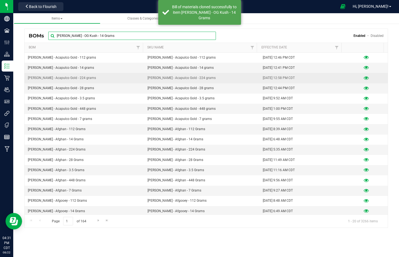
type input "Wyatt Purp - OG Kush - 14 Grams"
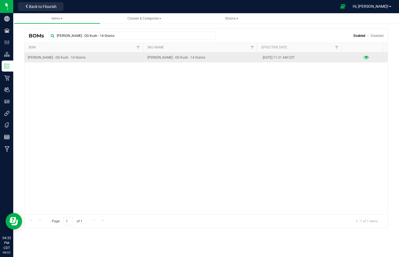
click at [364, 58] on icon at bounding box center [365, 58] width 5 height 4
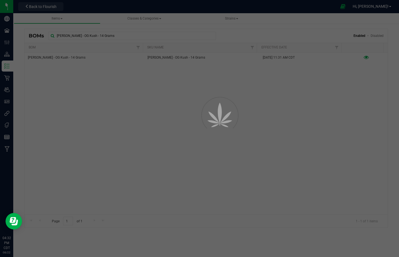
select select "3272"
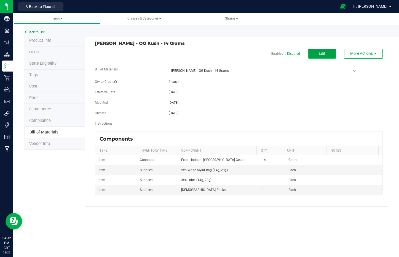
click at [317, 55] on button "Edit" at bounding box center [322, 54] width 28 height 10
select select "3272"
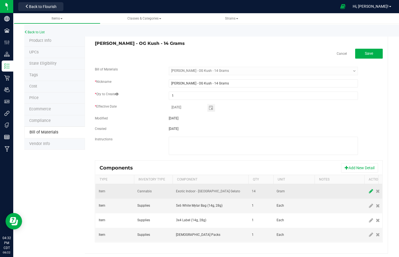
click at [371, 192] on icon at bounding box center [371, 191] width 4 height 5
click at [202, 188] on td at bounding box center [210, 191] width 76 height 15
click at [203, 193] on span "NO DATA FOUND" at bounding box center [207, 192] width 62 height 8
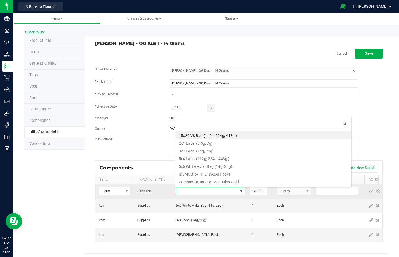
scroll to position [8, 69]
type input "og"
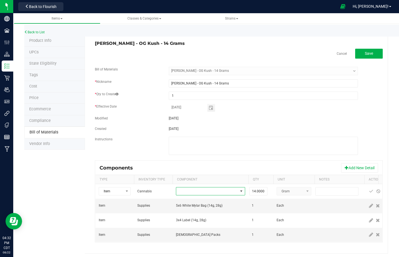
click at [194, 193] on span "NO DATA FOUND" at bounding box center [207, 192] width 62 height 8
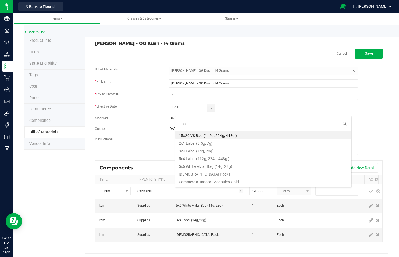
type input "og k"
click at [209, 142] on li "Exotic Indoor - OG Kush" at bounding box center [263, 143] width 176 height 8
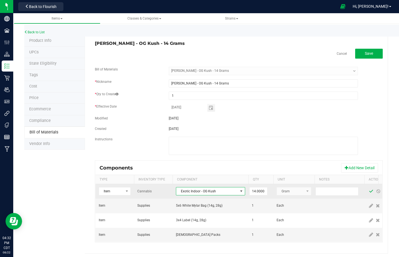
click at [371, 191] on span at bounding box center [371, 191] width 4 height 4
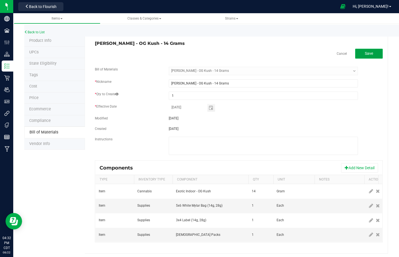
click at [369, 53] on button "Save" at bounding box center [369, 54] width 28 height 10
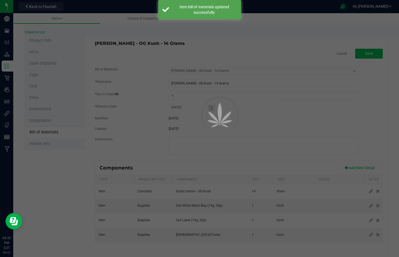
select select "3272"
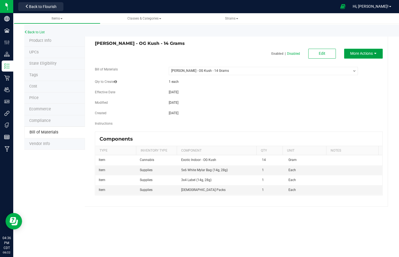
click at [368, 52] on span "More Actions" at bounding box center [361, 53] width 23 height 4
click at [367, 53] on span "More Actions" at bounding box center [361, 53] width 23 height 4
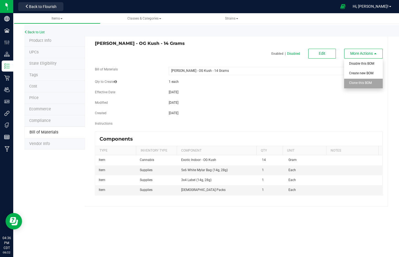
click at [366, 85] on span "Clone this BOM" at bounding box center [360, 83] width 23 height 4
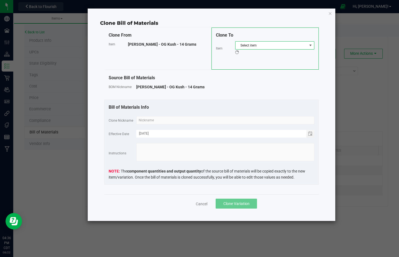
click at [243, 44] on span "Select item" at bounding box center [271, 46] width 72 height 8
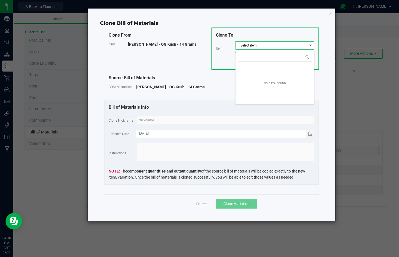
scroll to position [8, 79]
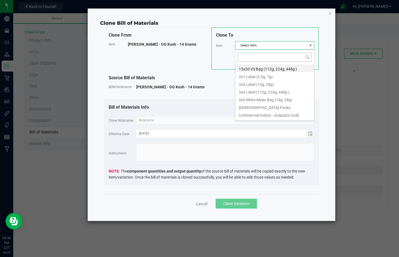
type input "Wyatt Purp - Oishii - 14 Grams"
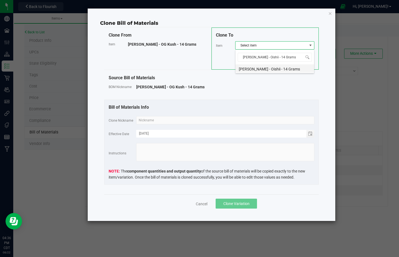
click at [271, 68] on li "Wyatt Purp - Oishii - 14 Grams" at bounding box center [274, 68] width 79 height 8
click at [241, 122] on input "text" at bounding box center [225, 120] width 178 height 8
paste input "Wyatt Purp - Oishii - 14 Grams"
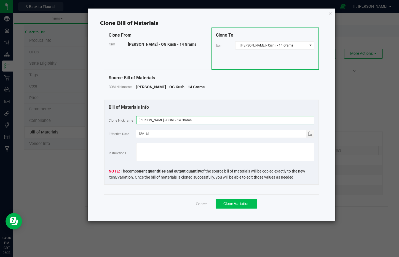
type input "Wyatt Purp - Oishii - 14 Grams"
click at [236, 204] on span "Clone Variation" at bounding box center [236, 204] width 26 height 4
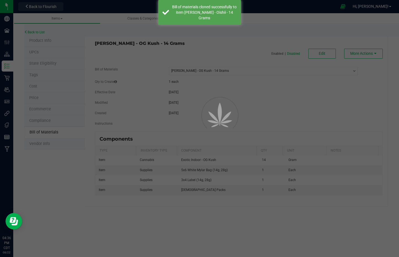
select select "3272"
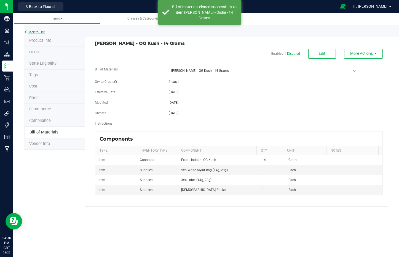
click at [40, 32] on link "Back to List" at bounding box center [34, 32] width 20 height 4
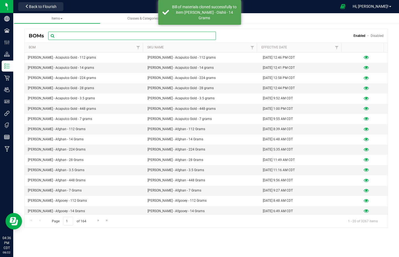
click at [89, 34] on input "text" at bounding box center [132, 36] width 168 height 8
paste input "Wyatt Purp - Oishii - 14 Grams"
type input "Wyatt Purp - Oishii - 14 Grams"
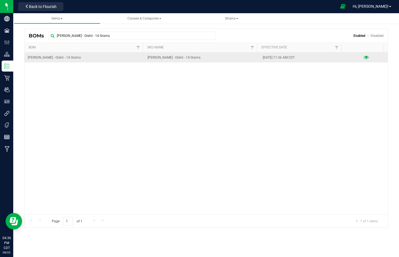
click at [363, 57] on icon at bounding box center [365, 58] width 5 height 4
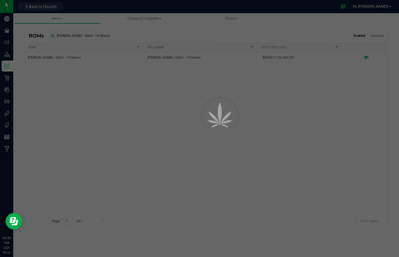
select select "3273"
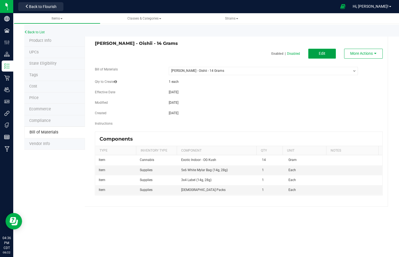
click at [327, 56] on button "Edit" at bounding box center [322, 54] width 28 height 10
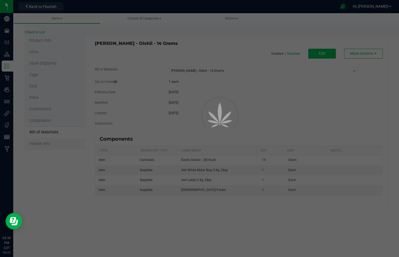
select select "3273"
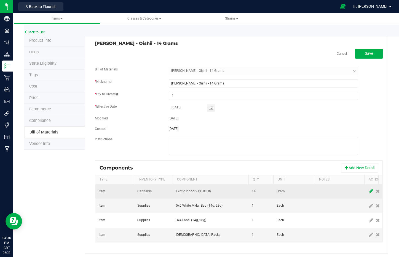
click at [370, 192] on icon at bounding box center [371, 191] width 4 height 5
click at [214, 190] on span "NO DATA FOUND" at bounding box center [207, 192] width 62 height 8
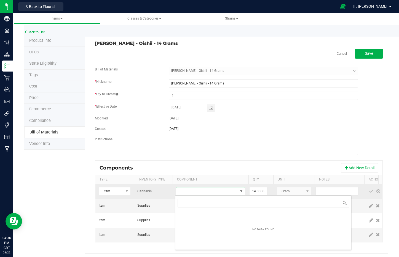
scroll to position [8, 69]
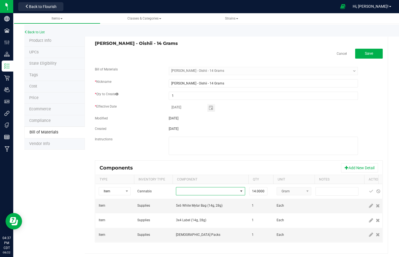
click at [214, 190] on span "NO DATA FOUND" at bounding box center [207, 192] width 62 height 8
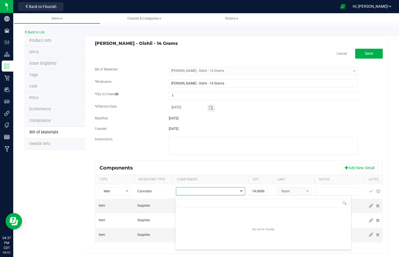
type input "p"
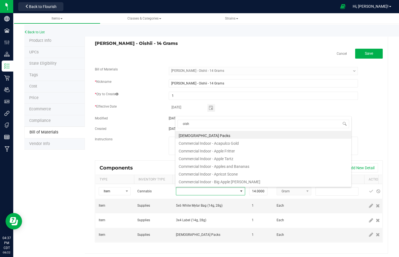
type input "oishi"
click at [211, 143] on li "Exotic Indoor - Oishii" at bounding box center [263, 143] width 176 height 8
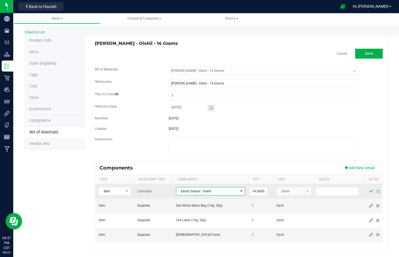
click at [372, 192] on span at bounding box center [371, 191] width 4 height 4
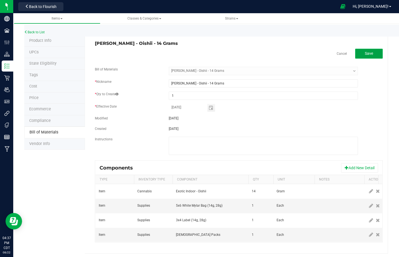
click at [374, 50] on button "Save" at bounding box center [369, 54] width 28 height 10
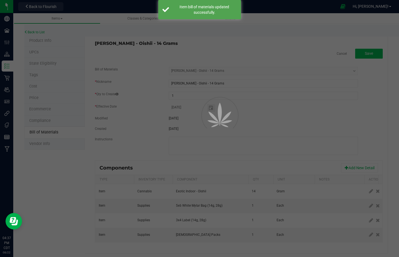
select select "3273"
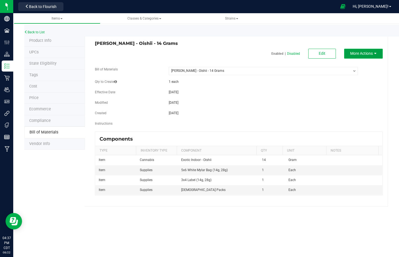
click at [372, 54] on span "More Actions" at bounding box center [361, 53] width 23 height 4
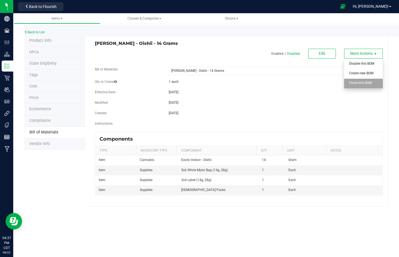
click at [367, 88] on div "Clone this BOM" at bounding box center [362, 84] width 27 height 10
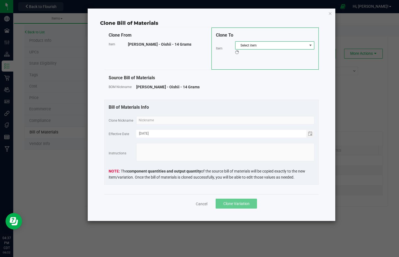
click at [260, 46] on span "Select item" at bounding box center [271, 46] width 72 height 8
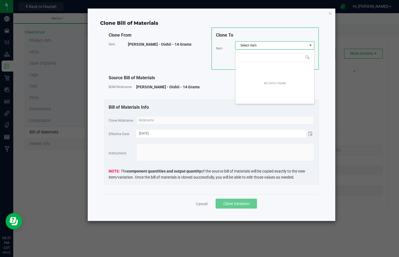
scroll to position [8, 79]
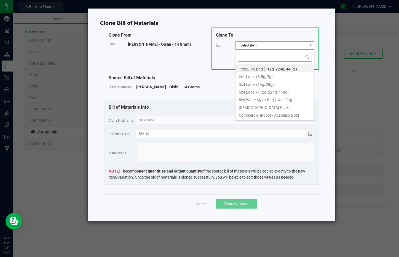
type input "Wyatt Purp - Orange Push Pop - 14 Grams"
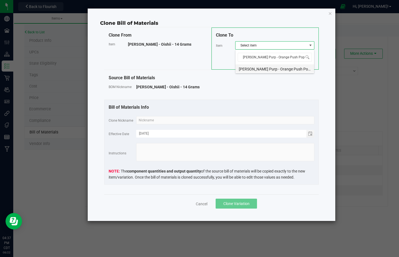
click at [276, 70] on li "Wyatt Purp - Orange Push Pop - 14 Grams" at bounding box center [274, 68] width 79 height 8
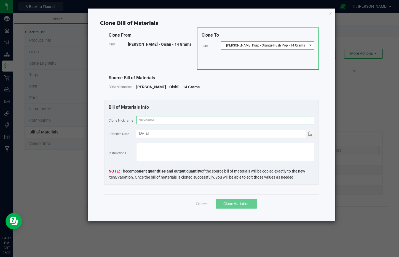
click at [275, 120] on input "text" at bounding box center [225, 120] width 178 height 8
paste input "Wyatt Purp - Orange Push Pop - 14 Grams"
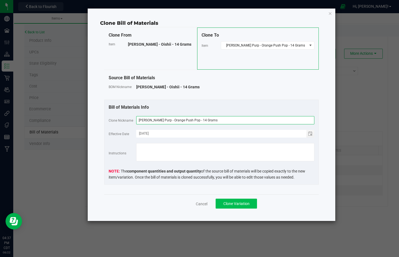
type input "Wyatt Purp - Orange Push Pop - 14 Grams"
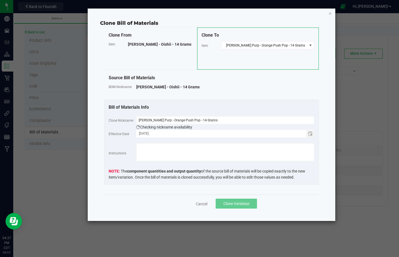
click at [234, 202] on span "Clone Variation" at bounding box center [236, 204] width 26 height 4
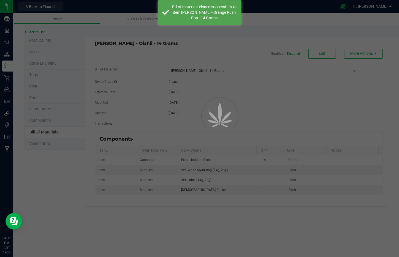
select select "3273"
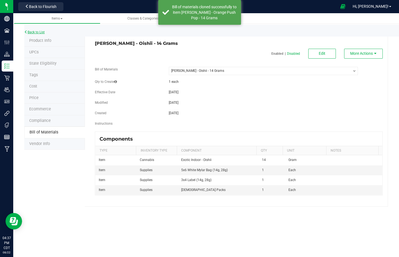
click at [36, 31] on link "Back to List" at bounding box center [34, 32] width 20 height 4
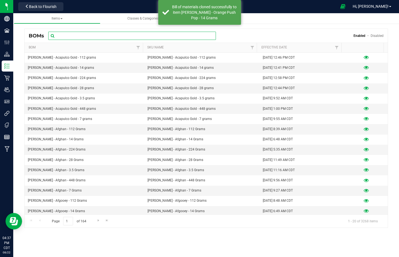
click at [87, 36] on input "text" at bounding box center [132, 36] width 168 height 8
paste input "Wyatt Purp - Orange Push Pop - 14 Grams"
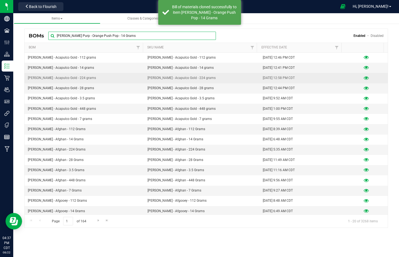
type input "Wyatt Purp - Orange Push Pop - 14 Grams"
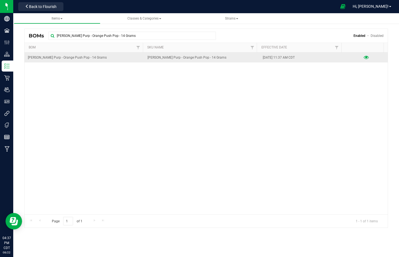
click at [363, 56] on icon at bounding box center [365, 58] width 5 height 4
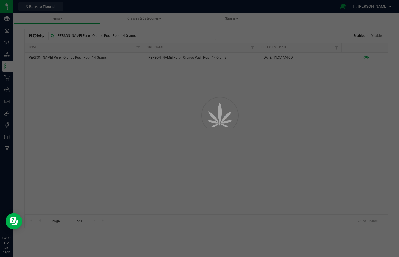
select select "3274"
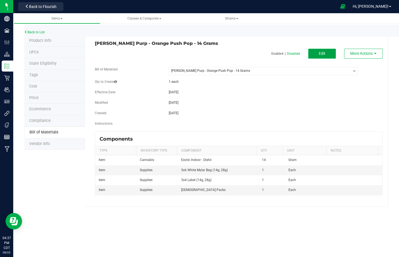
click at [314, 52] on button "Edit" at bounding box center [322, 54] width 28 height 10
select select "3274"
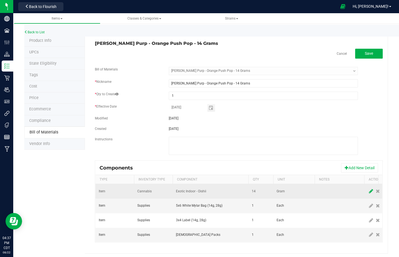
click at [368, 192] on span at bounding box center [370, 192] width 7 height 10
click at [197, 190] on span "NO DATA FOUND" at bounding box center [207, 192] width 62 height 8
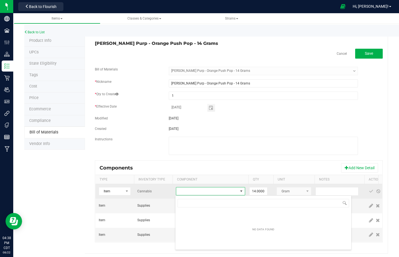
scroll to position [8, 69]
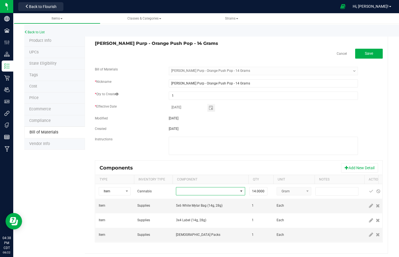
click at [194, 193] on span "NO DATA FOUND" at bounding box center [207, 192] width 62 height 8
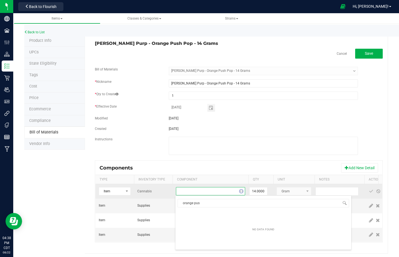
type input "orange push"
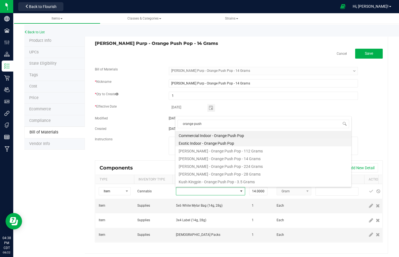
click at [209, 142] on li "Exotic Indoor - Orange Push Pop" at bounding box center [263, 143] width 176 height 8
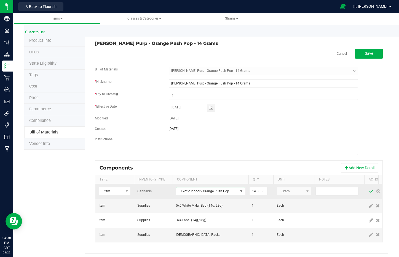
click at [371, 191] on span at bounding box center [371, 191] width 4 height 4
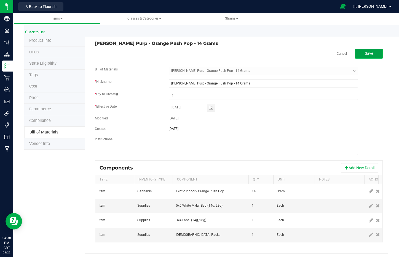
click at [371, 54] on button "Save" at bounding box center [369, 54] width 28 height 10
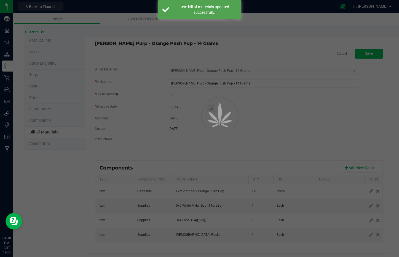
select select "3274"
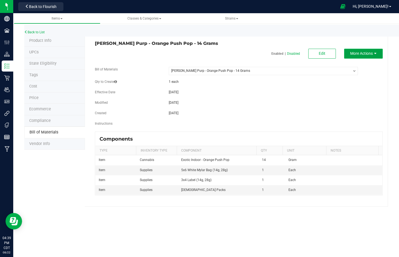
click at [374, 54] on button "More Actions" at bounding box center [363, 54] width 39 height 10
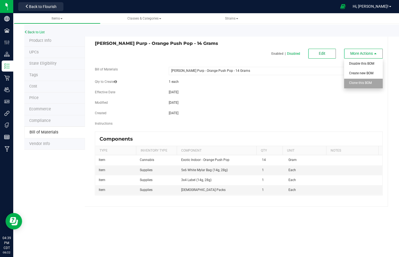
click at [366, 83] on span "Clone this BOM" at bounding box center [360, 83] width 23 height 4
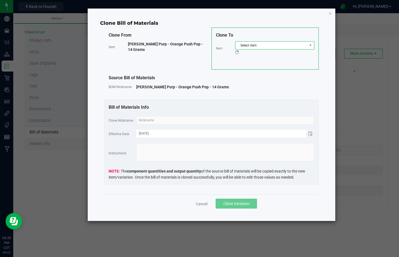
click at [263, 45] on span "Select item" at bounding box center [271, 46] width 72 height 8
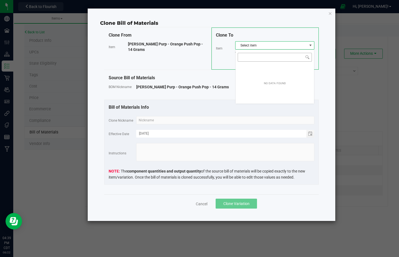
scroll to position [8, 79]
type input "Wyatt Purp - Oreoz - 14 Grams"
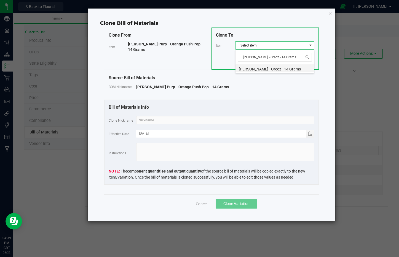
click at [248, 68] on li "Wyatt Purp - Oreoz - 14 Grams" at bounding box center [274, 68] width 79 height 8
click at [262, 121] on input "text" at bounding box center [225, 120] width 178 height 8
paste input "Wyatt Purp - Oreoz - 14 Grams"
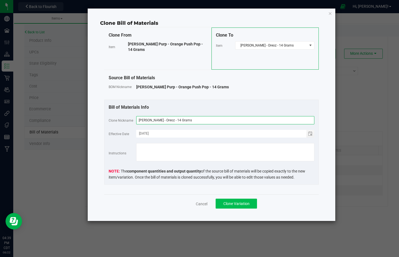
type input "Wyatt Purp - Oreoz - 14 Grams"
click at [244, 206] on span "Clone Variation" at bounding box center [236, 204] width 26 height 4
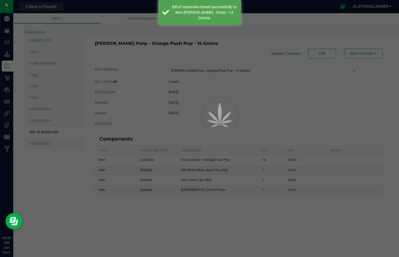
select select "3274"
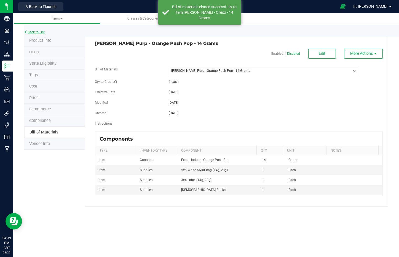
click at [39, 33] on link "Back to List" at bounding box center [34, 32] width 20 height 4
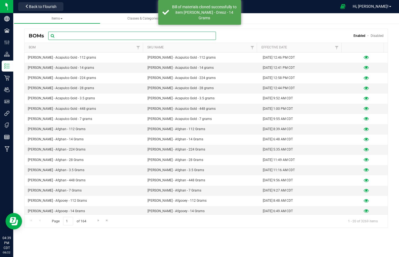
click at [106, 38] on input "text" at bounding box center [132, 36] width 168 height 8
paste input "Wyatt Purp - Oreoz - 14 Grams"
type input "Wyatt Purp - Oreoz - 14 Grams"
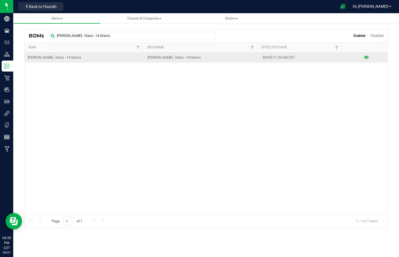
click at [363, 58] on icon at bounding box center [365, 58] width 5 height 4
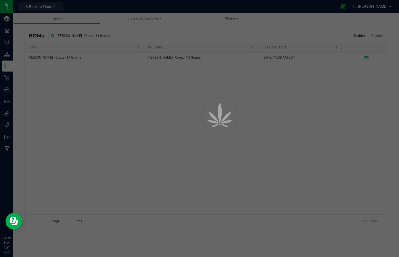
select select "3275"
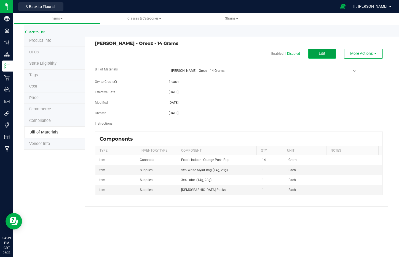
click at [318, 55] on button "Edit" at bounding box center [322, 54] width 28 height 10
select select "3275"
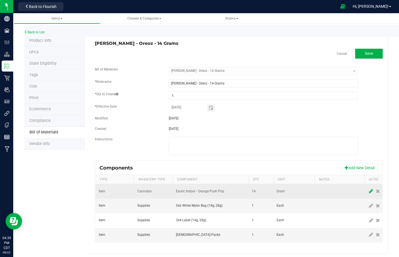
click at [369, 190] on icon at bounding box center [371, 191] width 4 height 5
click at [185, 190] on span "NO DATA FOUND" at bounding box center [207, 192] width 62 height 8
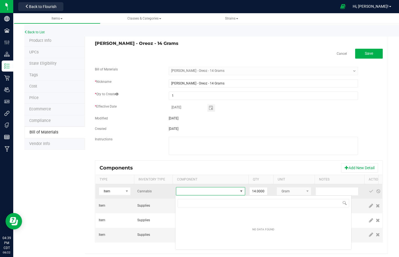
scroll to position [8, 69]
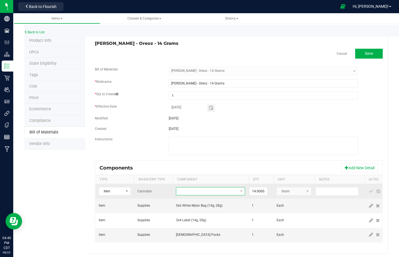
click at [185, 190] on span "NO DATA FOUND" at bounding box center [207, 192] width 62 height 8
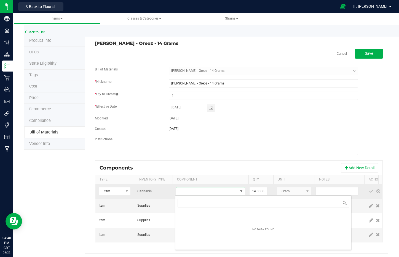
type input "p"
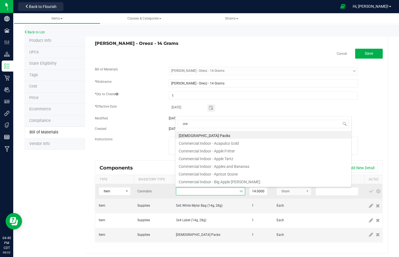
type input "oreo"
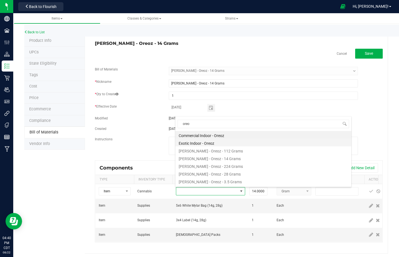
click at [202, 131] on ul "Commercial Indoor - Oreoz Exotic Indoor - Oreoz Kush Kingpin - Oreoz - 112 Gram…" at bounding box center [263, 131] width 176 height 0
click at [201, 142] on li "Exotic Indoor - Oreoz" at bounding box center [263, 143] width 176 height 8
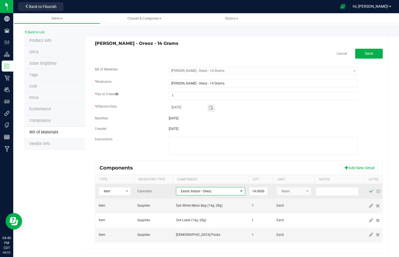
click at [369, 191] on span at bounding box center [371, 191] width 4 height 4
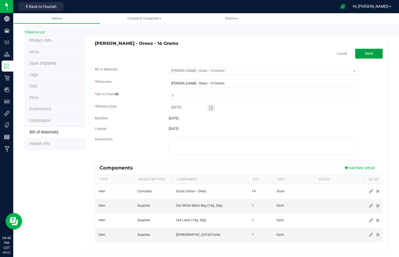
click at [359, 50] on button "Save" at bounding box center [369, 54] width 28 height 10
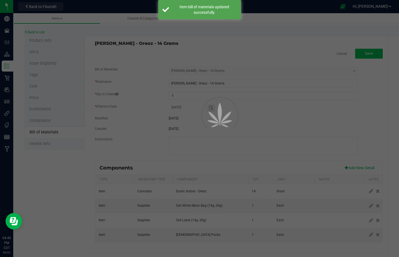
select select "3275"
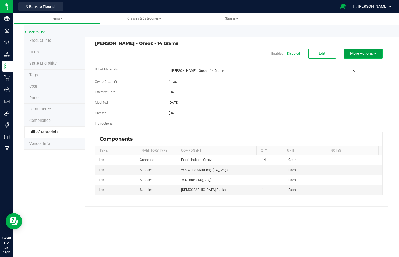
click at [361, 50] on button "More Actions" at bounding box center [363, 54] width 39 height 10
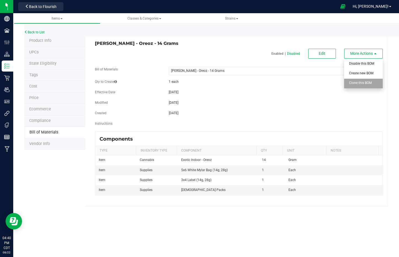
click at [360, 83] on span "Clone this BOM" at bounding box center [360, 83] width 23 height 4
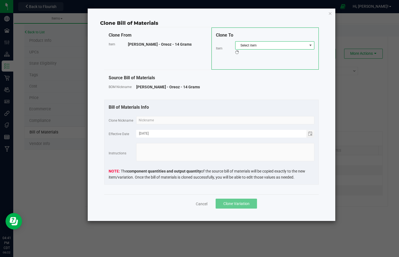
click at [275, 44] on span "Select item" at bounding box center [271, 46] width 72 height 8
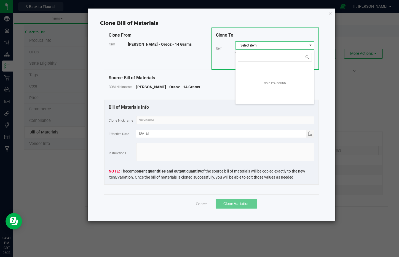
scroll to position [8, 79]
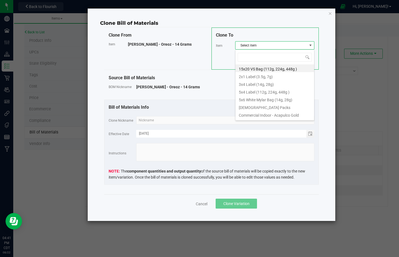
type input "Wyatt Purp - Panama Red - 14 Grams"
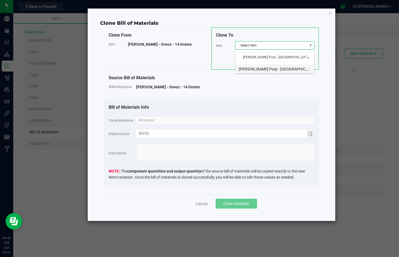
click at [274, 69] on li "Wyatt Purp - Panama Red - 14 Grams" at bounding box center [274, 68] width 79 height 8
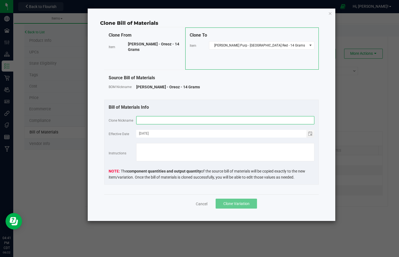
click at [270, 119] on input "text" at bounding box center [225, 120] width 178 height 8
paste input "Wyatt Purp - Panama Red - 14 Grams"
type input "Wyatt Purp - Panama Red - 14 Grams"
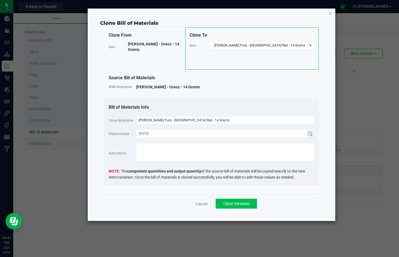
drag, startPoint x: 270, startPoint y: 119, endPoint x: 231, endPoint y: 206, distance: 95.3
click at [231, 206] on span "Clone Variation" at bounding box center [236, 204] width 26 height 4
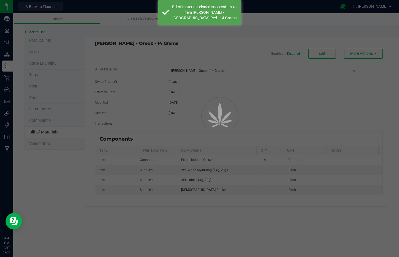
select select "3275"
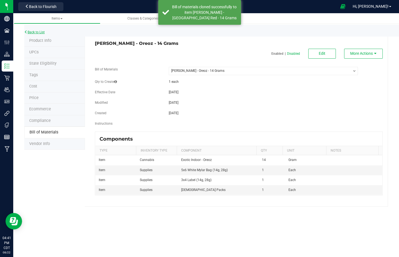
click at [43, 33] on link "Back to List" at bounding box center [34, 32] width 20 height 4
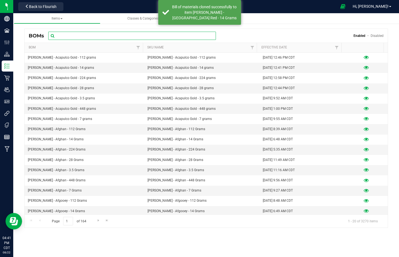
click at [78, 39] on input "text" at bounding box center [132, 36] width 168 height 8
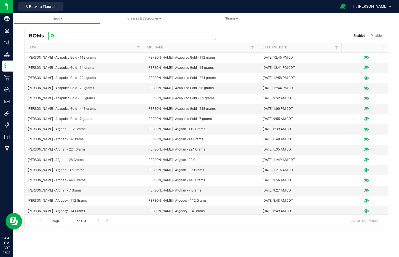
paste input "Wyatt Purp - Panama Red - 14 Grams"
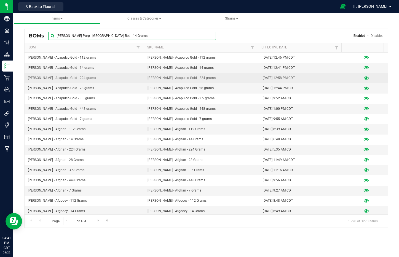
type input "Wyatt Purp - Panama Red - 14 Grams"
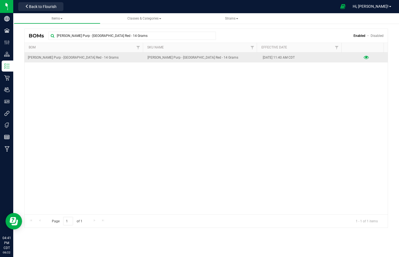
click at [363, 56] on icon at bounding box center [365, 58] width 5 height 4
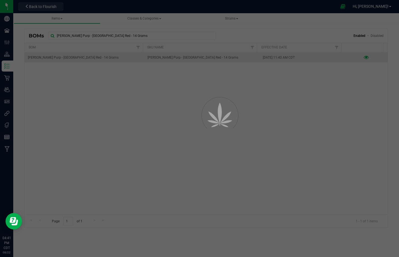
select select "3276"
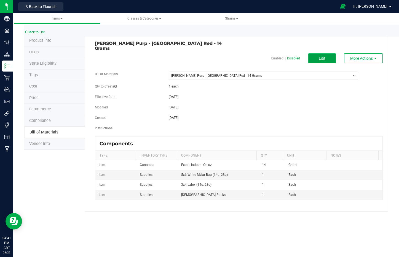
click at [322, 58] on button "Edit" at bounding box center [322, 58] width 28 height 10
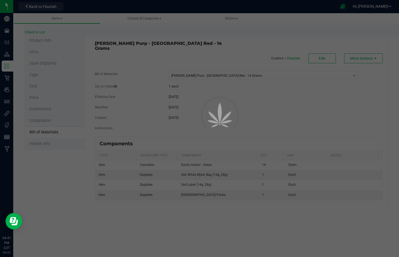
select select "3276"
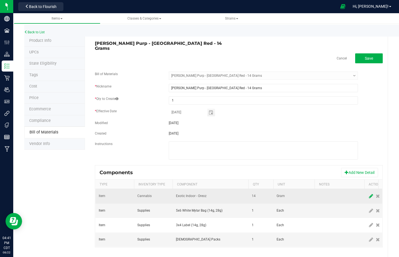
click at [369, 194] on icon at bounding box center [371, 196] width 4 height 5
click at [208, 193] on span "NO DATA FOUND" at bounding box center [207, 197] width 62 height 8
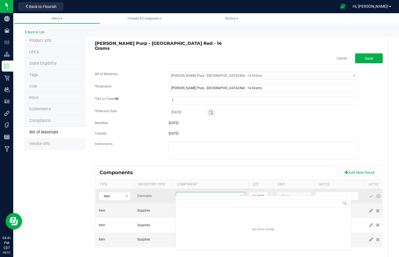
scroll to position [8, 69]
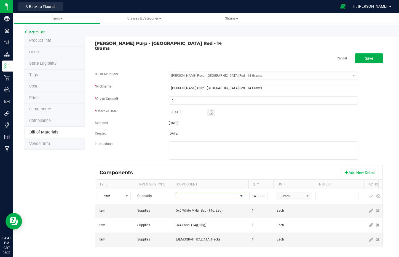
click at [208, 193] on span "NO DATA FOUND" at bounding box center [207, 197] width 62 height 8
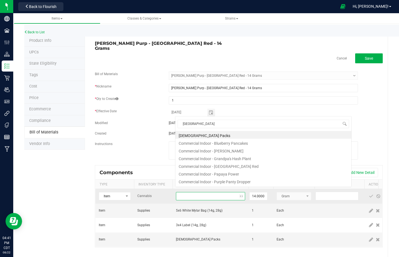
scroll to position [0, 0]
type input "panama re"
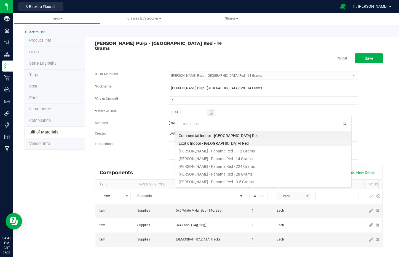
click at [221, 144] on li "Exotic Indoor - Panama Red" at bounding box center [263, 143] width 176 height 8
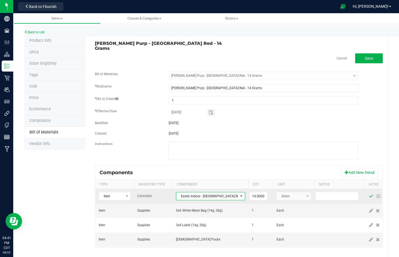
click at [369, 194] on span at bounding box center [371, 196] width 4 height 4
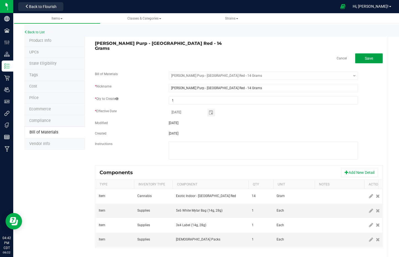
click at [373, 56] on button "Save" at bounding box center [369, 58] width 28 height 10
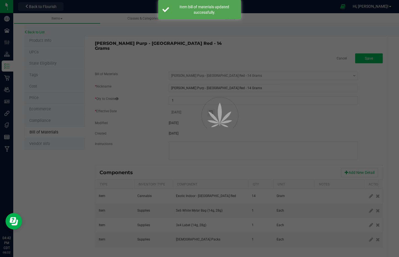
select select "3276"
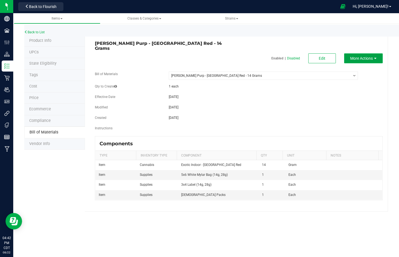
click at [371, 56] on span "More Actions" at bounding box center [361, 58] width 23 height 4
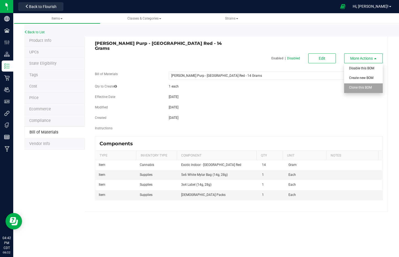
click at [371, 86] on span "Clone this BOM" at bounding box center [360, 88] width 23 height 4
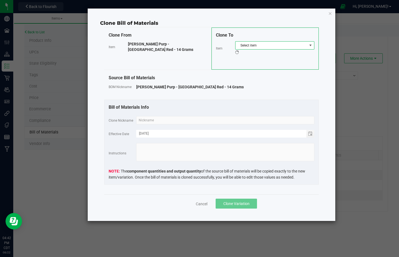
click at [288, 47] on span "Select item" at bounding box center [271, 46] width 72 height 8
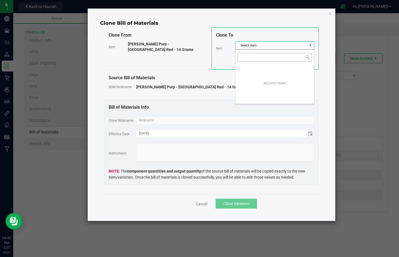
scroll to position [8, 79]
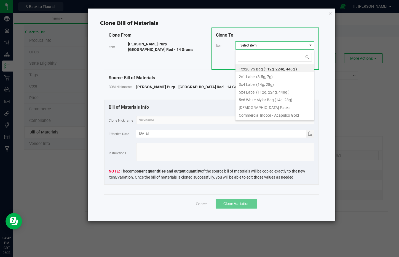
type input "Wyatt Purp - Papaya Power - 14 Grams"
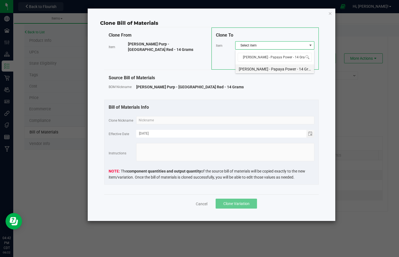
click at [281, 69] on li "Wyatt Purp - Papaya Power - 14 Grams" at bounding box center [274, 68] width 79 height 8
click at [277, 118] on input "text" at bounding box center [225, 120] width 178 height 8
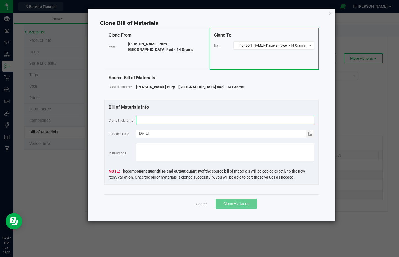
paste input "Wyatt Purp - Papaya Power - 14 Grams"
type input "Wyatt Purp - Papaya Power - 14 Grams"
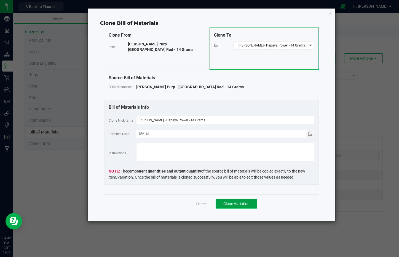
click at [235, 203] on span "Clone Variation" at bounding box center [236, 204] width 26 height 4
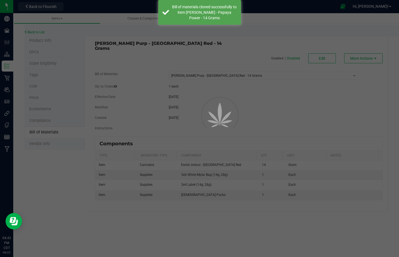
select select "3276"
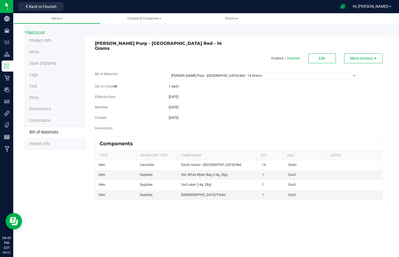
click at [37, 32] on link "Back to List" at bounding box center [34, 32] width 20 height 4
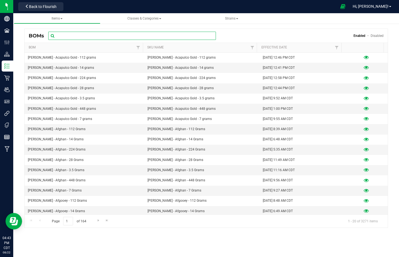
click at [82, 37] on input "text" at bounding box center [132, 36] width 168 height 8
paste input "Wyatt Purp - Papaya Power - 14 Grams"
type input "Wyatt Purp - Papaya Power - 14 Grams"
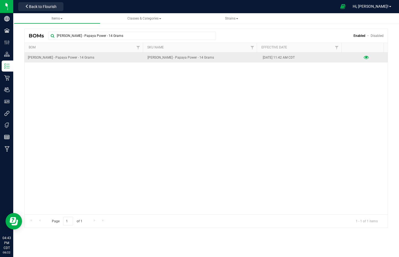
click at [363, 57] on icon at bounding box center [365, 58] width 5 height 4
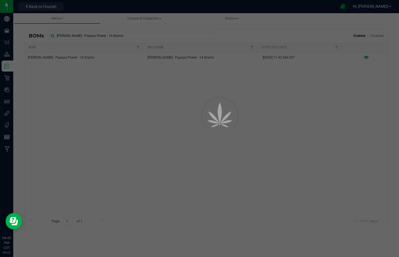
select select "3277"
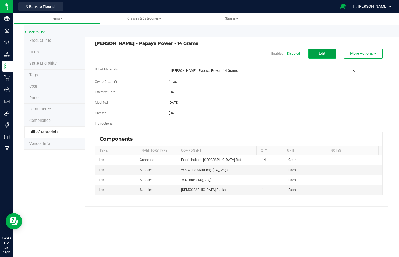
click at [321, 53] on span "Edit" at bounding box center [322, 53] width 7 height 4
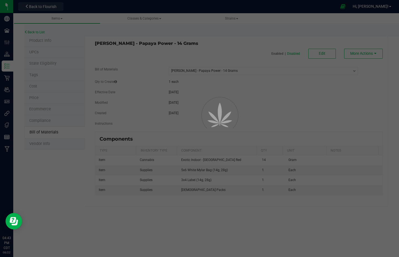
select select "3277"
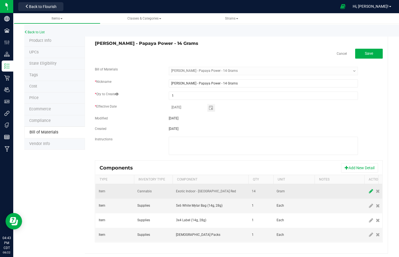
click at [369, 193] on icon at bounding box center [371, 191] width 4 height 5
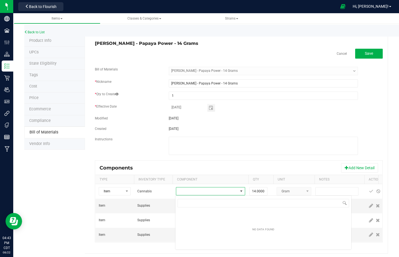
scroll to position [8, 69]
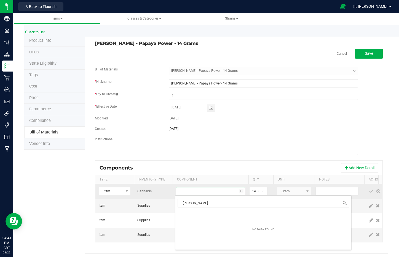
type input "power"
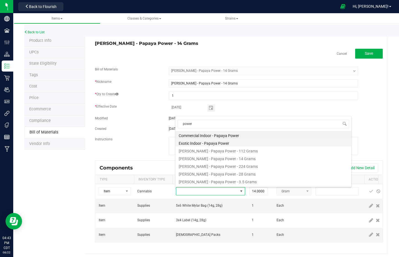
click at [213, 141] on li "Exotic Indoor - Papaya Power" at bounding box center [263, 143] width 176 height 8
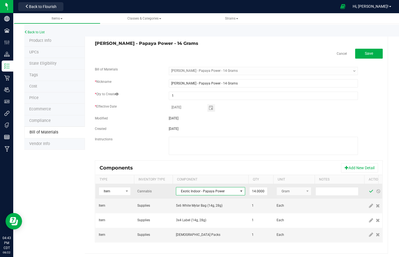
click at [370, 192] on span at bounding box center [371, 191] width 4 height 4
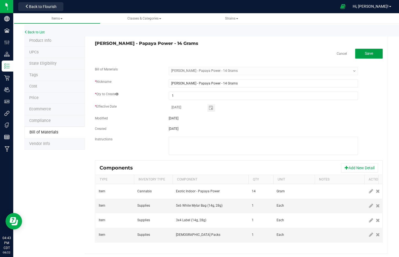
click at [370, 50] on button "Save" at bounding box center [369, 54] width 28 height 10
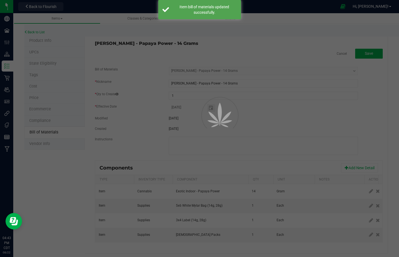
select select "3277"
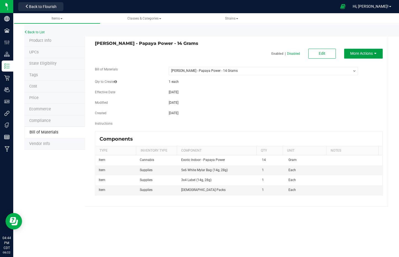
click at [368, 54] on span "More Actions" at bounding box center [361, 53] width 23 height 4
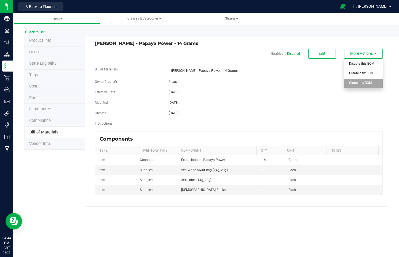
click at [368, 83] on span "Clone this BOM" at bounding box center [360, 83] width 23 height 4
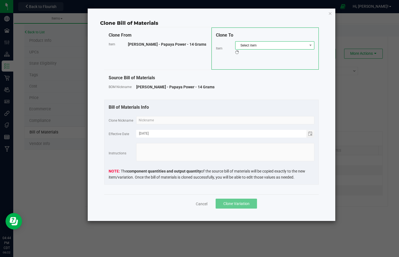
click at [281, 44] on span "Select item" at bounding box center [271, 46] width 72 height 8
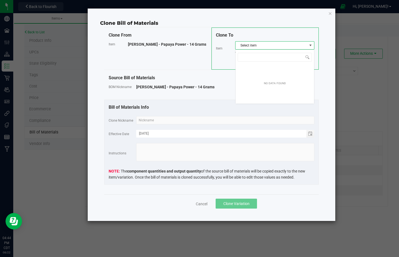
scroll to position [8, 79]
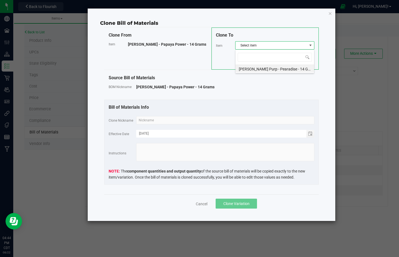
type input "Wyatt Purp - Pearadise - 14 Grams"
click at [296, 69] on li "Wyatt Purp - Pearadise - 14 Grams" at bounding box center [274, 68] width 79 height 8
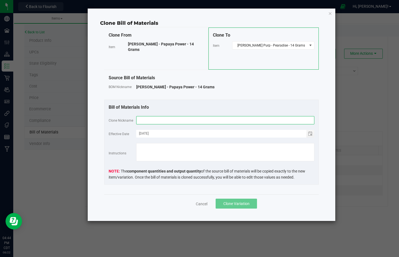
click at [283, 120] on input "text" at bounding box center [225, 120] width 178 height 8
paste input "Wyatt Purp - Pearadise - 14 Grams"
type input "Wyatt Purp - Pearadise - 14 Grams"
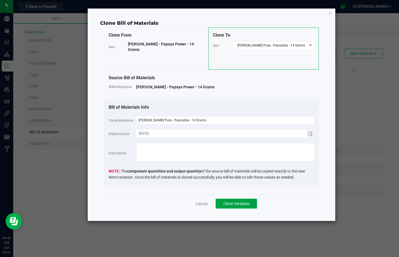
click at [239, 205] on span "Clone Variation" at bounding box center [236, 204] width 26 height 4
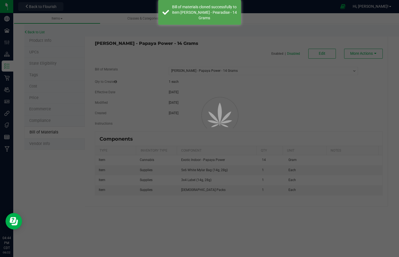
select select "3277"
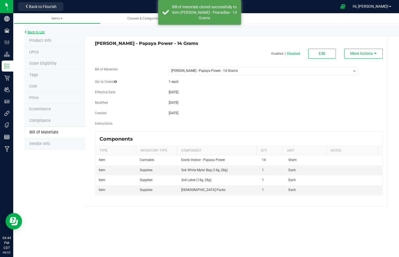
click at [40, 31] on link "Back to List" at bounding box center [34, 32] width 20 height 4
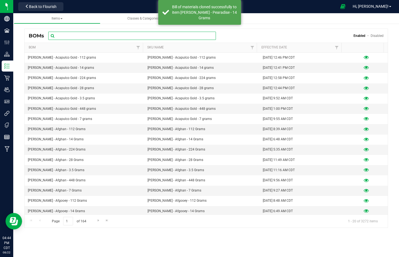
drag, startPoint x: 90, startPoint y: 34, endPoint x: 93, endPoint y: 36, distance: 3.2
click at [93, 36] on input "text" at bounding box center [132, 36] width 168 height 8
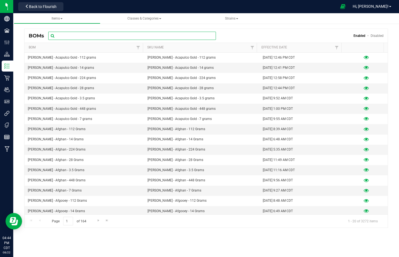
paste input "Wyatt Purp - Pearadise - 14 Grams"
type input "Wyatt Purp - Pearadise - 14 Grams"
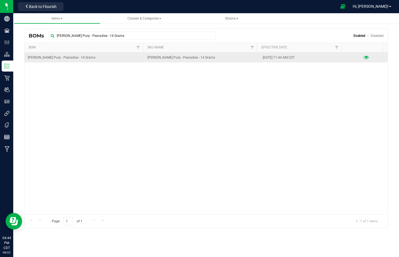
click at [363, 57] on icon at bounding box center [365, 58] width 5 height 4
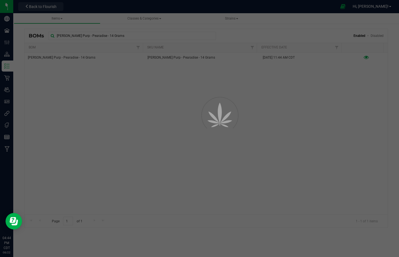
select select "3278"
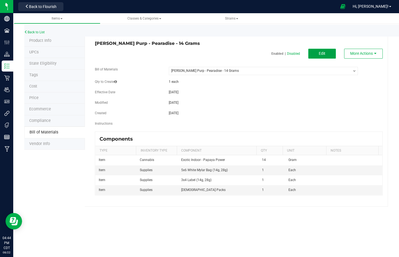
click at [320, 54] on span "Edit" at bounding box center [322, 53] width 7 height 4
select select "3278"
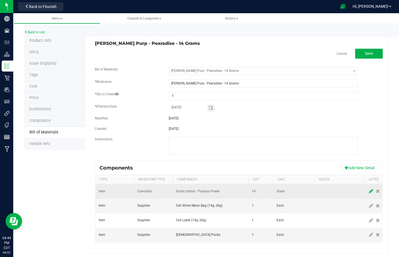
click at [370, 192] on icon at bounding box center [371, 191] width 4 height 5
click at [211, 191] on span "NO DATA FOUND" at bounding box center [207, 192] width 62 height 8
click at [215, 194] on span "NO DATA FOUND" at bounding box center [207, 192] width 62 height 8
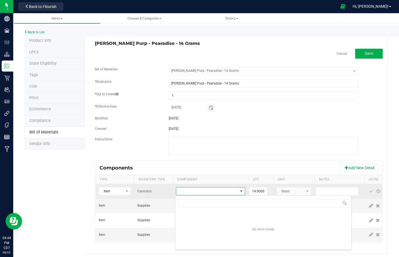
scroll to position [8, 69]
type input "pear"
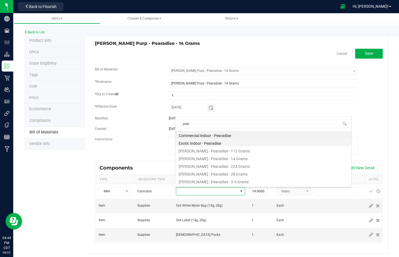
click at [235, 143] on li "Exotic Indoor - Pearadise" at bounding box center [263, 143] width 176 height 8
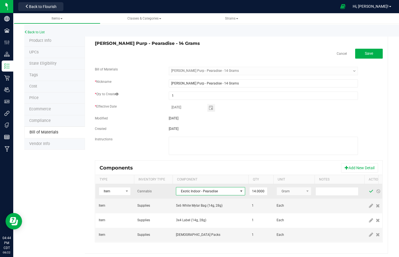
click at [370, 191] on span at bounding box center [371, 191] width 4 height 4
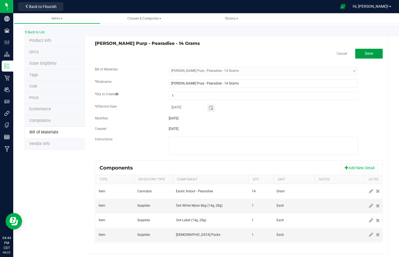
click at [359, 50] on button "Save" at bounding box center [369, 54] width 28 height 10
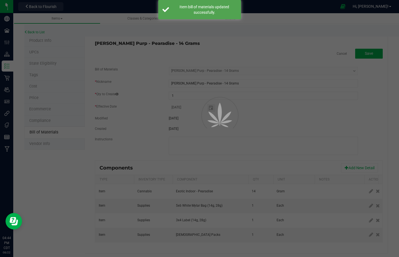
select select "3278"
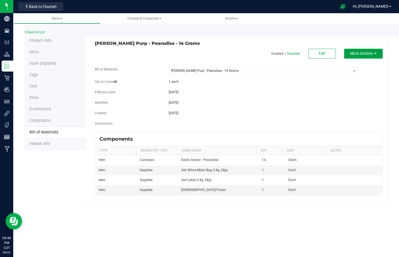
click at [363, 54] on span "More Actions" at bounding box center [361, 53] width 23 height 4
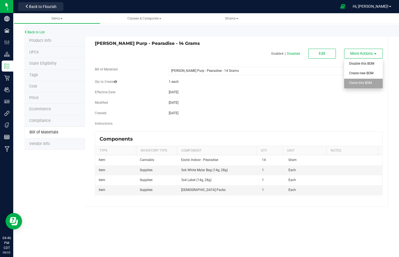
click at [369, 84] on span "Clone this BOM" at bounding box center [360, 83] width 23 height 4
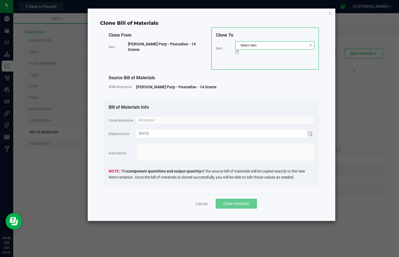
click at [272, 46] on span "Select item" at bounding box center [271, 46] width 72 height 8
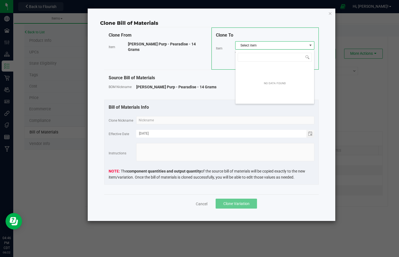
scroll to position [8, 79]
type input "Wyatt Purp - Permanent Marker - 14 Grams"
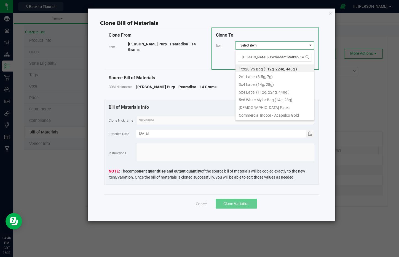
click at [207, 87] on div "Wyatt Purp - Pearadise - 14 Grams" at bounding box center [225, 87] width 178 height 6
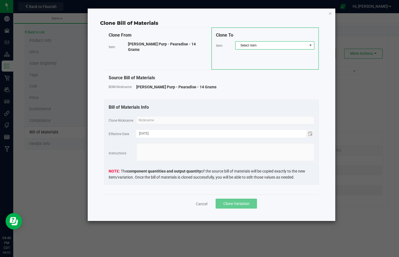
drag, startPoint x: 255, startPoint y: 49, endPoint x: 260, endPoint y: 46, distance: 5.8
click at [255, 48] on span "Select item" at bounding box center [271, 46] width 72 height 8
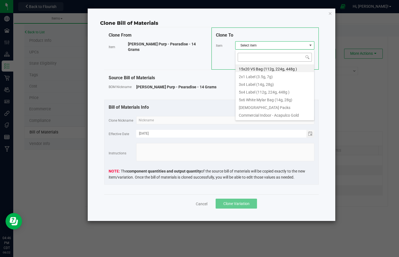
scroll to position [8, 79]
type input "Wyatt Purp - Permanent Marker - 14 Grams"
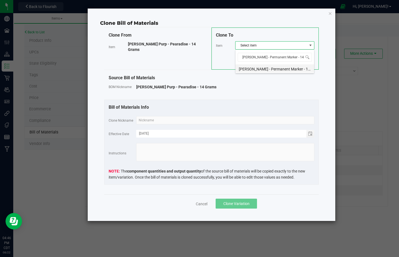
click at [277, 70] on li "Wyatt Purp - Permanent Marker - 14 Grams" at bounding box center [274, 68] width 79 height 8
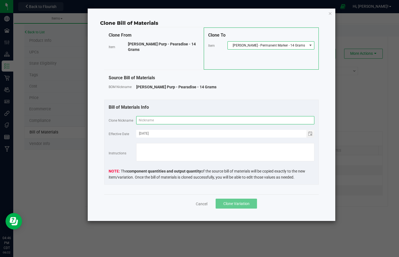
click at [278, 120] on input "text" at bounding box center [225, 120] width 178 height 8
paste input "Wyatt Purp - Permanent Marker - 14 Grams"
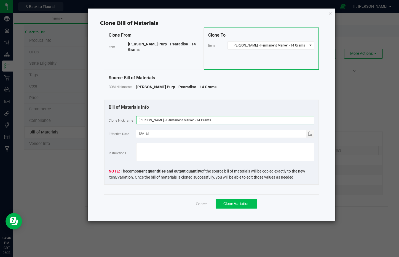
type input "Wyatt Purp - Permanent Marker - 14 Grams"
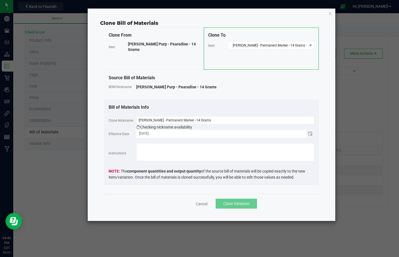
click at [241, 203] on span "Clone Variation" at bounding box center [236, 204] width 26 height 4
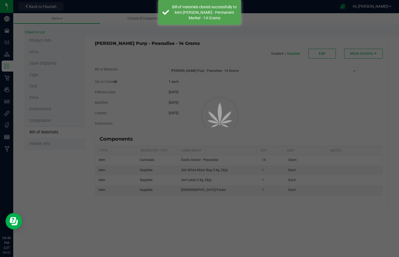
select select "3278"
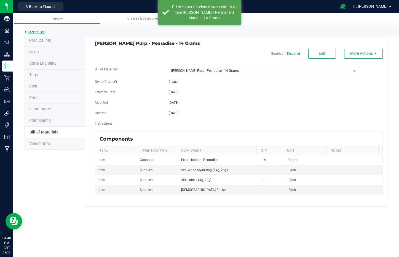
click at [40, 33] on link "Back to List" at bounding box center [34, 32] width 20 height 4
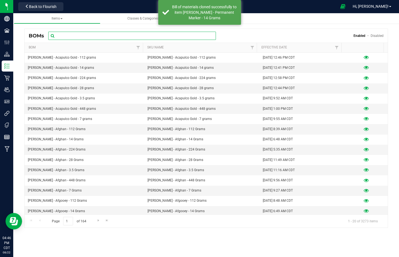
click at [79, 38] on input "text" at bounding box center [132, 36] width 168 height 8
paste input "Wyatt Purp - Permanent Marker - 14 Grams"
type input "Wyatt Purp - Permanent Marker - 14 Grams"
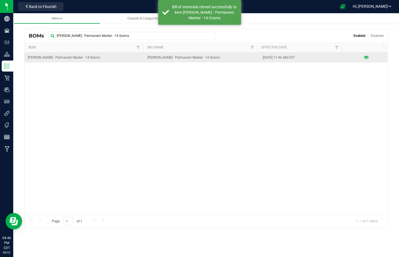
click at [363, 57] on icon at bounding box center [365, 58] width 5 height 4
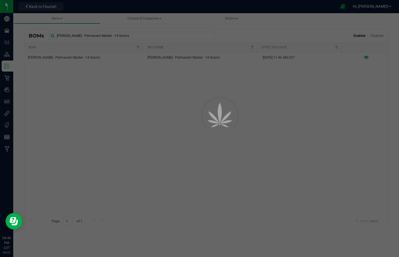
select select "3279"
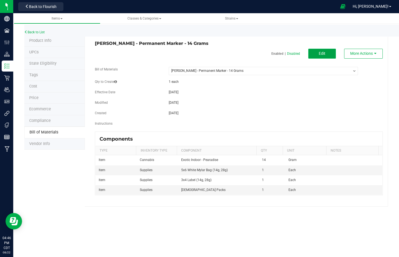
click at [327, 54] on button "Edit" at bounding box center [322, 54] width 28 height 10
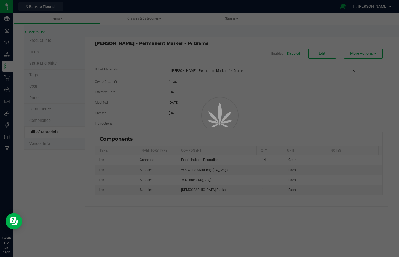
select select "3279"
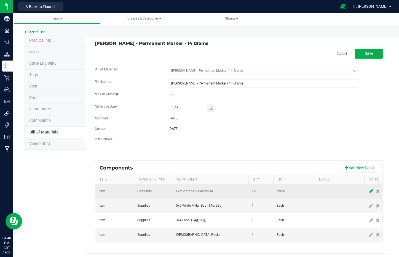
click at [369, 191] on icon at bounding box center [371, 191] width 4 height 5
click at [202, 190] on span "NO DATA FOUND" at bounding box center [207, 192] width 62 height 8
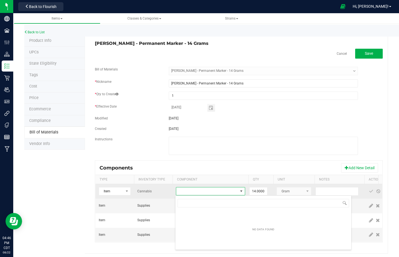
scroll to position [8, 69]
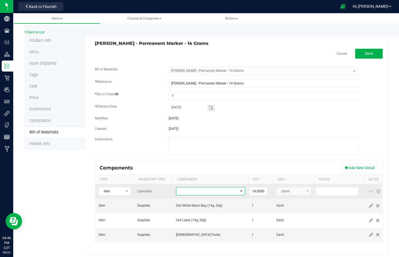
click at [201, 190] on span "NO DATA FOUND" at bounding box center [207, 192] width 62 height 8
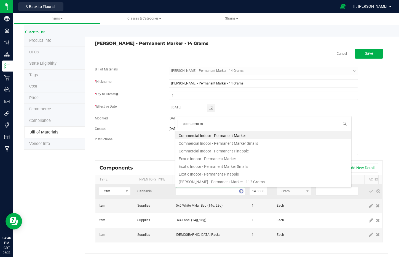
type input "permanent ma"
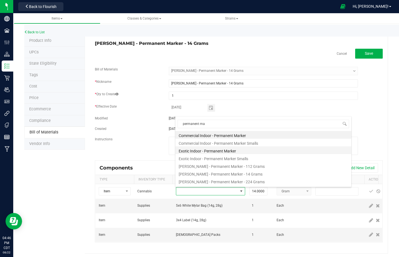
click at [205, 150] on li "Exotic Indoor - Permanent Marker" at bounding box center [263, 151] width 176 height 8
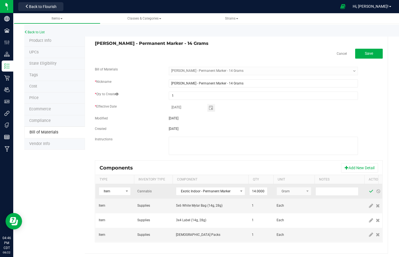
click at [369, 191] on span at bounding box center [371, 191] width 4 height 4
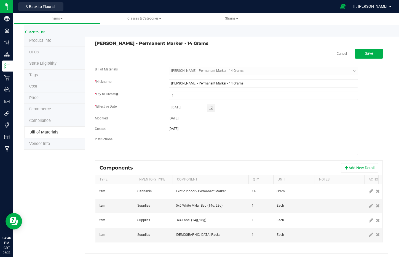
click at [364, 49] on div "Save" at bounding box center [369, 54] width 28 height 10
click at [368, 53] on span "Save" at bounding box center [369, 53] width 8 height 4
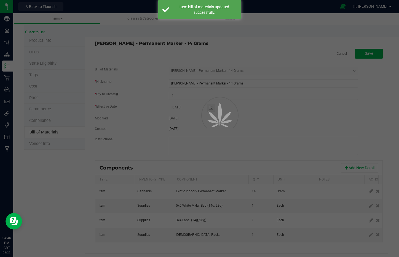
select select "3279"
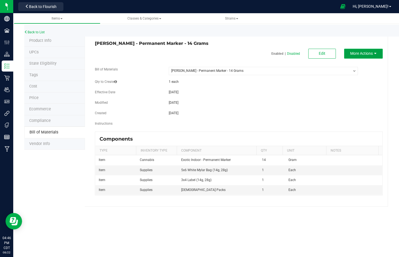
click at [371, 54] on span "More Actions" at bounding box center [361, 53] width 23 height 4
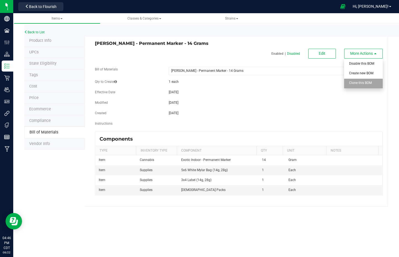
click at [369, 83] on span "Clone this BOM" at bounding box center [360, 83] width 23 height 4
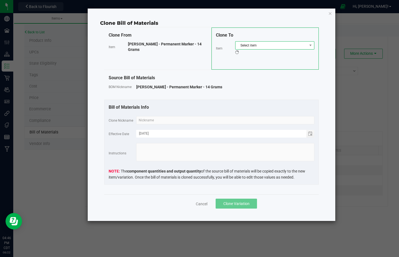
click at [276, 47] on span "Select item" at bounding box center [271, 46] width 72 height 8
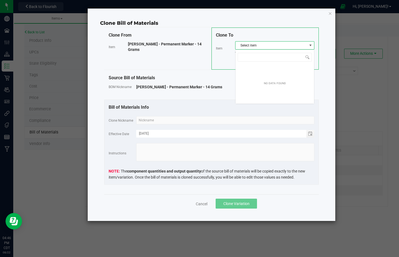
scroll to position [8, 79]
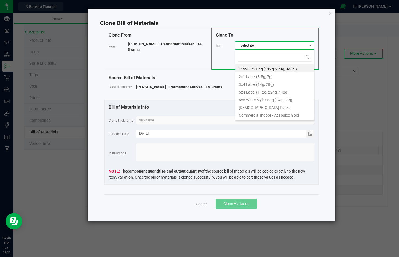
type input "Wyatt Purp - Permanent Pinapple - 14 Grams"
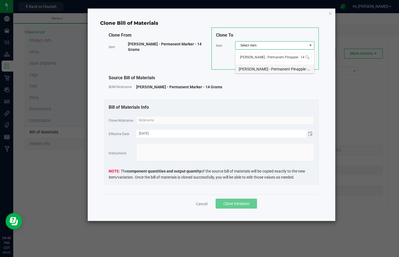
click at [278, 69] on li "Wyatt Purp - Permanent Pinapple - 14 Grams" at bounding box center [274, 68] width 79 height 8
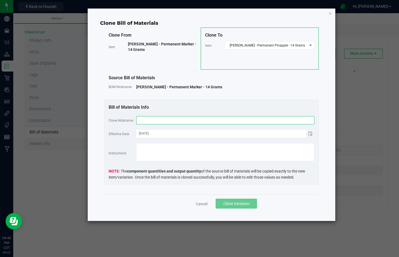
click at [275, 120] on input "text" at bounding box center [225, 120] width 178 height 8
paste input "Wyatt Purp - Permanent Pinapple - 14 Grams"
type input "Wyatt Purp - Permanent Pinapple - 14 Grams"
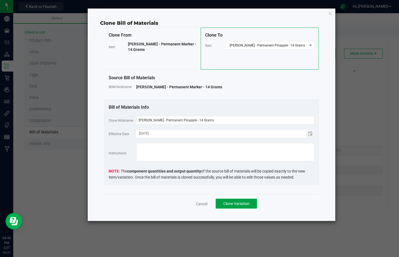
click at [234, 205] on span "Clone Variation" at bounding box center [236, 204] width 26 height 4
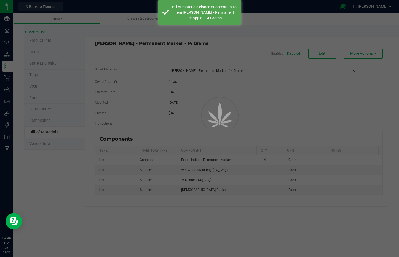
select select "3279"
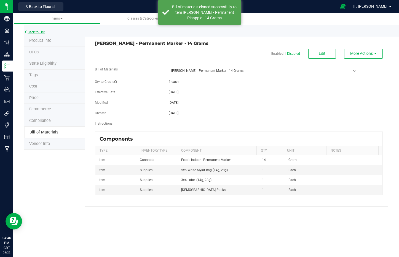
click at [35, 33] on link "Back to List" at bounding box center [34, 32] width 20 height 4
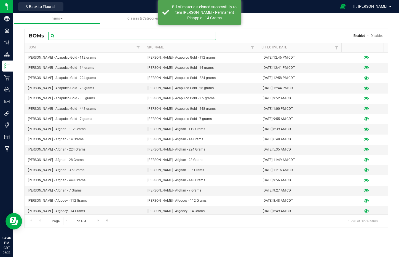
click at [89, 37] on input "text" at bounding box center [132, 36] width 168 height 8
paste input "Wyatt Purp - Permanent Pinapple - 14 Grams"
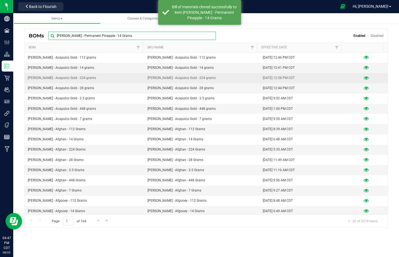
type input "Wyatt Purp - Permanent Pinapple - 14 Grams"
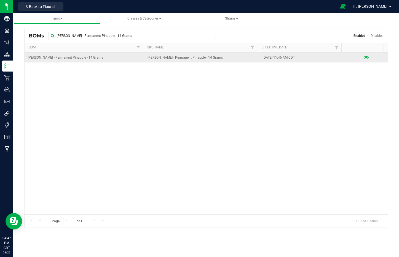
click at [363, 58] on icon at bounding box center [365, 58] width 5 height 4
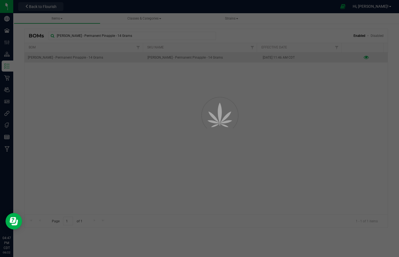
select select "3280"
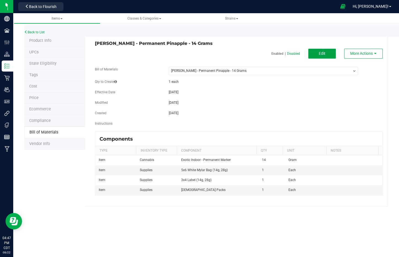
click at [313, 56] on button "Edit" at bounding box center [322, 54] width 28 height 10
select select "3280"
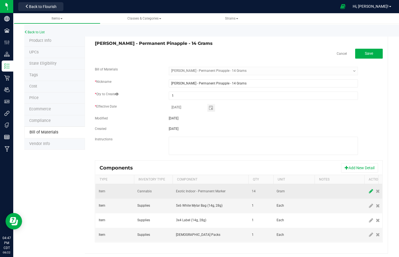
click at [369, 192] on icon at bounding box center [371, 191] width 4 height 5
click at [216, 192] on span "NO DATA FOUND" at bounding box center [207, 192] width 62 height 8
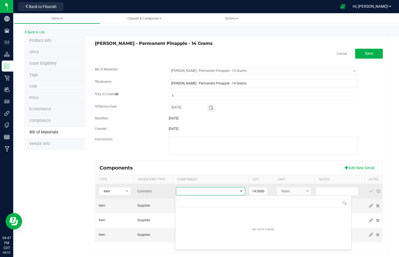
scroll to position [8, 69]
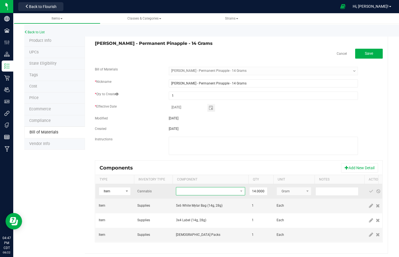
click at [220, 190] on span "NO DATA FOUND" at bounding box center [207, 192] width 62 height 8
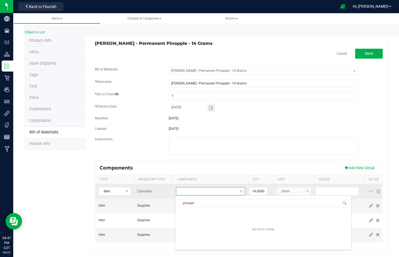
type input "pinapple"
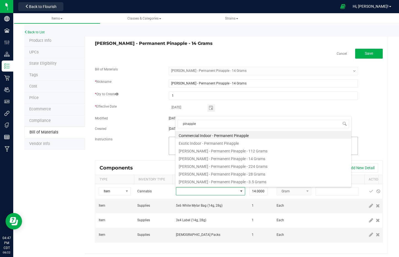
click at [225, 145] on li "Exotic Indoor - Permanent Pinapple" at bounding box center [263, 143] width 176 height 8
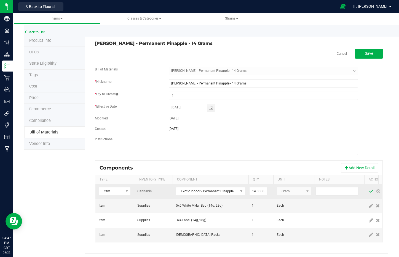
click at [370, 191] on span at bounding box center [371, 191] width 4 height 4
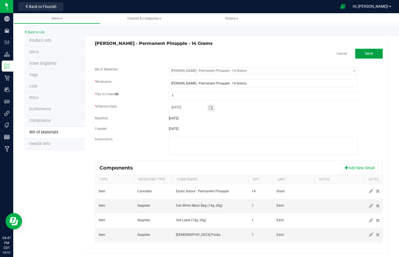
click at [366, 55] on button "Save" at bounding box center [369, 54] width 28 height 10
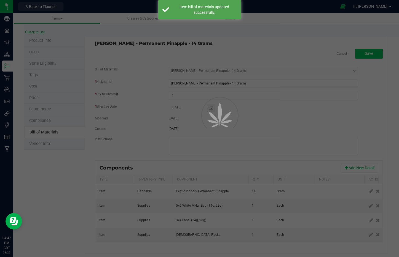
select select "3280"
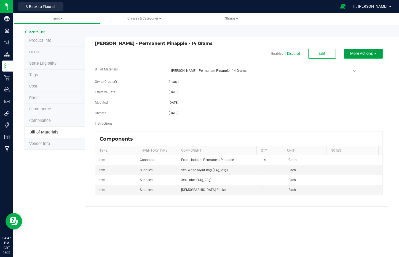
click at [371, 54] on span "More Actions" at bounding box center [361, 53] width 23 height 4
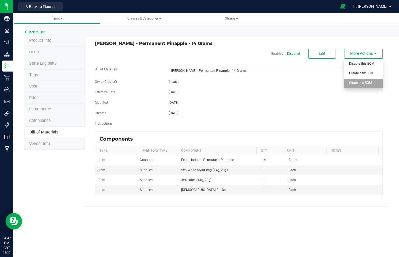
click at [370, 82] on span "Clone this BOM" at bounding box center [360, 83] width 23 height 4
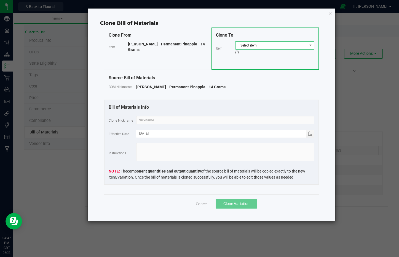
click at [291, 48] on span "Select item" at bounding box center [271, 46] width 72 height 8
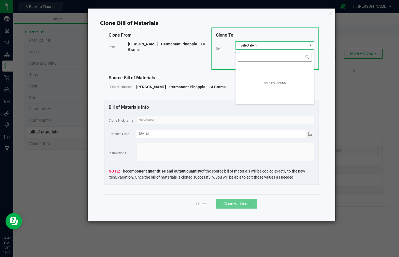
scroll to position [8, 79]
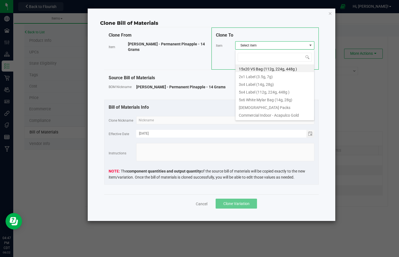
type input "Wyatt Purp - Petro Potion - 14 Grams"
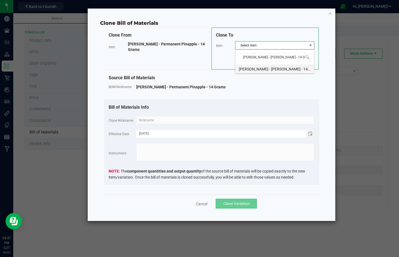
click at [276, 66] on li "Wyatt Purp - Petro Potion - 14 Grams" at bounding box center [274, 68] width 79 height 8
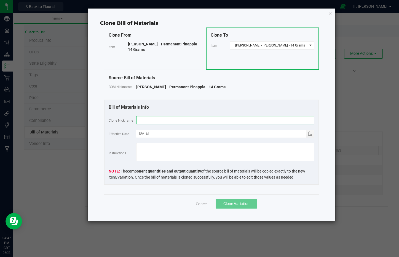
click at [274, 120] on input "text" at bounding box center [225, 120] width 178 height 8
paste input "Wyatt Purp - Petro Potion - 14 Grams"
type input "Wyatt Purp - Petro Potion - 14 Grams"
click at [235, 203] on span "Clone Variation" at bounding box center [236, 204] width 26 height 4
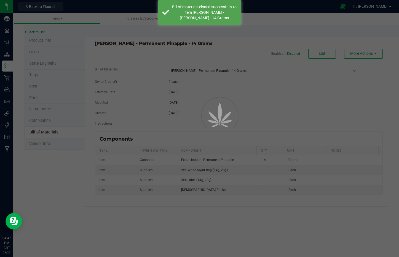
select select "3280"
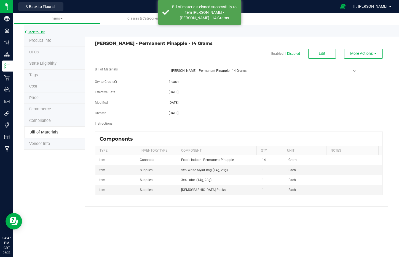
click at [37, 33] on link "Back to List" at bounding box center [34, 32] width 20 height 4
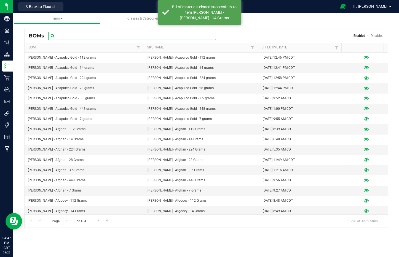
click at [101, 34] on input "text" at bounding box center [132, 36] width 168 height 8
paste input "Wyatt Purp - Petro Potion - 14 Grams"
type input "Wyatt Purp - Petro Potion - 14 Grams"
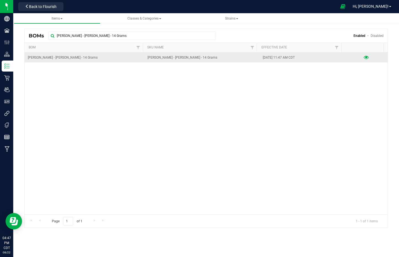
click at [363, 59] on icon at bounding box center [365, 58] width 5 height 4
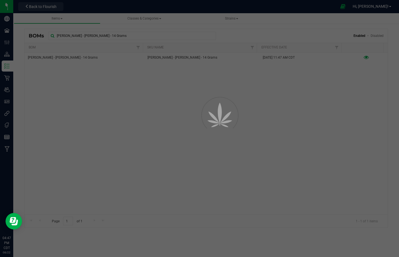
select select "3281"
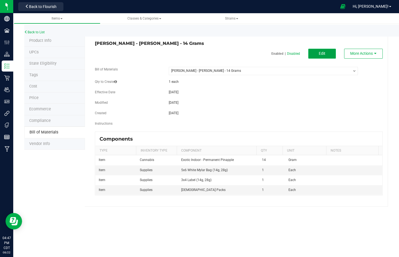
click at [313, 56] on button "Edit" at bounding box center [322, 54] width 28 height 10
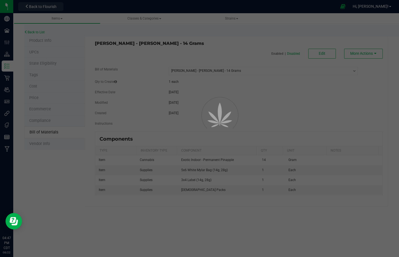
select select "3281"
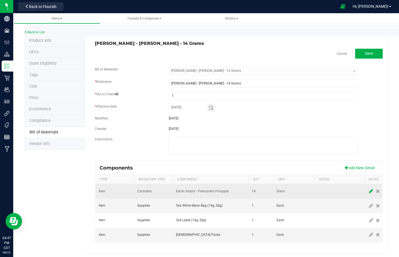
click at [371, 192] on icon at bounding box center [371, 191] width 4 height 5
click at [220, 189] on span "NO DATA FOUND" at bounding box center [207, 192] width 62 height 8
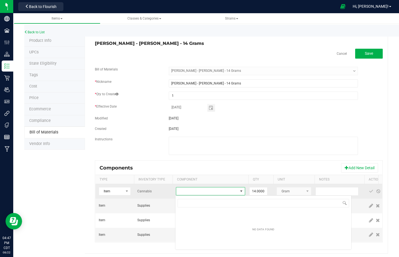
scroll to position [8, 69]
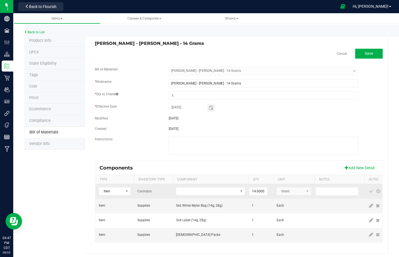
click at [214, 187] on td at bounding box center [210, 191] width 76 height 15
click at [216, 191] on span "NO DATA FOUND" at bounding box center [207, 192] width 62 height 8
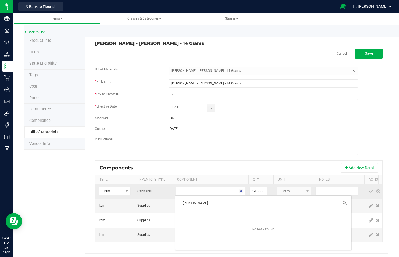
type input "petro po"
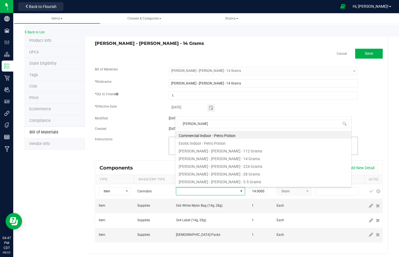
click at [209, 144] on li "Exotic Indoor - Petro Potion" at bounding box center [263, 143] width 176 height 8
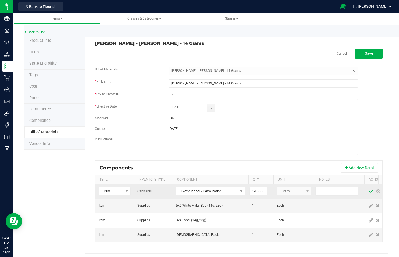
click at [370, 191] on span at bounding box center [371, 191] width 4 height 4
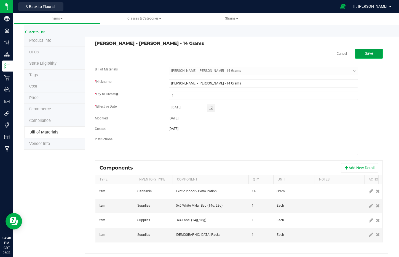
click at [369, 53] on button "Save" at bounding box center [369, 54] width 28 height 10
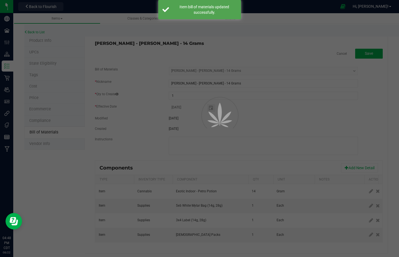
select select "3281"
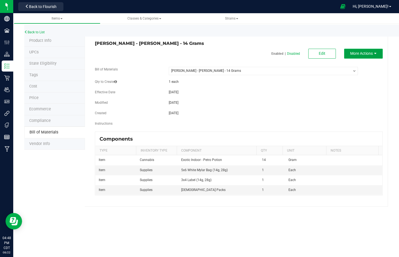
click at [365, 52] on span "More Actions" at bounding box center [361, 53] width 23 height 4
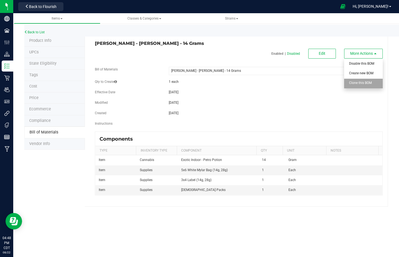
click at [369, 88] on div "Clone this BOM" at bounding box center [362, 84] width 27 height 10
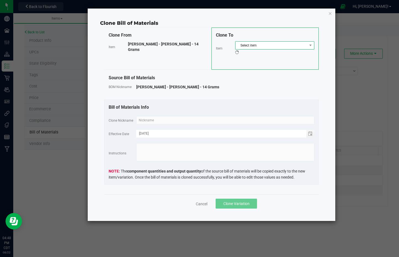
click at [260, 43] on span "Select item" at bounding box center [271, 46] width 72 height 8
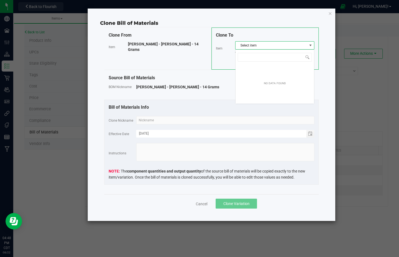
scroll to position [8, 79]
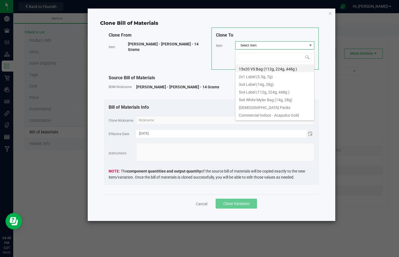
type input "Wyatt Purp - Pineapple Express - 14 Grams"
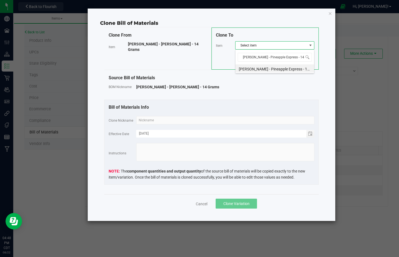
scroll to position [0, 0]
click at [275, 67] on li "Wyatt Purp - Pineapple Express - 14 Grams" at bounding box center [274, 68] width 79 height 8
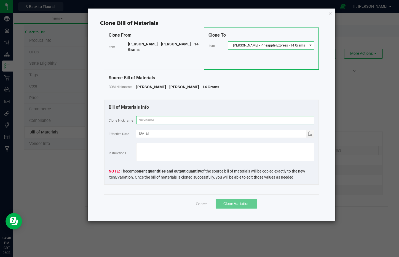
click at [272, 120] on input "text" at bounding box center [225, 120] width 178 height 8
paste input "Wyatt Purp - Pineapple Express - 14 Grams"
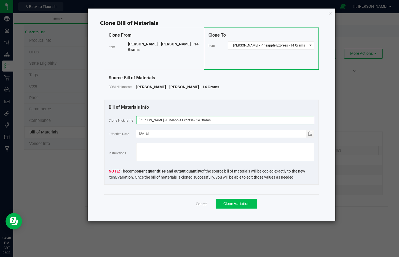
type input "Wyatt Purp - Pineapple Express - 14 Grams"
click at [234, 205] on span "Clone Variation" at bounding box center [236, 204] width 26 height 4
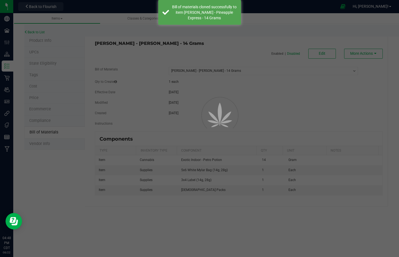
select select "3281"
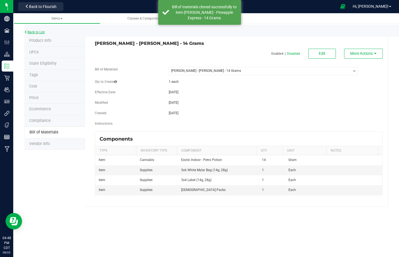
click at [40, 32] on link "Back to List" at bounding box center [34, 32] width 20 height 4
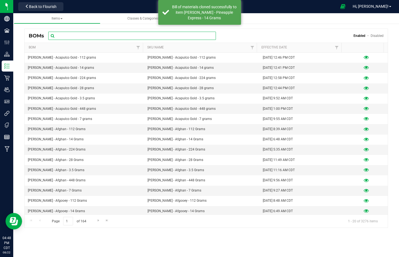
click at [88, 34] on input "text" at bounding box center [132, 36] width 168 height 8
paste input "Wyatt Purp - Pineapple Express - 14 Grams"
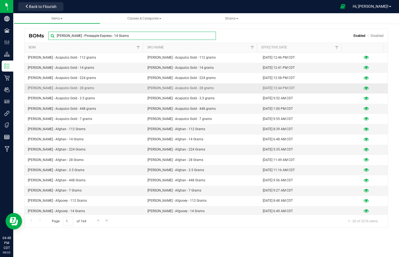
type input "Wyatt Purp - Pineapple Express - 14 Grams"
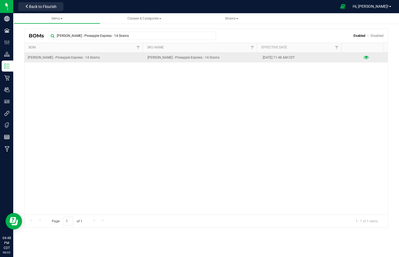
click at [363, 58] on icon at bounding box center [365, 58] width 5 height 4
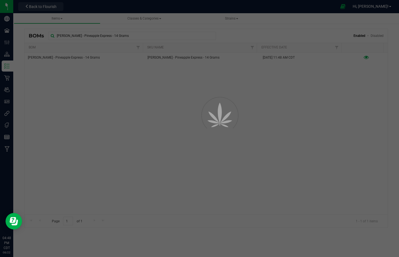
select select "3282"
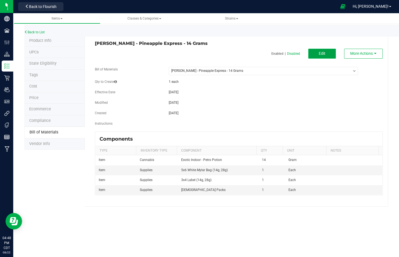
click at [330, 55] on button "Edit" at bounding box center [322, 54] width 28 height 10
select select "3282"
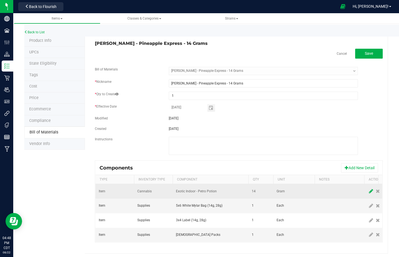
click at [372, 192] on span at bounding box center [370, 192] width 7 height 10
click at [211, 194] on span "NO DATA FOUND" at bounding box center [207, 192] width 62 height 8
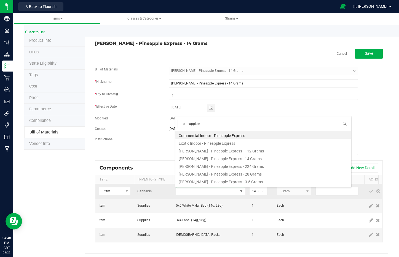
type input "pineapple ex"
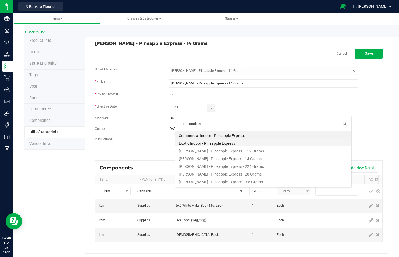
click at [216, 142] on li "Exotic Indoor - Pineapple Express" at bounding box center [263, 143] width 176 height 8
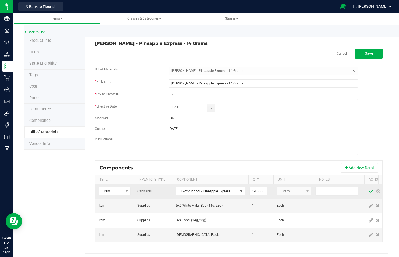
click at [369, 192] on span at bounding box center [371, 191] width 4 height 4
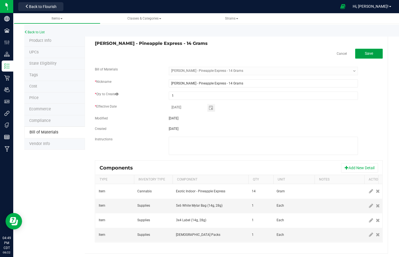
click at [369, 57] on button "Save" at bounding box center [369, 54] width 28 height 10
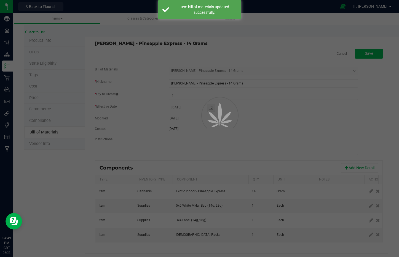
select select "3282"
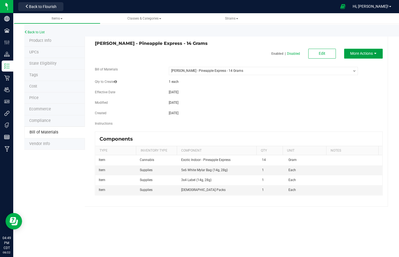
click at [364, 56] on span "More Actions" at bounding box center [361, 53] width 23 height 4
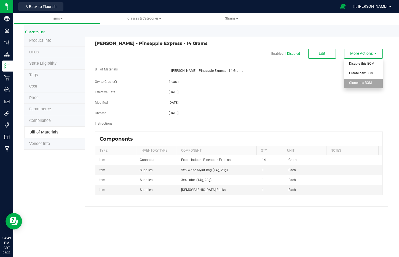
click at [373, 86] on div "Clone this BOM" at bounding box center [362, 84] width 27 height 10
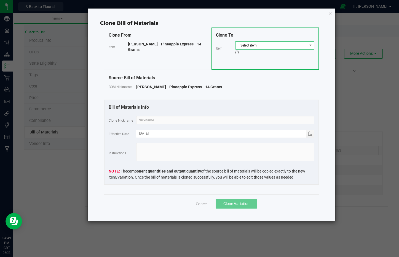
click at [278, 44] on span "Select item" at bounding box center [271, 46] width 72 height 8
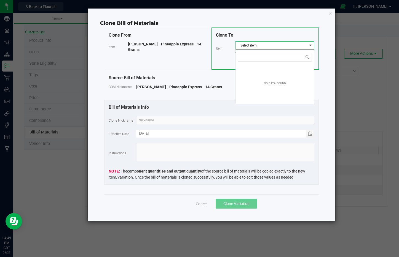
scroll to position [8, 79]
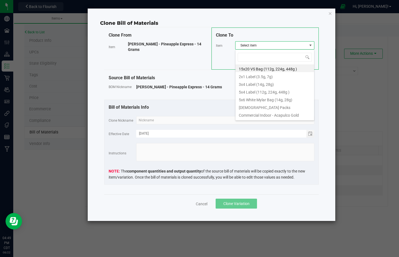
type input "Wyatt Purp - Pink Gumbo - 14 Grams"
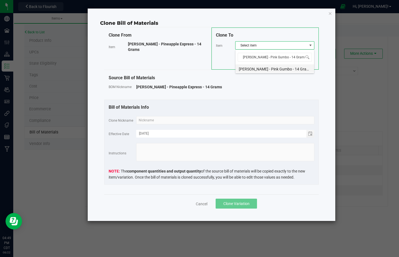
click at [270, 70] on li "Wyatt Purp - Pink Gumbo - 14 Grams" at bounding box center [274, 68] width 79 height 8
click at [274, 122] on input "text" at bounding box center [225, 120] width 178 height 8
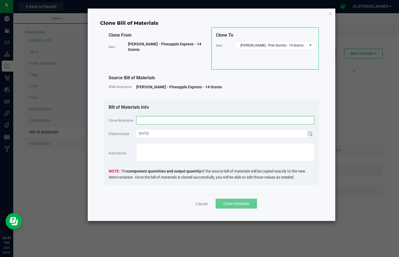
paste input "Wyatt Purp - Pink Gumbo - 14 Grams"
type input "Wyatt Purp - Pink Gumbo - 14 Grams"
click at [238, 205] on span "Clone Variation" at bounding box center [236, 204] width 26 height 4
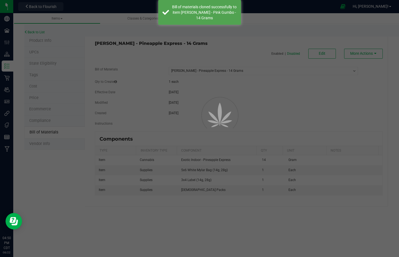
select select "3282"
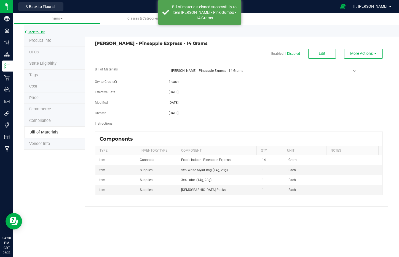
click at [42, 33] on link "Back to List" at bounding box center [34, 32] width 20 height 4
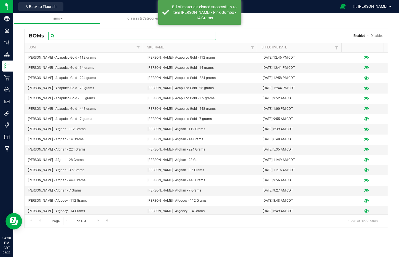
click at [98, 36] on input "text" at bounding box center [132, 36] width 168 height 8
paste input "Wyatt Purp - Pink Gumbo - 14 Grams"
type input "Wyatt Purp - Pink Gumbo - 14 Grams"
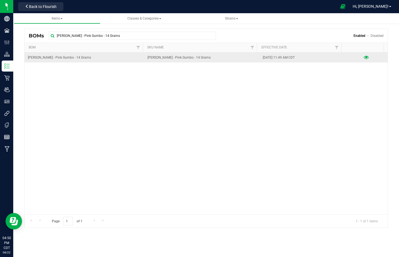
click at [363, 58] on icon at bounding box center [365, 58] width 5 height 4
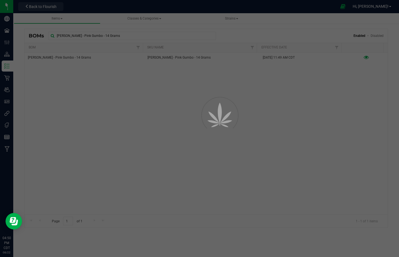
select select "3283"
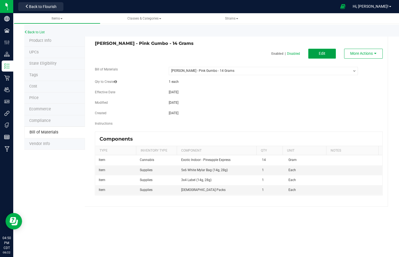
click at [315, 52] on button "Edit" at bounding box center [322, 54] width 28 height 10
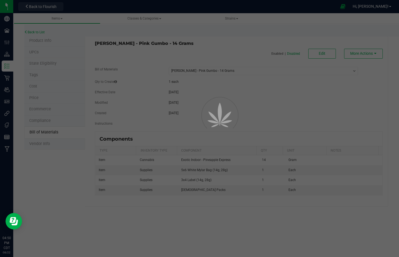
select select "3283"
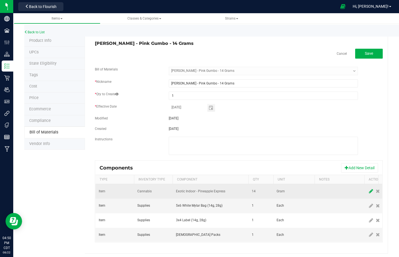
click at [369, 190] on icon at bounding box center [371, 191] width 4 height 5
click at [195, 188] on span "NO DATA FOUND" at bounding box center [207, 192] width 62 height 8
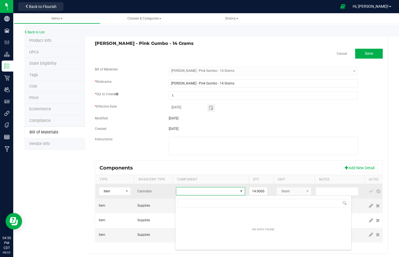
scroll to position [8, 69]
type input "p"
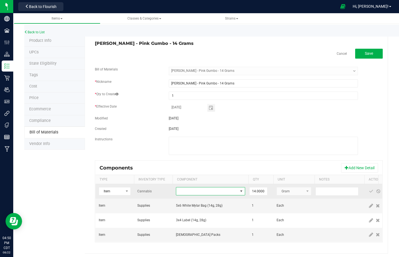
click at [198, 193] on span "NO DATA FOUND" at bounding box center [207, 192] width 62 height 8
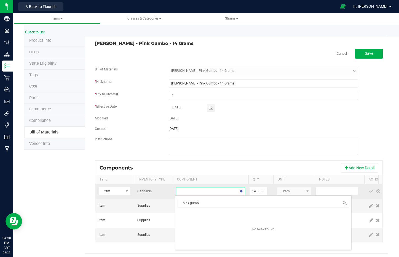
type input "pink gumbo"
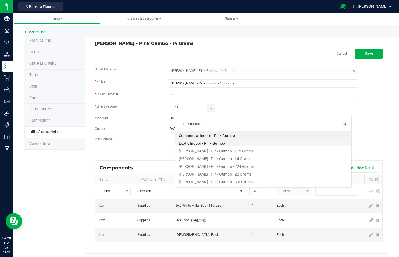
click at [204, 145] on li "Exotic Indoor - Pink Gumbo" at bounding box center [263, 143] width 176 height 8
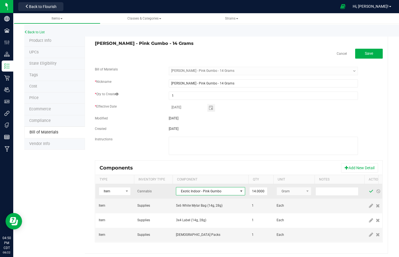
click at [371, 190] on span at bounding box center [371, 191] width 4 height 4
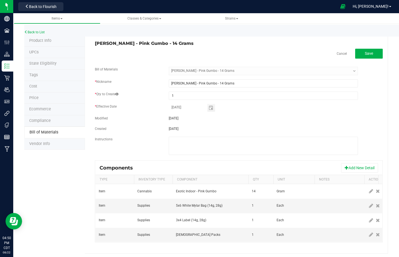
drag, startPoint x: 361, startPoint y: 62, endPoint x: 360, endPoint y: 58, distance: 3.7
click at [360, 61] on div "Cancel Save Bill of Materials -- Select -- Wyatt Purp - Pink Gumbo - 14 Grams *…" at bounding box center [239, 146] width 288 height 194
click at [360, 58] on button "Save" at bounding box center [369, 54] width 28 height 10
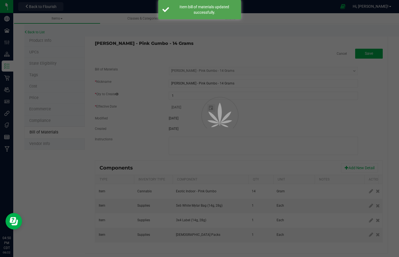
select select "3283"
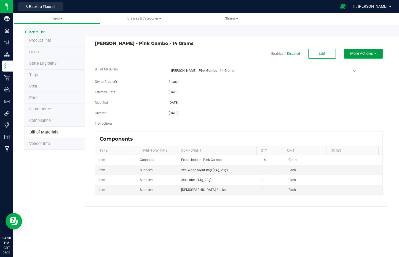
click at [360, 54] on span "More Actions" at bounding box center [361, 53] width 23 height 4
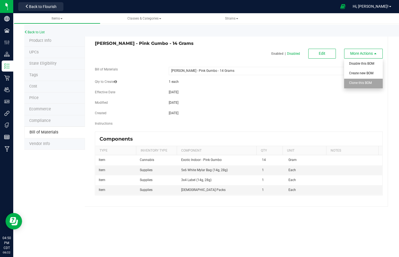
click at [369, 83] on span "Clone this BOM" at bounding box center [360, 83] width 23 height 4
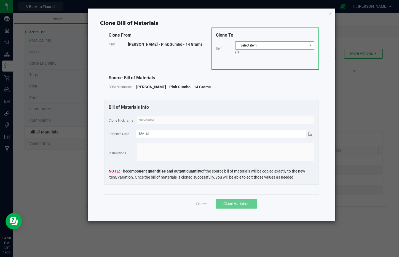
click at [257, 43] on span "Select item" at bounding box center [271, 46] width 72 height 8
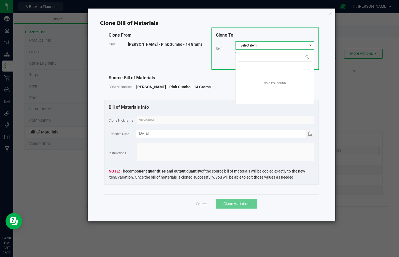
scroll to position [8, 79]
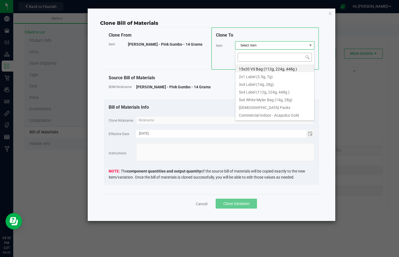
type input "Wyatt Purp - Pink Rozay - 14 Grams"
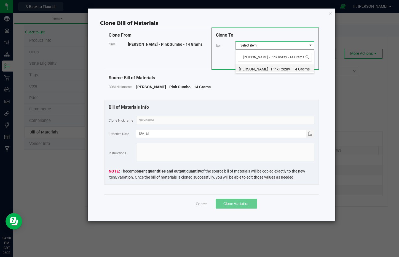
click at [268, 68] on li "Wyatt Purp - Pink Rozay - 14 Grams" at bounding box center [274, 68] width 79 height 8
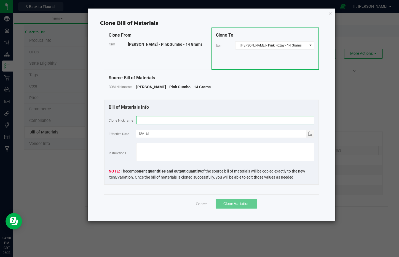
click at [244, 122] on input "text" at bounding box center [225, 120] width 178 height 8
paste input "Wyatt Purp - Pink Rozay - 14 Grams"
type input "Wyatt Purp - Pink Rozay - 14 Grams"
click at [239, 204] on span "Clone Variation" at bounding box center [236, 204] width 26 height 4
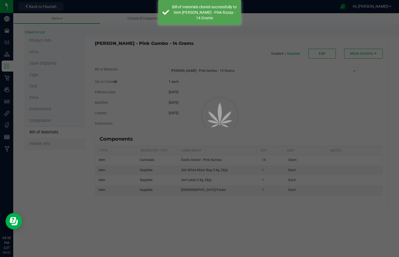
select select "3283"
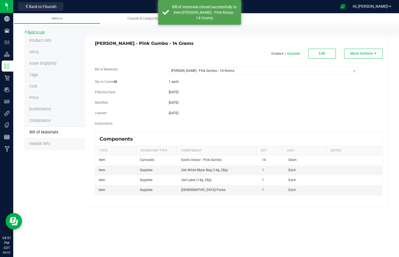
click at [41, 33] on link "Back to List" at bounding box center [34, 32] width 20 height 4
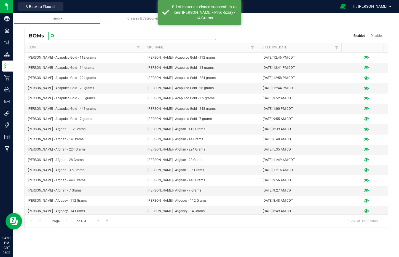
click at [92, 39] on input "text" at bounding box center [132, 36] width 168 height 8
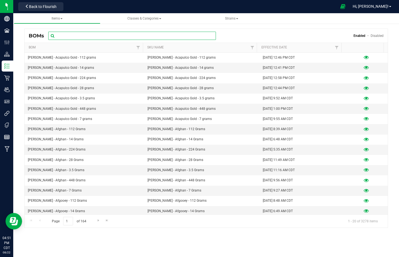
paste input "Wyatt Purp - Pink Rozay - 14 Grams"
type input "Wyatt Purp - Pink Rozay - 14 Grams"
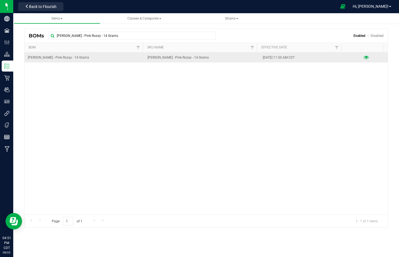
click at [363, 56] on icon at bounding box center [365, 58] width 5 height 4
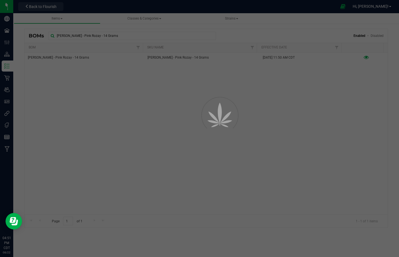
select select "3284"
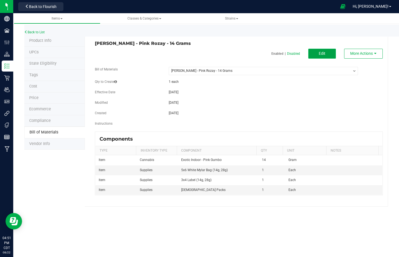
click at [319, 54] on span "Edit" at bounding box center [322, 53] width 7 height 4
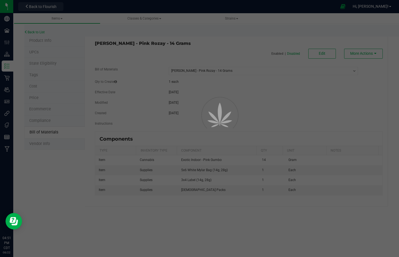
select select "3284"
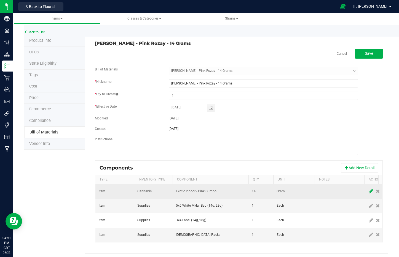
click at [371, 193] on icon at bounding box center [371, 191] width 4 height 5
click at [215, 193] on span "NO DATA FOUND" at bounding box center [207, 192] width 62 height 8
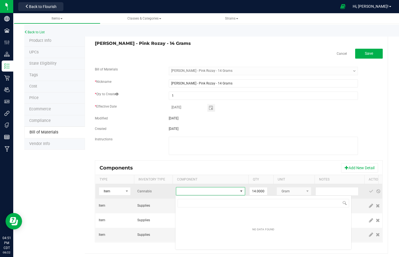
scroll to position [8, 69]
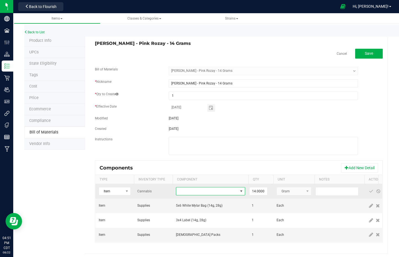
click at [217, 193] on span "NO DATA FOUND" at bounding box center [207, 192] width 62 height 8
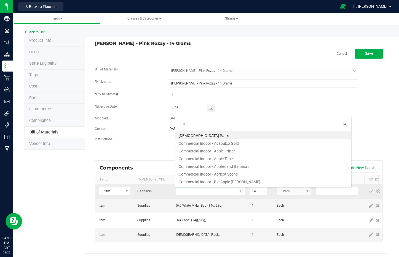
scroll to position [0, 0]
type input "pink roz"
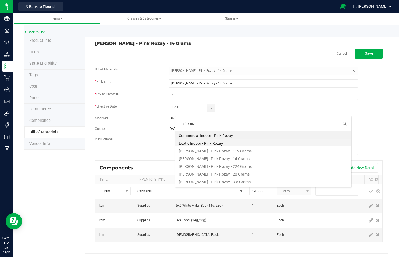
click at [242, 143] on li "Exotic Indoor - Pink Rozay" at bounding box center [263, 143] width 176 height 8
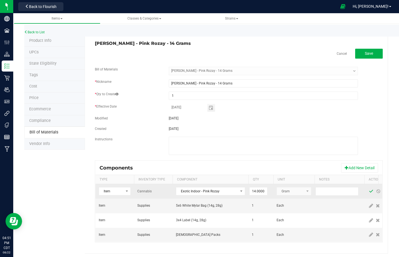
click at [369, 193] on span at bounding box center [371, 191] width 4 height 4
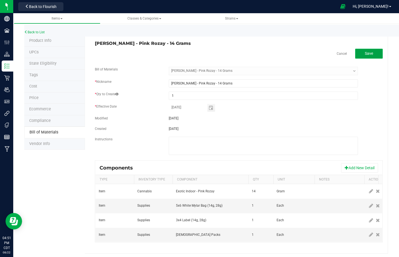
click at [365, 51] on button "Save" at bounding box center [369, 54] width 28 height 10
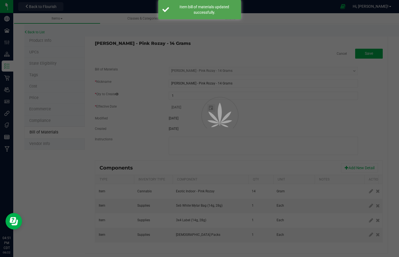
select select "3284"
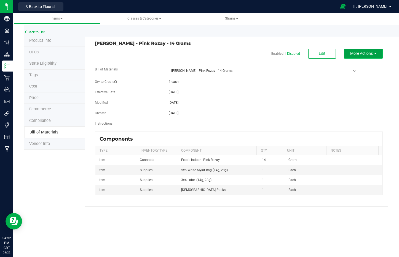
click at [365, 52] on span "More Actions" at bounding box center [361, 53] width 23 height 4
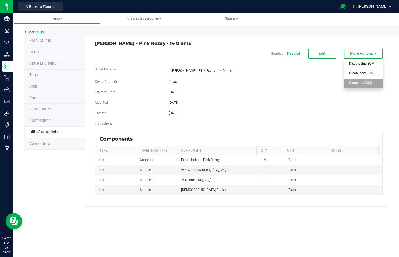
click at [367, 85] on div "Clone this BOM" at bounding box center [362, 84] width 27 height 10
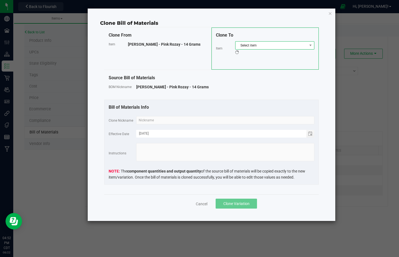
click at [292, 43] on span "Select item" at bounding box center [271, 46] width 72 height 8
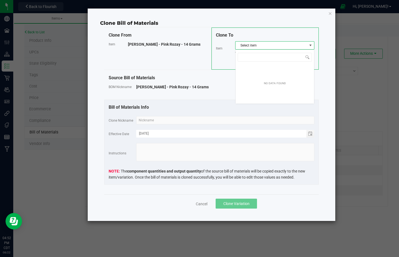
scroll to position [8, 79]
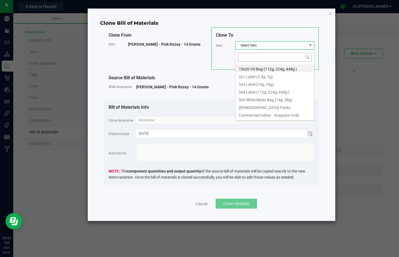
type input "Wyatt Purp - Pluto - 14 Grams"
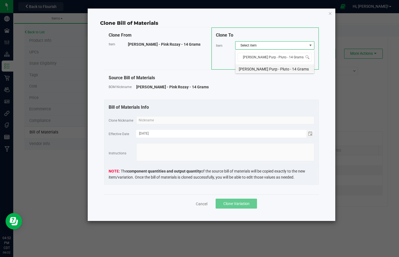
click at [274, 71] on li "Wyatt Purp - Pluto - 14 Grams" at bounding box center [274, 68] width 79 height 8
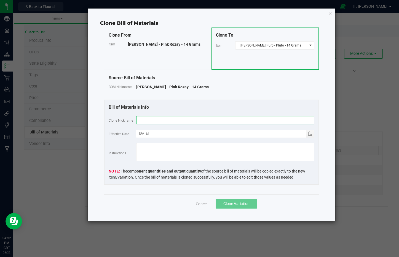
click at [275, 121] on input "text" at bounding box center [225, 120] width 178 height 8
paste input "Wyatt Purp - Pluto - 14 Grams"
type input "Wyatt Purp - Pluto - 14 Grams"
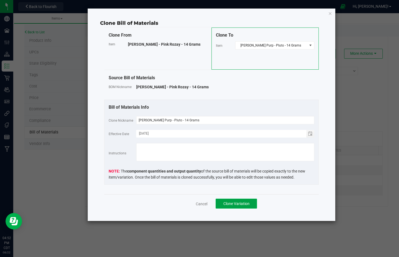
click at [251, 205] on button "Clone Variation" at bounding box center [235, 204] width 41 height 10
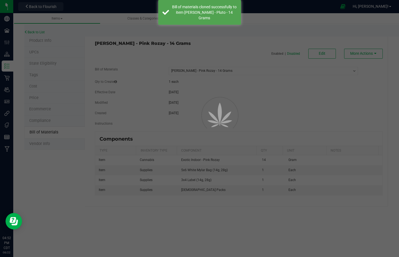
select select "3284"
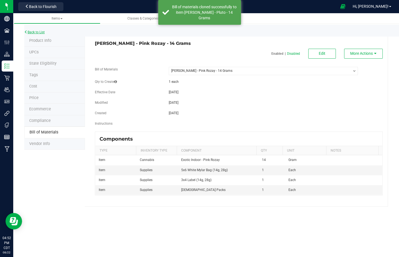
click at [31, 33] on link "Back to List" at bounding box center [34, 32] width 20 height 4
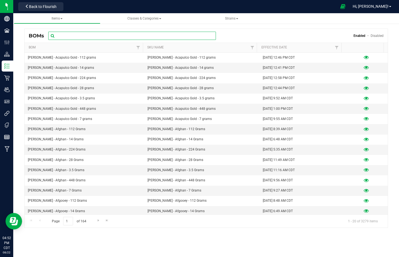
click at [77, 37] on input "text" at bounding box center [132, 36] width 168 height 8
paste input "Wyatt Purp - Pluto - 14 Grams"
type input "Wyatt Purp - Pluto - 14 Grams"
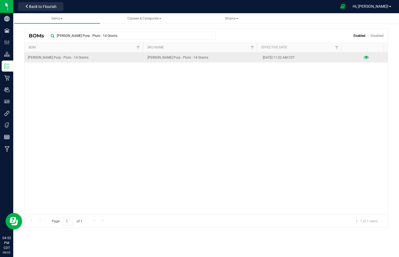
click at [363, 58] on icon at bounding box center [365, 58] width 5 height 4
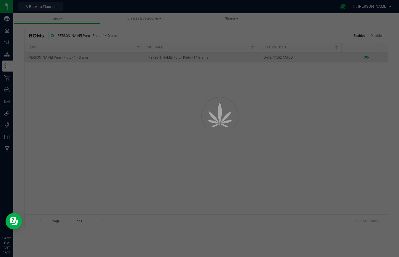
select select "3285"
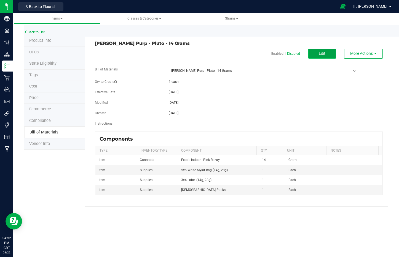
click at [325, 50] on button "Edit" at bounding box center [322, 54] width 28 height 10
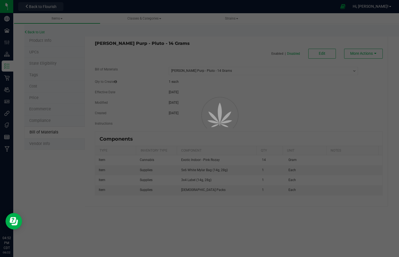
select select "3285"
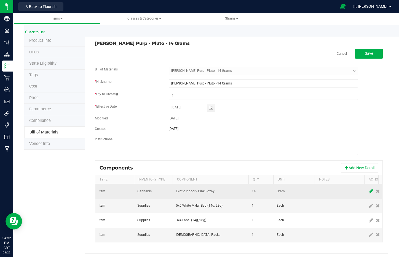
click at [369, 194] on icon at bounding box center [371, 191] width 4 height 5
click at [221, 189] on span "NO DATA FOUND" at bounding box center [207, 192] width 62 height 8
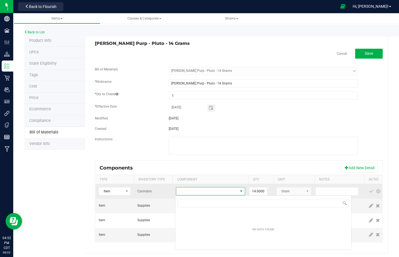
scroll to position [8, 69]
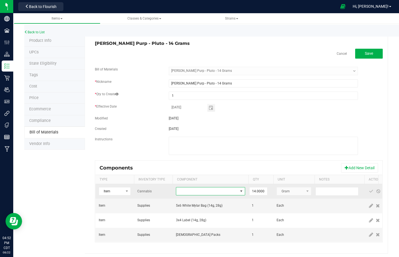
click at [221, 188] on span "NO DATA FOUND" at bounding box center [207, 192] width 62 height 8
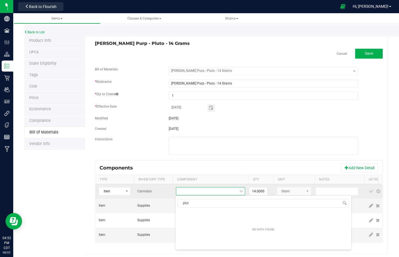
type input "pluto"
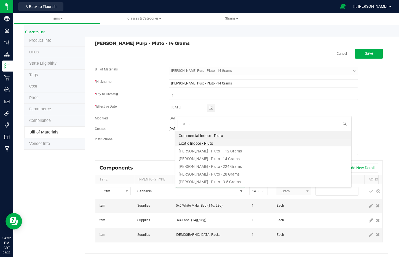
click at [212, 143] on li "Exotic Indoor - Pluto" at bounding box center [263, 143] width 176 height 8
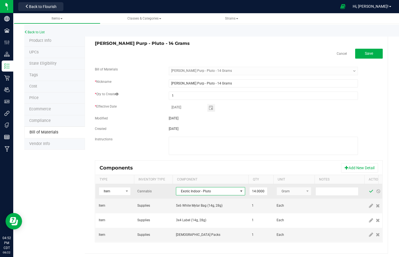
click at [370, 193] on span at bounding box center [371, 191] width 4 height 4
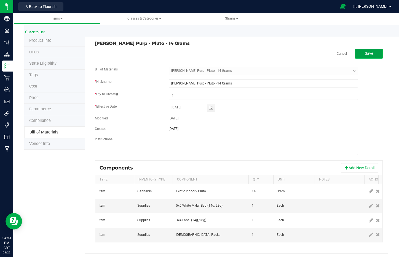
click at [368, 53] on span "Save" at bounding box center [369, 53] width 8 height 4
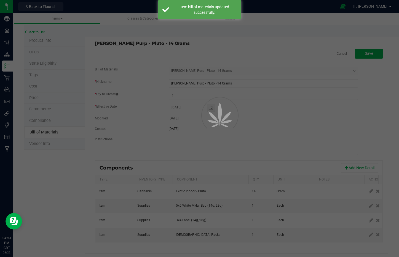
select select "3285"
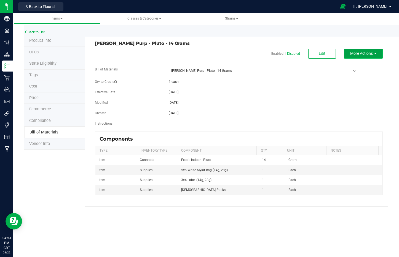
click at [371, 55] on span "More Actions" at bounding box center [361, 53] width 23 height 4
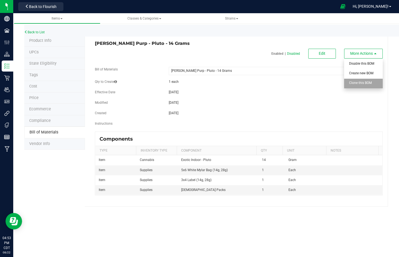
click at [369, 85] on div "Clone this BOM" at bounding box center [362, 84] width 27 height 10
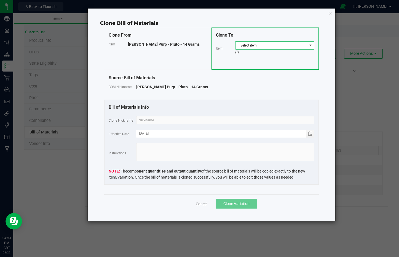
click at [250, 45] on span "Select item" at bounding box center [271, 46] width 72 height 8
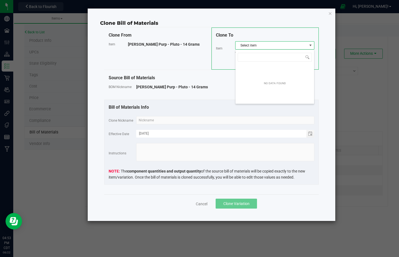
scroll to position [8, 79]
click at [261, 57] on input "NO DATA FOUND" at bounding box center [275, 57] width 74 height 9
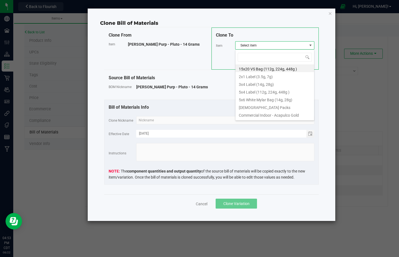
type input "Wyatt Purp - Point Break - 14 Grams"
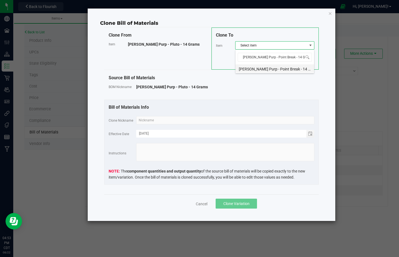
click at [268, 69] on li "Wyatt Purp - Point Break - 14 Grams" at bounding box center [274, 68] width 79 height 8
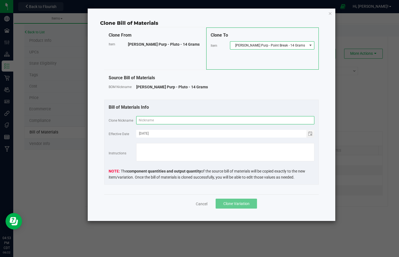
click at [268, 123] on input "text" at bounding box center [225, 120] width 178 height 8
paste input "Wyatt Purp - Point Break - 14 Grams"
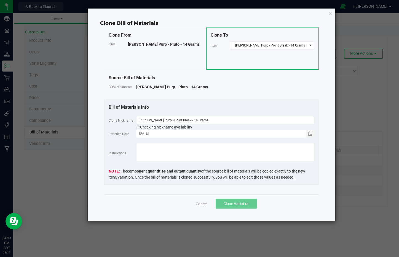
click at [237, 205] on span "Clone Variation" at bounding box center [236, 204] width 26 height 4
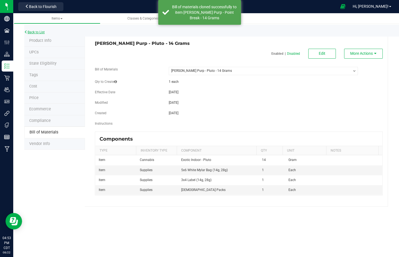
click at [33, 32] on link "Back to List" at bounding box center [34, 32] width 20 height 4
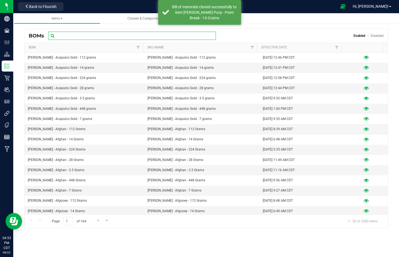
click at [99, 39] on input "text" at bounding box center [132, 36] width 168 height 8
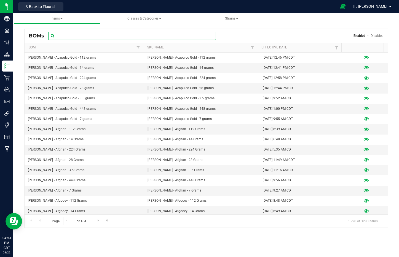
paste input "Wyatt Purp - Point Break - 14 Grams"
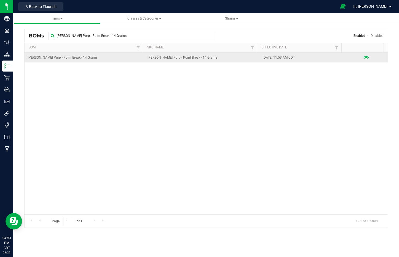
click at [363, 56] on icon at bounding box center [365, 58] width 5 height 4
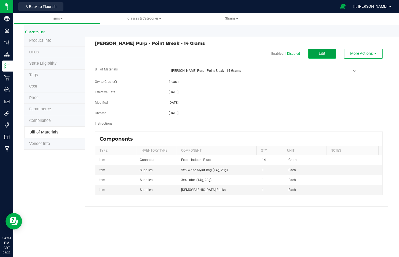
click at [316, 56] on button "Edit" at bounding box center [322, 54] width 28 height 10
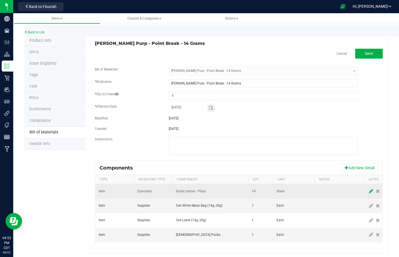
click at [371, 191] on icon at bounding box center [371, 191] width 4 height 5
click at [222, 191] on span "NO DATA FOUND" at bounding box center [207, 192] width 62 height 8
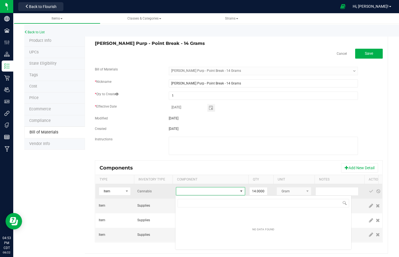
scroll to position [8, 69]
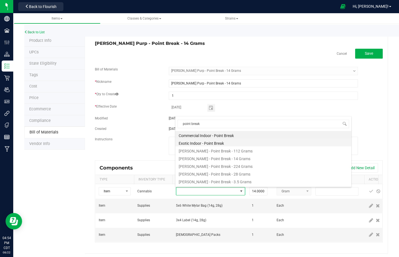
click at [203, 145] on li "Exotic Indoor - Point Break" at bounding box center [263, 143] width 176 height 8
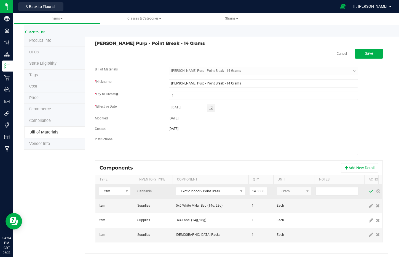
click at [370, 193] on span at bounding box center [371, 191] width 4 height 4
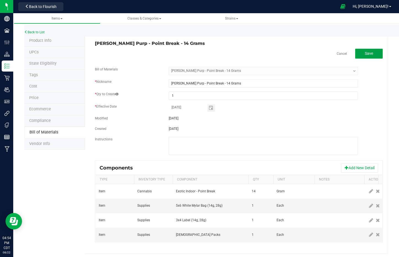
click at [371, 55] on button "Save" at bounding box center [369, 54] width 28 height 10
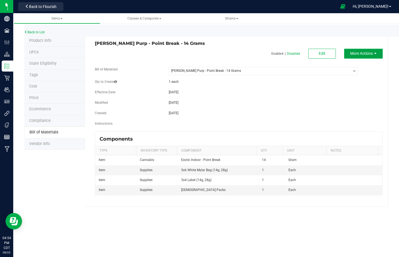
click at [374, 56] on button "More Actions" at bounding box center [363, 54] width 39 height 10
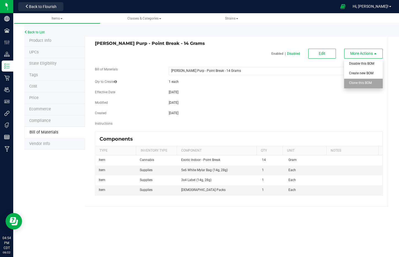
click at [371, 81] on div "Clone this BOM" at bounding box center [362, 84] width 27 height 10
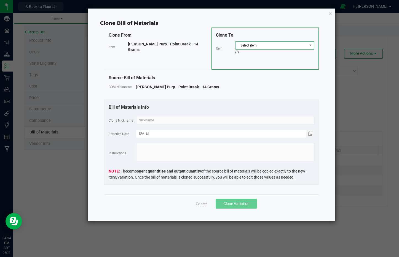
click at [283, 49] on span "Select item" at bounding box center [271, 46] width 72 height 8
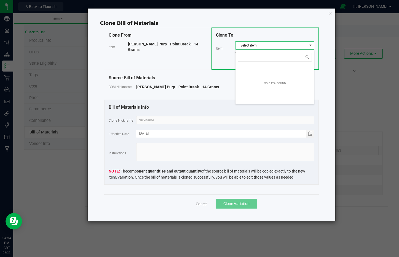
scroll to position [8, 79]
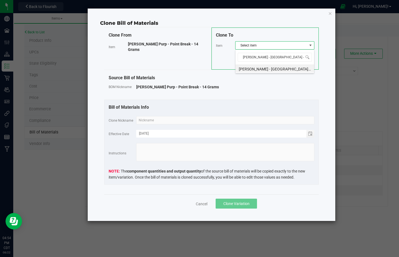
click at [273, 68] on li "Wyatt Purp - Porto Leche - 14 Grams" at bounding box center [274, 68] width 79 height 8
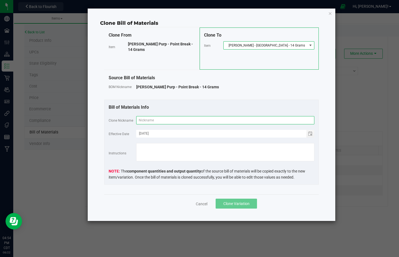
click at [277, 122] on input "text" at bounding box center [225, 120] width 178 height 8
paste input "Wyatt Purp - Porto Leche - 14 Grams"
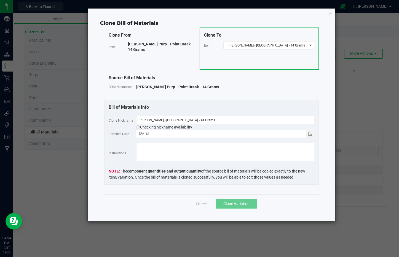
click at [246, 202] on span "Clone Variation" at bounding box center [236, 204] width 26 height 4
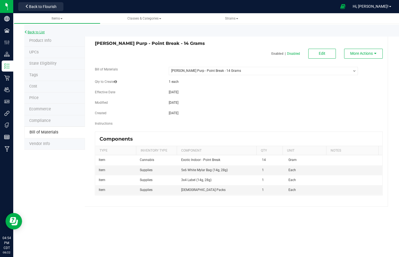
click at [34, 32] on link "Back to List" at bounding box center [34, 32] width 20 height 4
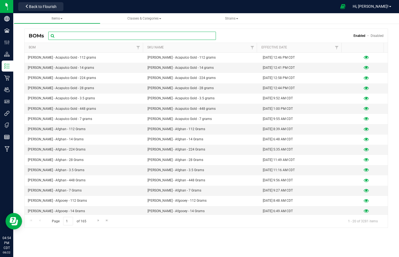
click at [80, 39] on input "text" at bounding box center [132, 36] width 168 height 8
paste input "Wyatt Purp - Porto Leche - 14 Grams"
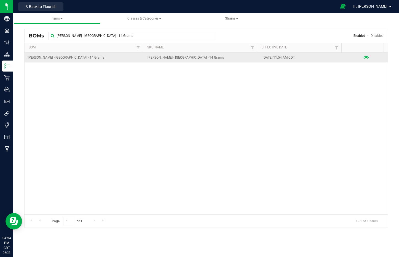
click at [363, 58] on icon at bounding box center [365, 58] width 5 height 4
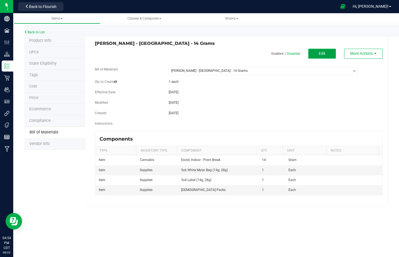
click at [325, 53] on button "Edit" at bounding box center [322, 54] width 28 height 10
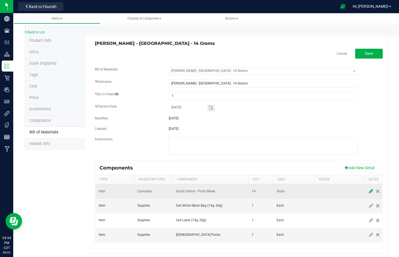
click at [370, 190] on icon at bounding box center [371, 191] width 4 height 5
click at [225, 194] on span "NO DATA FOUND" at bounding box center [207, 192] width 62 height 8
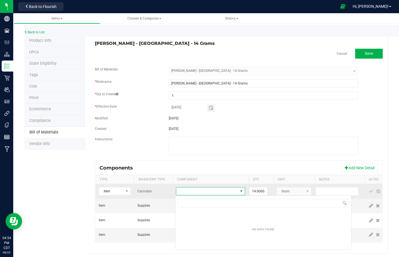
scroll to position [8, 69]
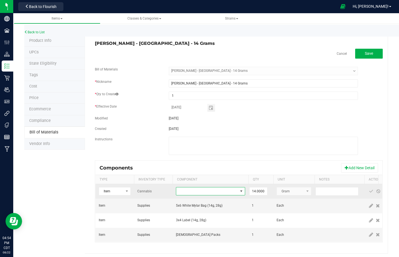
click at [209, 190] on span "NO DATA FOUND" at bounding box center [207, 192] width 62 height 8
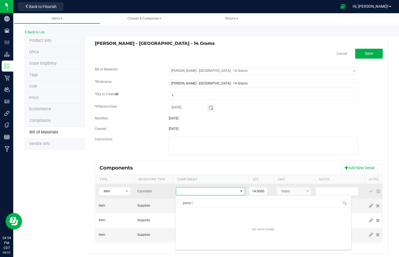
scroll to position [0, 0]
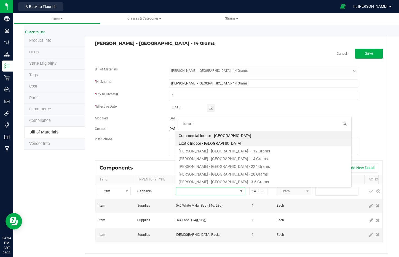
click at [212, 143] on li "Exotic Indoor - Porto Leche" at bounding box center [263, 143] width 176 height 8
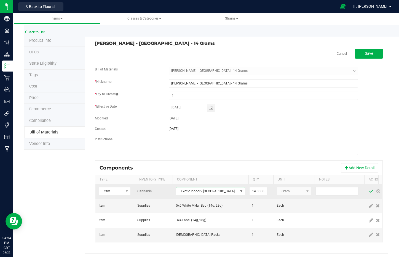
click at [369, 192] on span at bounding box center [371, 191] width 4 height 4
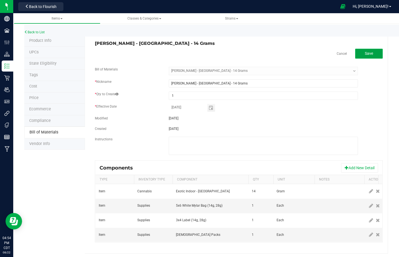
click at [365, 55] on span "Save" at bounding box center [369, 53] width 8 height 4
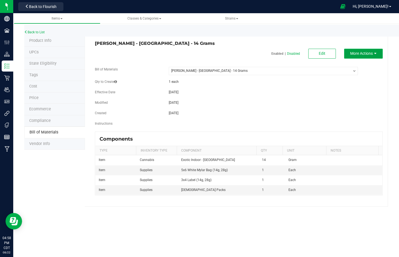
click at [363, 52] on span "More Actions" at bounding box center [361, 53] width 23 height 4
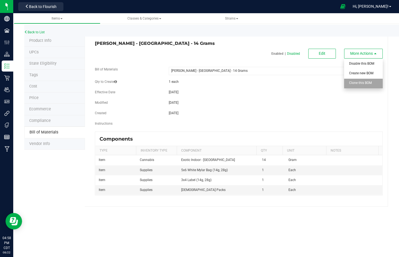
click at [368, 82] on span "Clone this BOM" at bounding box center [360, 83] width 23 height 4
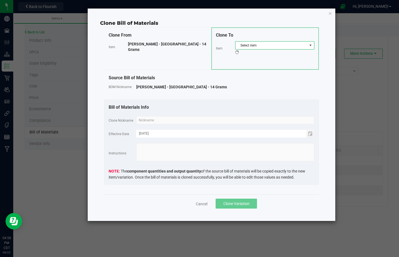
click at [268, 44] on span "Select item" at bounding box center [271, 46] width 72 height 8
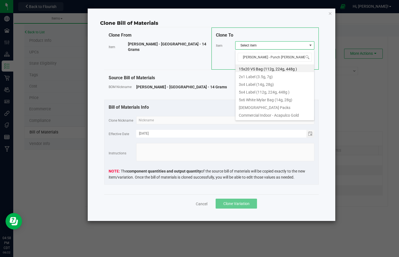
scroll to position [0, 4]
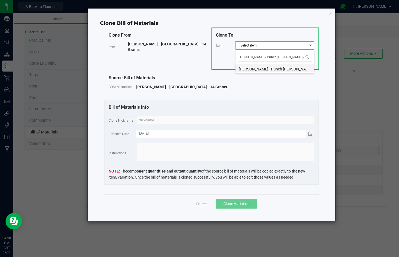
click at [276, 68] on li "Wyatt Purp - Punch Larry Cookies - 14 Grams" at bounding box center [274, 68] width 79 height 8
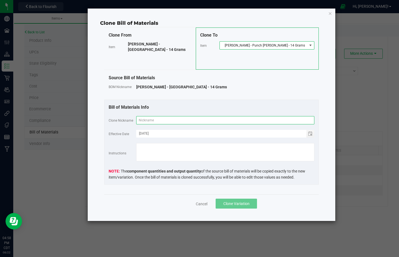
click at [277, 119] on input "text" at bounding box center [225, 120] width 178 height 8
paste input "Wyatt Purp - Punch Larry Cookies - 14 Grams"
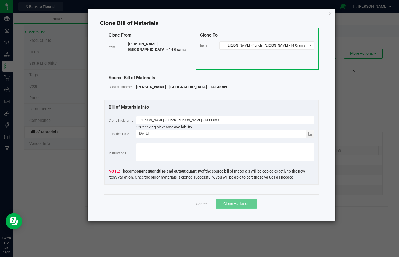
drag, startPoint x: 277, startPoint y: 119, endPoint x: 245, endPoint y: 202, distance: 89.2
click at [245, 202] on span "Clone Variation" at bounding box center [236, 204] width 26 height 4
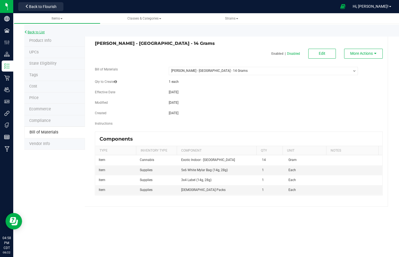
click at [41, 32] on link "Back to List" at bounding box center [34, 32] width 20 height 4
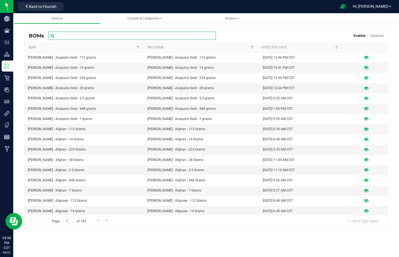
click at [93, 37] on input "text" at bounding box center [132, 36] width 168 height 8
paste input "Wyatt Purp - Punch Larry Cookies - 14 Grams"
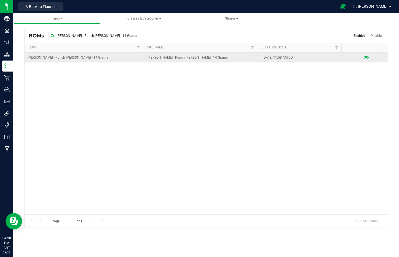
click at [363, 59] on icon at bounding box center [365, 58] width 5 height 4
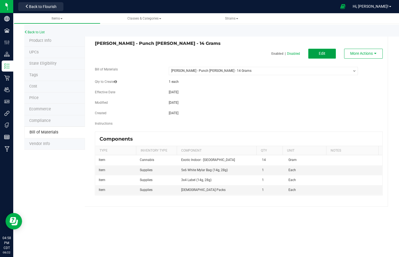
click at [318, 55] on button "Edit" at bounding box center [322, 54] width 28 height 10
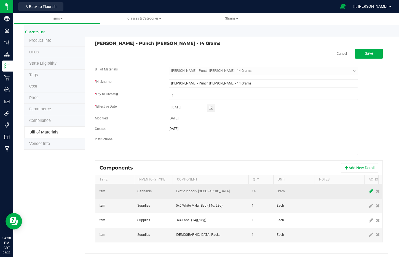
click at [369, 192] on icon at bounding box center [371, 191] width 4 height 5
click at [209, 191] on span "NO DATA FOUND" at bounding box center [207, 192] width 62 height 8
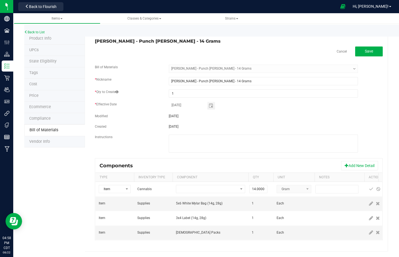
scroll to position [6, 0]
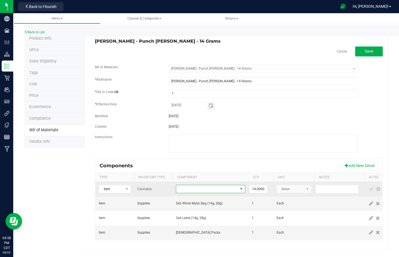
click at [193, 185] on span "NO DATA FOUND" at bounding box center [207, 189] width 62 height 8
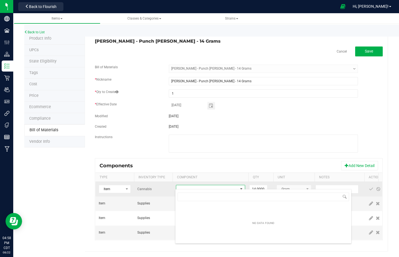
scroll to position [8, 69]
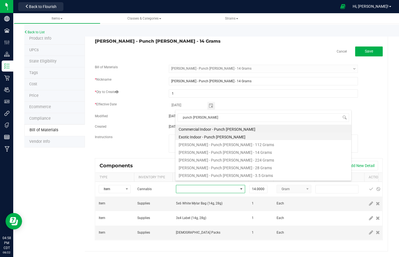
click at [206, 137] on li "Exotic Indoor - Punch Larry Cookies" at bounding box center [263, 137] width 176 height 8
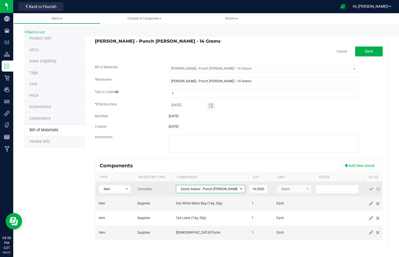
click at [372, 187] on span at bounding box center [371, 189] width 4 height 4
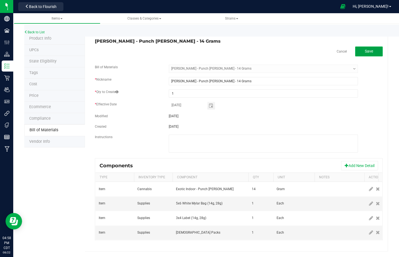
click at [366, 47] on button "Save" at bounding box center [369, 52] width 28 height 10
